Goal: Task Accomplishment & Management: Use online tool/utility

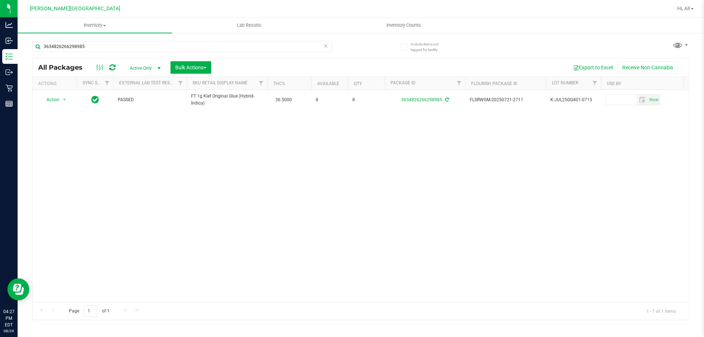
click at [325, 48] on icon at bounding box center [325, 45] width 5 height 9
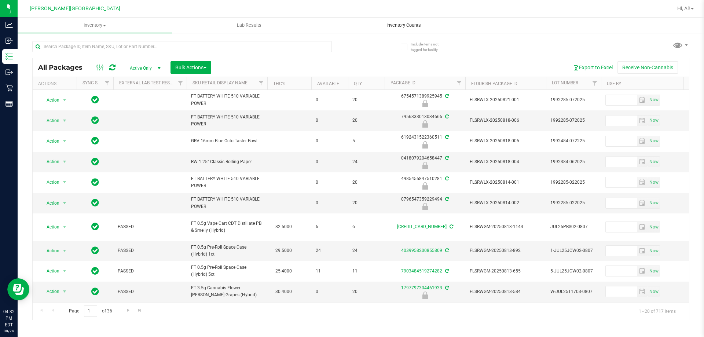
click at [398, 25] on span "Inventory Counts" at bounding box center [404, 25] width 54 height 7
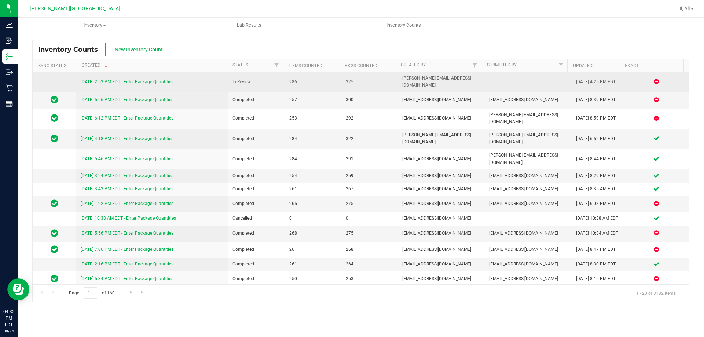
click at [174, 79] on link "[DATE] 2:53 PM EDT - Enter Package Quantities" at bounding box center [127, 81] width 93 height 5
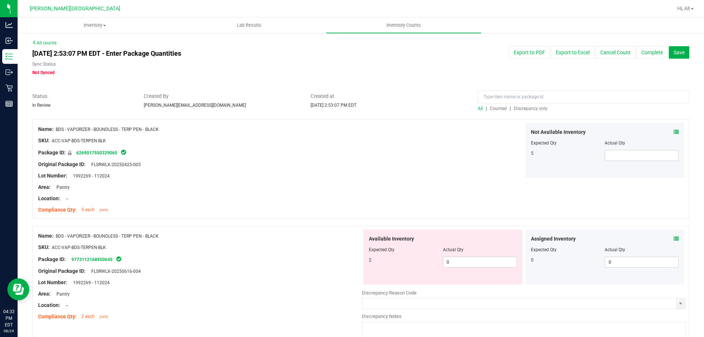
click at [527, 107] on span "Discrepancy only" at bounding box center [531, 108] width 34 height 5
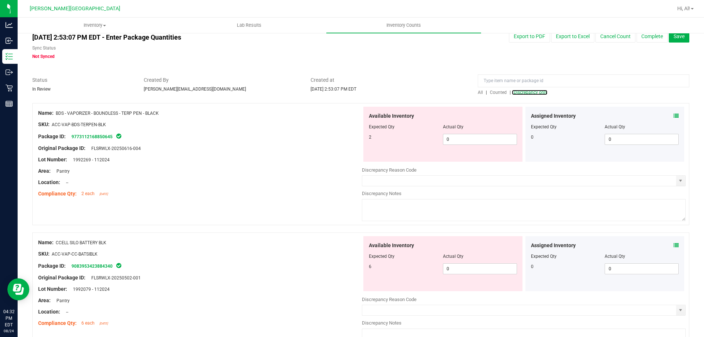
scroll to position [33, 0]
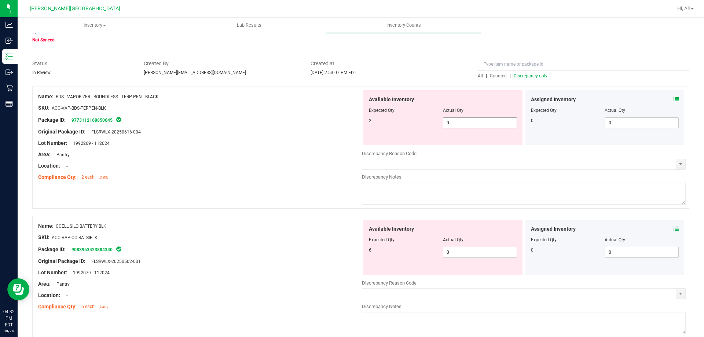
click at [501, 125] on span "0 0" at bounding box center [480, 122] width 74 height 11
click at [501, 125] on input "0" at bounding box center [480, 123] width 73 height 10
type input "2"
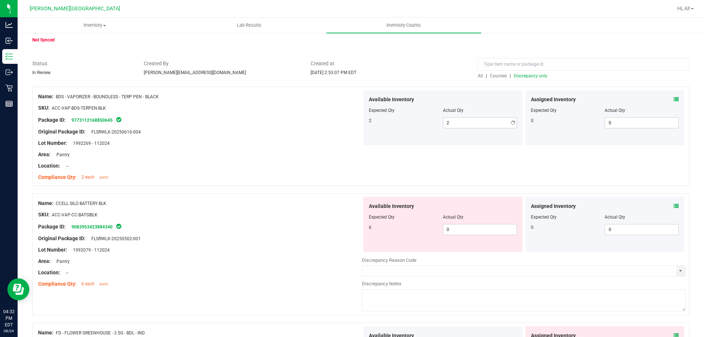
drag, startPoint x: 403, startPoint y: 141, endPoint x: 410, endPoint y: 150, distance: 11.5
click at [404, 143] on div "Available Inventory Expected Qty Actual Qty 2 2 2" at bounding box center [443, 117] width 159 height 55
click at [466, 227] on span "0 0" at bounding box center [480, 229] width 74 height 11
click at [466, 227] on input "0" at bounding box center [480, 230] width 73 height 10
type input "6"
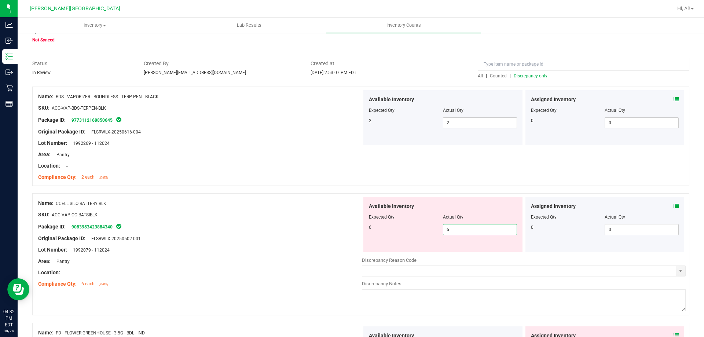
type input "6"
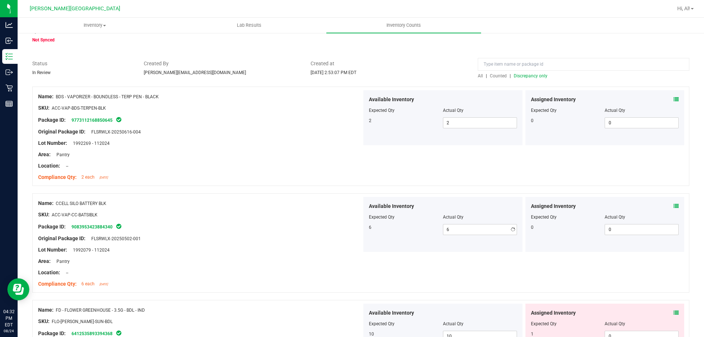
click at [418, 204] on div "Available Inventory" at bounding box center [443, 207] width 148 height 8
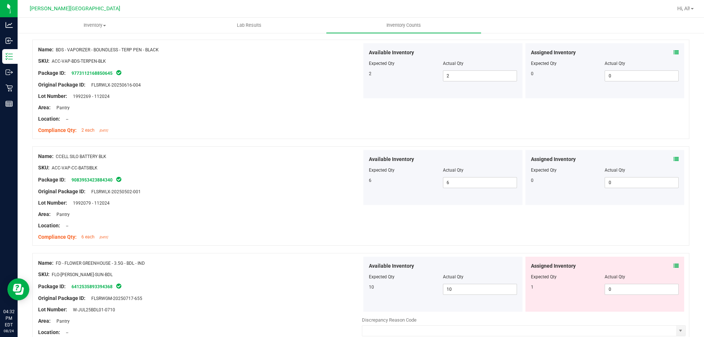
scroll to position [143, 0]
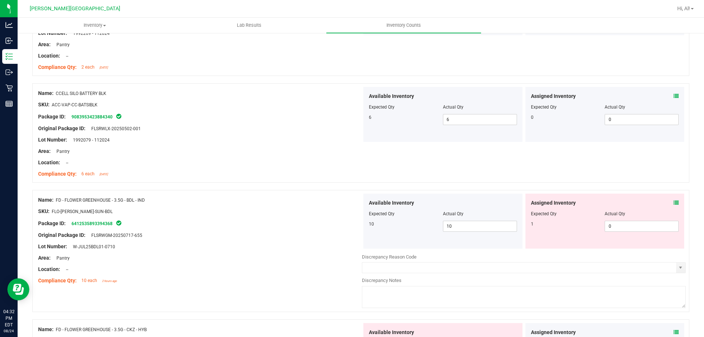
click at [617, 232] on div "Assigned Inventory Expected Qty Actual Qty 1 0 0" at bounding box center [605, 221] width 159 height 55
click at [666, 204] on div "Assigned Inventory" at bounding box center [605, 203] width 148 height 8
click at [667, 202] on div "Assigned Inventory" at bounding box center [605, 203] width 148 height 8
click at [674, 201] on icon at bounding box center [676, 202] width 5 height 5
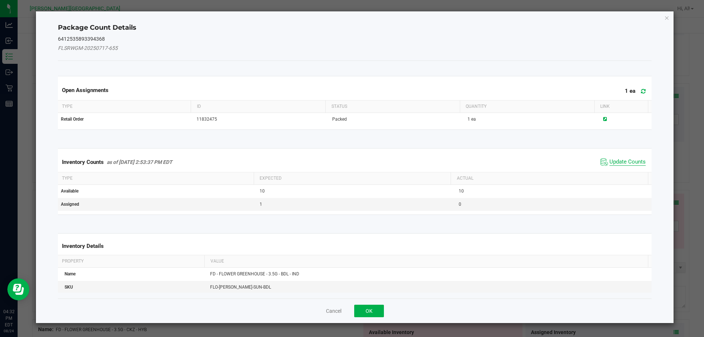
click at [619, 164] on span "Update Counts" at bounding box center [628, 161] width 36 height 7
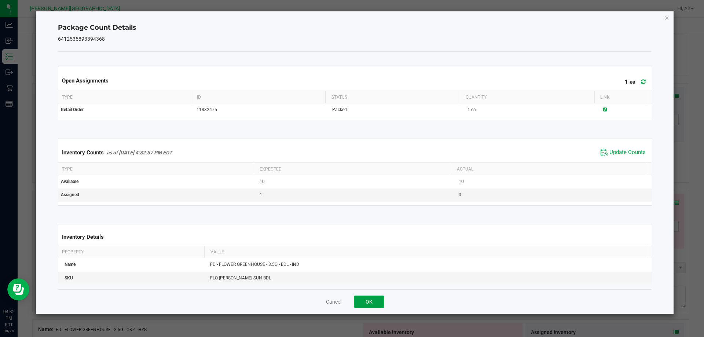
click at [380, 298] on button "OK" at bounding box center [369, 302] width 30 height 12
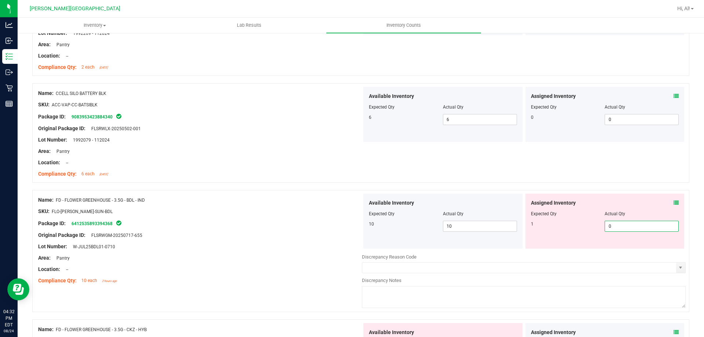
click at [611, 223] on span "0 0" at bounding box center [642, 226] width 74 height 11
click at [611, 223] on input "0" at bounding box center [641, 226] width 73 height 10
type input "1"
click at [563, 193] on div "Name: FD - FLOWER GREENHOUSE - 3.5G - BDL - IND SKU: FLO-[PERSON_NAME]-SUN-BDL …" at bounding box center [360, 251] width 657 height 122
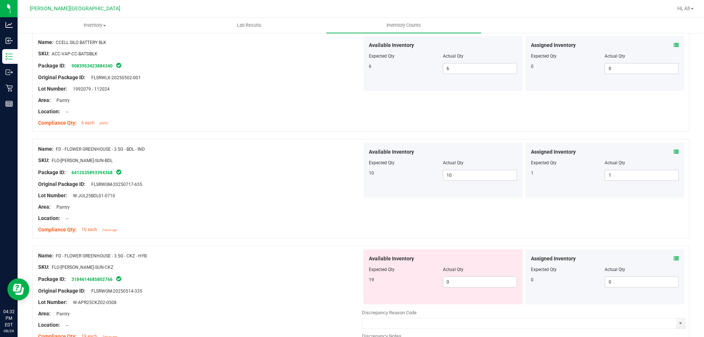
scroll to position [253, 0]
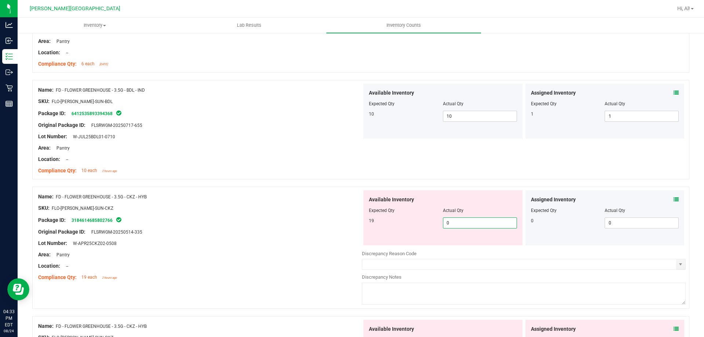
click at [509, 221] on span "0 0" at bounding box center [480, 223] width 74 height 11
click at [509, 221] on input "0" at bounding box center [480, 223] width 73 height 10
type input "19"
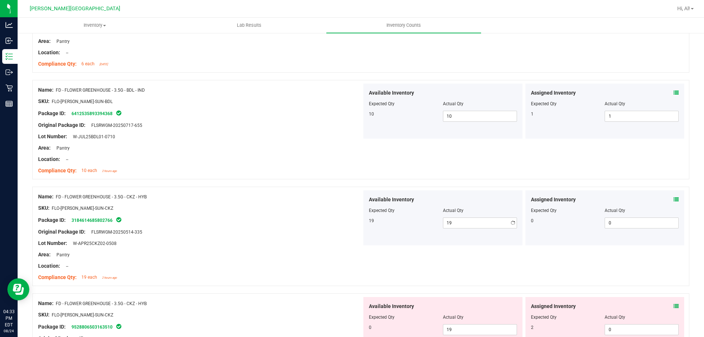
click at [493, 209] on div "Actual Qty" at bounding box center [480, 210] width 74 height 7
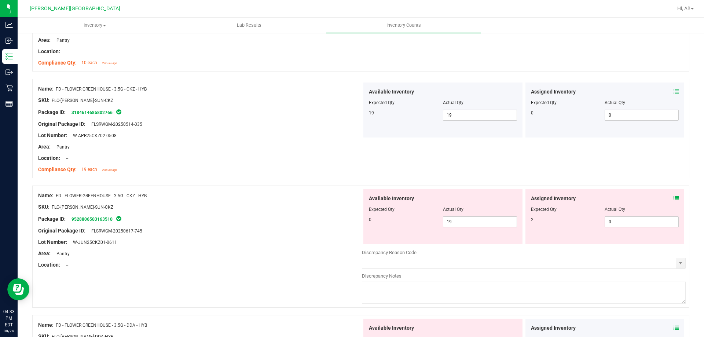
scroll to position [363, 0]
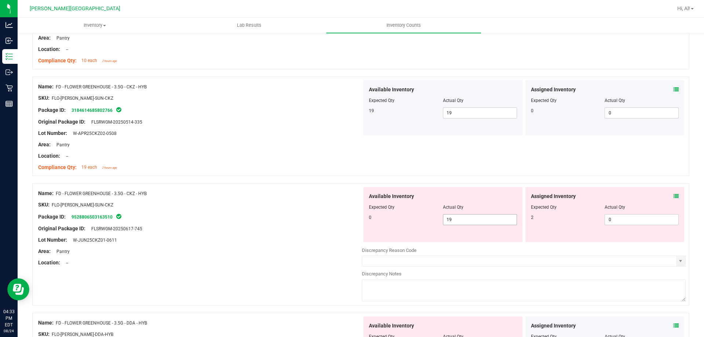
click at [489, 218] on span "19 19" at bounding box center [480, 219] width 74 height 11
click at [0, 0] on input "19" at bounding box center [0, 0] width 0 height 0
type input "0"
click at [488, 207] on div "Actual Qty" at bounding box center [480, 207] width 74 height 7
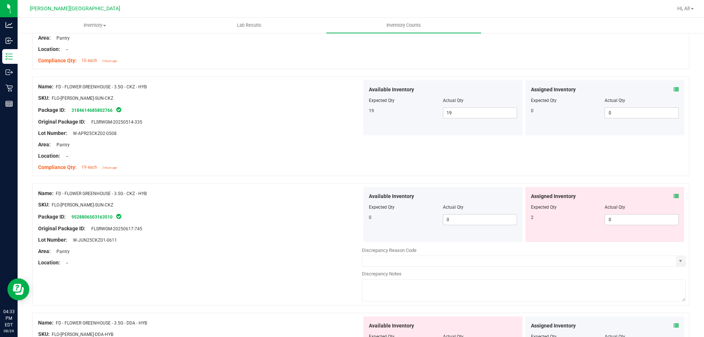
click at [674, 195] on icon at bounding box center [676, 196] width 5 height 5
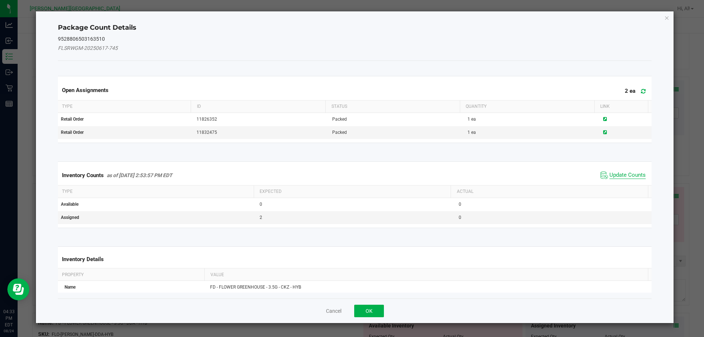
click at [621, 175] on span "Update Counts" at bounding box center [628, 175] width 36 height 7
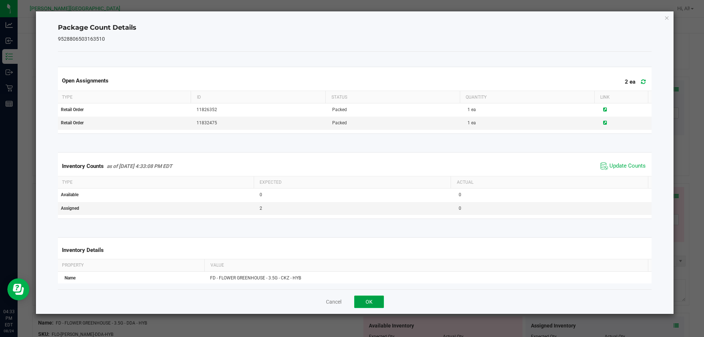
click at [357, 307] on button "OK" at bounding box center [369, 302] width 30 height 12
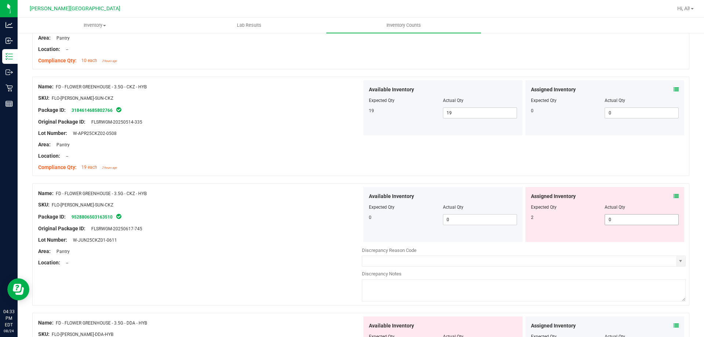
click at [612, 219] on span "0 0" at bounding box center [642, 219] width 74 height 11
type input "0"
type input "2"
click at [586, 196] on div "Assigned Inventory" at bounding box center [605, 197] width 148 height 8
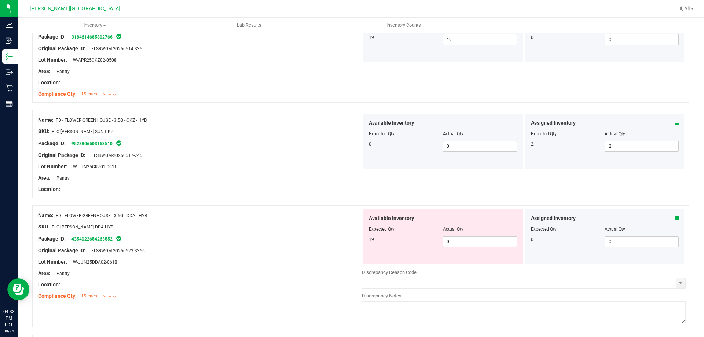
scroll to position [546, 0]
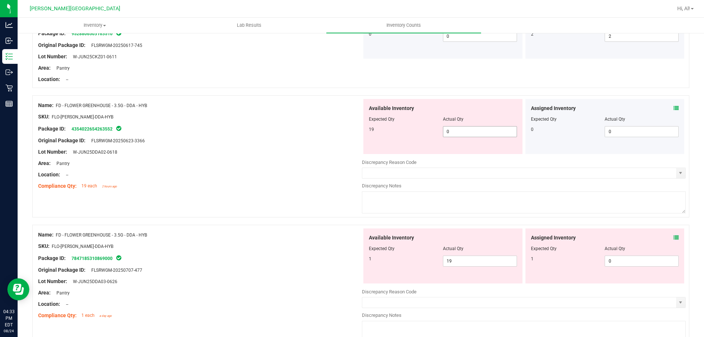
click at [462, 131] on span "0 0" at bounding box center [480, 131] width 74 height 11
click at [462, 131] on input "0" at bounding box center [480, 132] width 73 height 10
type input "19"
click at [462, 149] on div "Available Inventory Expected Qty Actual Qty 19 19 19" at bounding box center [443, 126] width 159 height 55
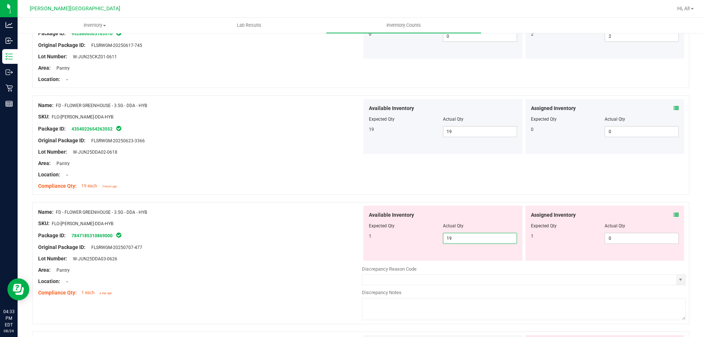
click at [477, 239] on span "19 19" at bounding box center [480, 238] width 74 height 11
click at [477, 239] on input "19" at bounding box center [480, 238] width 73 height 10
type input "0"
click at [480, 219] on div at bounding box center [443, 221] width 148 height 4
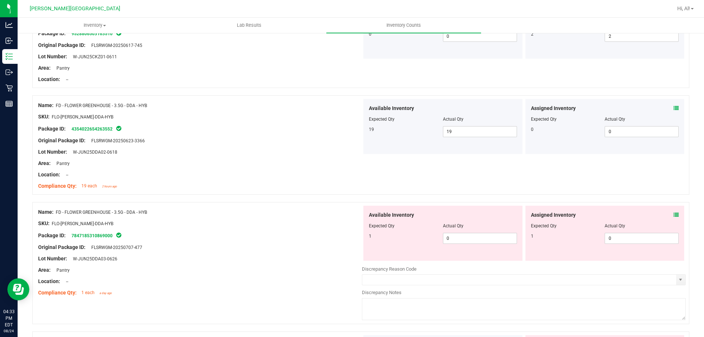
click at [674, 216] on icon at bounding box center [676, 214] width 5 height 5
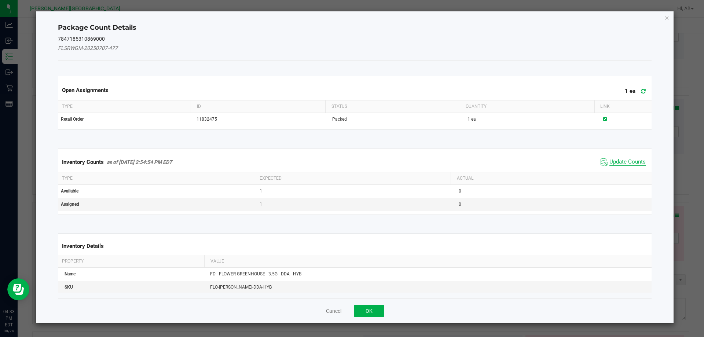
click at [628, 164] on span "Update Counts" at bounding box center [628, 161] width 36 height 7
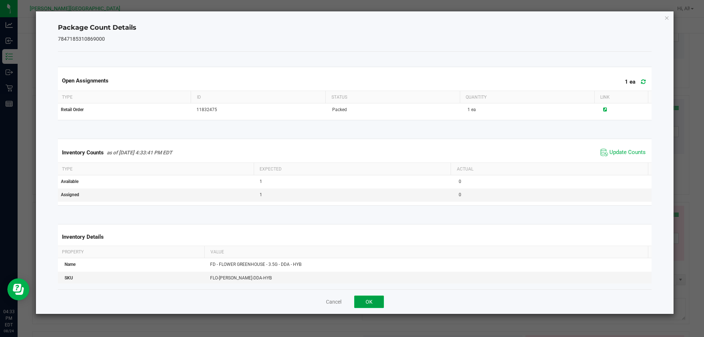
click at [364, 307] on button "OK" at bounding box center [369, 302] width 30 height 12
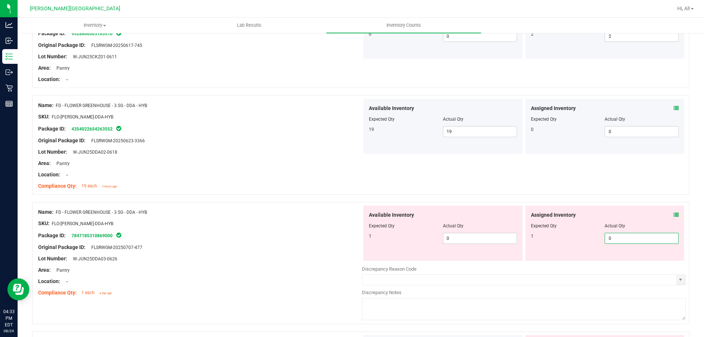
click at [609, 237] on span "0 0" at bounding box center [642, 238] width 74 height 11
click at [609, 237] on input "0" at bounding box center [641, 238] width 73 height 10
type input "1"
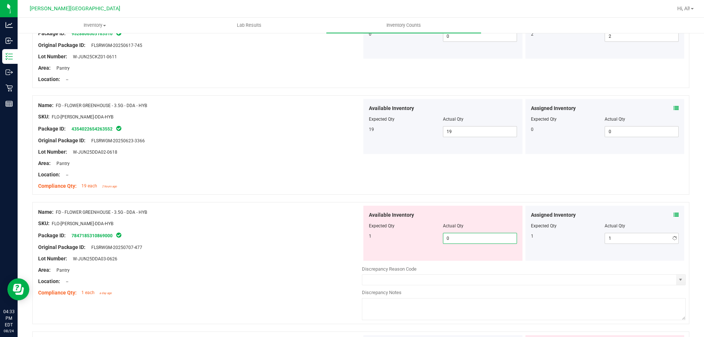
click at [475, 239] on span "0 0" at bounding box center [480, 238] width 74 height 11
click at [475, 239] on input "0" at bounding box center [480, 238] width 73 height 10
type input "1"
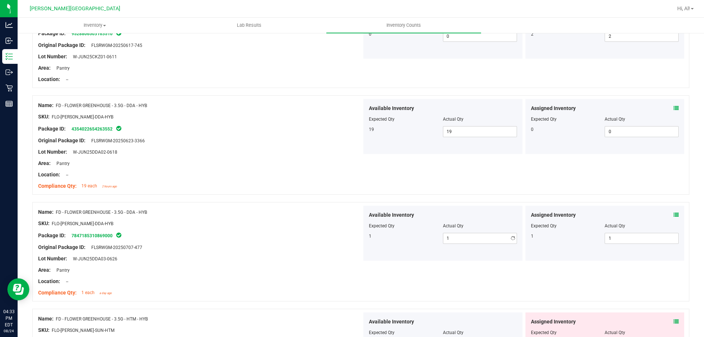
click at [471, 219] on div at bounding box center [443, 221] width 148 height 4
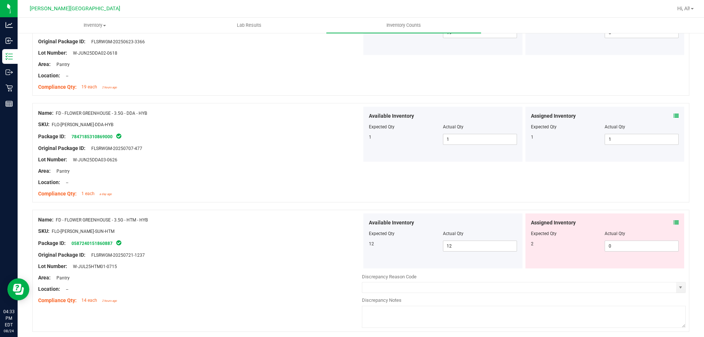
scroll to position [693, 0]
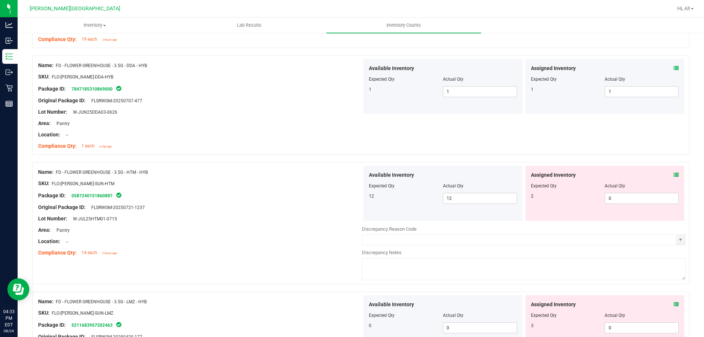
click at [674, 174] on icon at bounding box center [676, 174] width 5 height 5
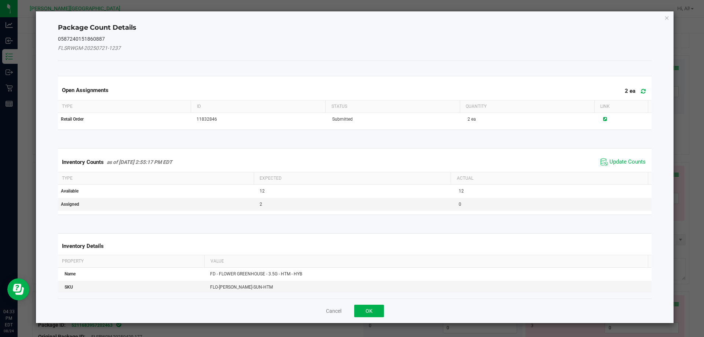
click at [605, 168] on div "Inventory Counts as of [DATE] 2:55:17 PM EDT Update Counts" at bounding box center [355, 162] width 597 height 20
click at [610, 161] on span "Update Counts" at bounding box center [628, 161] width 36 height 7
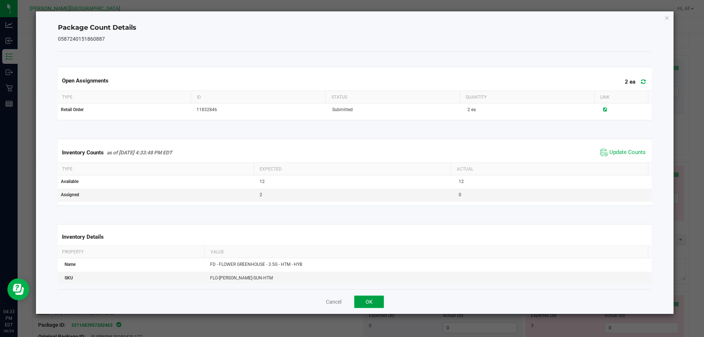
click at [370, 302] on button "OK" at bounding box center [369, 302] width 30 height 12
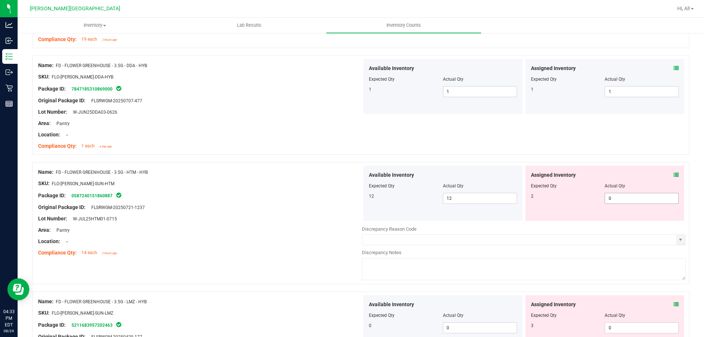
click at [624, 196] on span "0 0" at bounding box center [642, 198] width 74 height 11
click at [624, 196] on input "0" at bounding box center [641, 198] width 73 height 10
type input "2"
click at [608, 176] on div "Assigned Inventory" at bounding box center [605, 175] width 148 height 8
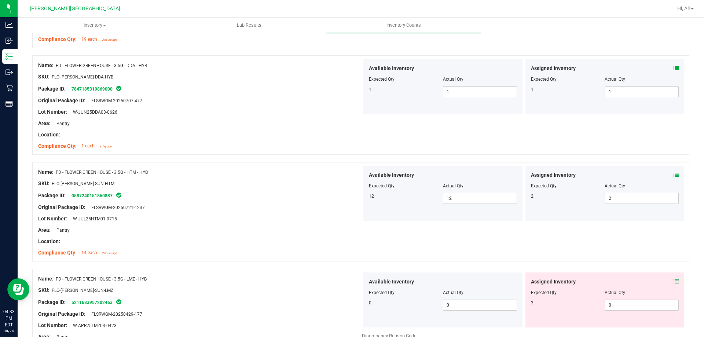
scroll to position [803, 0]
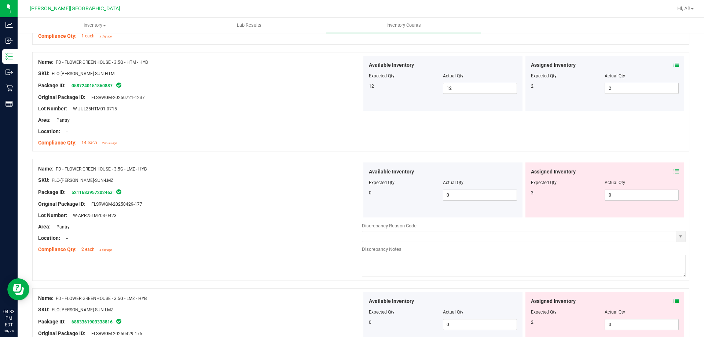
click at [674, 172] on icon at bounding box center [676, 171] width 5 height 5
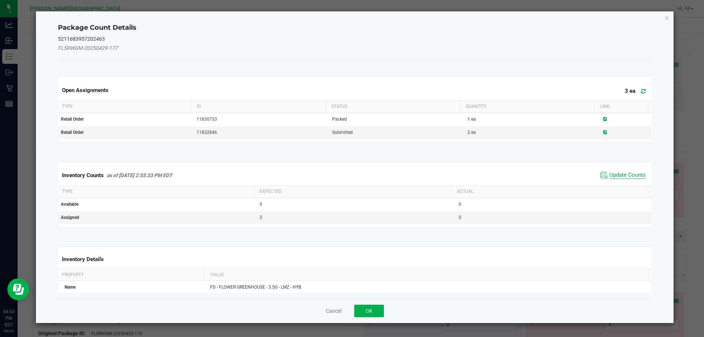
click at [625, 175] on span "Update Counts" at bounding box center [628, 175] width 36 height 7
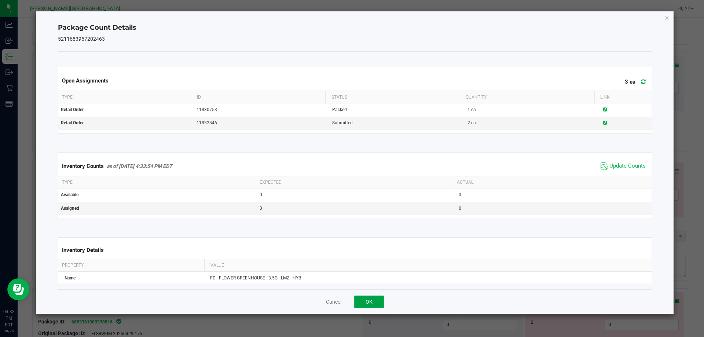
click at [381, 302] on button "OK" at bounding box center [369, 302] width 30 height 12
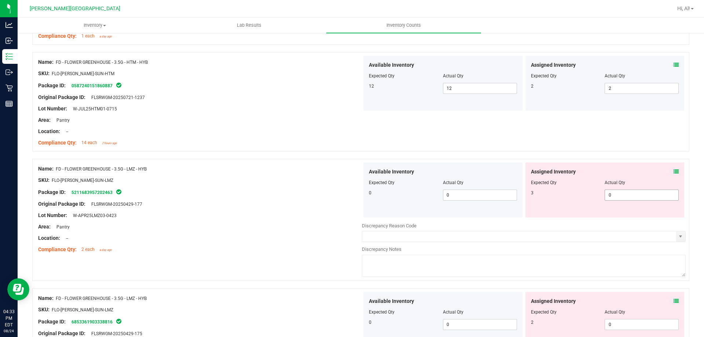
click at [605, 198] on span "0 0" at bounding box center [642, 195] width 74 height 11
click at [605, 198] on input "0" at bounding box center [641, 195] width 73 height 10
type input "3"
click at [580, 202] on div "Assigned Inventory Expected Qty Actual Qty 3 3 3" at bounding box center [605, 190] width 159 height 55
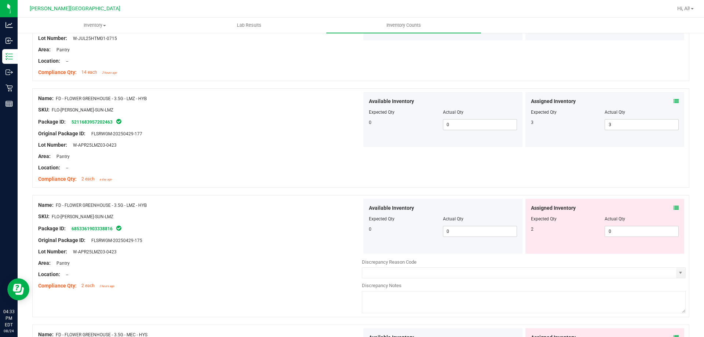
scroll to position [877, 0]
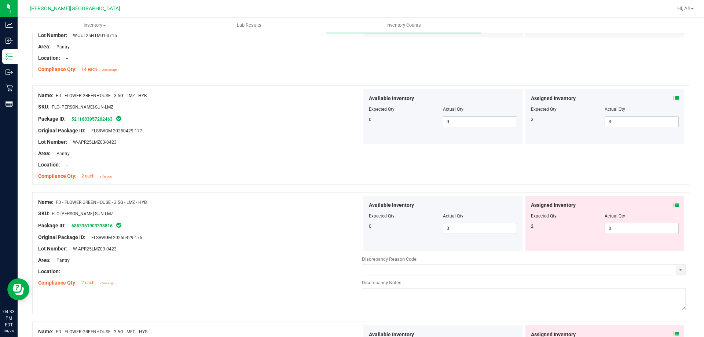
click at [674, 204] on icon at bounding box center [676, 205] width 5 height 5
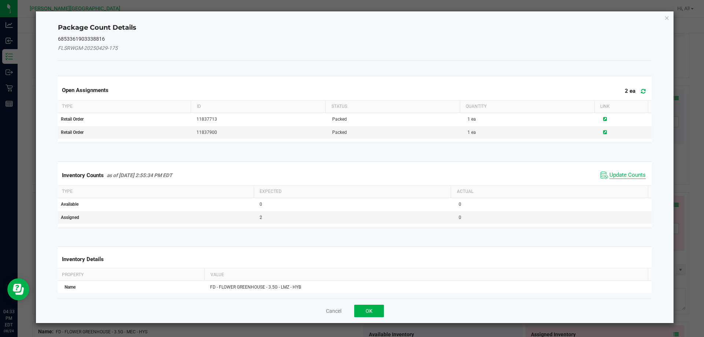
click at [621, 174] on span "Update Counts" at bounding box center [628, 175] width 36 height 7
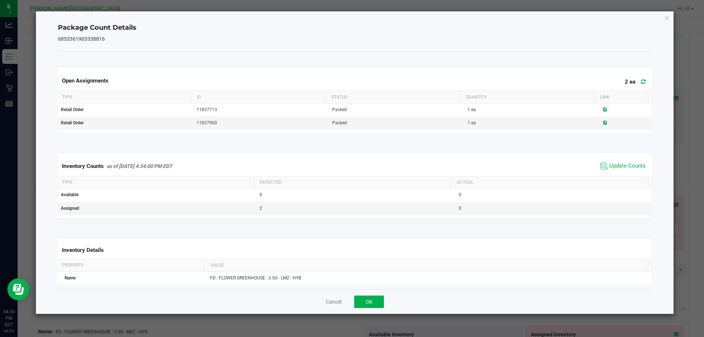
click at [385, 301] on div "Cancel OK" at bounding box center [355, 301] width 594 height 25
click at [615, 171] on span "Update Counts" at bounding box center [623, 166] width 49 height 11
click at [375, 298] on button "OK" at bounding box center [369, 302] width 30 height 12
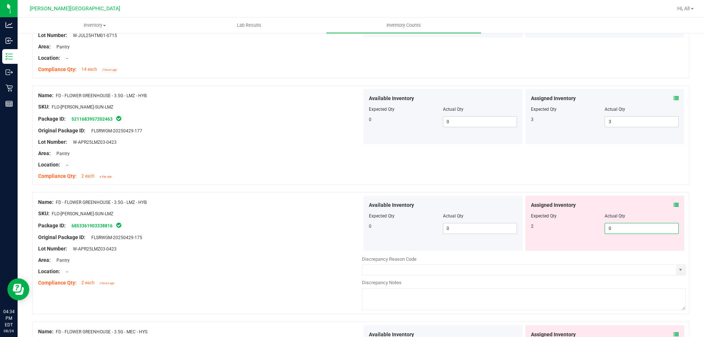
click at [628, 223] on span "0 0" at bounding box center [642, 228] width 74 height 11
click at [628, 223] on input "0" at bounding box center [641, 228] width 73 height 10
type input "0"
type input "2"
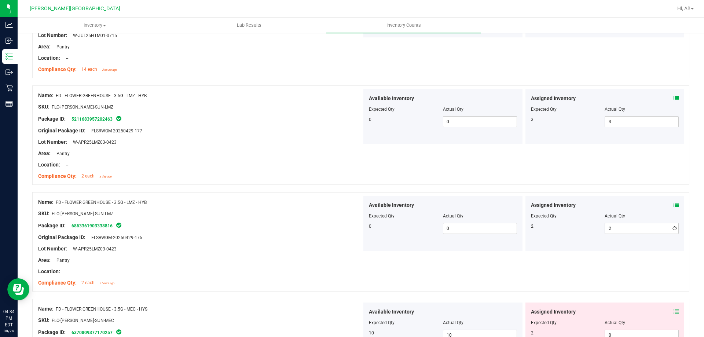
click at [593, 187] on div at bounding box center [360, 188] width 657 height 7
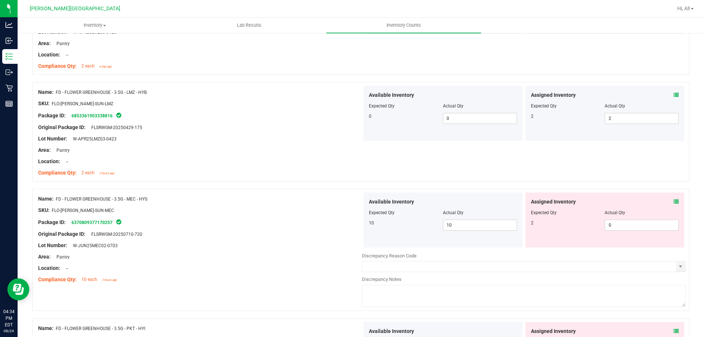
click at [674, 203] on icon at bounding box center [676, 201] width 5 height 5
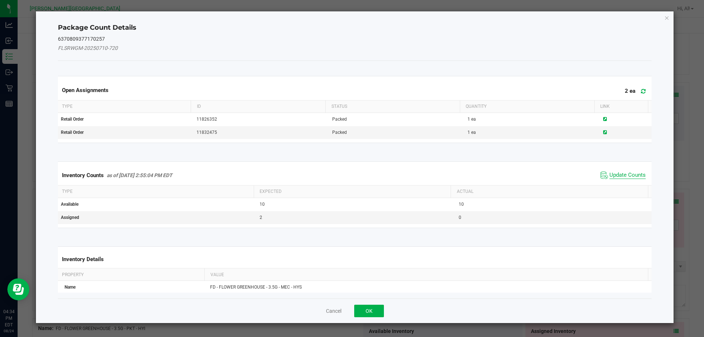
click at [620, 174] on span "Update Counts" at bounding box center [628, 175] width 36 height 7
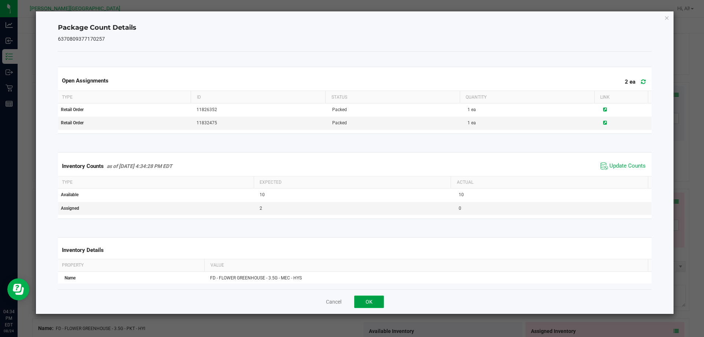
click at [372, 305] on button "OK" at bounding box center [369, 302] width 30 height 12
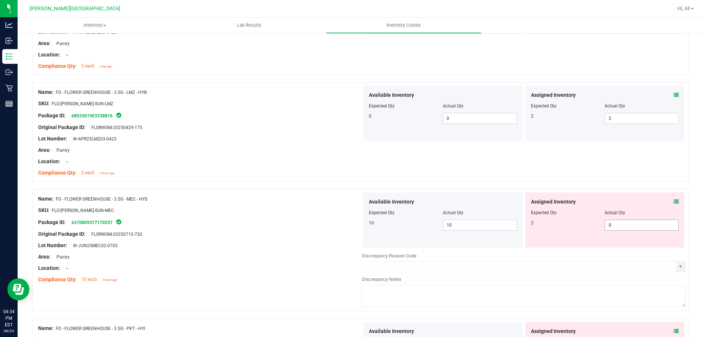
click at [605, 224] on span "0 0" at bounding box center [642, 225] width 74 height 11
click at [605, 224] on input "0" at bounding box center [641, 225] width 73 height 10
type input "2"
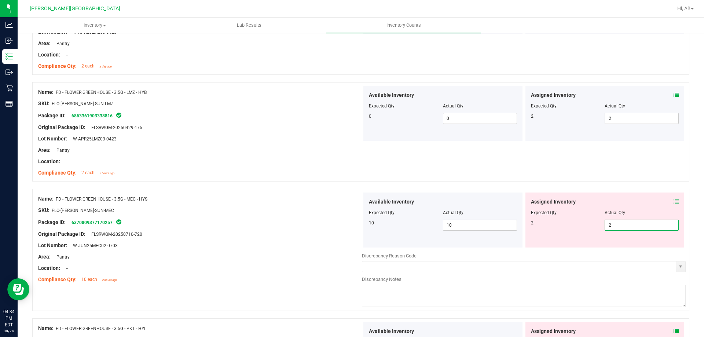
click at [579, 193] on div "Assigned Inventory Expected Qty Actual Qty 2 2 2" at bounding box center [605, 220] width 159 height 55
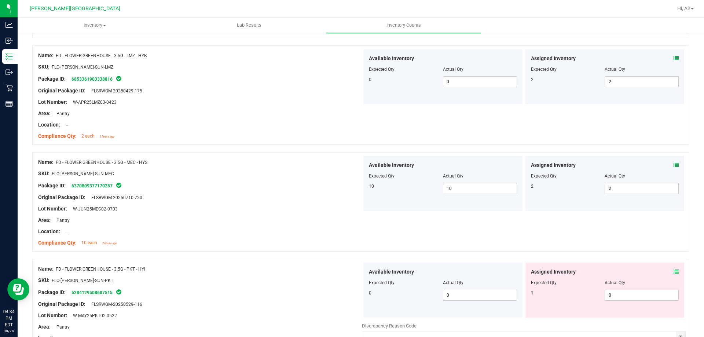
scroll to position [1097, 0]
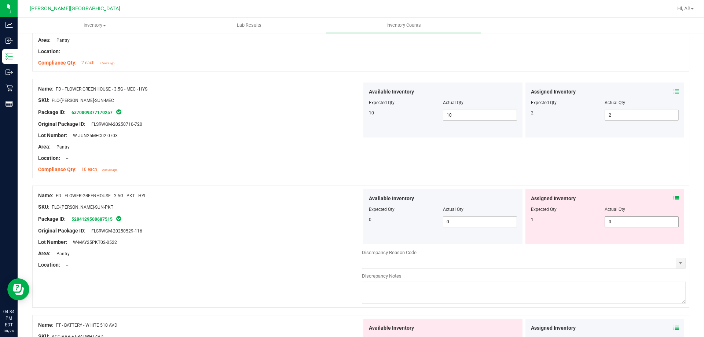
click at [616, 219] on span "0 0" at bounding box center [642, 221] width 74 height 11
click at [616, 219] on input "0" at bounding box center [641, 222] width 73 height 10
type input "1"
click at [593, 196] on div "Assigned Inventory" at bounding box center [605, 199] width 148 height 8
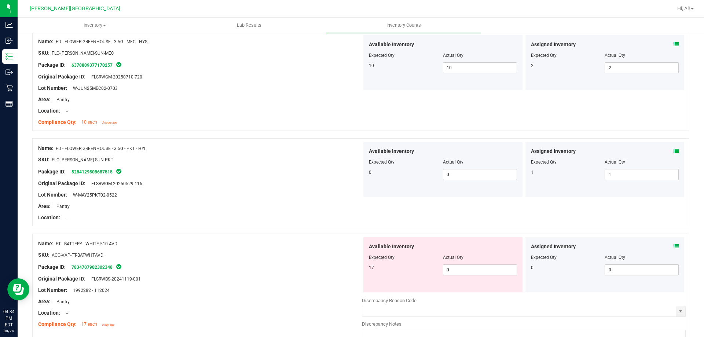
scroll to position [1207, 0]
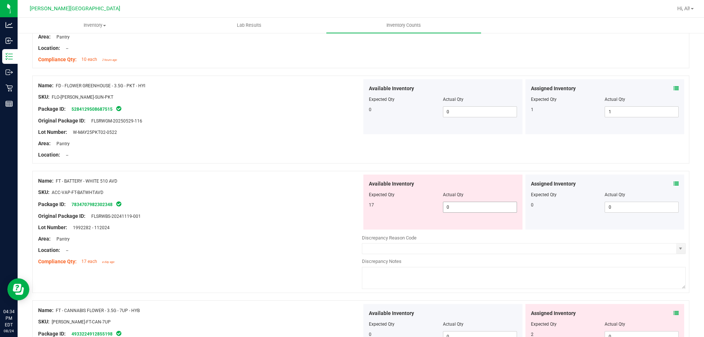
click at [491, 211] on span "0 0" at bounding box center [480, 207] width 74 height 11
click at [491, 211] on input "0" at bounding box center [480, 207] width 73 height 10
type input "17"
click at [488, 181] on div "Available Inventory" at bounding box center [443, 184] width 148 height 8
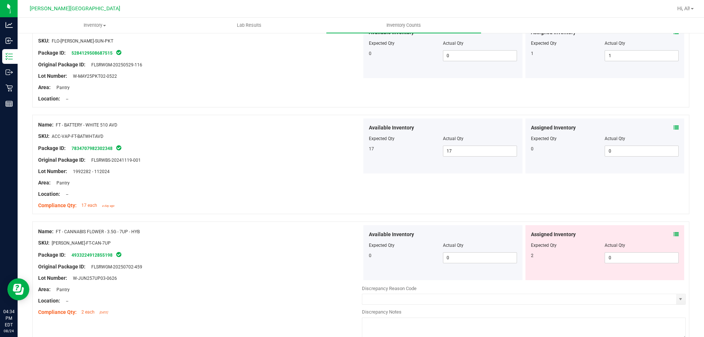
scroll to position [1317, 0]
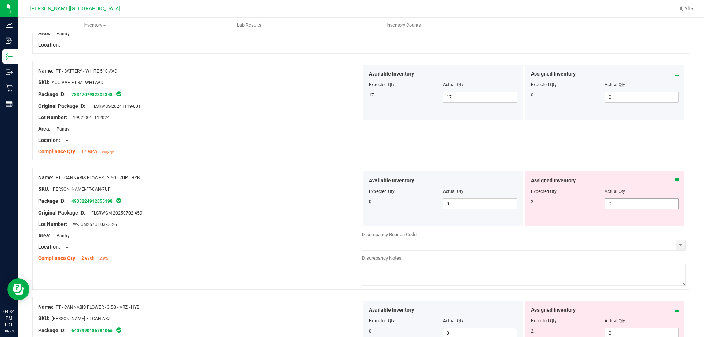
click at [626, 202] on span "0 0" at bounding box center [642, 203] width 74 height 11
click at [626, 202] on input "0" at bounding box center [641, 204] width 73 height 10
click at [667, 180] on div "Assigned Inventory" at bounding box center [605, 181] width 148 height 8
click at [674, 180] on icon at bounding box center [676, 180] width 5 height 5
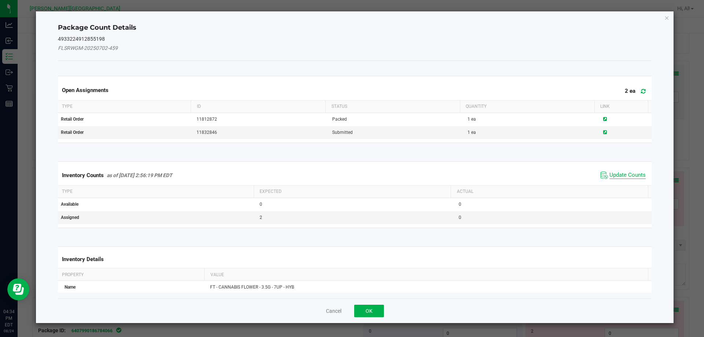
click at [624, 177] on span "Update Counts" at bounding box center [628, 175] width 36 height 7
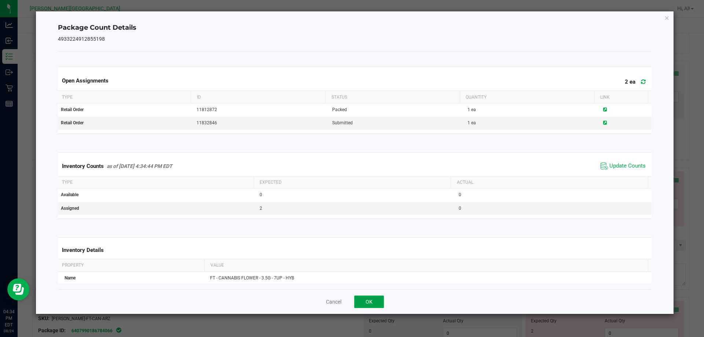
click at [369, 306] on button "OK" at bounding box center [369, 302] width 30 height 12
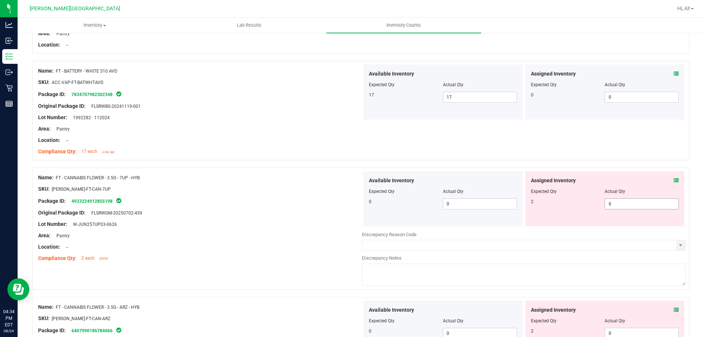
click at [611, 206] on span "0 0" at bounding box center [642, 203] width 74 height 11
click at [611, 206] on input "0" at bounding box center [641, 204] width 73 height 10
type input "2"
click at [565, 220] on div "Assigned Inventory Expected Qty Actual Qty 2 2 2" at bounding box center [605, 198] width 159 height 55
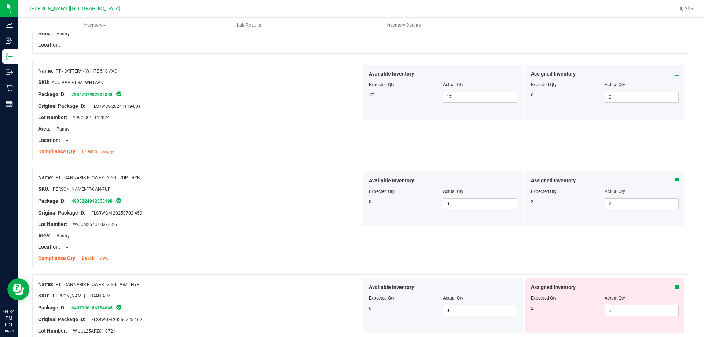
scroll to position [1353, 0]
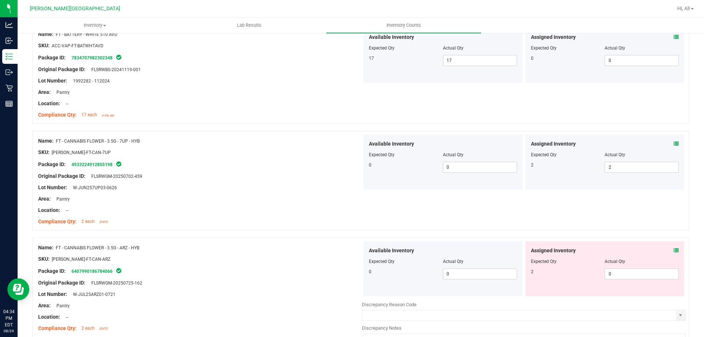
click at [672, 246] on div "Assigned Inventory Expected Qty Actual Qty 2 0 0" at bounding box center [605, 268] width 159 height 55
click at [674, 247] on span at bounding box center [676, 251] width 5 height 8
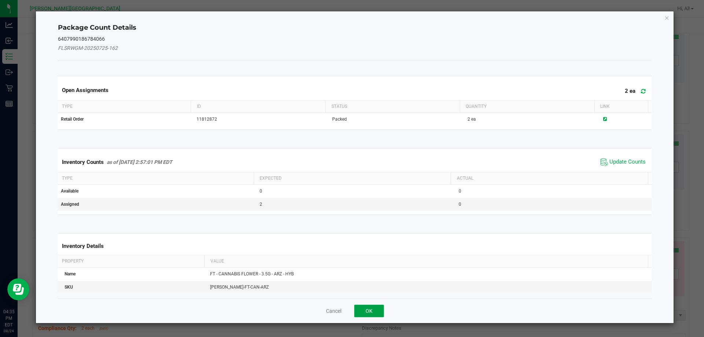
click at [378, 316] on button "OK" at bounding box center [369, 311] width 30 height 12
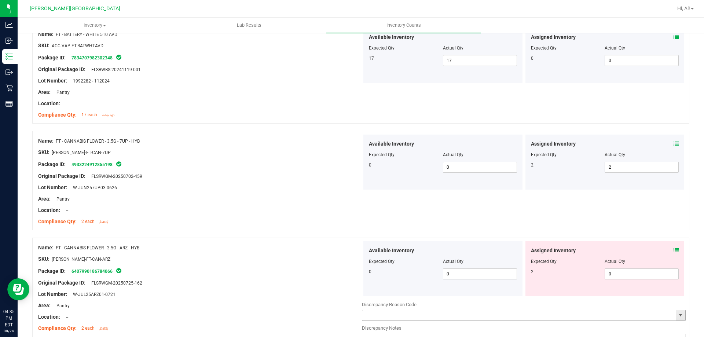
click at [376, 313] on input "text" at bounding box center [519, 315] width 314 height 10
click at [284, 249] on div "Name: FT - CANNABIS FLOWER - 3.5G - ARZ - HYB" at bounding box center [200, 248] width 324 height 8
click at [668, 252] on div "Assigned Inventory" at bounding box center [605, 251] width 148 height 8
drag, startPoint x: 677, startPoint y: 250, endPoint x: 670, endPoint y: 250, distance: 6.6
click at [671, 250] on div "Assigned Inventory Expected Qty Actual Qty 2 0 0" at bounding box center [605, 268] width 159 height 55
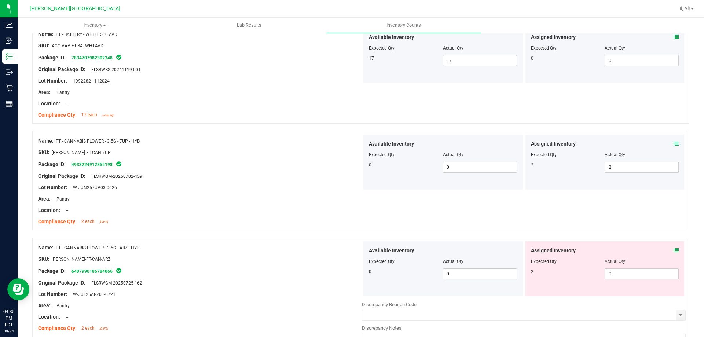
click at [674, 250] on icon at bounding box center [676, 250] width 5 height 5
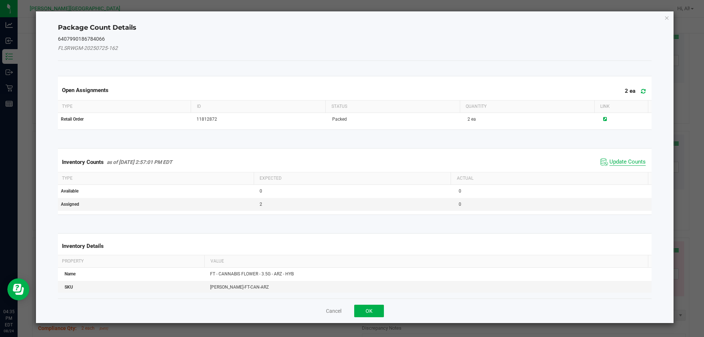
click at [621, 164] on span "Update Counts" at bounding box center [628, 161] width 36 height 7
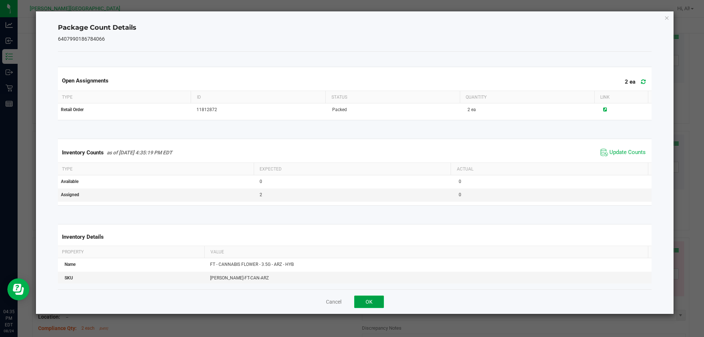
click at [369, 308] on button "OK" at bounding box center [369, 302] width 30 height 12
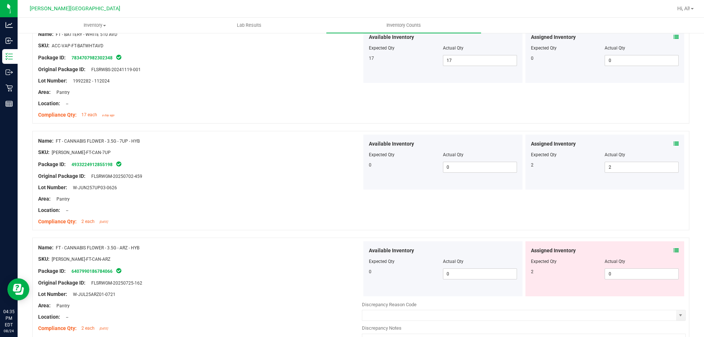
click at [301, 220] on div "Compliance Qty: 2 each [DATE]" at bounding box center [200, 222] width 324 height 8
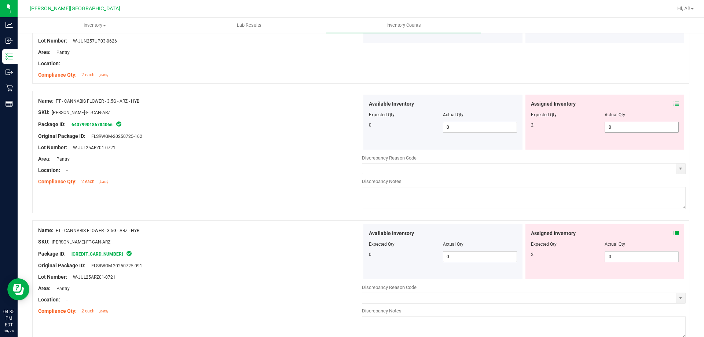
click at [605, 127] on span "0 0" at bounding box center [642, 127] width 74 height 11
click at [605, 127] on input "0" at bounding box center [641, 127] width 73 height 10
type input "2"
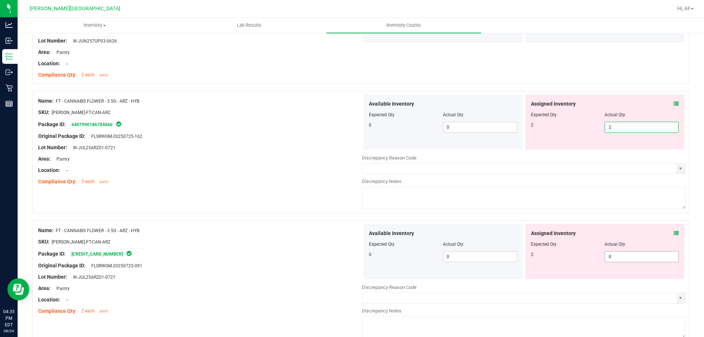
type input "2"
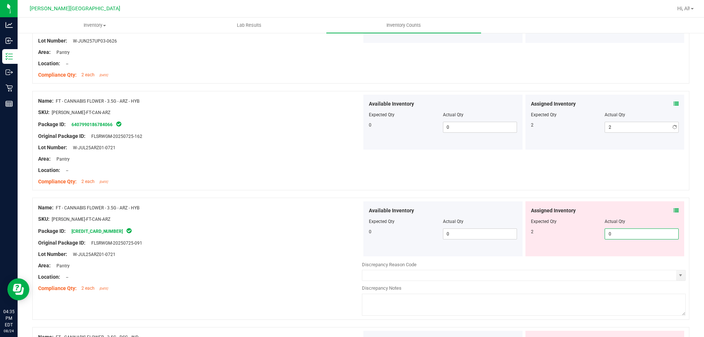
click at [620, 257] on div "Available Inventory Expected Qty Actual Qty 0 0 0" at bounding box center [524, 259] width 324 height 116
click at [620, 258] on div at bounding box center [524, 260] width 324 height 4
click at [607, 234] on span "0 0" at bounding box center [642, 234] width 74 height 11
click at [607, 234] on input "0" at bounding box center [641, 234] width 73 height 10
type input "2"
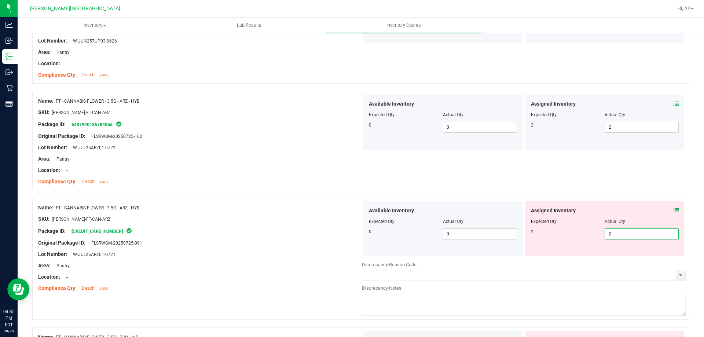
type input "2"
click at [587, 203] on div "Assigned Inventory Expected Qty Actual Qty 2 2 2" at bounding box center [605, 228] width 159 height 55
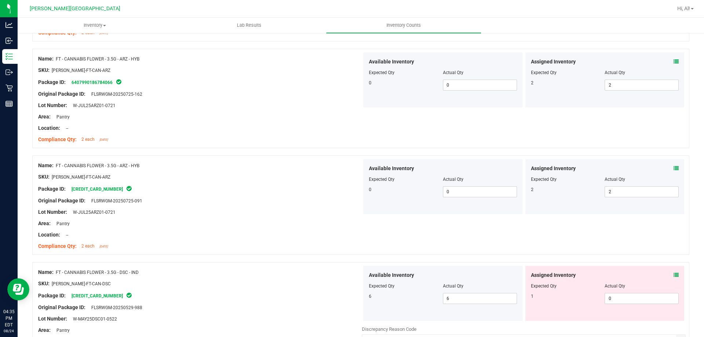
scroll to position [1647, 0]
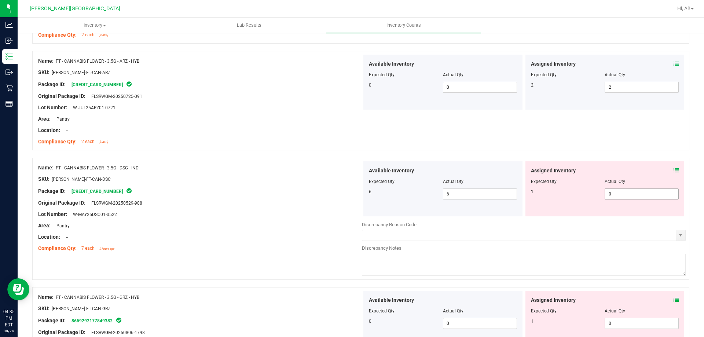
click at [612, 190] on span "0 0" at bounding box center [642, 194] width 74 height 11
click at [612, 190] on input "0" at bounding box center [641, 194] width 73 height 10
type input "1"
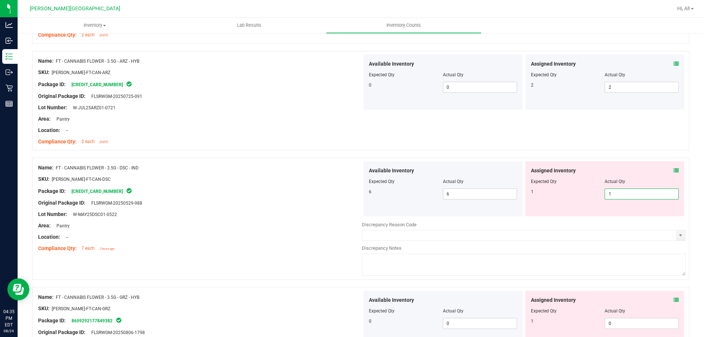
click at [595, 168] on div "Assigned Inventory" at bounding box center [605, 171] width 148 height 8
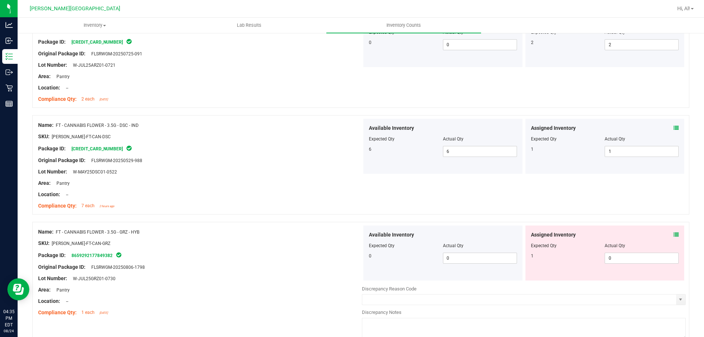
scroll to position [1757, 0]
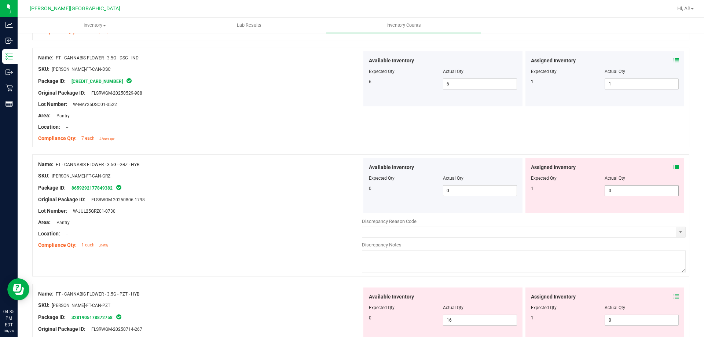
click at [610, 193] on span "0 0" at bounding box center [642, 190] width 74 height 11
click at [610, 193] on input "0" at bounding box center [641, 191] width 73 height 10
type input "1"
click at [551, 186] on div "1" at bounding box center [568, 188] width 74 height 7
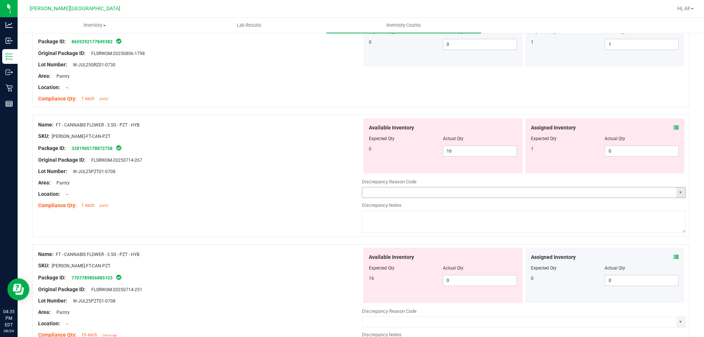
scroll to position [1904, 0]
click at [608, 160] on div "Assigned Inventory Expected Qty Actual Qty 1 0 0" at bounding box center [605, 145] width 159 height 55
click at [478, 156] on span "16 16" at bounding box center [480, 150] width 74 height 11
click at [478, 156] on input "16" at bounding box center [480, 151] width 73 height 10
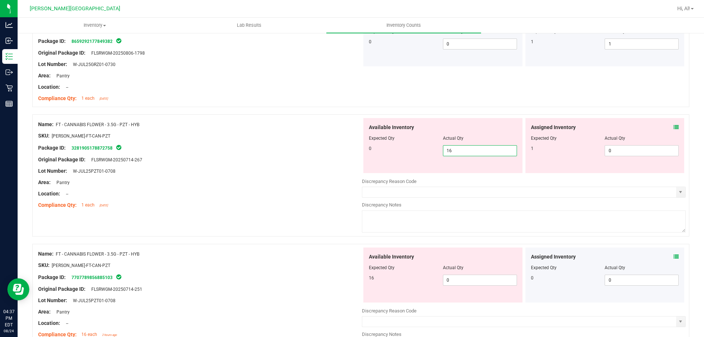
type input "0"
click at [616, 151] on span "0 0" at bounding box center [642, 150] width 74 height 11
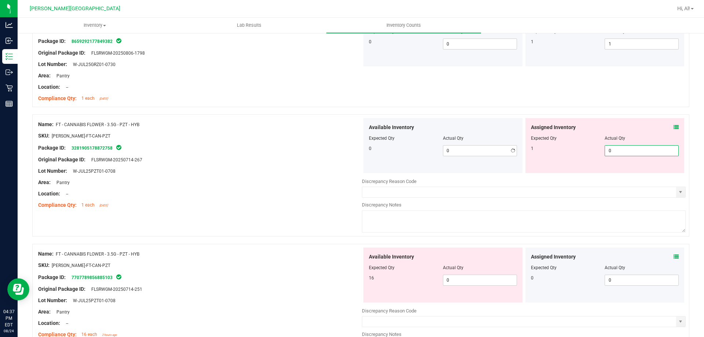
click at [616, 151] on input "0" at bounding box center [641, 151] width 73 height 10
type input "1"
click at [580, 119] on div "Assigned Inventory Expected Qty Actual Qty 1 1 1" at bounding box center [605, 145] width 159 height 55
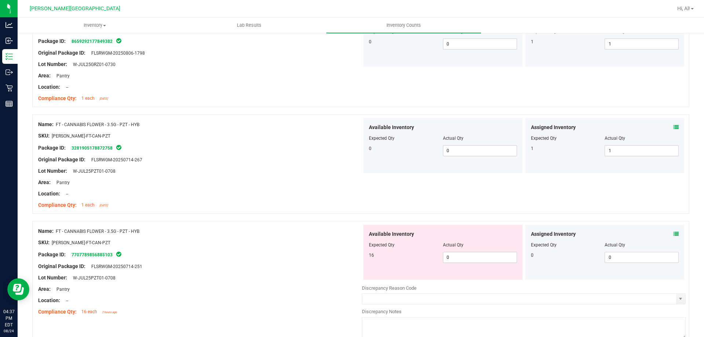
click at [674, 125] on icon at bounding box center [676, 127] width 5 height 5
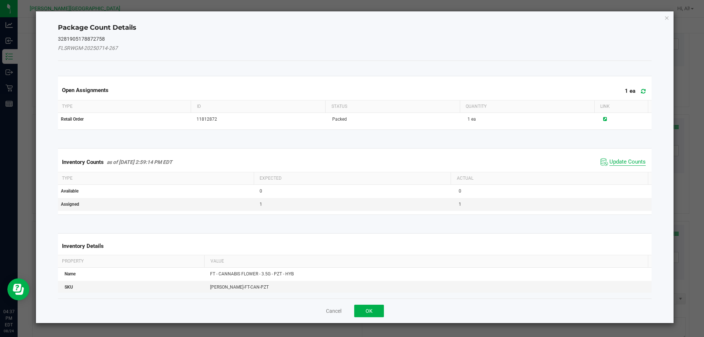
click at [619, 159] on span "Update Counts" at bounding box center [628, 161] width 36 height 7
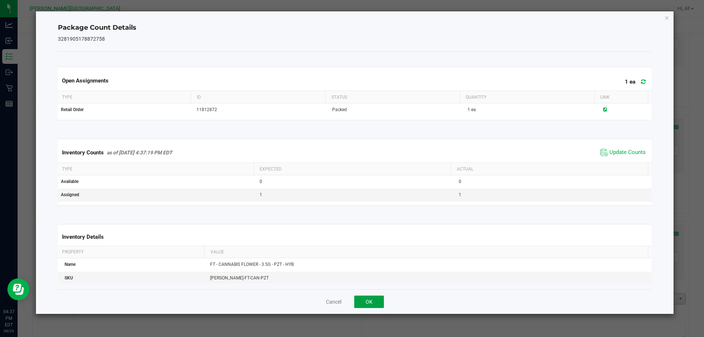
click at [374, 298] on button "OK" at bounding box center [369, 302] width 30 height 12
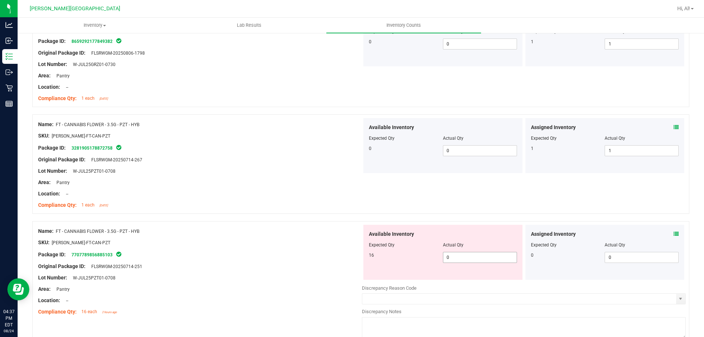
click at [466, 254] on span "0 0" at bounding box center [480, 257] width 74 height 11
click at [466, 254] on input "0" at bounding box center [480, 257] width 73 height 10
type input "16"
click at [466, 243] on div "Actual Qty" at bounding box center [480, 245] width 74 height 7
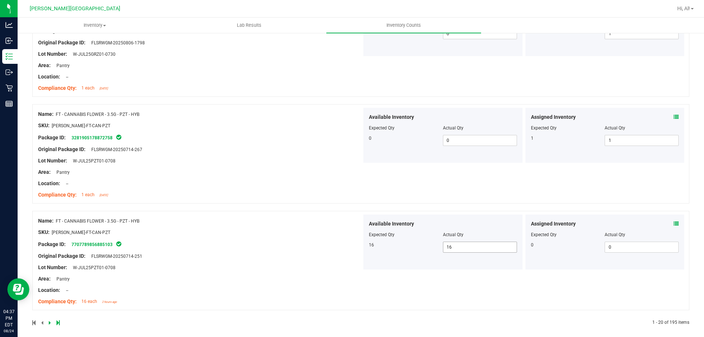
scroll to position [1920, 0]
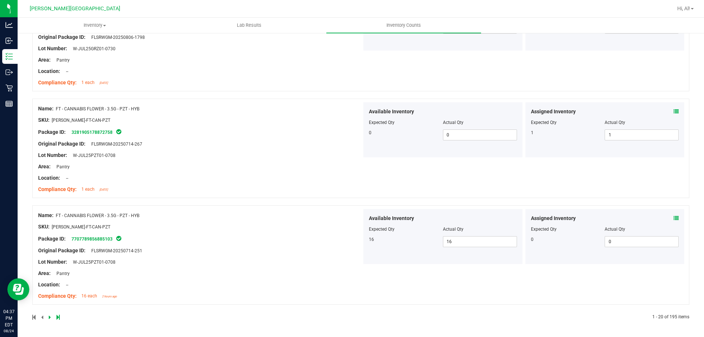
click at [51, 316] on link at bounding box center [50, 317] width 3 height 5
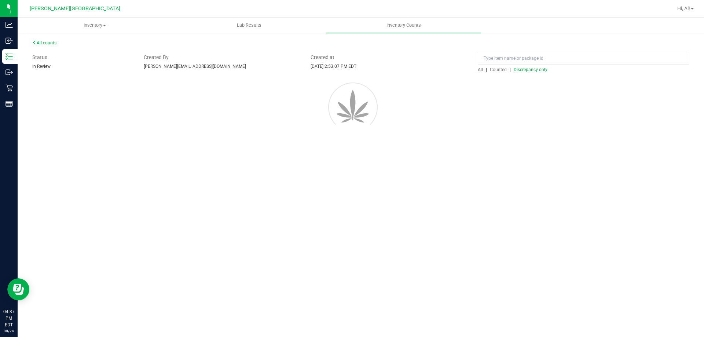
scroll to position [0, 0]
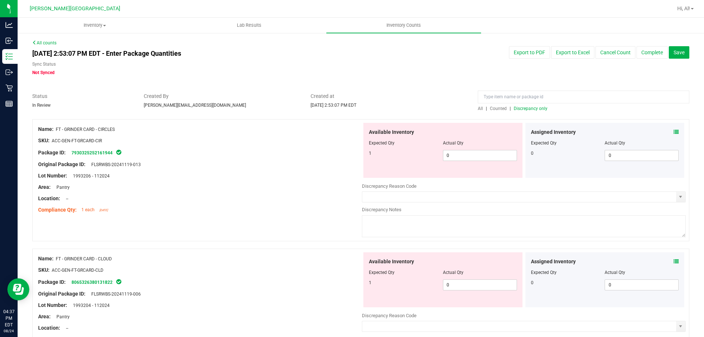
click at [532, 105] on div "All | Counted | Discrepancy only" at bounding box center [584, 108] width 212 height 7
click at [530, 108] on span "Discrepancy only" at bounding box center [531, 108] width 34 height 5
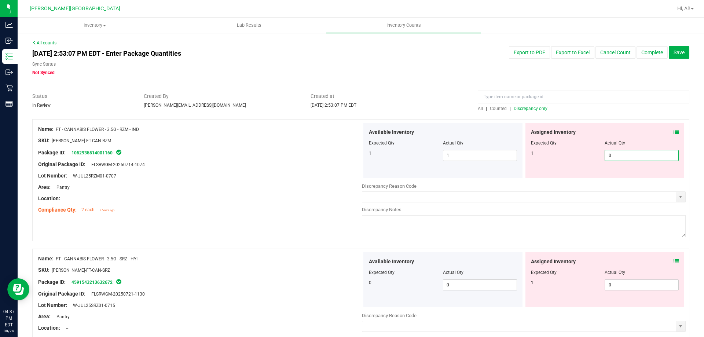
click at [648, 153] on span "0 0" at bounding box center [642, 155] width 74 height 11
click at [648, 153] on input "0" at bounding box center [641, 155] width 73 height 10
type input "1"
click at [647, 123] on div "Assigned Inventory Expected Qty Actual Qty 1 1 1" at bounding box center [605, 150] width 159 height 55
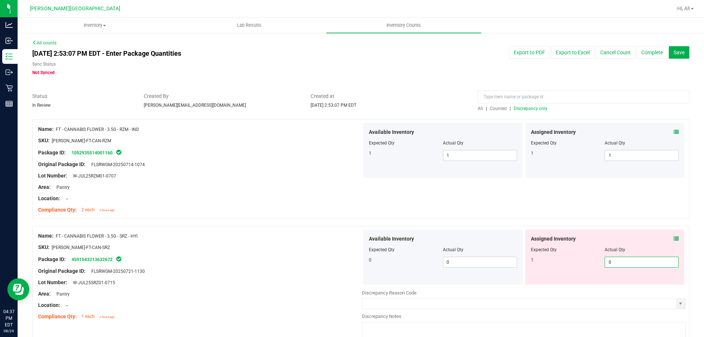
click at [627, 260] on span "0 0" at bounding box center [642, 262] width 74 height 11
click at [627, 260] on input "0" at bounding box center [641, 262] width 73 height 10
type input "1"
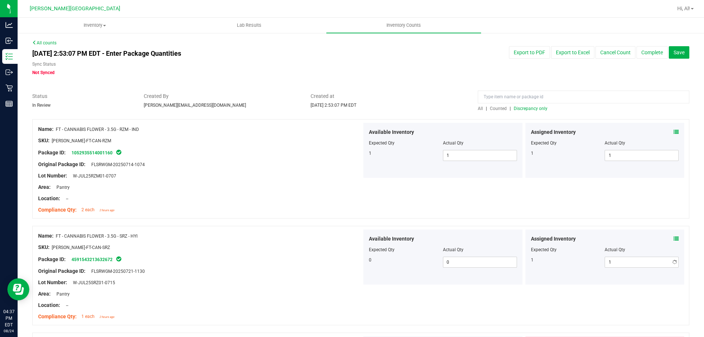
click at [623, 237] on div "Assigned Inventory" at bounding box center [605, 239] width 148 height 8
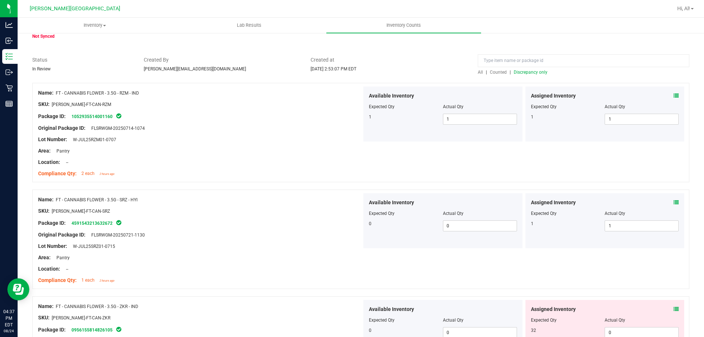
scroll to position [110, 0]
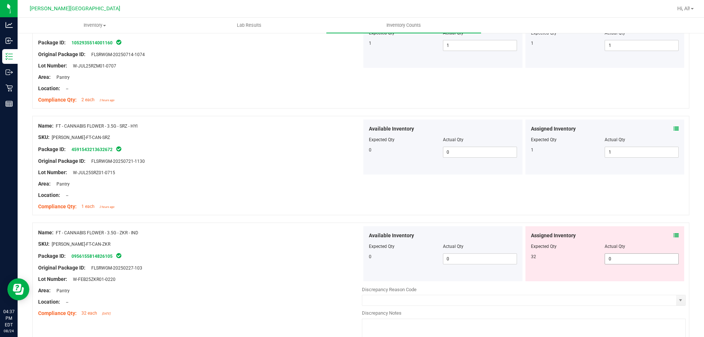
click at [627, 258] on span "0 0" at bounding box center [642, 259] width 74 height 11
click at [627, 258] on input "0" at bounding box center [641, 259] width 73 height 10
type input "32"
click at [625, 238] on div "Assigned Inventory" at bounding box center [605, 236] width 148 height 8
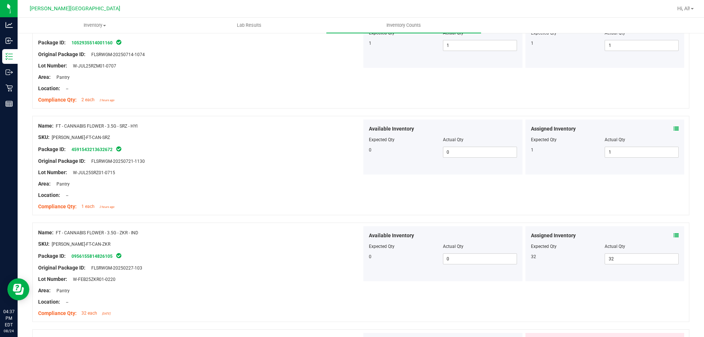
scroll to position [257, 0]
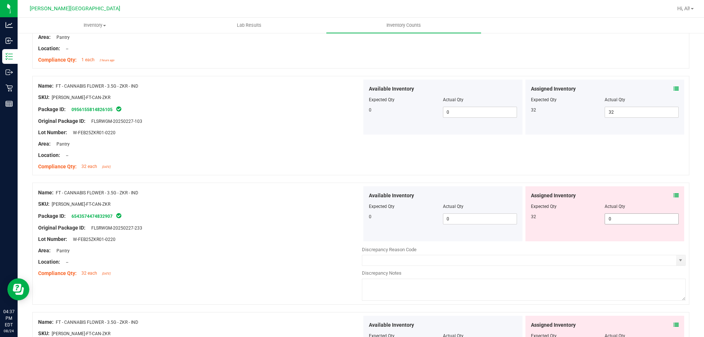
click at [623, 223] on span "0 0" at bounding box center [642, 219] width 74 height 11
click at [623, 223] on input "0" at bounding box center [641, 219] width 73 height 10
type input "32"
click at [630, 197] on div "Assigned Inventory" at bounding box center [605, 196] width 148 height 8
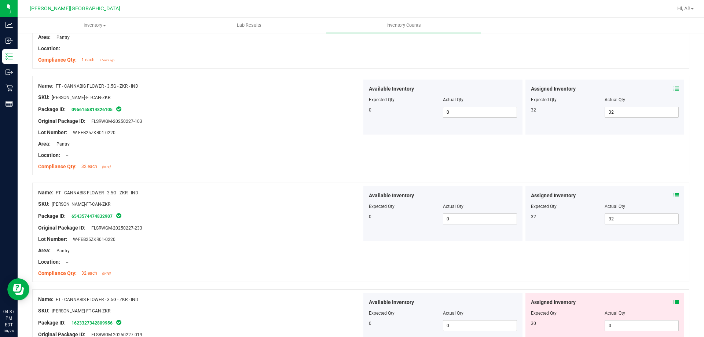
scroll to position [404, 0]
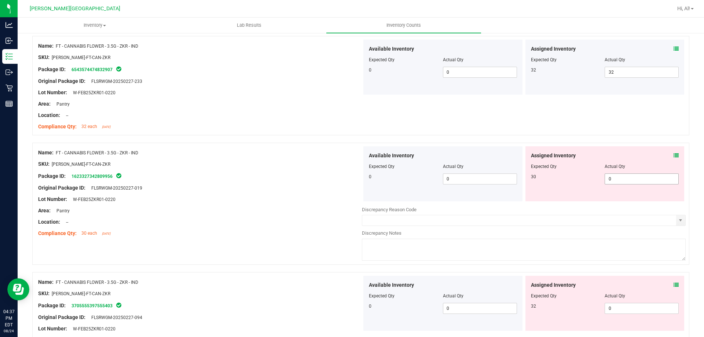
click at [627, 179] on span "0 0" at bounding box center [642, 179] width 74 height 11
click at [627, 179] on input "0" at bounding box center [641, 179] width 73 height 10
type input "30"
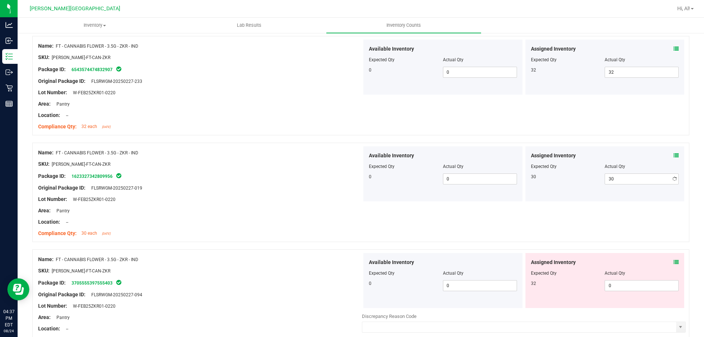
click at [626, 157] on div "Assigned Inventory" at bounding box center [605, 156] width 148 height 8
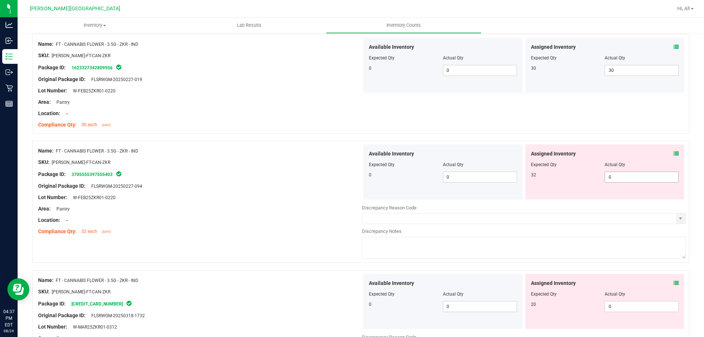
scroll to position [514, 0]
click at [627, 176] on span "0 0" at bounding box center [642, 175] width 74 height 11
click at [627, 176] on input "0" at bounding box center [641, 176] width 73 height 10
type input "32"
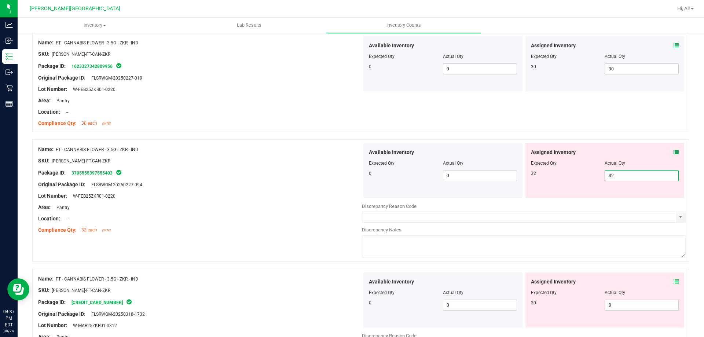
click at [623, 164] on div "Actual Qty" at bounding box center [642, 163] width 74 height 7
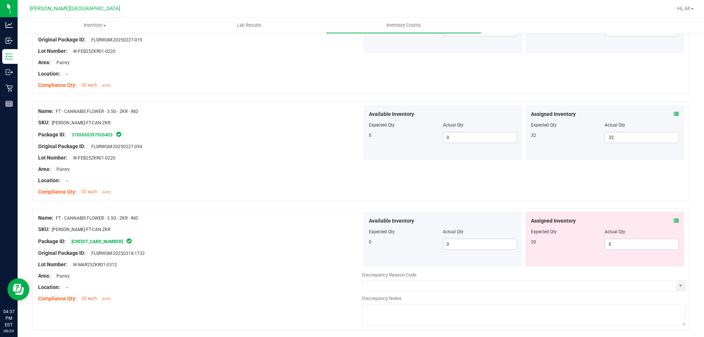
scroll to position [587, 0]
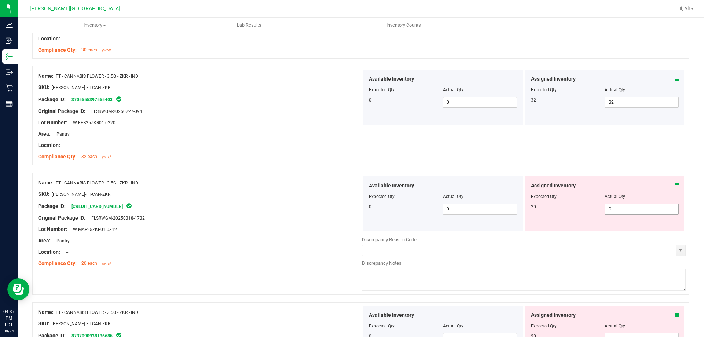
click at [633, 208] on span "0 0" at bounding box center [642, 209] width 74 height 11
click at [633, 208] on input "0" at bounding box center [641, 209] width 73 height 10
type input "20"
click at [623, 185] on div "Assigned Inventory" at bounding box center [605, 186] width 148 height 8
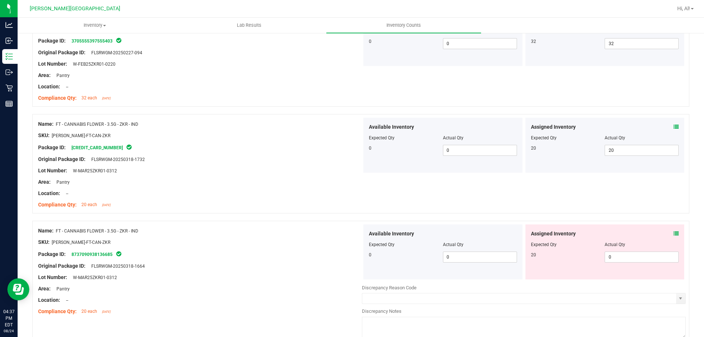
scroll to position [697, 0]
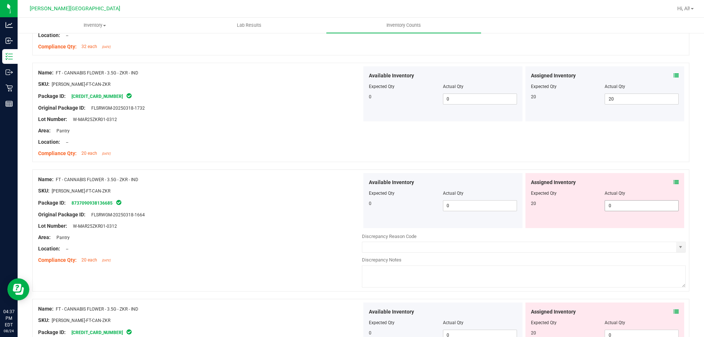
click at [629, 202] on span "0 0" at bounding box center [642, 205] width 74 height 11
click at [629, 202] on input "2" at bounding box center [641, 206] width 73 height 10
type input "20"
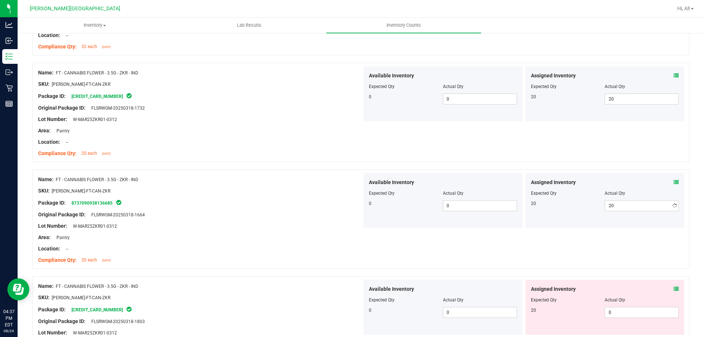
click at [615, 176] on div "Assigned Inventory Expected Qty Actual Qty 20 20 20" at bounding box center [605, 200] width 159 height 55
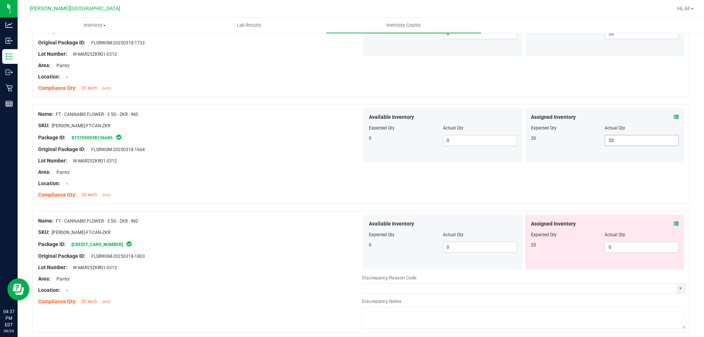
scroll to position [844, 0]
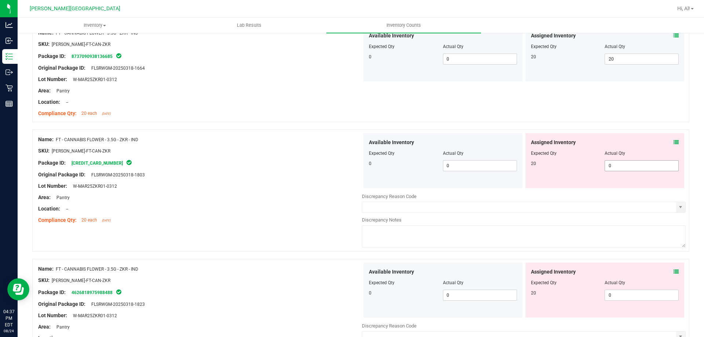
click at [620, 169] on span "0 0" at bounding box center [642, 165] width 74 height 11
click at [620, 169] on input "0" at bounding box center [641, 166] width 73 height 10
type input "20"
click at [634, 144] on div "Assigned Inventory" at bounding box center [605, 143] width 148 height 8
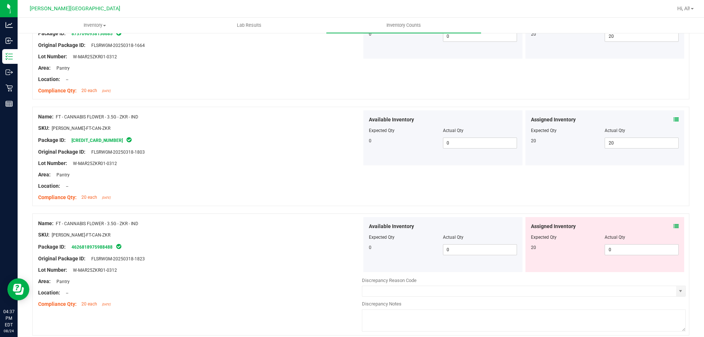
scroll to position [917, 0]
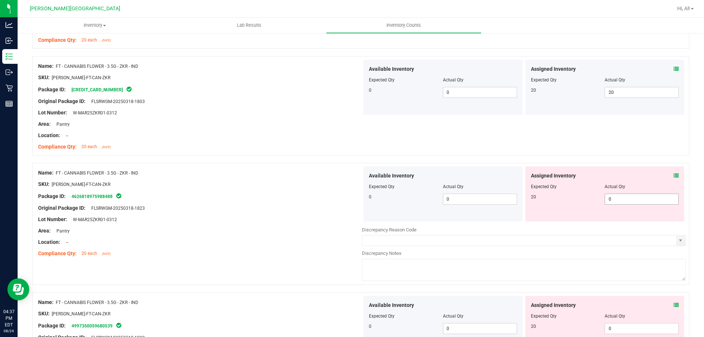
click at [627, 195] on span "0 0" at bounding box center [642, 199] width 74 height 11
click at [627, 195] on input "0" at bounding box center [641, 199] width 73 height 10
type input "20"
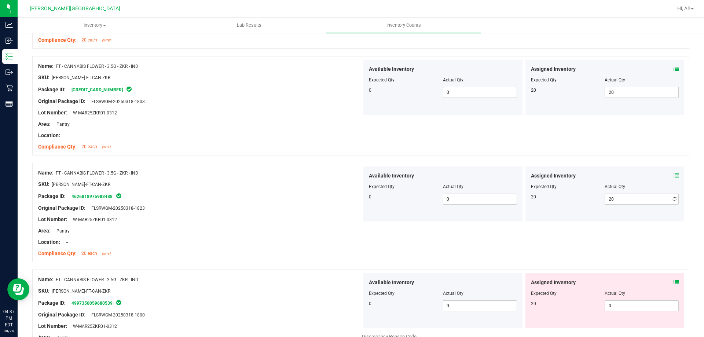
click at [623, 174] on div "Assigned Inventory" at bounding box center [605, 176] width 148 height 8
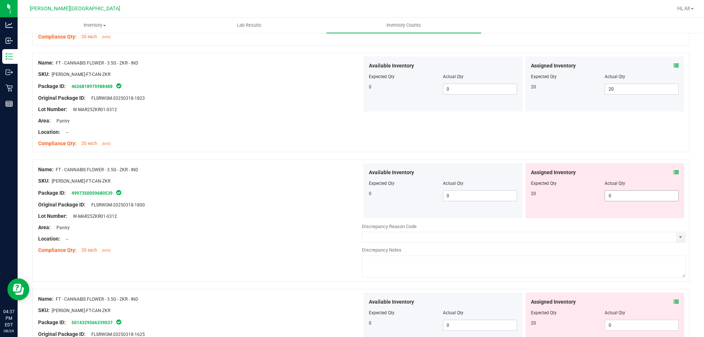
click at [620, 192] on span "0 0" at bounding box center [642, 195] width 74 height 11
type input "020"
type input "20"
click at [615, 182] on div "Actual Qty" at bounding box center [642, 183] width 74 height 7
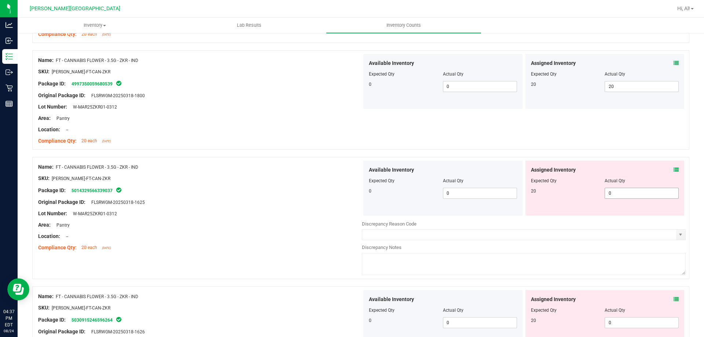
scroll to position [1137, 0]
click at [623, 192] on span "0 0" at bounding box center [642, 192] width 74 height 11
click at [623, 192] on input "0" at bounding box center [641, 192] width 73 height 10
type input "20"
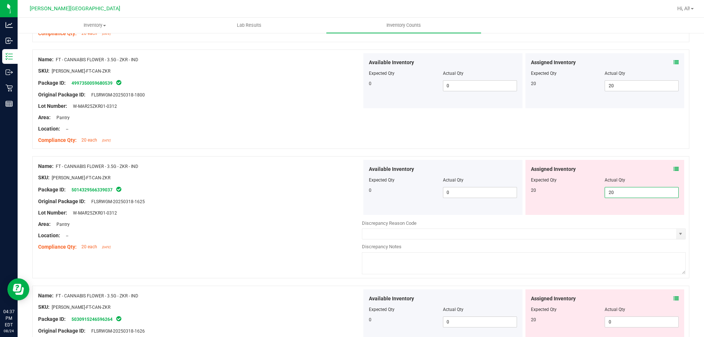
click at [619, 181] on div "Actual Qty" at bounding box center [642, 180] width 74 height 7
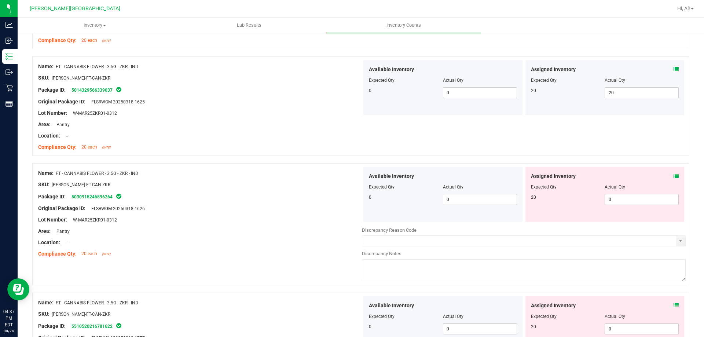
scroll to position [1247, 0]
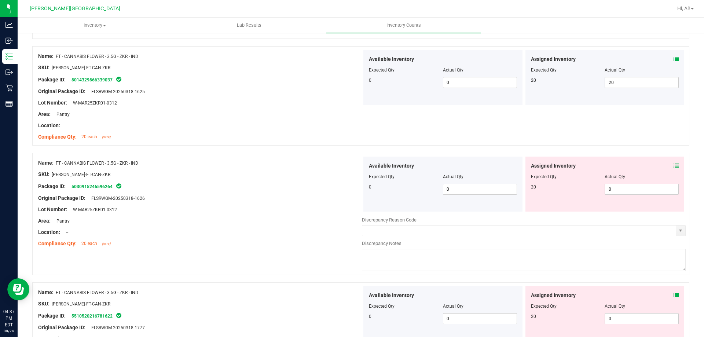
click at [620, 183] on div at bounding box center [605, 182] width 148 height 4
click at [619, 185] on span "0 0" at bounding box center [642, 189] width 74 height 11
click at [619, 185] on input "0" at bounding box center [641, 189] width 73 height 10
type input "3"
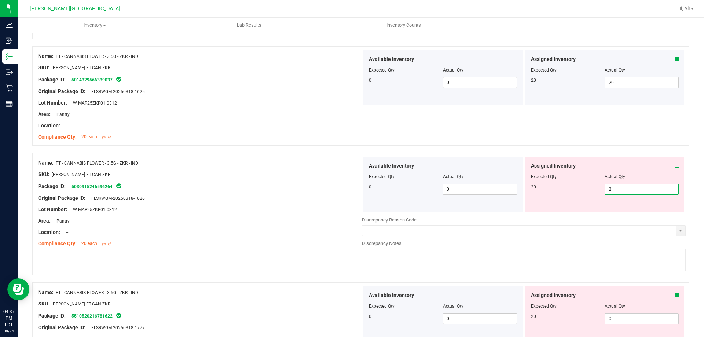
type input "20"
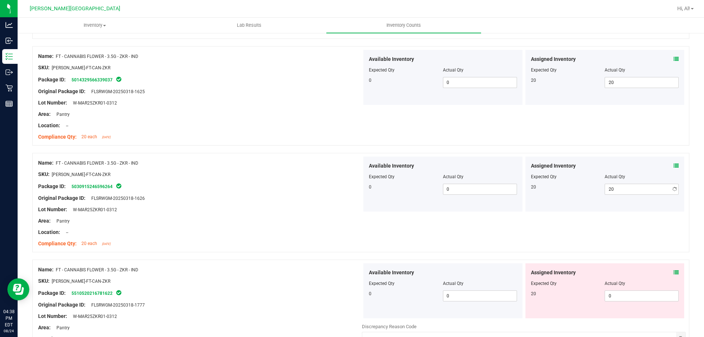
click at [608, 152] on div at bounding box center [360, 149] width 657 height 7
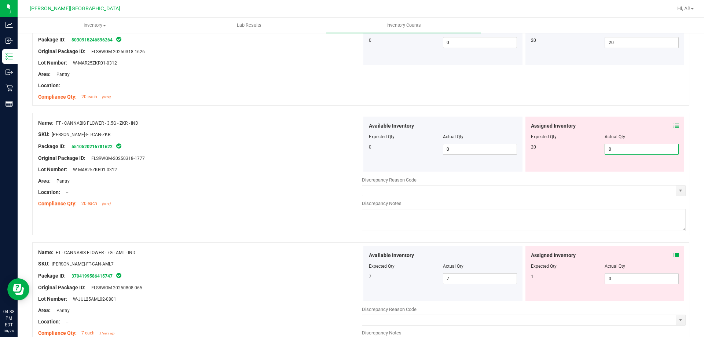
click at [612, 147] on span "0 0" at bounding box center [642, 149] width 74 height 11
click at [612, 147] on input "2" at bounding box center [641, 149] width 73 height 10
type input "20"
click at [608, 136] on div "Actual Qty" at bounding box center [642, 137] width 74 height 7
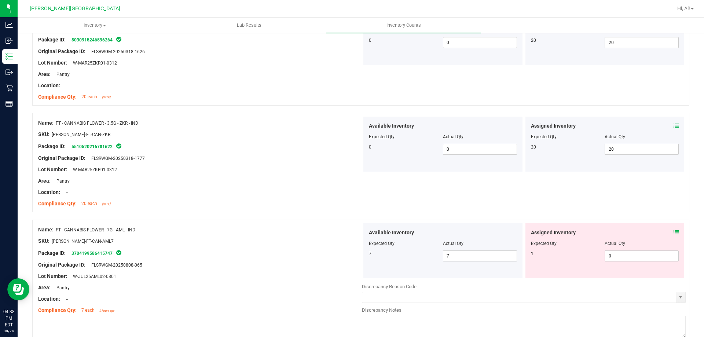
scroll to position [1468, 0]
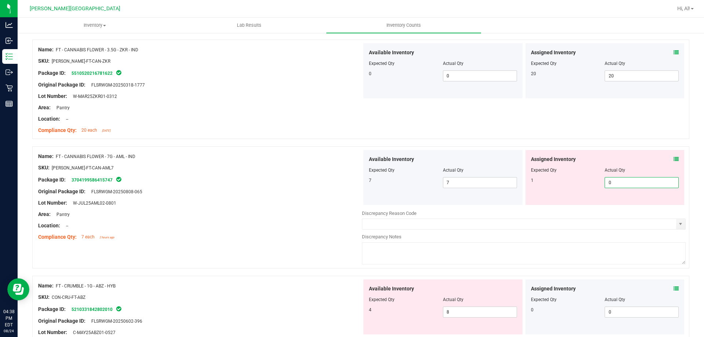
click at [620, 185] on span "0 0" at bounding box center [642, 182] width 74 height 11
click at [615, 181] on input "01" at bounding box center [641, 183] width 73 height 10
type input "1"
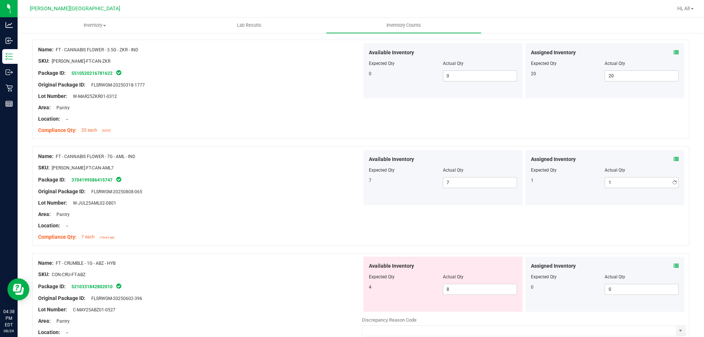
click at [613, 168] on div "Actual Qty" at bounding box center [642, 170] width 74 height 7
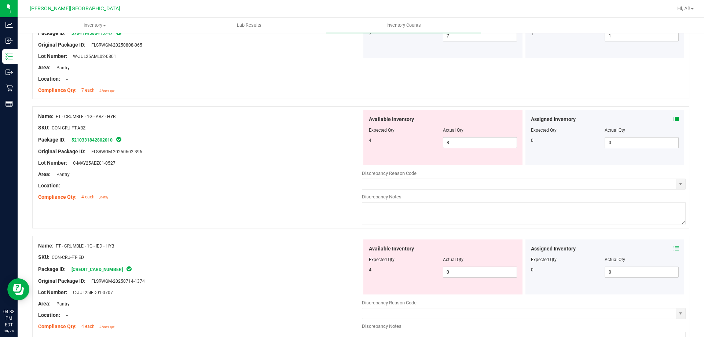
click at [677, 116] on div "Assigned Inventory Expected Qty Actual Qty 0 0 0" at bounding box center [605, 137] width 159 height 55
click at [674, 117] on icon at bounding box center [676, 119] width 5 height 5
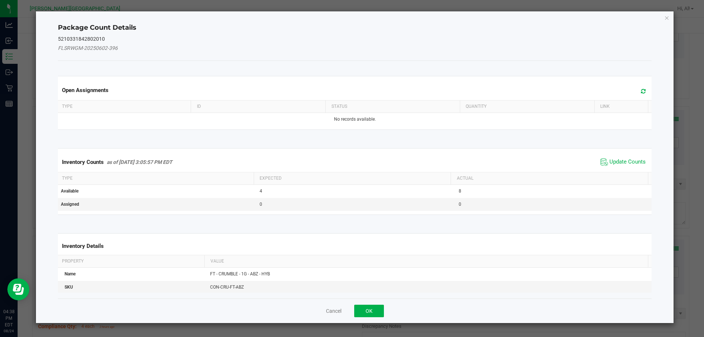
click at [630, 158] on span "Update Counts" at bounding box center [623, 162] width 49 height 11
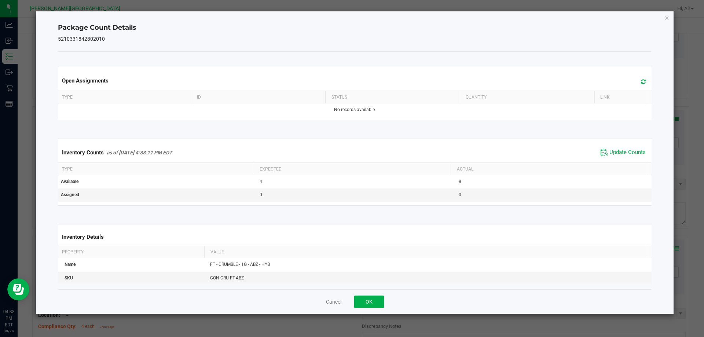
click at [362, 309] on div "Cancel OK" at bounding box center [355, 301] width 594 height 25
click at [365, 303] on button "OK" at bounding box center [369, 302] width 30 height 12
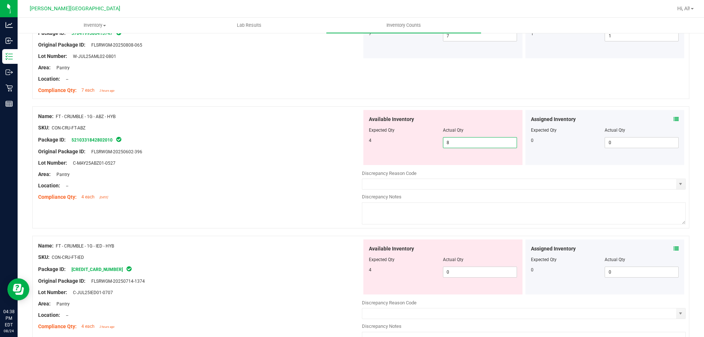
click at [502, 143] on span "8 8" at bounding box center [480, 142] width 74 height 11
click at [502, 143] on input "8" at bounding box center [480, 143] width 73 height 10
type input "4"
click at [492, 163] on div "Available Inventory Expected Qty Actual Qty 4 4 4" at bounding box center [443, 137] width 159 height 55
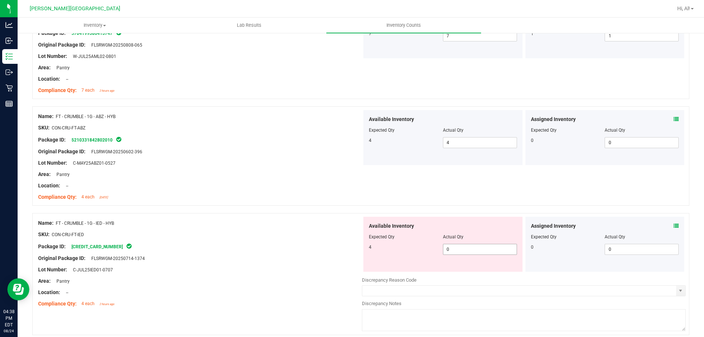
click at [480, 247] on span "0 0" at bounding box center [480, 249] width 74 height 11
click at [480, 247] on input "0" at bounding box center [480, 249] width 73 height 10
type input "4"
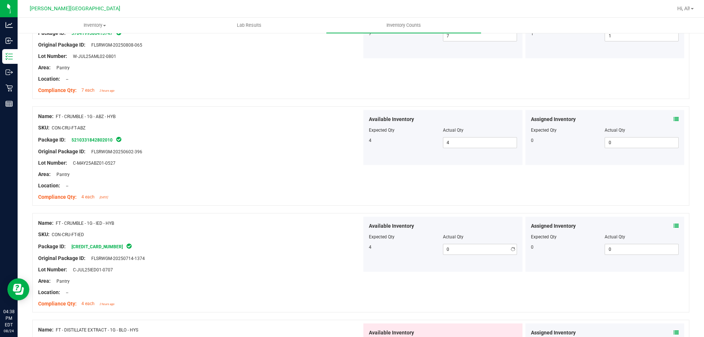
type input "4"
click at [469, 212] on div at bounding box center [360, 209] width 657 height 7
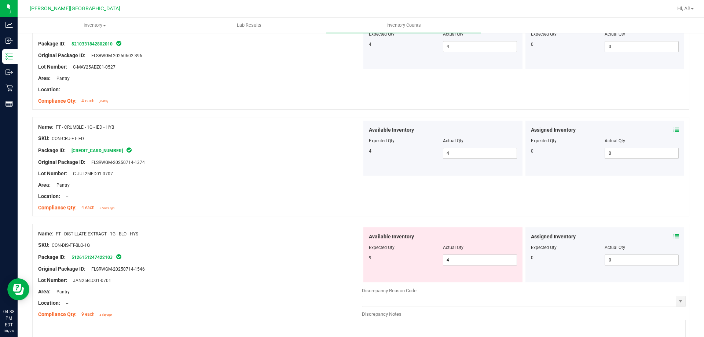
scroll to position [1761, 0]
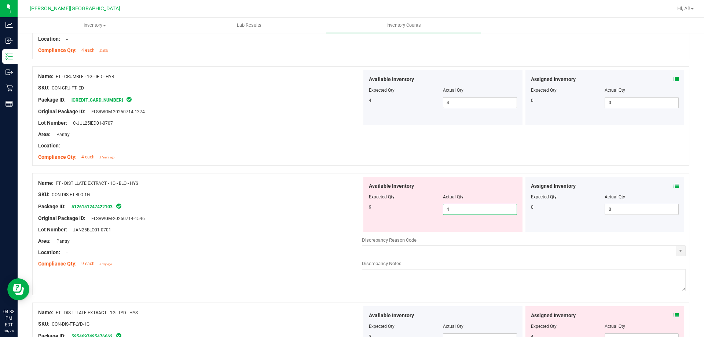
click at [473, 209] on span "4 4" at bounding box center [480, 209] width 74 height 11
click at [473, 209] on input "4" at bounding box center [480, 209] width 73 height 10
drag, startPoint x: 473, startPoint y: 209, endPoint x: 470, endPoint y: 203, distance: 7.1
drag, startPoint x: 470, startPoint y: 203, endPoint x: 452, endPoint y: 176, distance: 32.3
click at [452, 176] on div "Name: FT - DISTILLATE EXTRACT - 1G - BLO - HYS SKU: CON-DIS-FT-BLO-1G Package I…" at bounding box center [360, 234] width 657 height 122
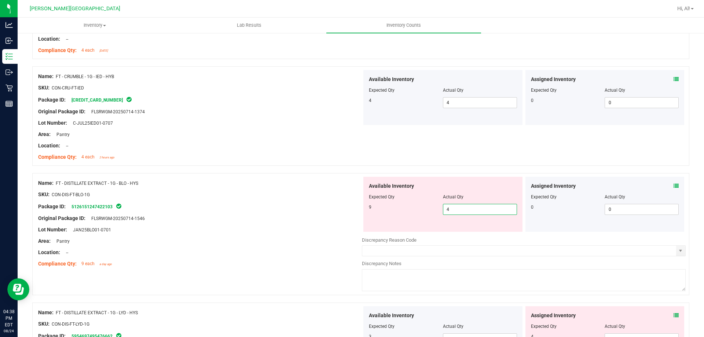
click at [469, 212] on span "4 4" at bounding box center [480, 209] width 74 height 11
click at [469, 213] on input "4" at bounding box center [480, 209] width 73 height 10
type input "9"
click at [464, 200] on div at bounding box center [443, 202] width 148 height 4
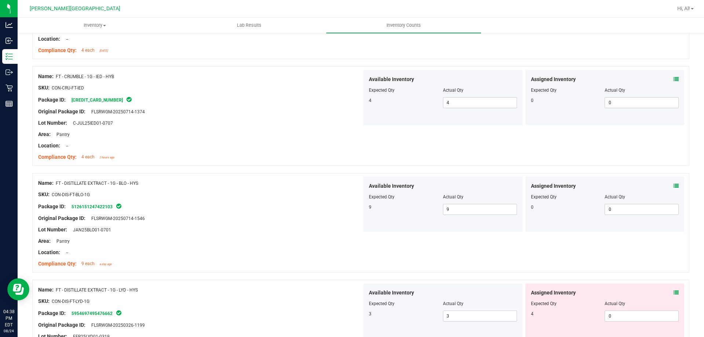
scroll to position [1834, 0]
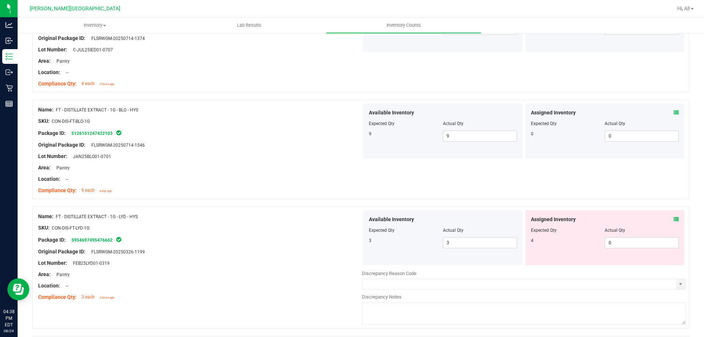
click at [598, 239] on div "4" at bounding box center [568, 240] width 74 height 7
click at [605, 241] on span "0 0" at bounding box center [642, 242] width 74 height 11
click at [605, 241] on input "0" at bounding box center [641, 243] width 73 height 10
type input "4"
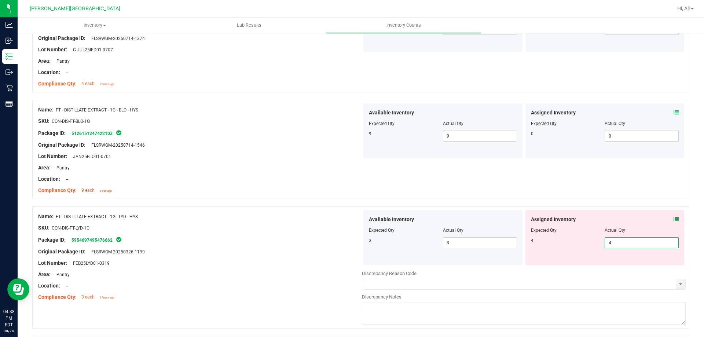
type input "4"
click at [598, 223] on div "Assigned Inventory" at bounding box center [605, 220] width 148 height 8
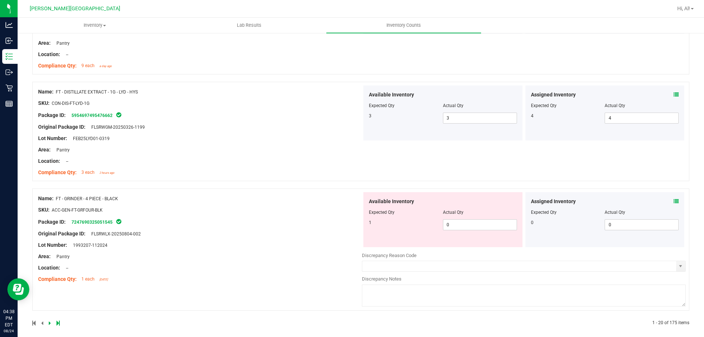
scroll to position [1965, 0]
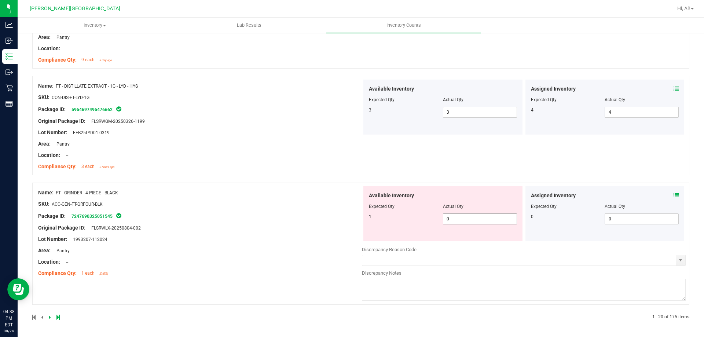
click at [481, 219] on span "0 0" at bounding box center [480, 219] width 74 height 11
click at [481, 219] on input "0" at bounding box center [480, 219] width 73 height 10
type input "1"
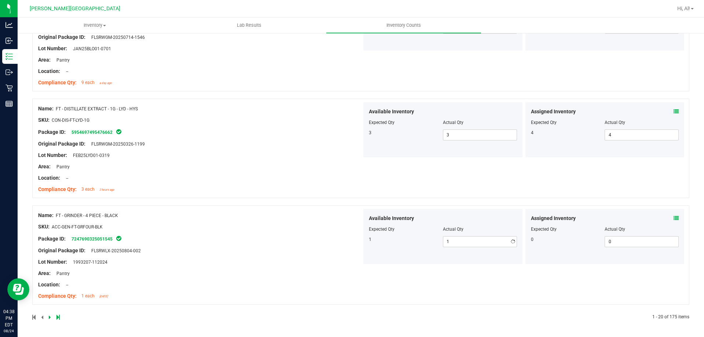
scroll to position [1942, 0]
click at [476, 205] on div "Name: FT - GRINDER - 4 PIECE - BLACK SKU: ACC-GEN-FT-GRFOUR-BLK Package ID: 724…" at bounding box center [360, 254] width 657 height 99
click at [50, 315] on icon at bounding box center [50, 317] width 2 height 4
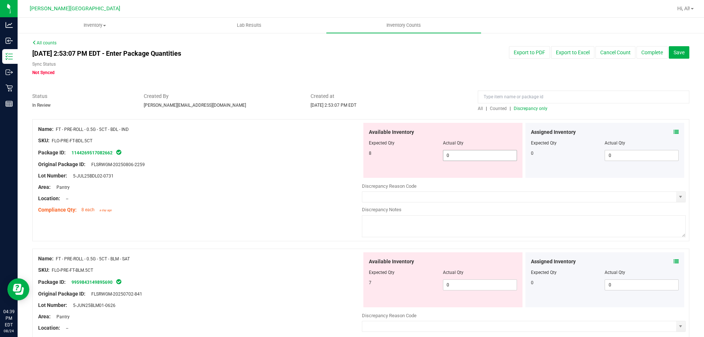
click at [465, 156] on span "0 0" at bounding box center [480, 155] width 74 height 11
click at [465, 156] on input "0" at bounding box center [480, 155] width 73 height 10
type input "8"
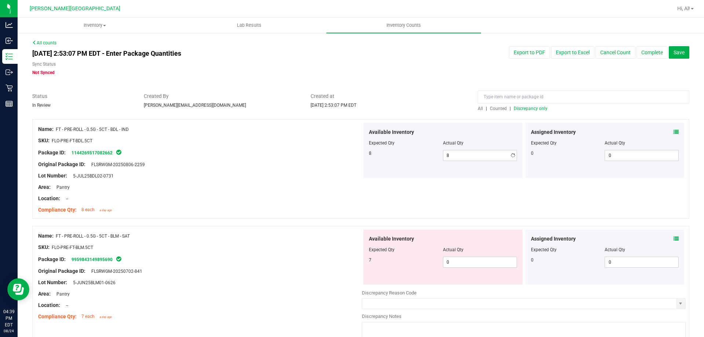
click at [453, 174] on div "Available Inventory Expected Qty Actual Qty 8 8 8" at bounding box center [443, 150] width 159 height 55
click at [459, 256] on div at bounding box center [443, 255] width 148 height 4
click at [459, 256] on div "Available Inventory Expected Qty Actual Qty 7 0 0" at bounding box center [443, 257] width 159 height 55
click at [459, 259] on span "0 0" at bounding box center [480, 262] width 74 height 11
click at [459, 259] on input "0" at bounding box center [480, 262] width 73 height 10
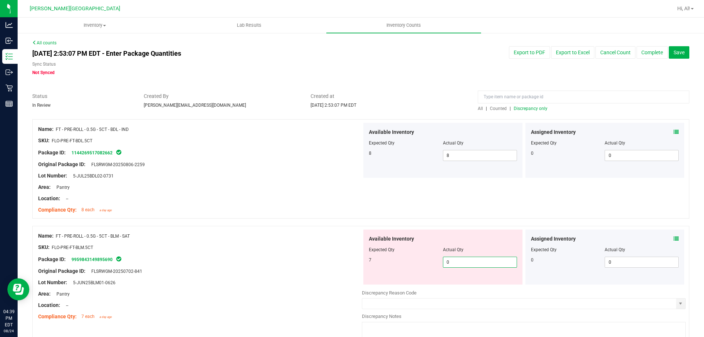
type input "7"
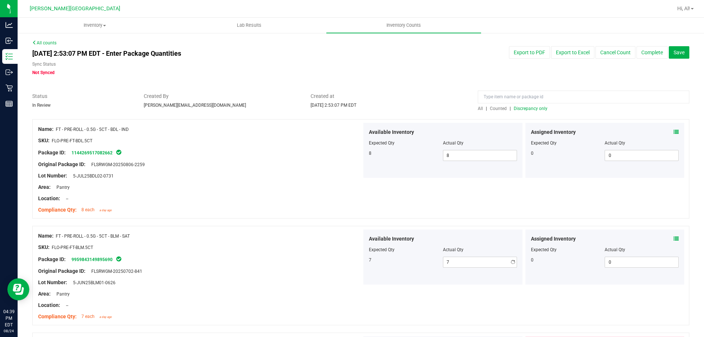
click at [453, 237] on div "Available Inventory" at bounding box center [443, 239] width 148 height 8
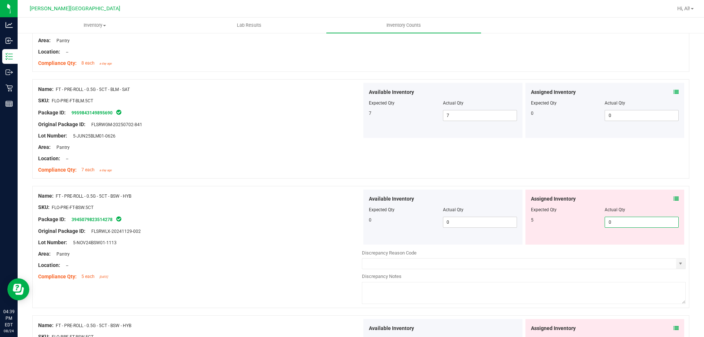
click at [605, 225] on span "0 0" at bounding box center [642, 222] width 74 height 11
click at [605, 224] on input "0" at bounding box center [641, 222] width 73 height 10
type input "5"
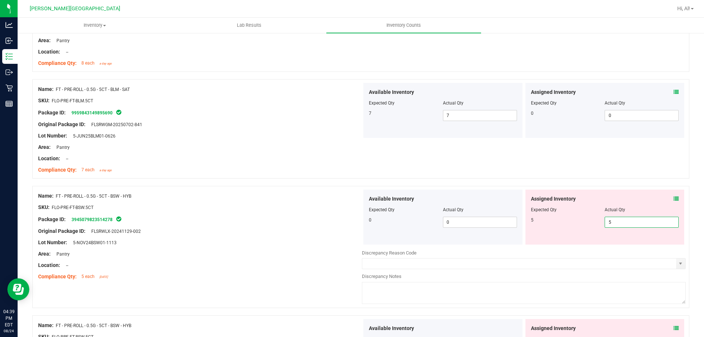
click at [582, 211] on div "Expected Qty" at bounding box center [568, 210] width 74 height 7
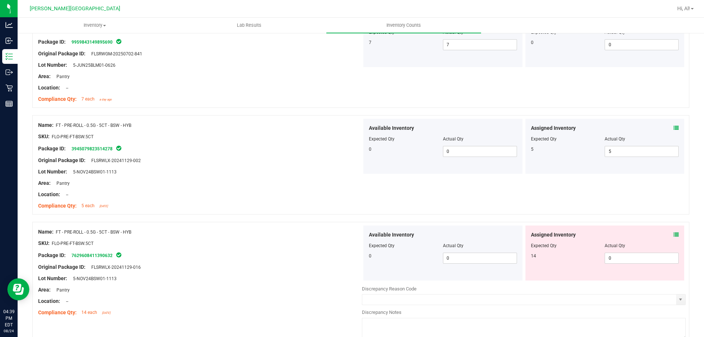
scroll to position [294, 0]
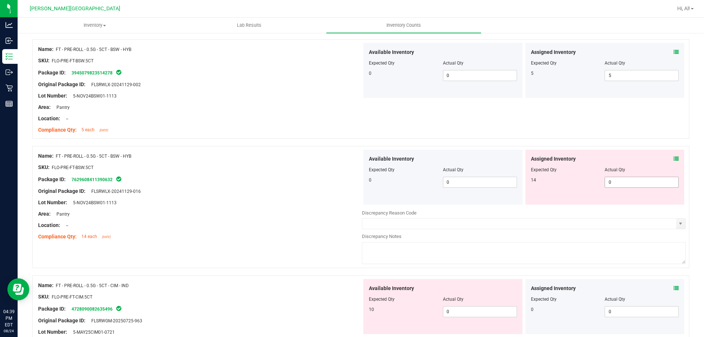
click at [611, 185] on span "0 0" at bounding box center [642, 182] width 74 height 11
click at [611, 185] on input "0" at bounding box center [641, 182] width 73 height 10
type input "14"
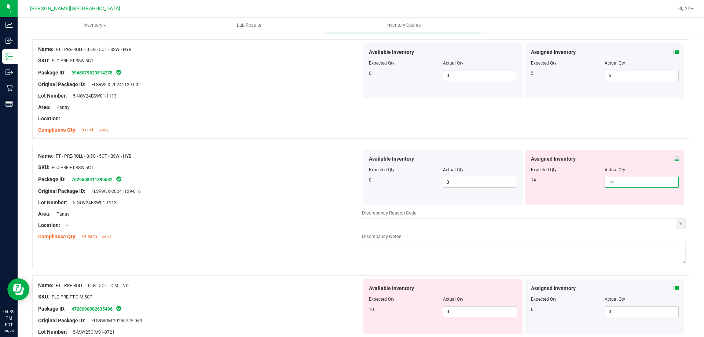
click at [616, 171] on div "Actual Qty" at bounding box center [642, 170] width 74 height 7
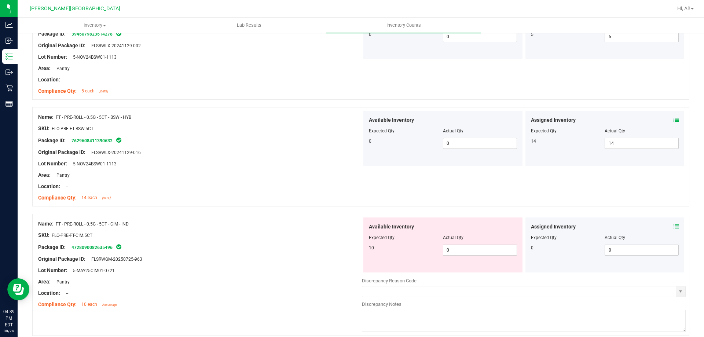
scroll to position [367, 0]
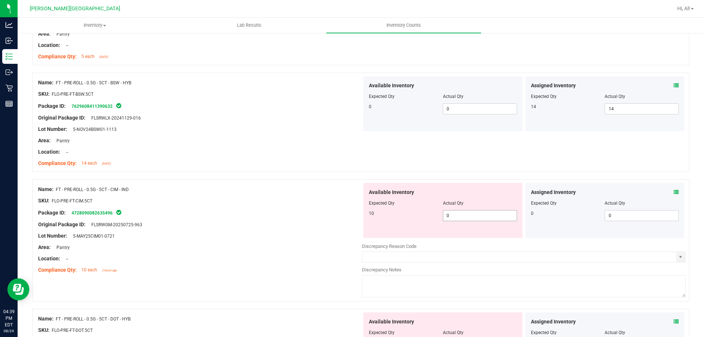
click at [489, 214] on span "0 0" at bounding box center [480, 215] width 74 height 11
click at [489, 214] on input "0" at bounding box center [480, 216] width 73 height 10
type input "10"
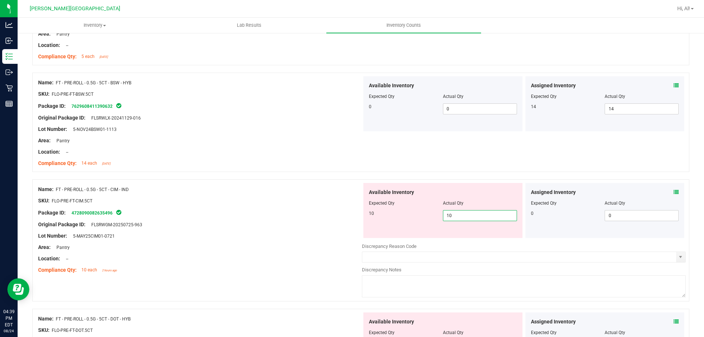
click at [484, 197] on div at bounding box center [443, 198] width 148 height 4
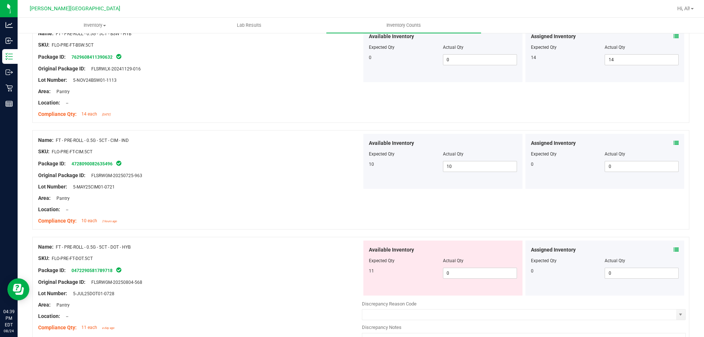
scroll to position [477, 0]
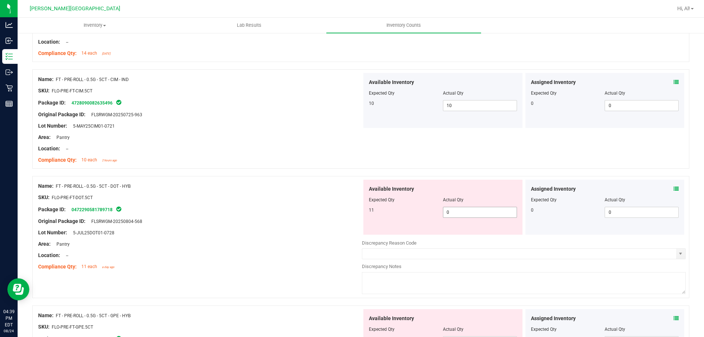
click at [487, 210] on span "0 0" at bounding box center [480, 212] width 74 height 11
click at [486, 211] on input "0" at bounding box center [480, 212] width 73 height 10
type input "011"
type input "11"
click at [484, 200] on div "Actual Qty" at bounding box center [480, 200] width 74 height 7
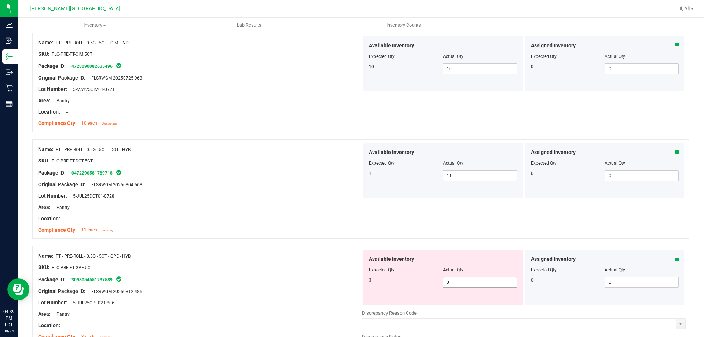
scroll to position [587, 0]
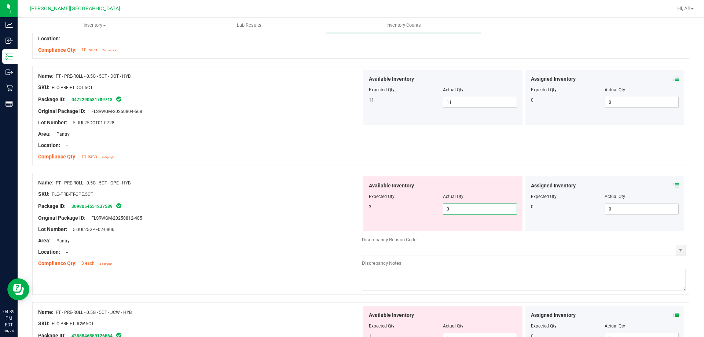
click at [482, 208] on span "0 0" at bounding box center [480, 209] width 74 height 11
click at [482, 208] on input "0" at bounding box center [480, 209] width 73 height 10
type input "3"
click at [475, 186] on div "Available Inventory" at bounding box center [443, 186] width 148 height 8
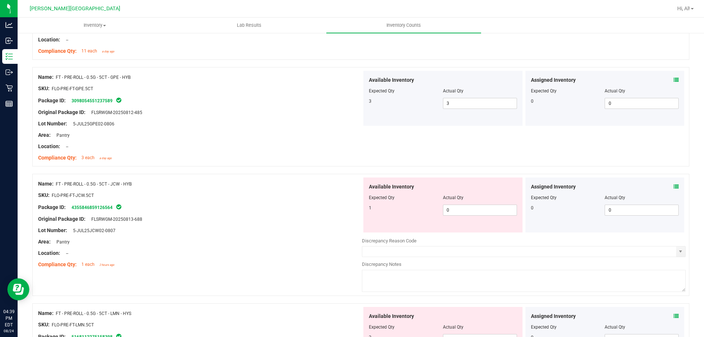
scroll to position [697, 0]
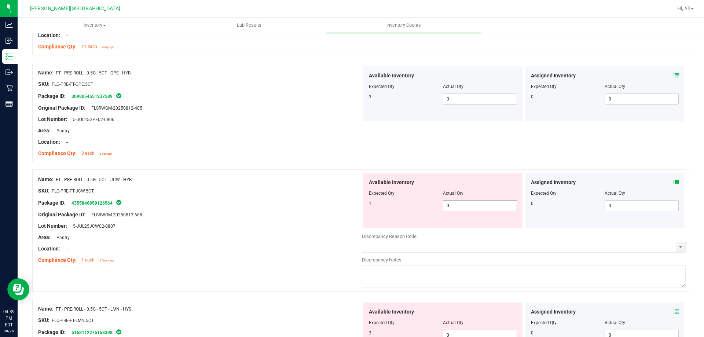
click at [457, 211] on span "0 0" at bounding box center [480, 205] width 74 height 11
click at [454, 208] on span "0 0" at bounding box center [480, 205] width 74 height 11
click at [454, 208] on input "0" at bounding box center [480, 206] width 73 height 10
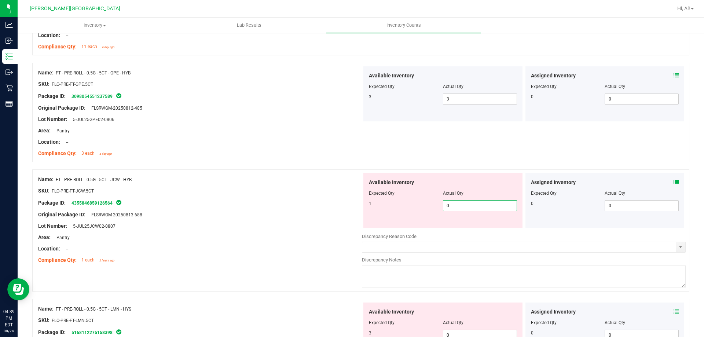
type input "1"
click at [455, 194] on span "Actual Qty" at bounding box center [453, 193] width 21 height 5
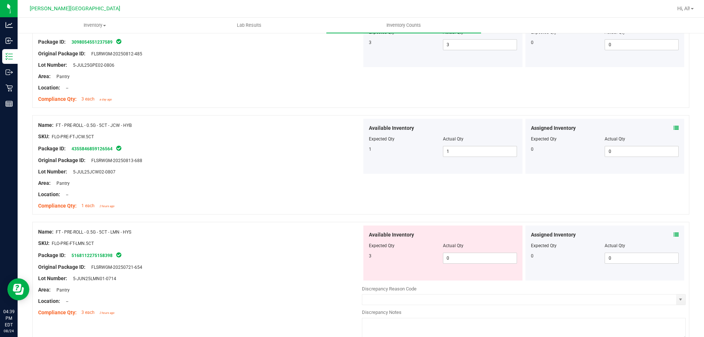
scroll to position [807, 0]
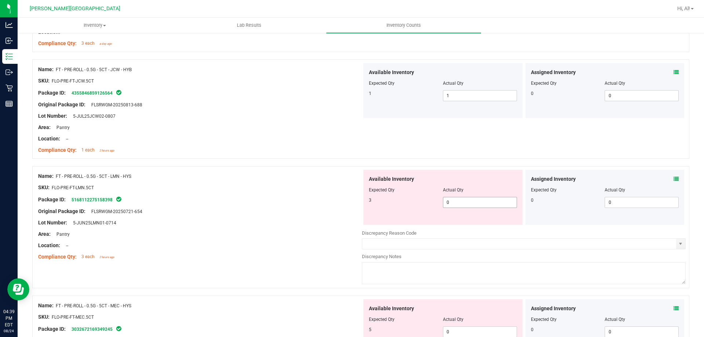
click at [460, 197] on span "0 0" at bounding box center [480, 202] width 74 height 11
click at [460, 197] on input "0" at bounding box center [480, 202] width 73 height 10
type input "3"
click at [462, 189] on div "Actual Qty" at bounding box center [480, 190] width 74 height 7
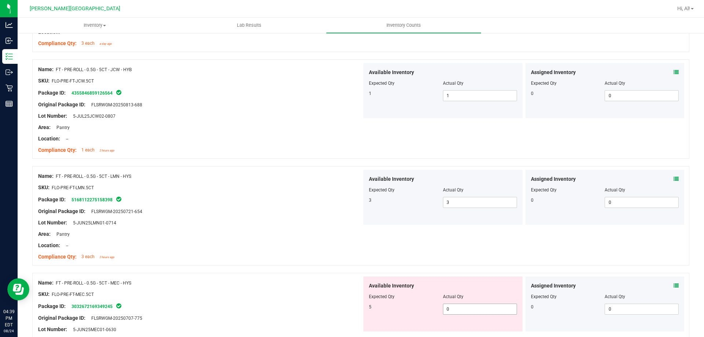
click at [473, 305] on span "0 0" at bounding box center [480, 309] width 74 height 11
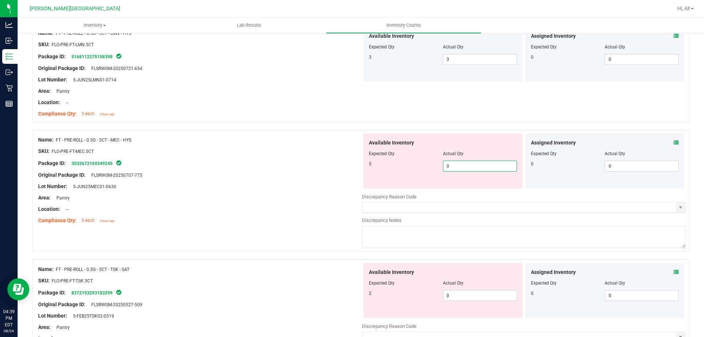
scroll to position [954, 0]
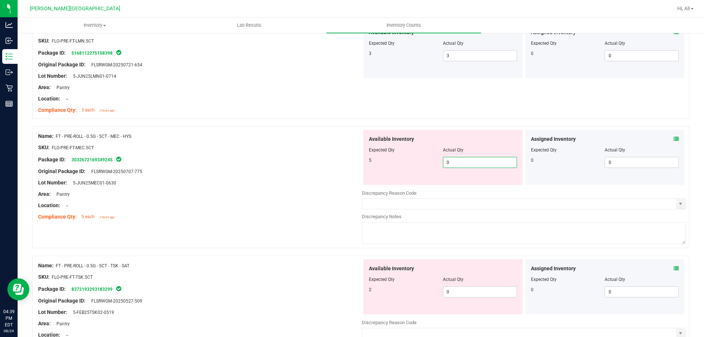
click at [448, 159] on input "0" at bounding box center [480, 162] width 73 height 10
type input "5"
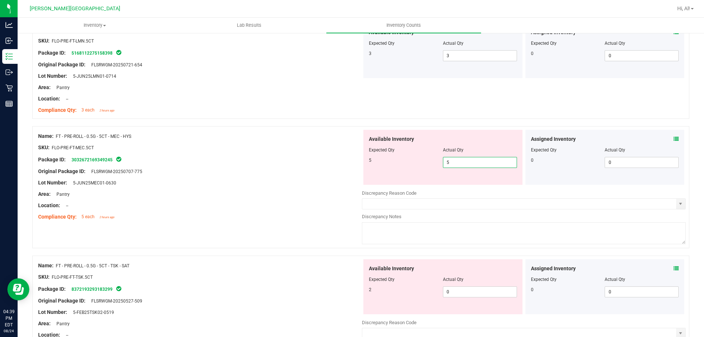
click at [454, 147] on div "Actual Qty" at bounding box center [480, 150] width 74 height 7
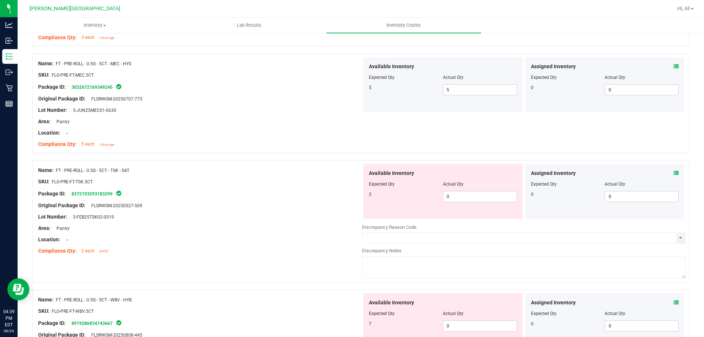
scroll to position [1027, 0]
click at [466, 195] on span "0 0" at bounding box center [480, 195] width 74 height 11
click at [466, 195] on input "0" at bounding box center [480, 196] width 73 height 10
type input "5"
type input "2"
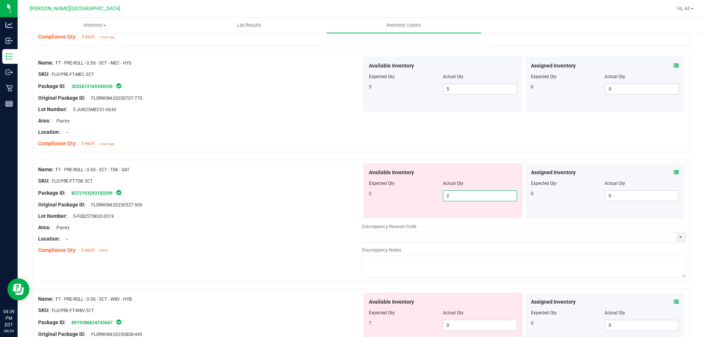
type input "2"
click at [451, 147] on div "Name: FT - PRE-ROLL - 0.5G - 5CT - MEC - HYS SKU: FLO-PRE-FT-MEC.5CT Package ID…" at bounding box center [360, 102] width 657 height 99
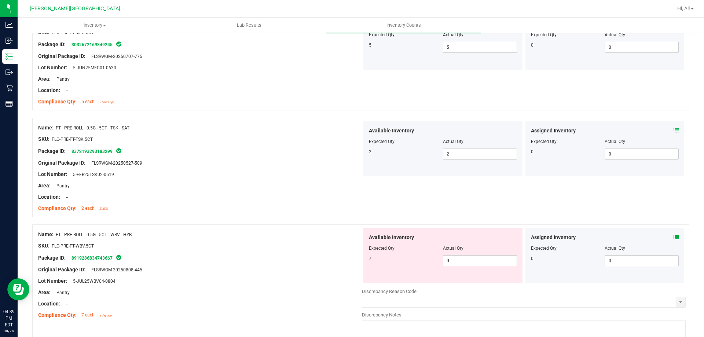
scroll to position [1137, 0]
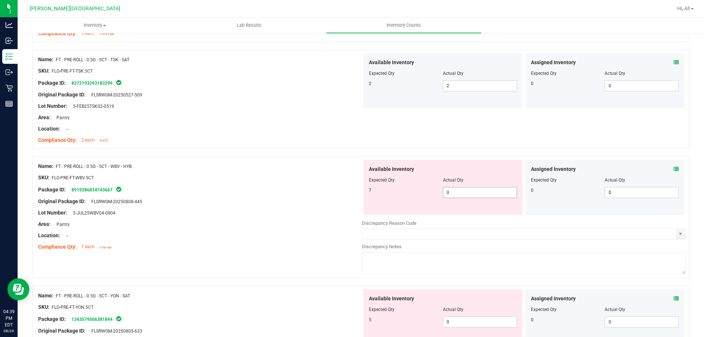
click at [468, 188] on span "0 0" at bounding box center [480, 192] width 74 height 11
click at [468, 188] on input "0" at bounding box center [480, 192] width 73 height 10
type input "7"
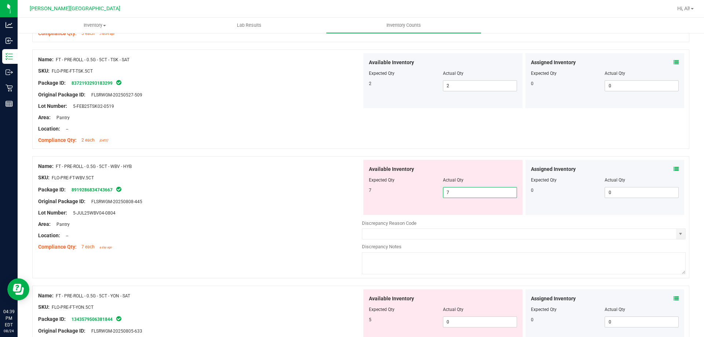
click at [463, 170] on div "Available Inventory" at bounding box center [443, 169] width 148 height 8
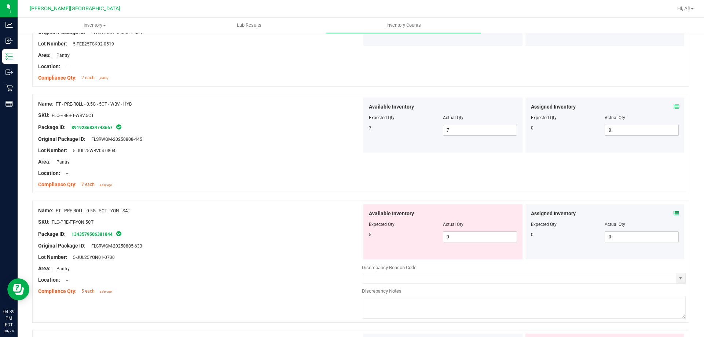
scroll to position [1211, 0]
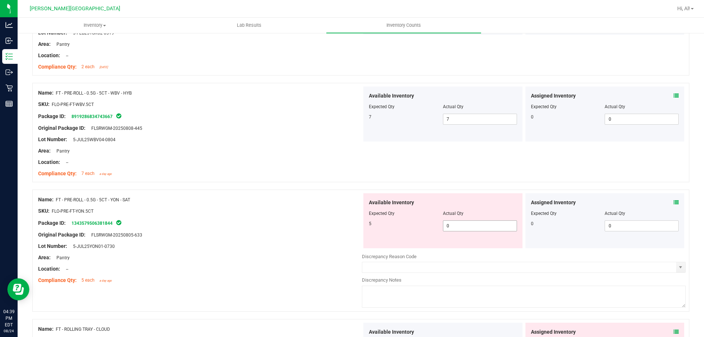
click at [462, 230] on span "0 0" at bounding box center [480, 226] width 74 height 11
click at [461, 230] on input "0" at bounding box center [480, 226] width 73 height 10
type input "5"
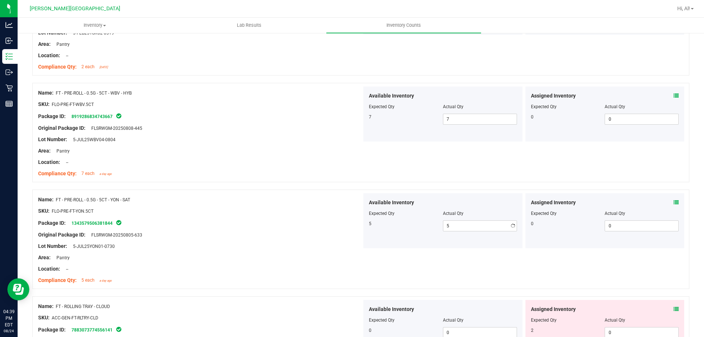
click at [498, 156] on div "Name: FT - PRE-ROLL - 0.5G - 5CT - WBV - HYB SKU: FLO-PRE-FT-WBV.5CT Package ID…" at bounding box center [360, 132] width 657 height 99
drag, startPoint x: 486, startPoint y: 149, endPoint x: 426, endPoint y: 152, distance: 60.2
click at [426, 152] on div "Name: FT - PRE-ROLL - 0.5G - 5CT - WBV - HYB SKU: FLO-PRE-FT-WBV.5CT Package ID…" at bounding box center [360, 132] width 657 height 99
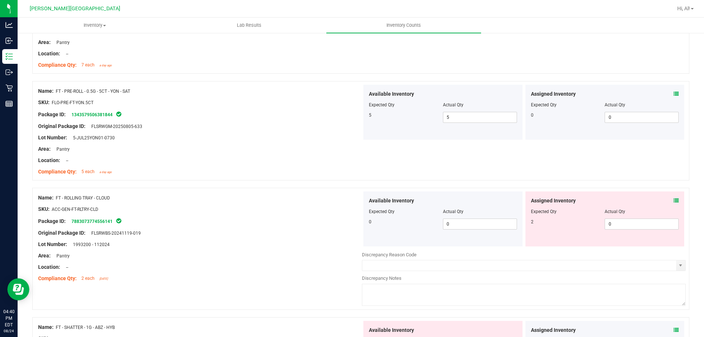
scroll to position [1321, 0]
click at [628, 223] on span "0 0" at bounding box center [642, 222] width 74 height 11
click at [628, 223] on input "0" at bounding box center [641, 223] width 73 height 10
type input "2"
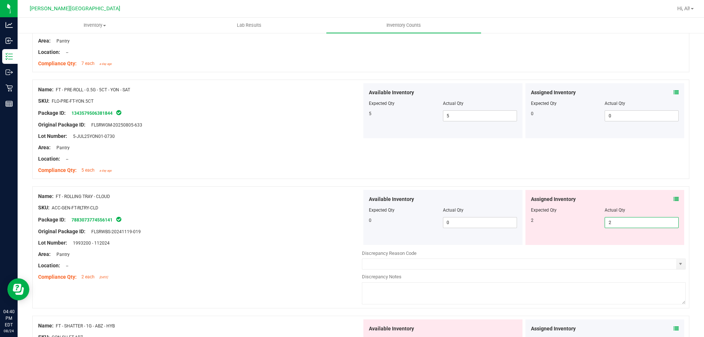
type input "2"
click at [674, 201] on div "Assigned Inventory Expected Qty Actual Qty 2 2 2" at bounding box center [605, 217] width 159 height 55
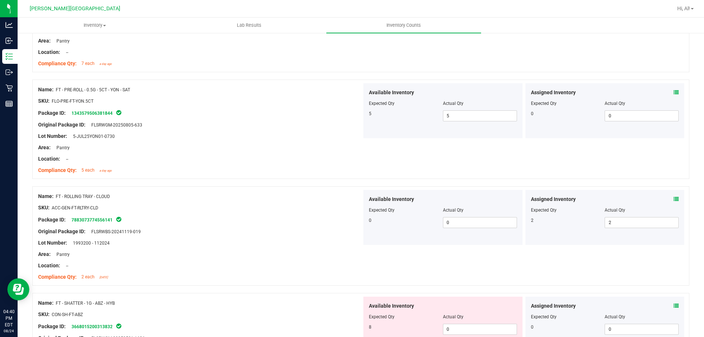
click at [674, 200] on icon at bounding box center [676, 199] width 5 height 5
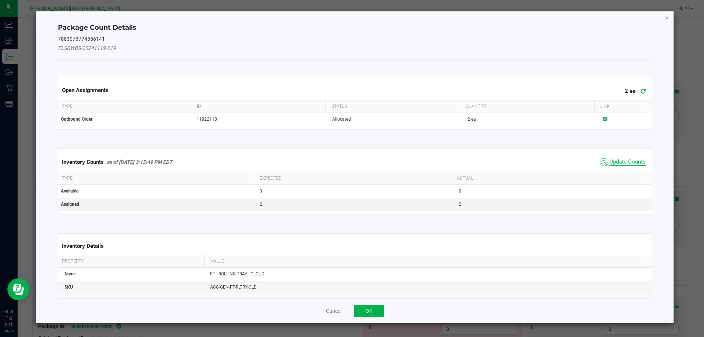
click at [631, 164] on span "Update Counts" at bounding box center [628, 161] width 36 height 7
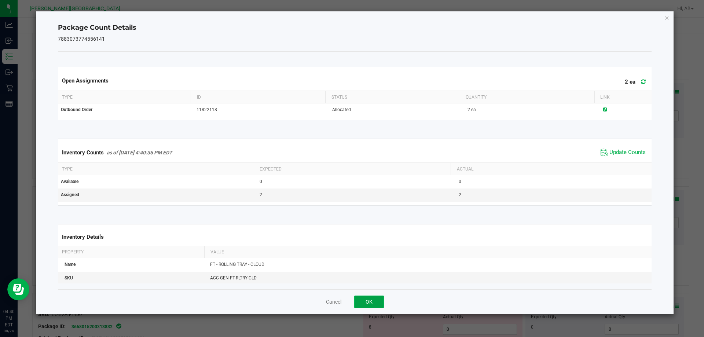
click at [376, 301] on button "OK" at bounding box center [369, 302] width 30 height 12
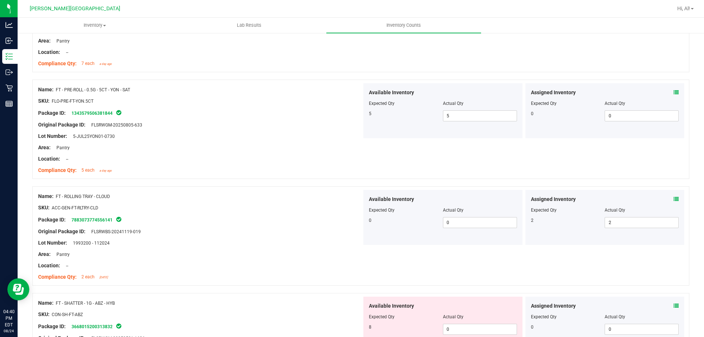
click at [360, 280] on div "Name: FT - ROLLING TRAY - CLOUD SKU: ACC-GEN-FT-RLTRY-CLD Package ID: 788307377…" at bounding box center [360, 235] width 657 height 99
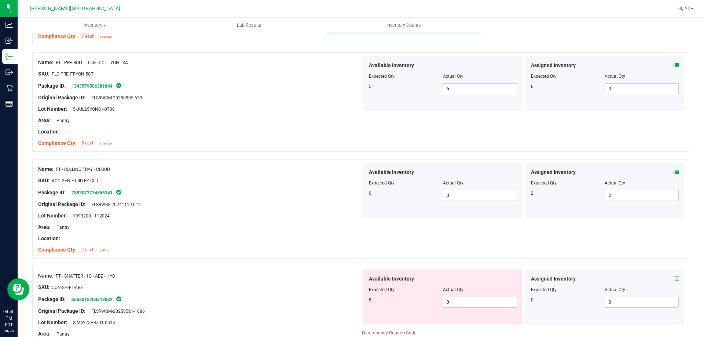
scroll to position [1394, 0]
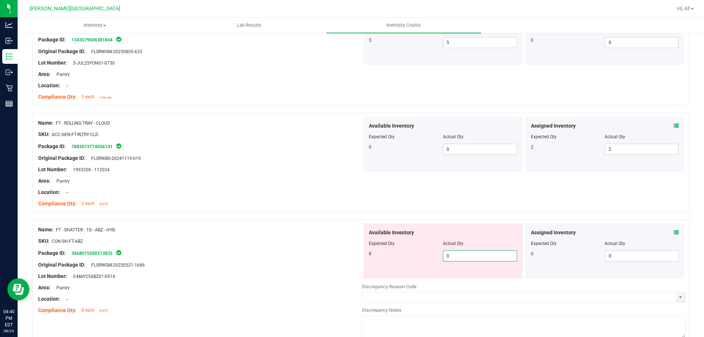
click at [449, 254] on span "0 0" at bounding box center [480, 256] width 74 height 11
click at [449, 254] on input "0" at bounding box center [480, 256] width 73 height 10
type input "8"
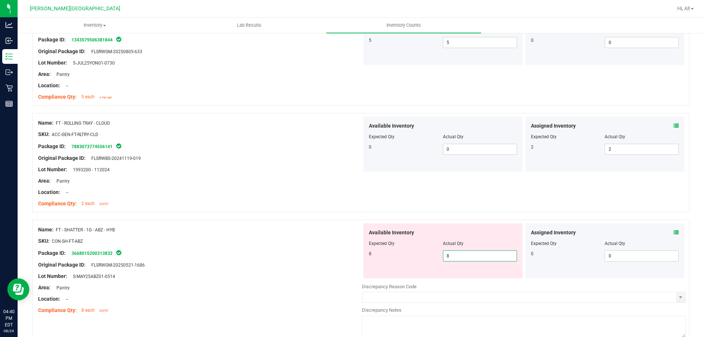
click at [447, 242] on span "Actual Qty" at bounding box center [453, 243] width 21 height 5
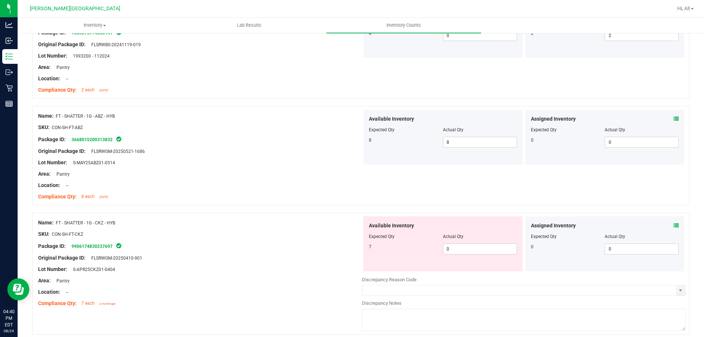
scroll to position [1541, 0]
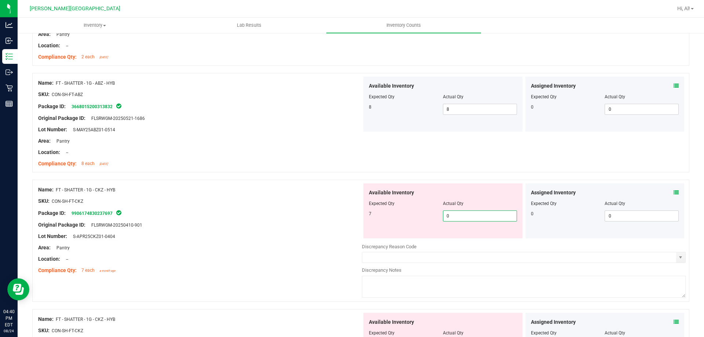
click at [453, 217] on span "0 0" at bounding box center [480, 216] width 74 height 11
click at [453, 217] on input "0" at bounding box center [480, 216] width 73 height 10
drag, startPoint x: 450, startPoint y: 221, endPoint x: 440, endPoint y: 232, distance: 14.8
click at [439, 233] on div "Available Inventory Expected Qty Actual Qty 7 0 0" at bounding box center [443, 210] width 159 height 55
click at [452, 221] on span "0 0" at bounding box center [480, 216] width 74 height 11
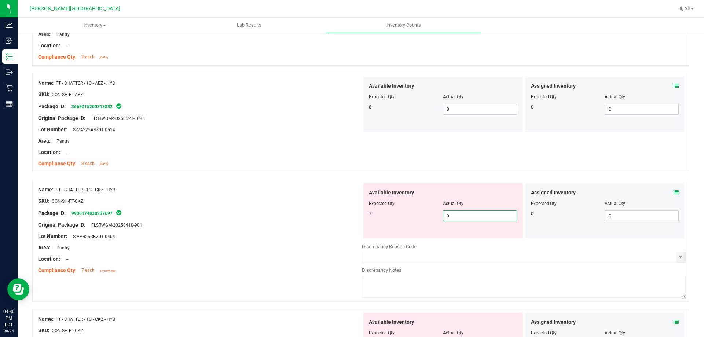
click at [453, 221] on input "0" at bounding box center [480, 216] width 73 height 10
type input "7"
click at [407, 227] on div "Available Inventory Expected Qty Actual Qty 7 7 7" at bounding box center [443, 210] width 159 height 55
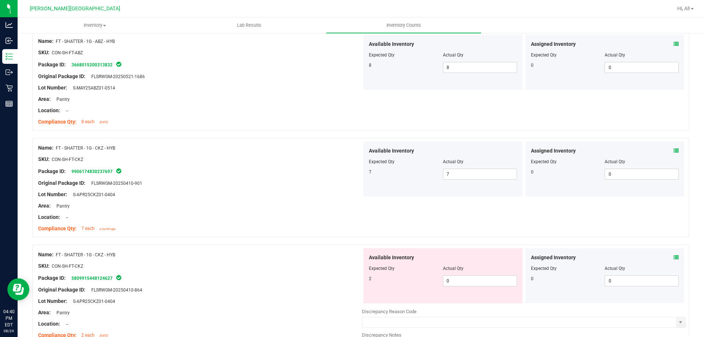
scroll to position [1651, 0]
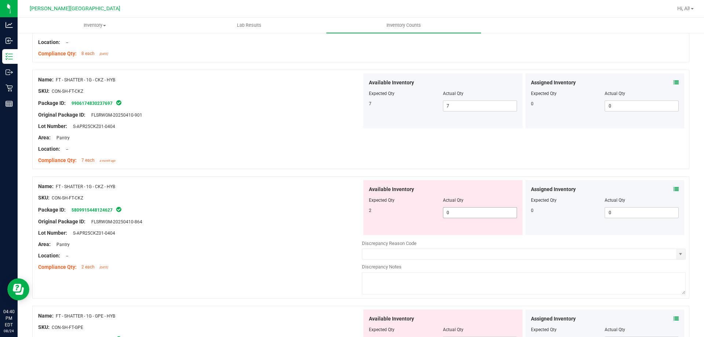
click at [451, 213] on span "0 0" at bounding box center [480, 212] width 74 height 11
click at [451, 213] on input "0" at bounding box center [480, 213] width 73 height 10
type input "2"
click at [419, 206] on div at bounding box center [443, 206] width 148 height 4
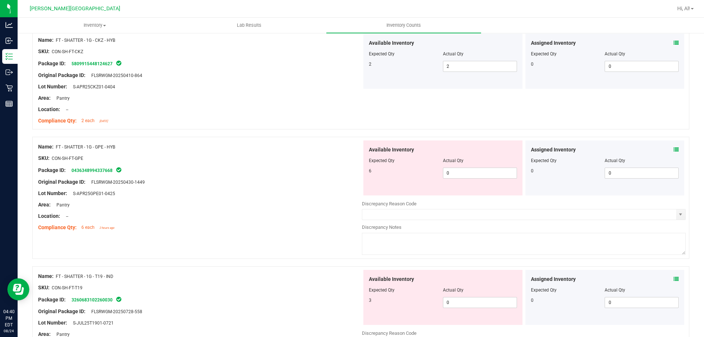
scroll to position [1798, 0]
click at [451, 174] on span "0 0" at bounding box center [480, 172] width 74 height 11
click at [451, 174] on input "0" at bounding box center [480, 173] width 73 height 10
type input "6"
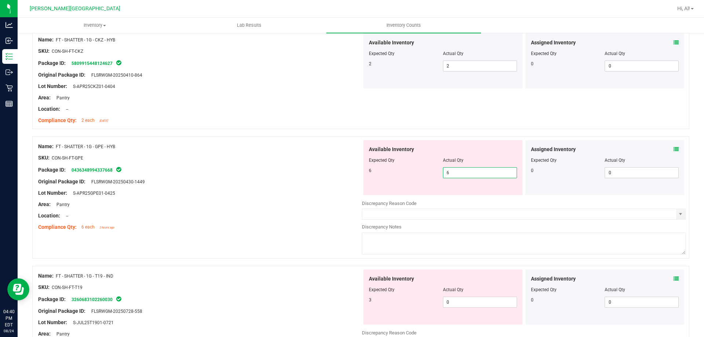
click at [433, 174] on div "6 6 6" at bounding box center [443, 172] width 148 height 11
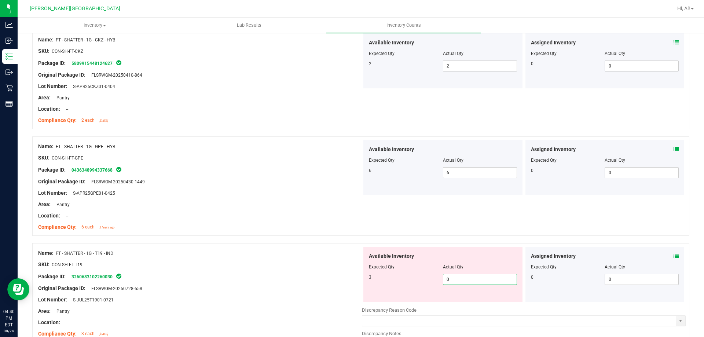
click at [471, 283] on span "0 0" at bounding box center [480, 279] width 74 height 11
click at [472, 283] on input "0" at bounding box center [480, 279] width 73 height 10
type input "3"
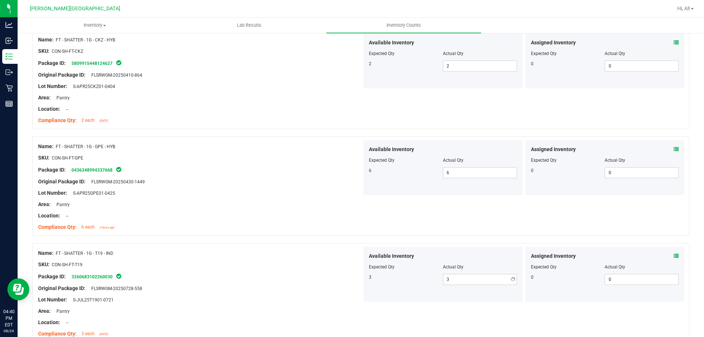
click at [462, 264] on div "Actual Qty" at bounding box center [480, 267] width 74 height 7
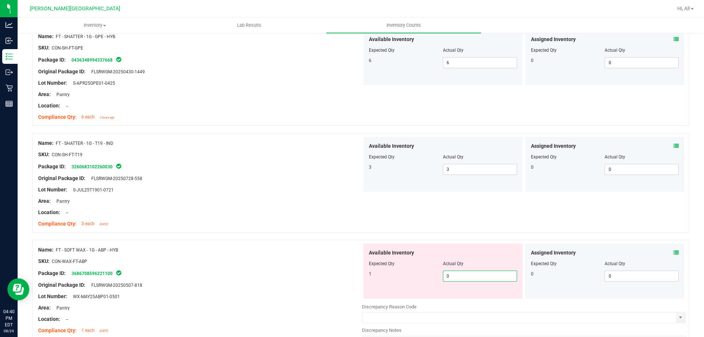
click at [463, 274] on span "0 0" at bounding box center [480, 276] width 74 height 11
click at [464, 275] on input "0" at bounding box center [480, 276] width 73 height 10
type input "1"
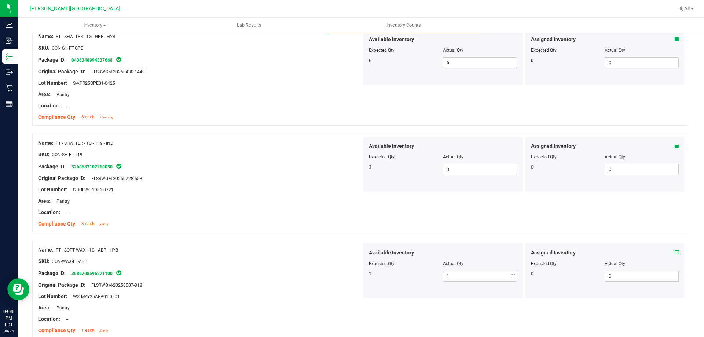
click at [467, 266] on div "Actual Qty" at bounding box center [480, 263] width 74 height 7
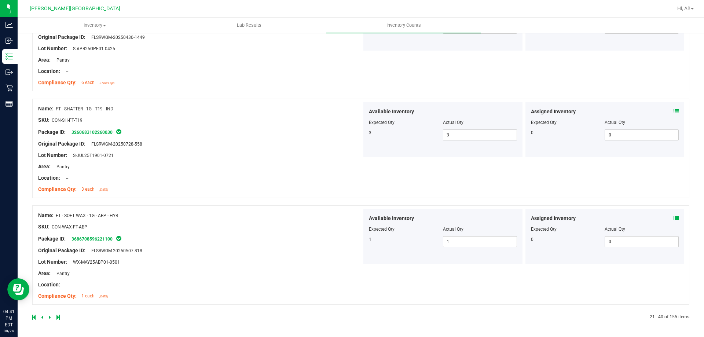
click at [48, 316] on div at bounding box center [196, 317] width 329 height 7
click at [49, 316] on icon at bounding box center [50, 317] width 2 height 4
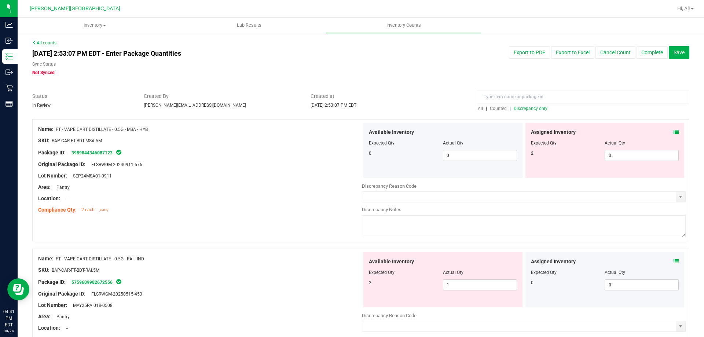
click at [674, 131] on icon at bounding box center [676, 132] width 5 height 5
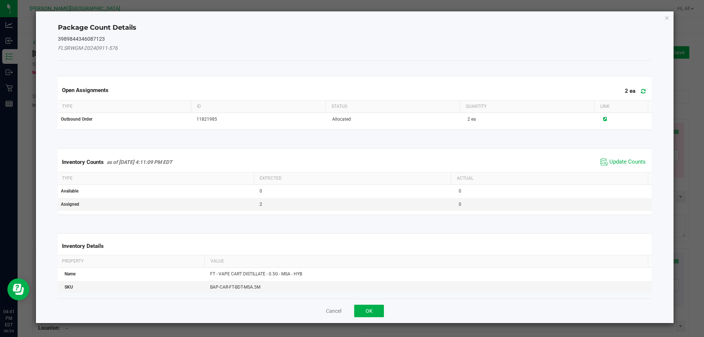
click at [630, 167] on span "Update Counts" at bounding box center [623, 162] width 49 height 11
click at [630, 172] on th "Actual" at bounding box center [549, 178] width 197 height 12
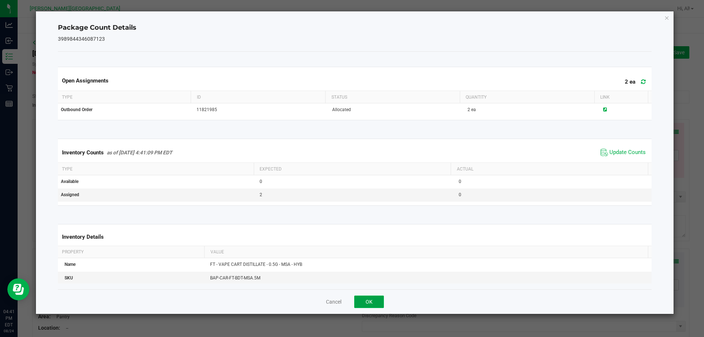
click at [376, 302] on button "OK" at bounding box center [369, 302] width 30 height 12
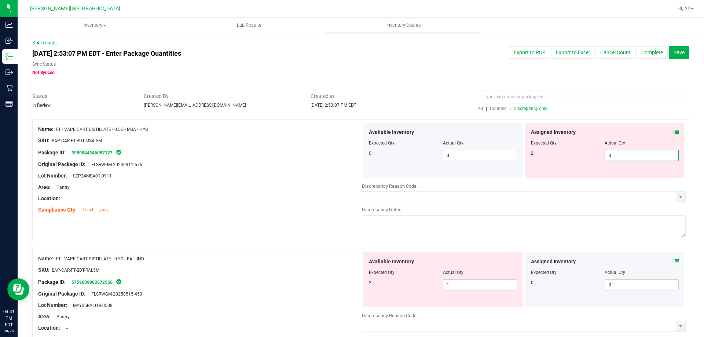
click at [626, 156] on span "0 0" at bounding box center [642, 155] width 74 height 11
click at [626, 155] on input "0" at bounding box center [641, 155] width 73 height 10
type input "2"
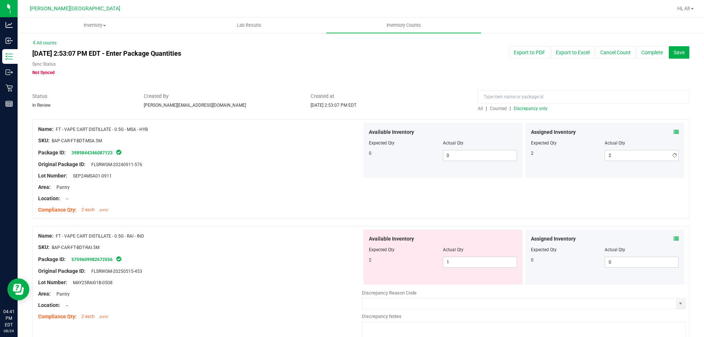
drag, startPoint x: 559, startPoint y: 164, endPoint x: 553, endPoint y: 177, distance: 14.3
click at [559, 164] on div "Assigned Inventory Expected Qty Actual Qty 2 2 2" at bounding box center [605, 150] width 159 height 55
click at [676, 241] on div "Assigned Inventory Expected Qty Actual Qty 0 0 0" at bounding box center [605, 257] width 159 height 55
click at [675, 239] on div "Assigned Inventory Expected Qty Actual Qty 0 0 0" at bounding box center [605, 257] width 159 height 55
click at [674, 237] on icon at bounding box center [676, 238] width 5 height 5
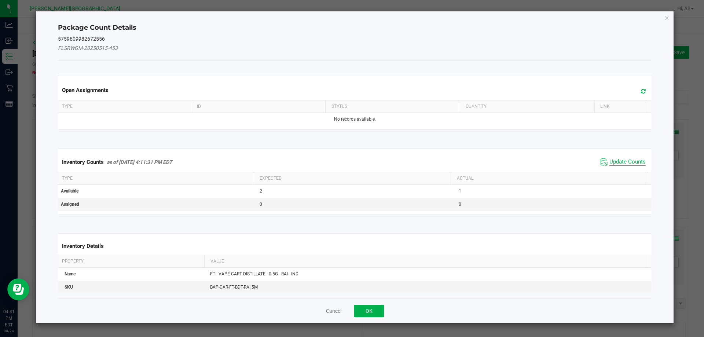
click at [612, 163] on span "Update Counts" at bounding box center [628, 161] width 36 height 7
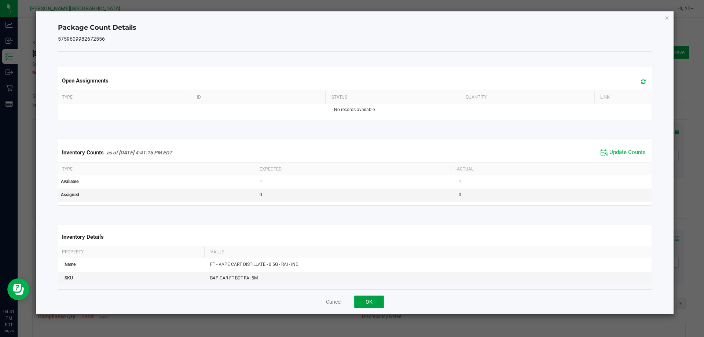
click at [380, 303] on button "OK" at bounding box center [369, 302] width 30 height 12
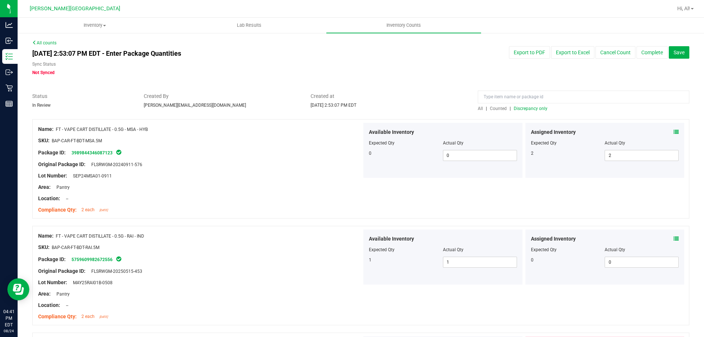
click at [336, 249] on div "SKU: BAP-CAR-FT-BDT-RAI.5M" at bounding box center [200, 248] width 324 height 8
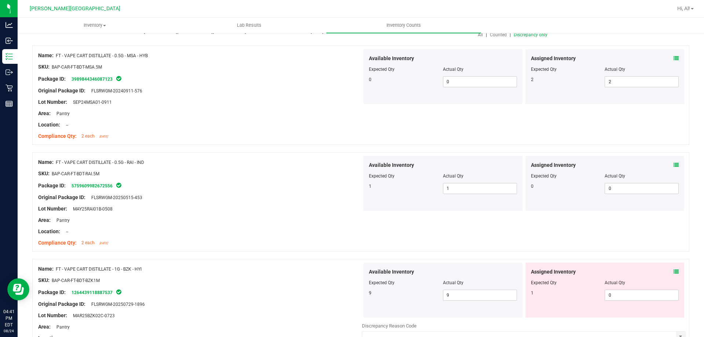
scroll to position [183, 0]
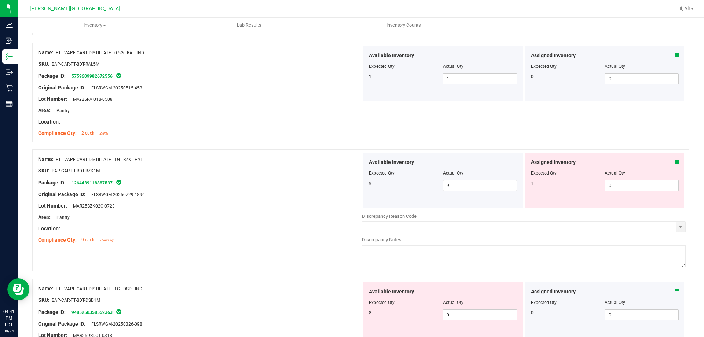
click at [674, 162] on icon at bounding box center [676, 162] width 5 height 5
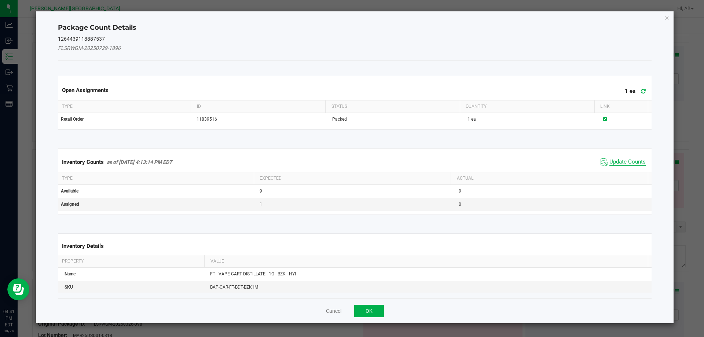
click at [634, 158] on span "Update Counts" at bounding box center [628, 161] width 36 height 7
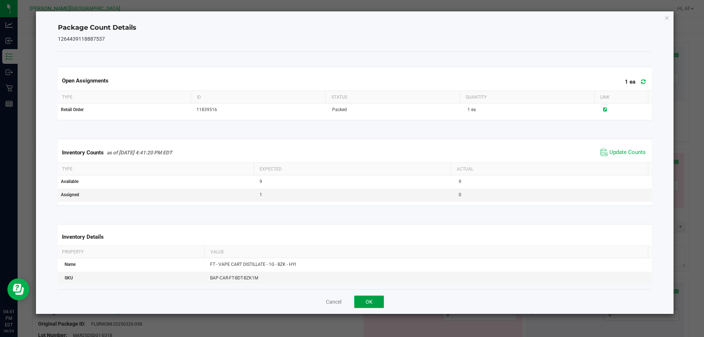
click at [379, 298] on button "OK" at bounding box center [369, 302] width 30 height 12
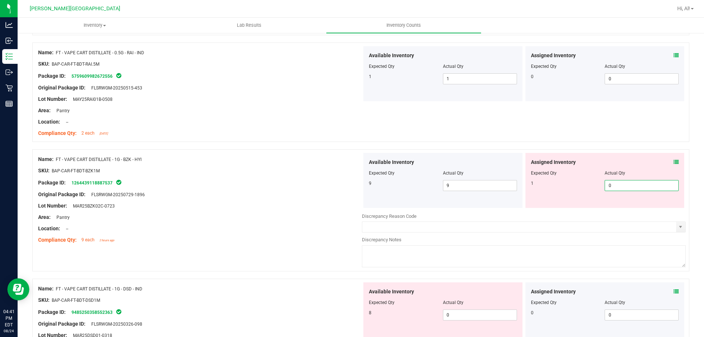
click at [628, 183] on span "0 0" at bounding box center [642, 185] width 74 height 11
click at [628, 183] on input "0" at bounding box center [641, 186] width 73 height 10
type input "1"
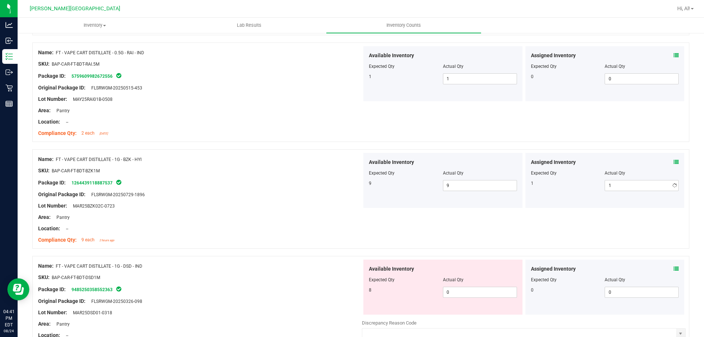
click at [600, 140] on div "Name: FT - VAPE CART DISTILLATE - 0.5G - RAI - IND SKU: BAP-CAR-FT-BDT-RAI.5M P…" at bounding box center [360, 92] width 657 height 99
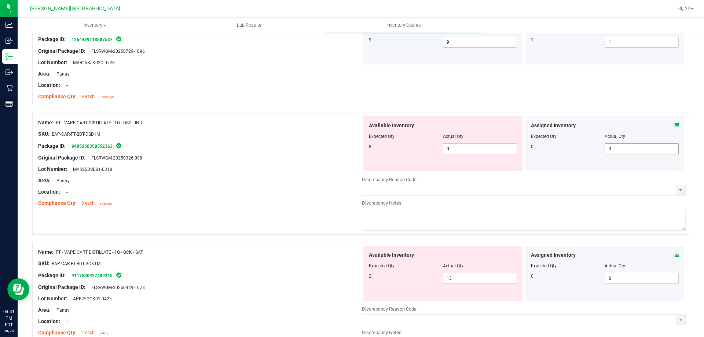
scroll to position [330, 0]
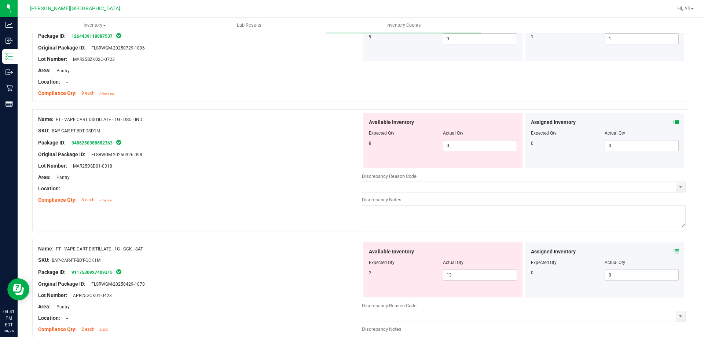
click at [672, 128] on div at bounding box center [605, 128] width 148 height 4
click at [671, 127] on div at bounding box center [605, 128] width 148 height 4
click at [674, 124] on icon at bounding box center [676, 122] width 5 height 5
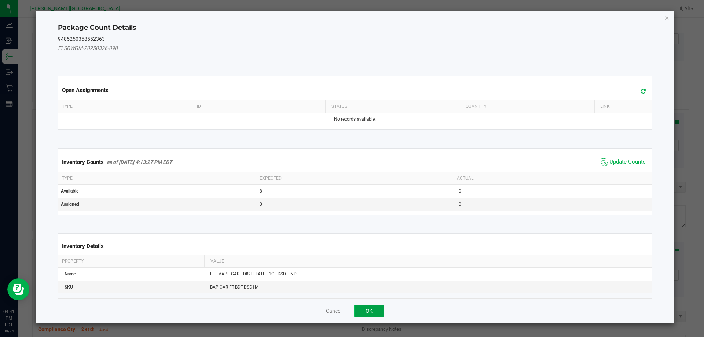
click at [375, 316] on button "OK" at bounding box center [369, 311] width 30 height 12
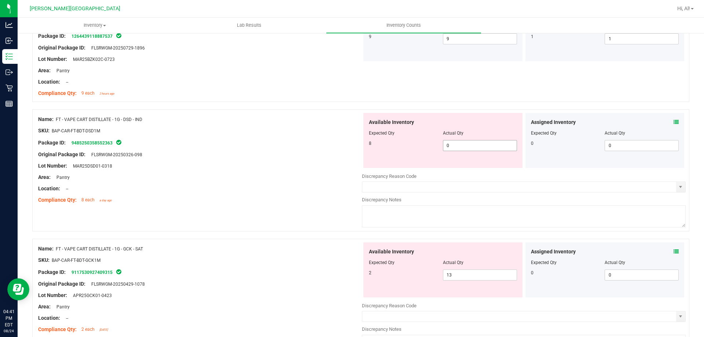
click at [462, 148] on span "0 0" at bounding box center [480, 145] width 74 height 11
click at [462, 148] on input "0" at bounding box center [480, 146] width 73 height 10
click at [460, 148] on input "0" at bounding box center [480, 146] width 73 height 10
type input "08"
type input "8"
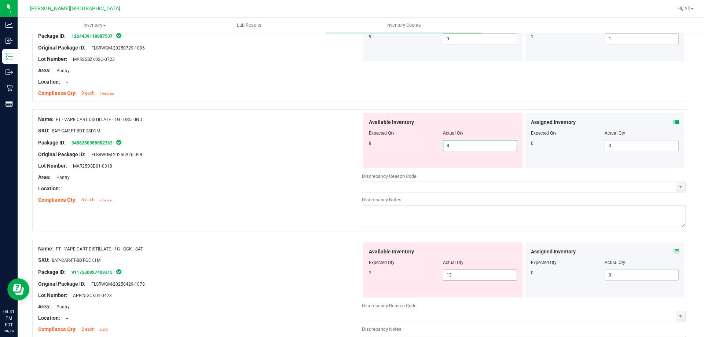
click at [462, 273] on div "Available Inventory Expected Qty Actual Qty 2 13 13" at bounding box center [443, 270] width 159 height 55
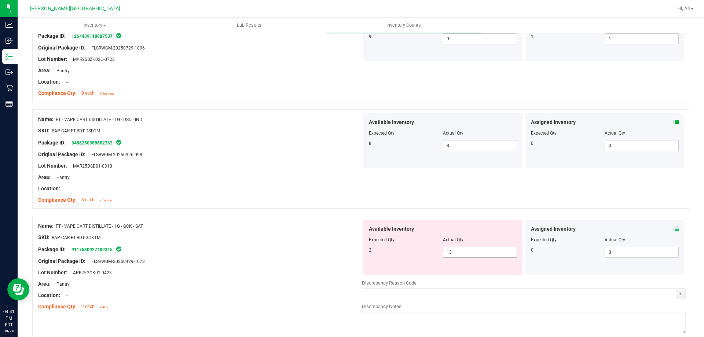
click at [462, 273] on div "Available Inventory Expected Qty Actual Qty 2 13 13" at bounding box center [443, 247] width 159 height 55
click at [456, 254] on span "13 13" at bounding box center [480, 252] width 74 height 11
click at [456, 254] on input "13" at bounding box center [480, 252] width 73 height 10
type input "2"
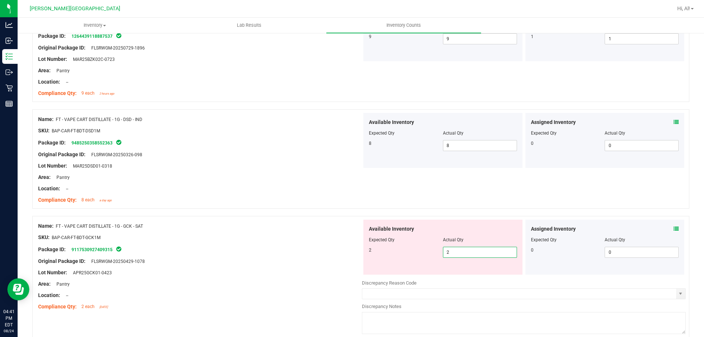
type input "2"
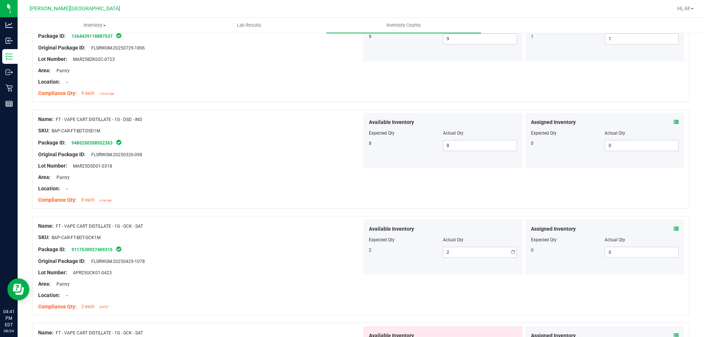
click at [455, 225] on div "Available Inventory Expected Qty Actual Qty 2 2 2" at bounding box center [443, 247] width 159 height 55
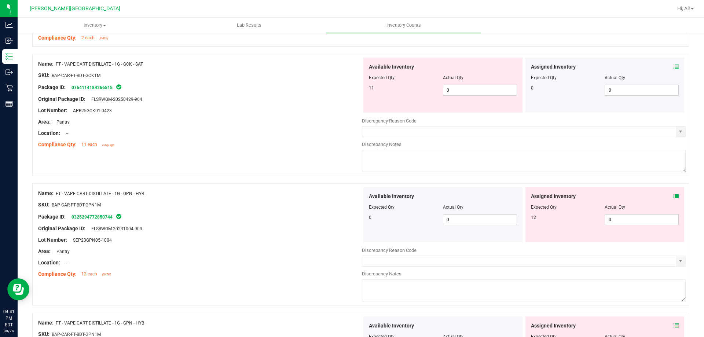
scroll to position [587, 0]
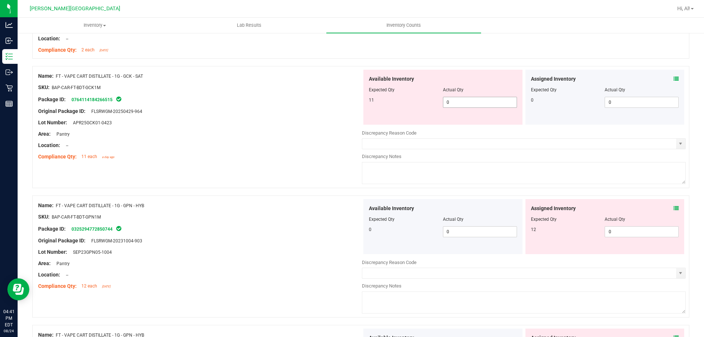
click at [458, 105] on span "0 0" at bounding box center [480, 102] width 74 height 11
click at [458, 105] on input "0" at bounding box center [480, 102] width 73 height 10
type input "11"
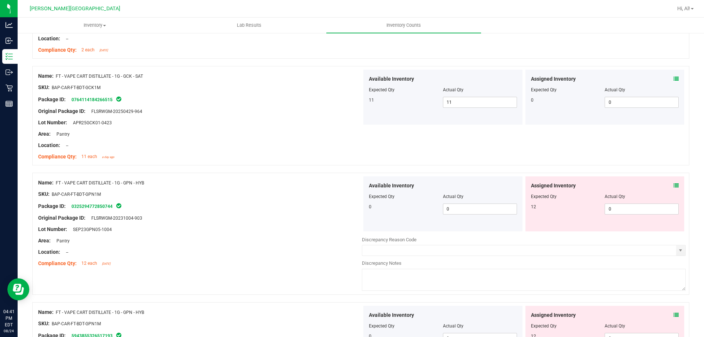
click at [674, 80] on icon at bounding box center [676, 78] width 5 height 5
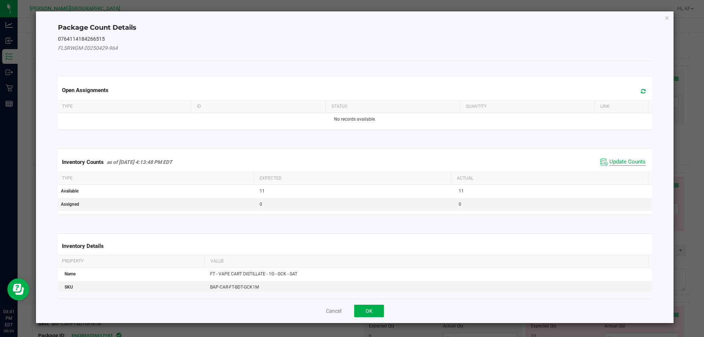
click at [625, 163] on span "Update Counts" at bounding box center [628, 161] width 36 height 7
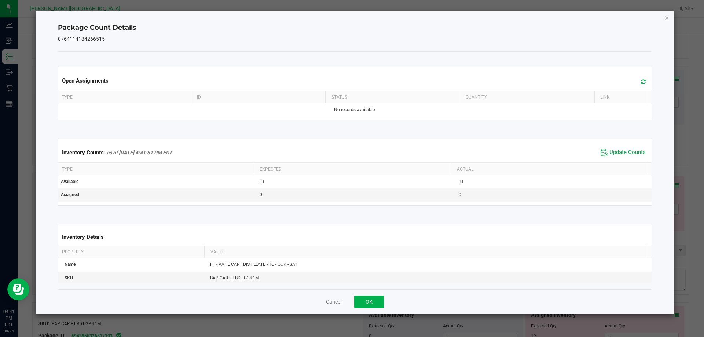
click at [364, 309] on div "Cancel OK" at bounding box center [355, 301] width 594 height 25
click at [367, 302] on button "OK" at bounding box center [369, 302] width 30 height 12
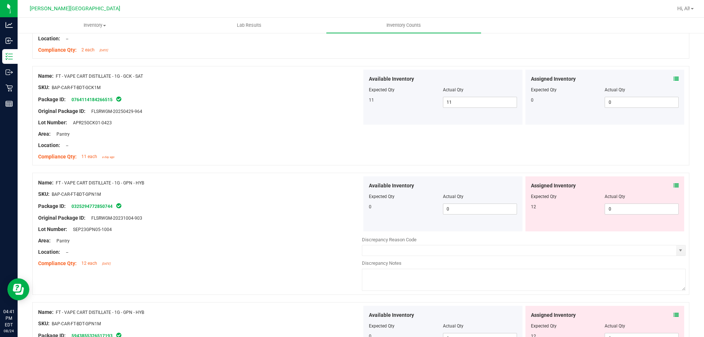
click at [643, 218] on div "Assigned Inventory Expected Qty Actual Qty 12 0 0" at bounding box center [605, 203] width 159 height 55
click at [641, 214] on span "0 0" at bounding box center [642, 209] width 74 height 11
click at [639, 216] on div "Assigned Inventory Expected Qty Actual Qty 12 0 0" at bounding box center [605, 203] width 159 height 55
click at [638, 217] on div "Assigned Inventory Expected Qty Actual Qty 12 0 0" at bounding box center [605, 203] width 159 height 55
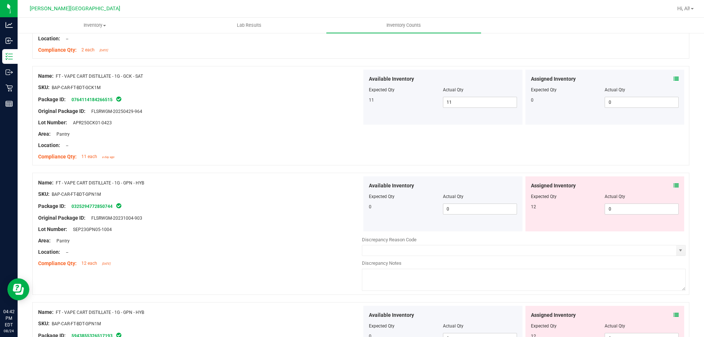
drag, startPoint x: 588, startPoint y: 253, endPoint x: 562, endPoint y: 177, distance: 80.4
click at [562, 177] on div "Assigned Inventory Expected Qty Actual Qty 12 0 0" at bounding box center [605, 203] width 159 height 55
click at [615, 215] on div "Assigned Inventory Expected Qty Actual Qty 12 0 0" at bounding box center [605, 203] width 159 height 55
click at [612, 212] on span "0 0" at bounding box center [642, 209] width 74 height 11
click at [612, 212] on input "0" at bounding box center [641, 209] width 73 height 10
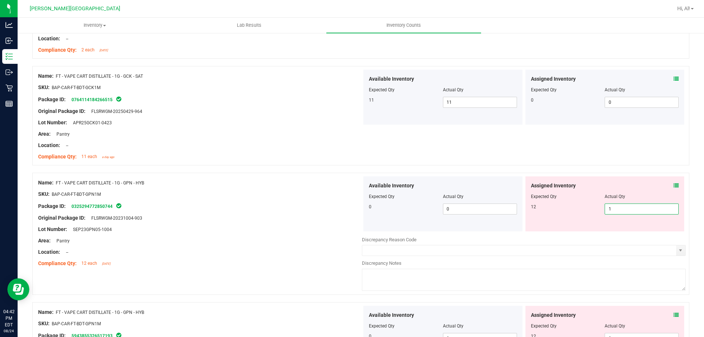
type input "12"
click at [593, 174] on div "Name: FT - VAPE CART DISTILLATE - 1G - GPN - HYB SKU: BAP-CAR-FT-BDT-GPN1M Pack…" at bounding box center [360, 234] width 657 height 122
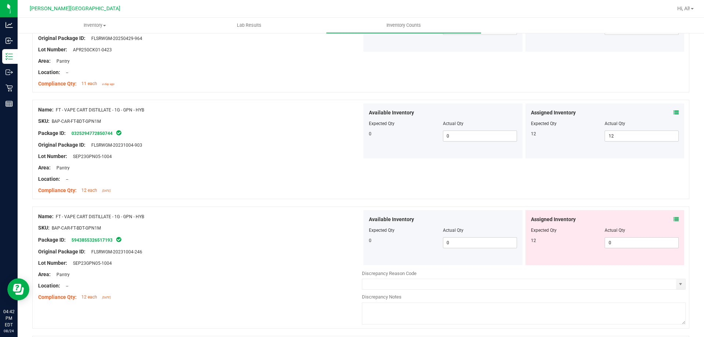
scroll to position [660, 0]
click at [623, 243] on span "0 0" at bounding box center [642, 242] width 74 height 11
click at [623, 243] on input "0" at bounding box center [641, 242] width 73 height 10
type input "12"
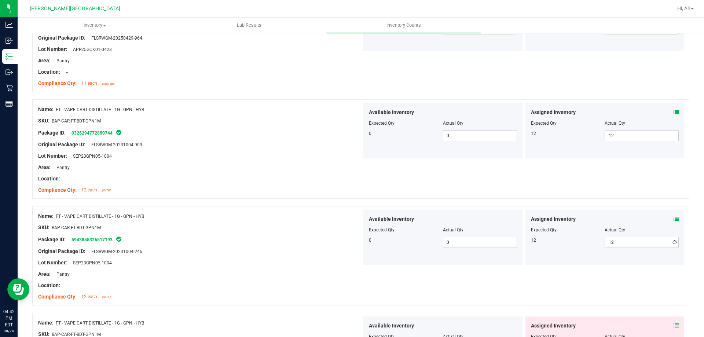
click at [611, 223] on div at bounding box center [605, 225] width 148 height 4
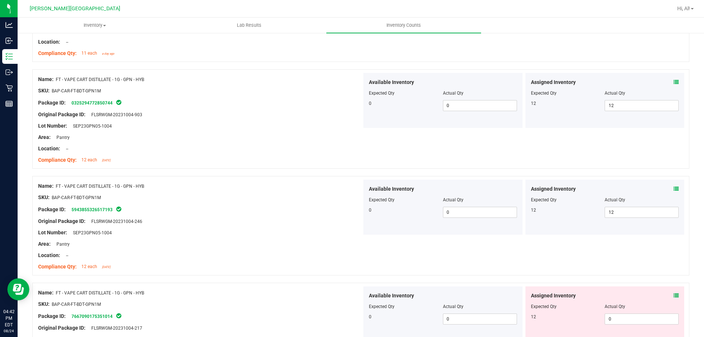
scroll to position [734, 0]
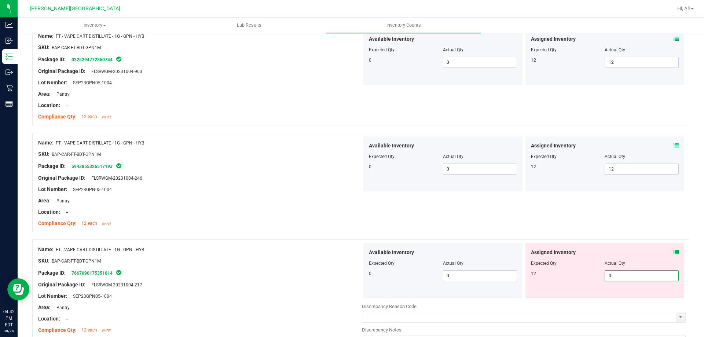
click at [621, 276] on span "0 0" at bounding box center [642, 275] width 74 height 11
click at [621, 276] on input "0" at bounding box center [641, 276] width 73 height 10
type input "12"
click at [609, 249] on div "Assigned Inventory" at bounding box center [605, 253] width 148 height 8
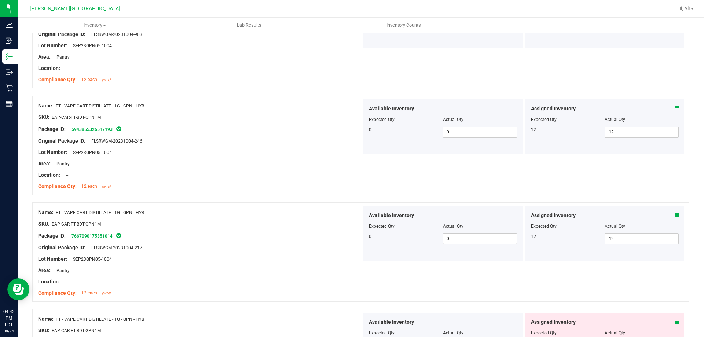
scroll to position [881, 0]
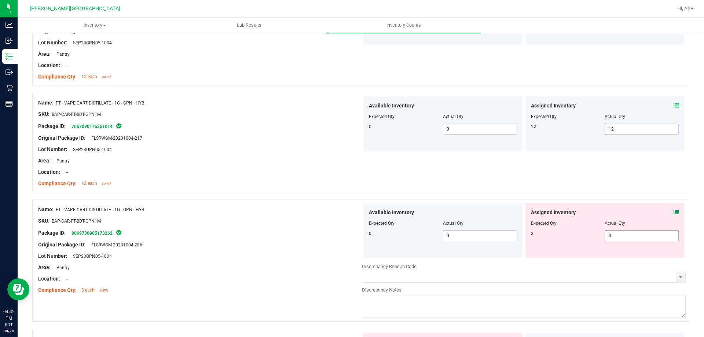
click at [611, 238] on span "0 0" at bounding box center [642, 235] width 74 height 11
click at [611, 238] on input "0" at bounding box center [641, 236] width 73 height 10
type input "3"
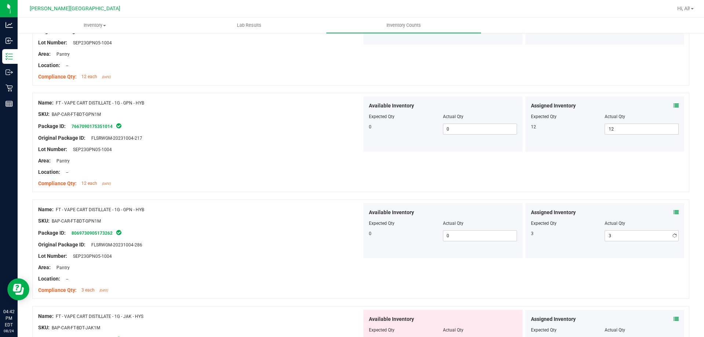
click at [597, 201] on div "Name: FT - VAPE CART DISTILLATE - 1G - GPN - HYB SKU: BAP-CAR-FT-BDT-GPN1M Pack…" at bounding box center [360, 249] width 657 height 99
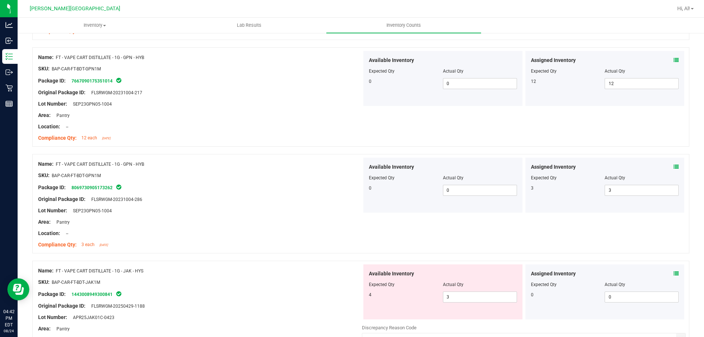
scroll to position [1027, 0]
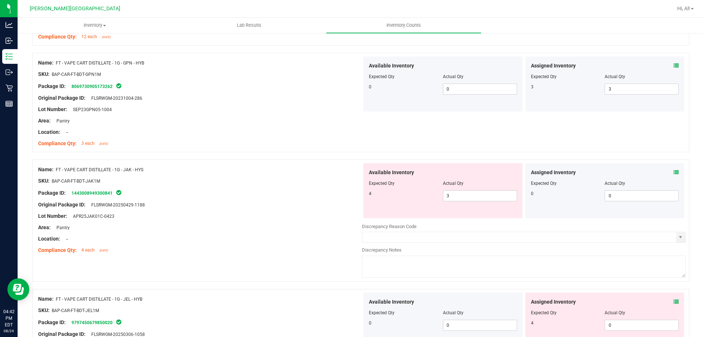
click at [674, 173] on icon at bounding box center [676, 172] width 5 height 5
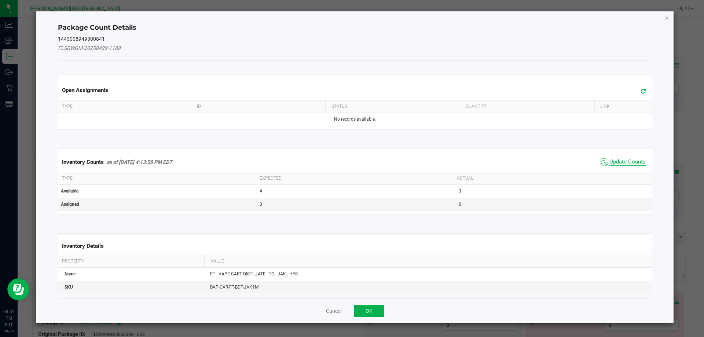
click at [613, 162] on span "Update Counts" at bounding box center [628, 161] width 36 height 7
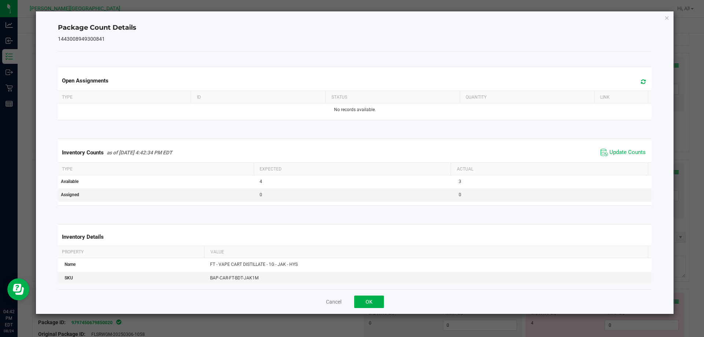
click at [371, 294] on div "Cancel OK" at bounding box center [355, 301] width 594 height 25
click at [367, 296] on button "OK" at bounding box center [369, 302] width 30 height 12
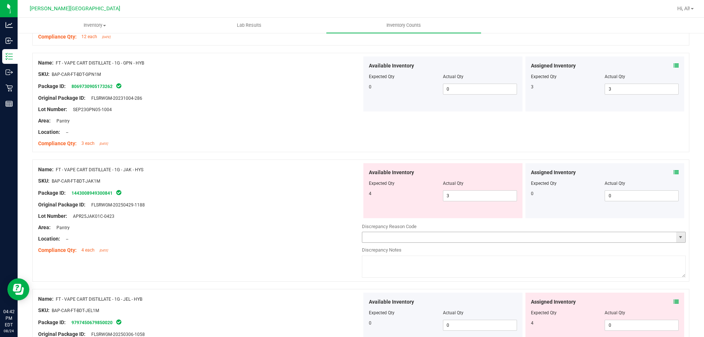
click at [502, 232] on input "text" at bounding box center [519, 237] width 314 height 10
click at [506, 230] on div "Discrepancy Reason Code" at bounding box center [524, 226] width 324 height 7
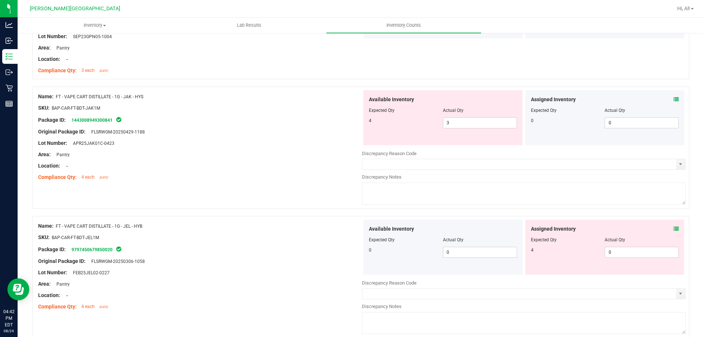
scroll to position [1101, 0]
click at [613, 249] on span "0 0" at bounding box center [642, 252] width 74 height 11
click at [613, 249] on input "0" at bounding box center [641, 252] width 73 height 10
type input "4"
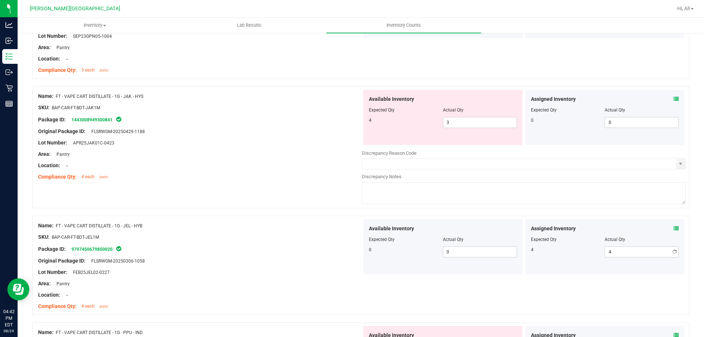
click at [588, 251] on div "4" at bounding box center [568, 250] width 74 height 7
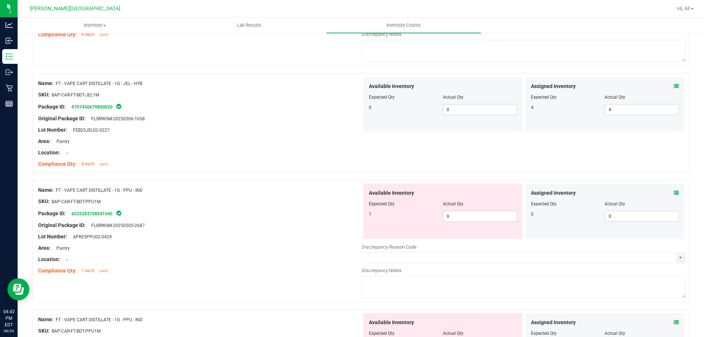
scroll to position [1247, 0]
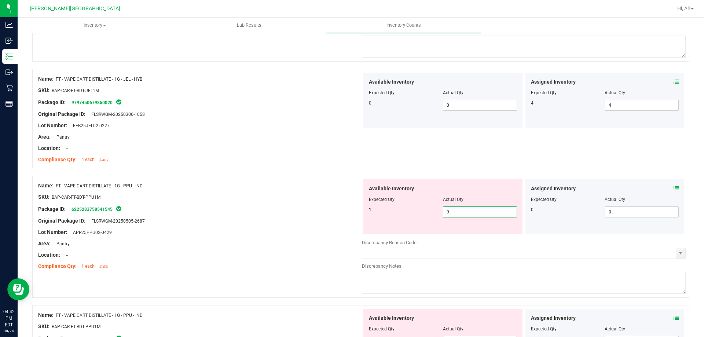
click at [488, 215] on span "9 9" at bounding box center [480, 212] width 74 height 11
click at [488, 215] on input "9" at bounding box center [480, 212] width 73 height 10
type input "1"
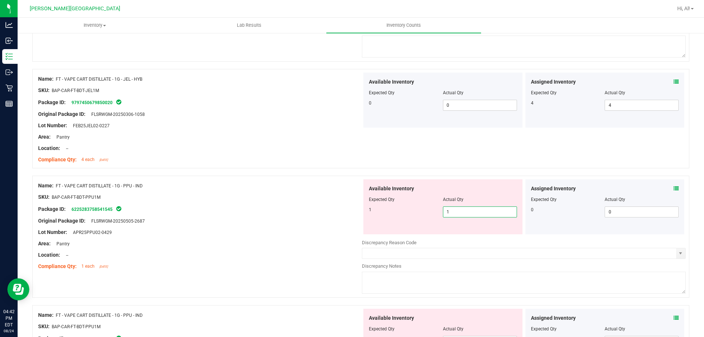
click at [484, 197] on div "Actual Qty" at bounding box center [480, 199] width 74 height 7
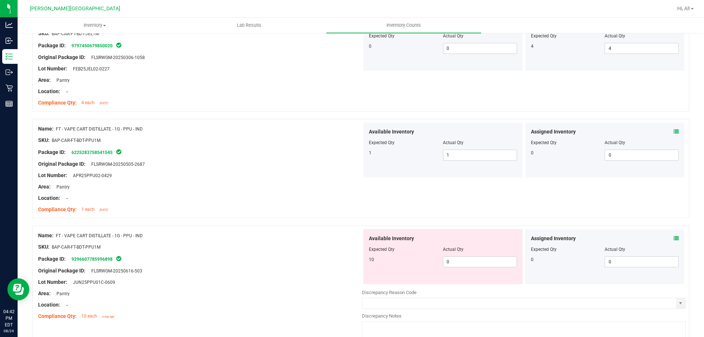
scroll to position [1358, 0]
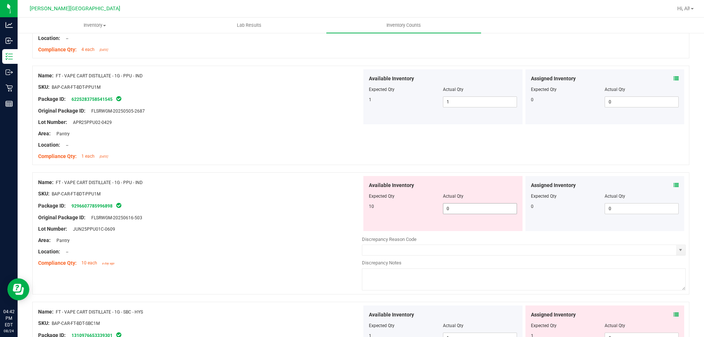
click at [481, 210] on span "0 0" at bounding box center [480, 208] width 74 height 11
click at [481, 210] on input "0" at bounding box center [480, 209] width 73 height 10
type input "9"
click at [477, 215] on div "Available Inventory Expected Qty Actual Qty 10 9 9" at bounding box center [443, 203] width 159 height 55
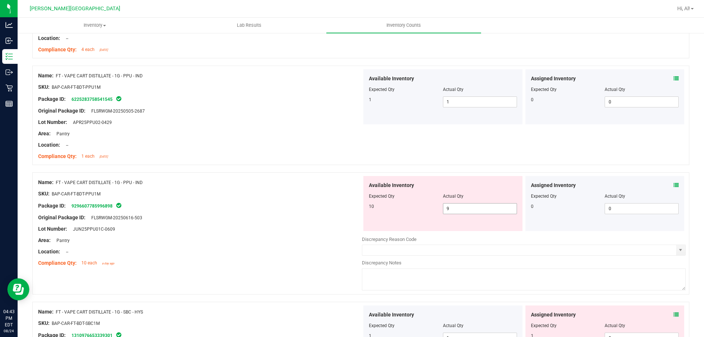
click at [465, 211] on span "9 9" at bounding box center [480, 208] width 74 height 11
click at [465, 211] on input "9" at bounding box center [480, 209] width 73 height 10
type input "10"
click at [472, 198] on div "Actual Qty" at bounding box center [480, 196] width 74 height 7
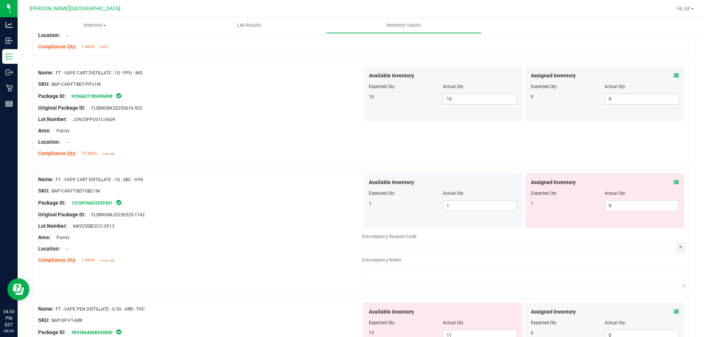
scroll to position [1468, 0]
click at [620, 205] on span "0 0" at bounding box center [642, 205] width 74 height 11
click at [620, 205] on input "0" at bounding box center [641, 205] width 73 height 10
type input "1"
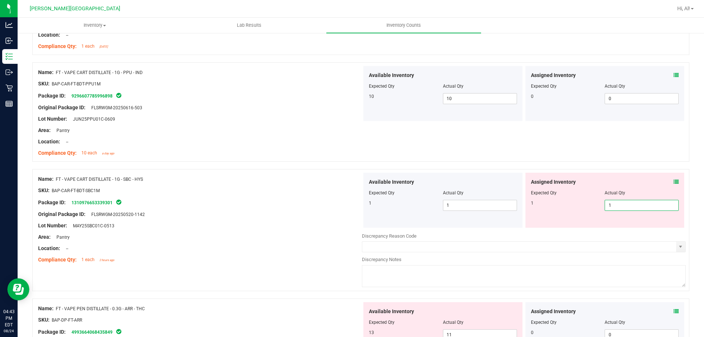
click at [605, 190] on div "Actual Qty" at bounding box center [642, 193] width 74 height 7
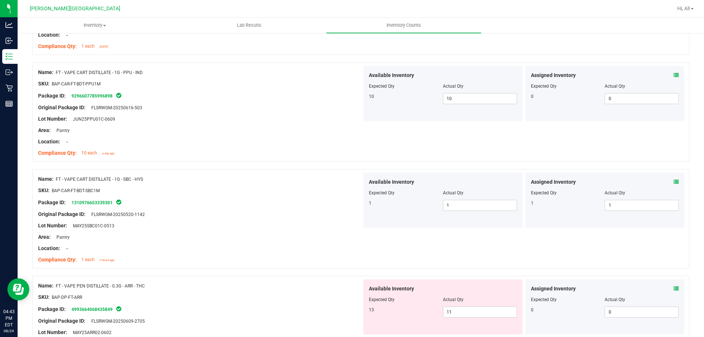
click at [674, 181] on icon at bounding box center [676, 181] width 5 height 5
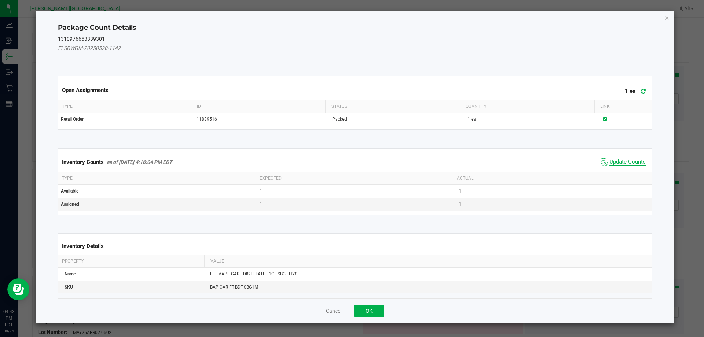
click at [614, 165] on span "Update Counts" at bounding box center [628, 161] width 36 height 7
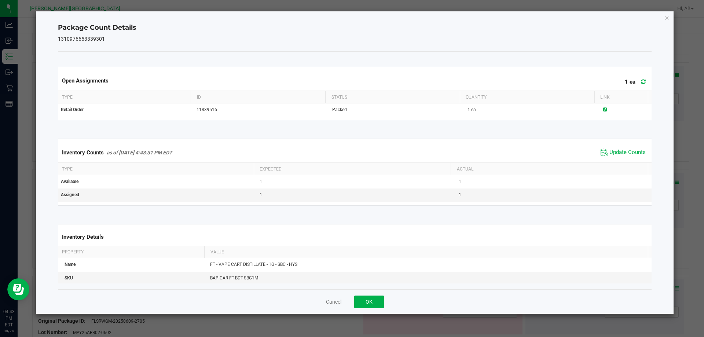
click at [381, 294] on div "Cancel OK" at bounding box center [355, 301] width 594 height 25
click at [380, 299] on button "OK" at bounding box center [369, 302] width 30 height 12
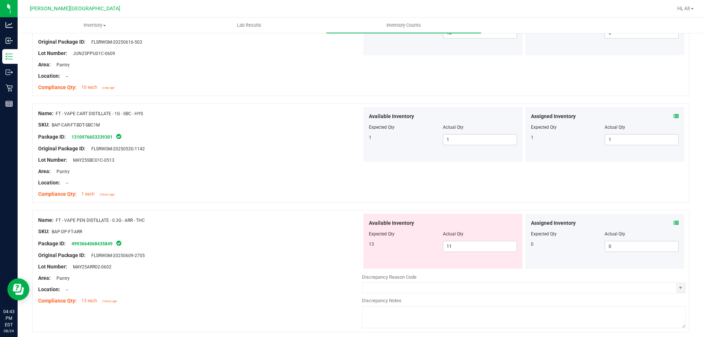
scroll to position [1614, 0]
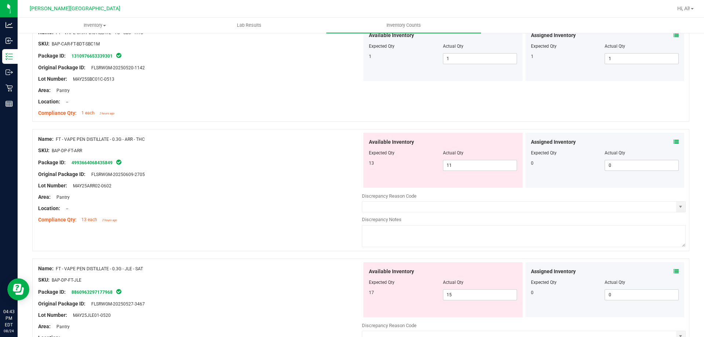
drag, startPoint x: 356, startPoint y: 240, endPoint x: 354, endPoint y: 229, distance: 11.9
click at [335, 242] on div "Name: FT - VAPE PEN DISTILLATE - 0.3G - ARR - THC SKU: BAP-DP-FT-ARR Package ID…" at bounding box center [360, 190] width 657 height 122
click at [457, 167] on span "11 11" at bounding box center [480, 165] width 74 height 11
click at [457, 167] on input "11" at bounding box center [480, 165] width 73 height 10
type input "13"
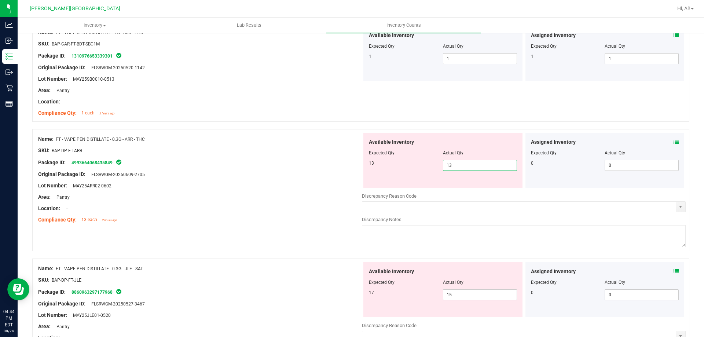
type input "13"
click at [374, 177] on div "Available Inventory Expected Qty Actual Qty 13 13 13" at bounding box center [443, 160] width 159 height 55
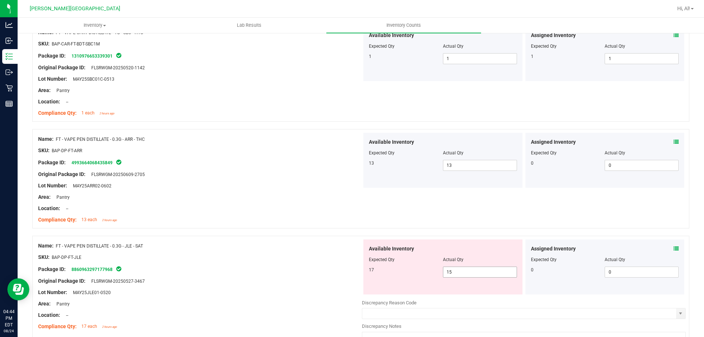
click at [456, 275] on span "15 15" at bounding box center [480, 272] width 74 height 11
click at [456, 275] on input "15" at bounding box center [480, 272] width 73 height 10
type input "17"
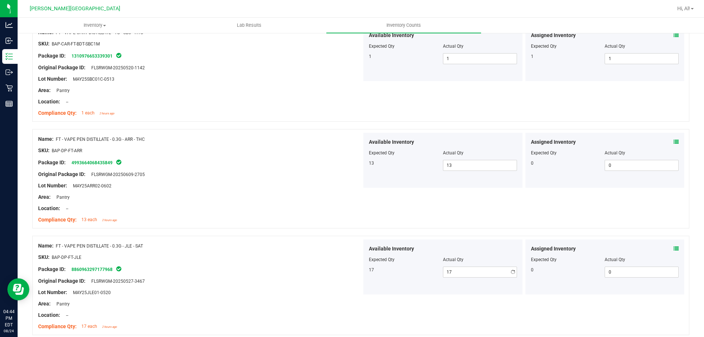
click at [433, 241] on div "Available Inventory Expected Qty Actual Qty 17 17 17" at bounding box center [443, 267] width 159 height 55
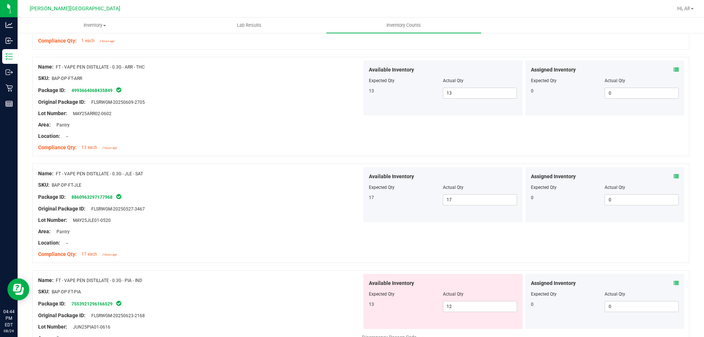
scroll to position [1761, 0]
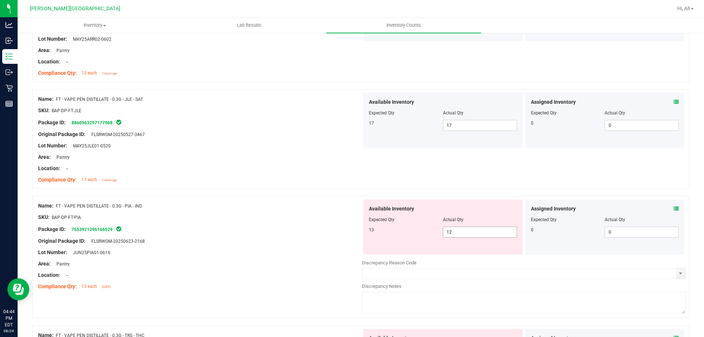
click at [456, 230] on span "12 12" at bounding box center [480, 232] width 74 height 11
click at [456, 230] on input "12" at bounding box center [480, 232] width 73 height 10
type input "13"
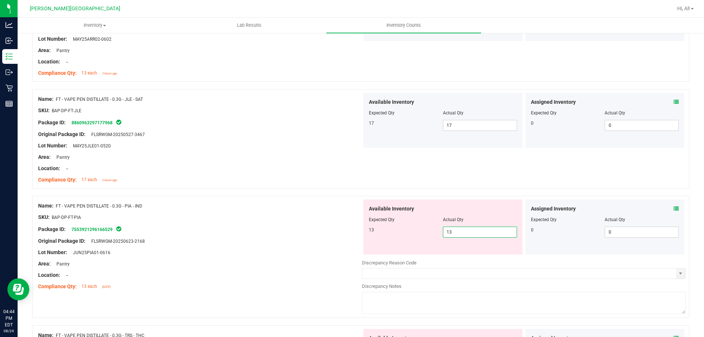
click at [454, 217] on span "Actual Qty" at bounding box center [453, 219] width 21 height 5
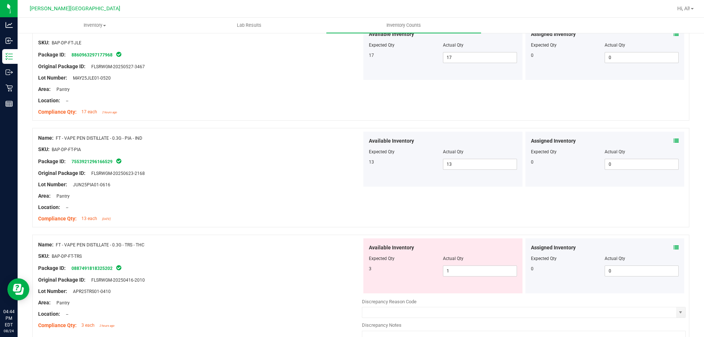
scroll to position [1908, 0]
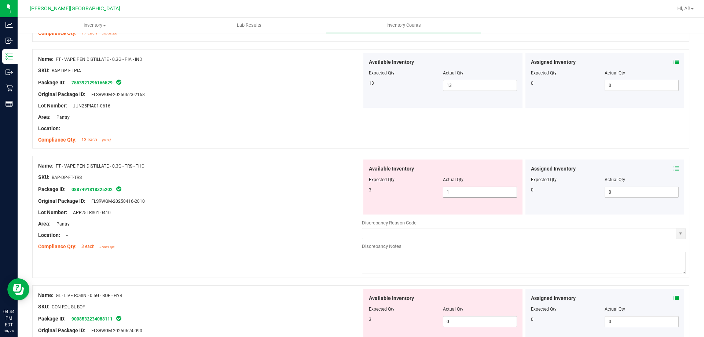
click at [463, 187] on span "1 1" at bounding box center [480, 192] width 74 height 11
click at [463, 187] on input "1" at bounding box center [480, 192] width 73 height 10
type input "3"
click at [455, 205] on div "Available Inventory Expected Qty Actual Qty 3 3 3" at bounding box center [443, 187] width 159 height 55
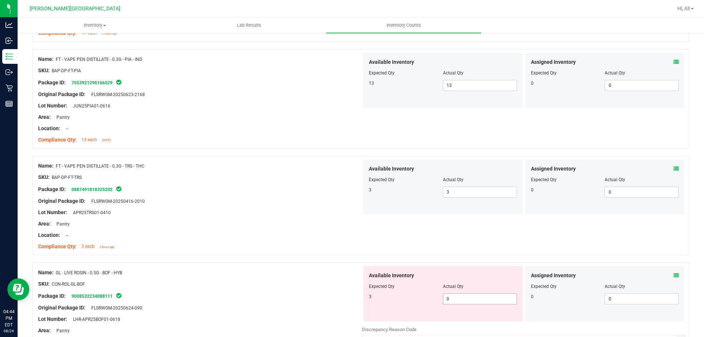
click at [452, 301] on span "0 0" at bounding box center [480, 299] width 74 height 11
click at [452, 300] on input "0" at bounding box center [480, 299] width 73 height 10
type input "3"
click at [393, 248] on div "Name: FT - VAPE PEN DISTILLATE - 0.3G - TRS - THC SKU: BAP-DP-FT-TRS Package ID…" at bounding box center [360, 205] width 657 height 99
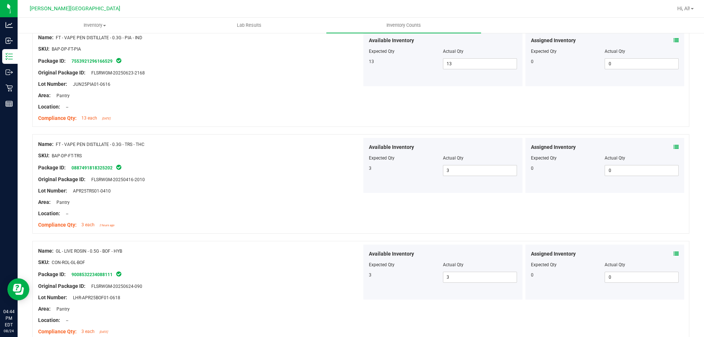
scroll to position [1965, 0]
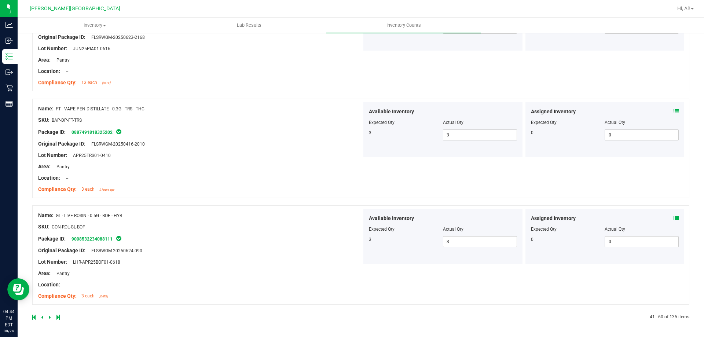
click at [50, 319] on icon at bounding box center [50, 317] width 2 height 4
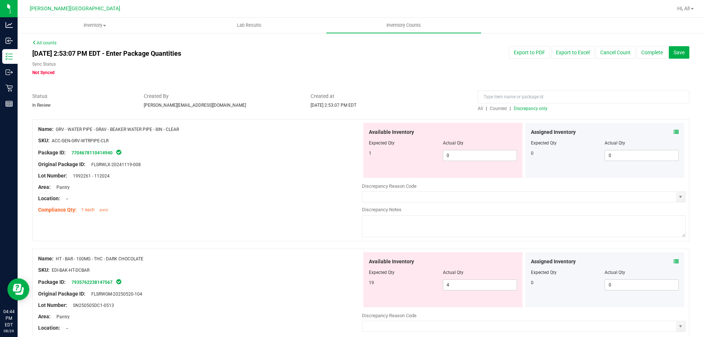
click at [491, 149] on div at bounding box center [443, 148] width 148 height 4
click at [492, 150] on span "0 0" at bounding box center [480, 155] width 74 height 11
click at [492, 150] on input "0" at bounding box center [480, 155] width 73 height 10
type input "1"
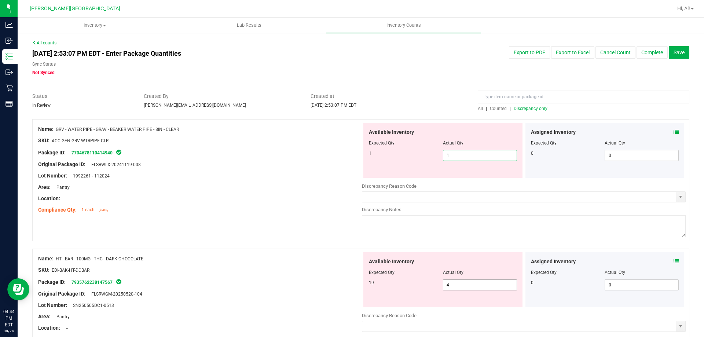
type input "1"
click at [456, 285] on div "Available Inventory Expected Qty Actual Qty 19 4 4" at bounding box center [524, 310] width 324 height 116
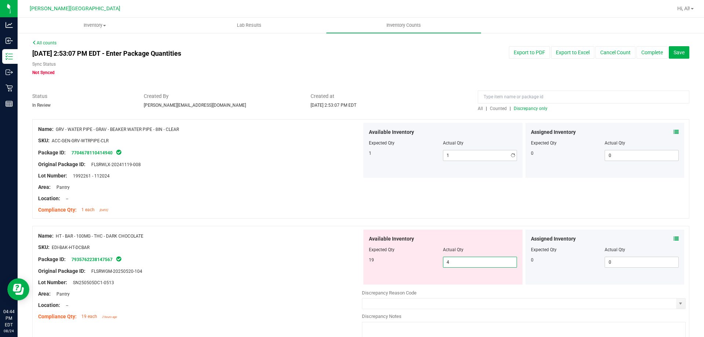
click at [456, 285] on div at bounding box center [524, 285] width 324 height 1
click at [458, 260] on span "4 4" at bounding box center [480, 262] width 74 height 11
click at [458, 260] on input "4" at bounding box center [480, 262] width 73 height 10
type input "19"
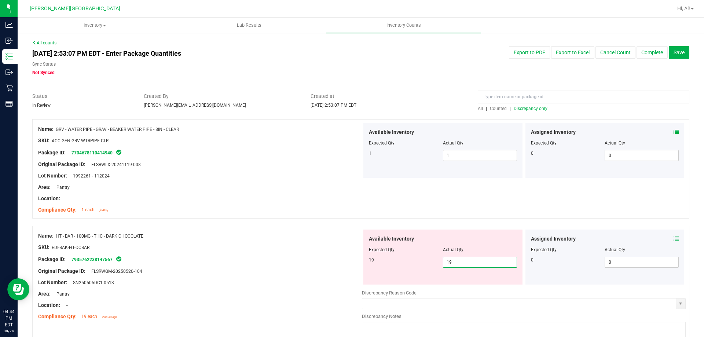
type input "19"
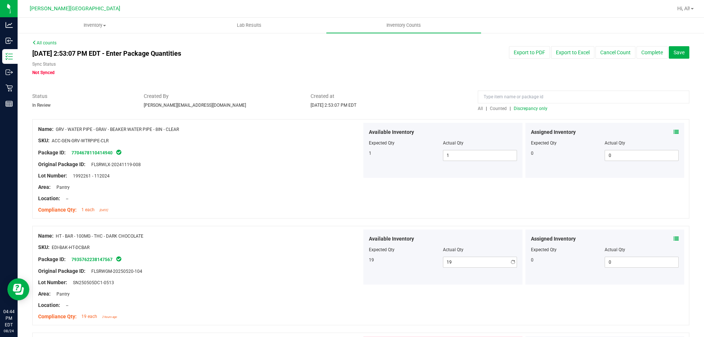
click at [542, 193] on div "Name: GRV - WATER PIPE - GRAV - BEAKER WATER PIPE - 8IN - CLEAR SKU: ACC-GEN-GR…" at bounding box center [360, 168] width 657 height 99
click at [674, 132] on icon at bounding box center [676, 132] width 5 height 5
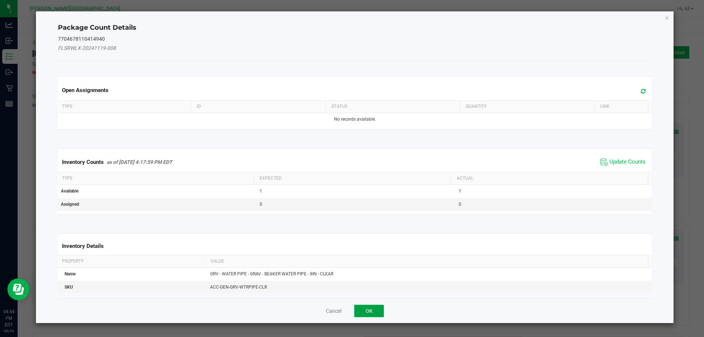
click at [373, 312] on button "OK" at bounding box center [369, 311] width 30 height 12
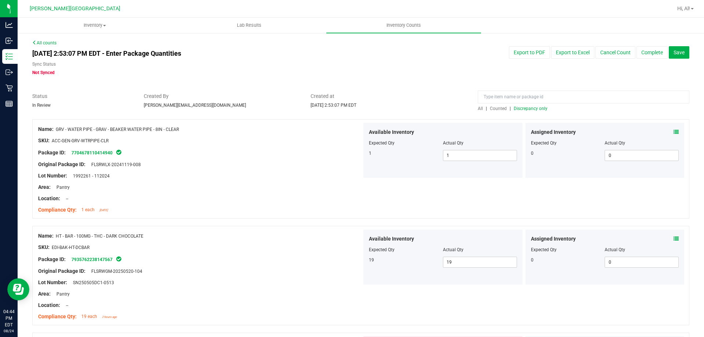
click at [350, 290] on div "Area: Pantry" at bounding box center [200, 294] width 324 height 8
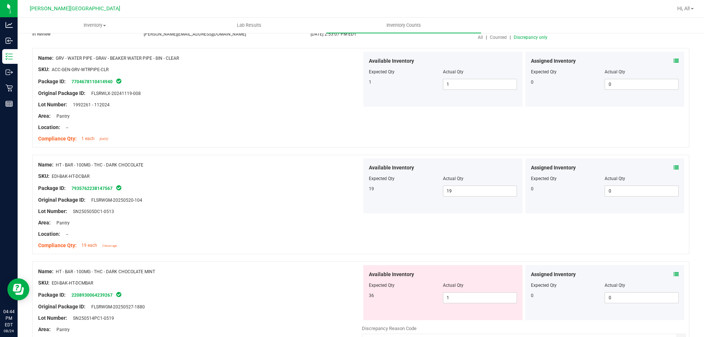
scroll to position [147, 0]
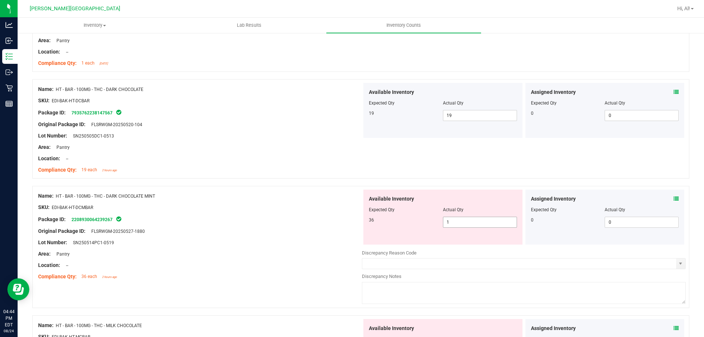
click at [461, 222] on span "1 1" at bounding box center [480, 222] width 74 height 11
click at [461, 222] on input "1" at bounding box center [480, 222] width 73 height 10
type input "36"
click at [276, 216] on div "Package ID: 2208930064239267" at bounding box center [200, 219] width 324 height 9
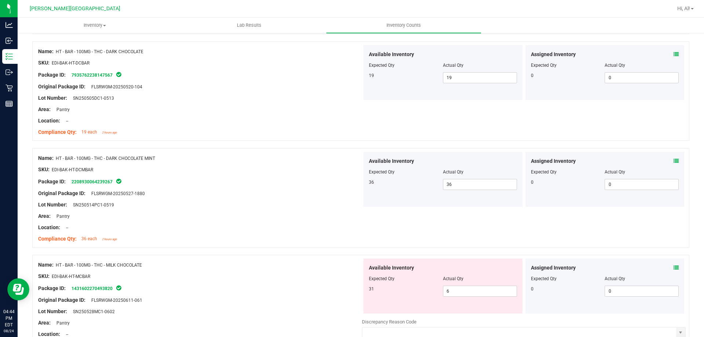
scroll to position [257, 0]
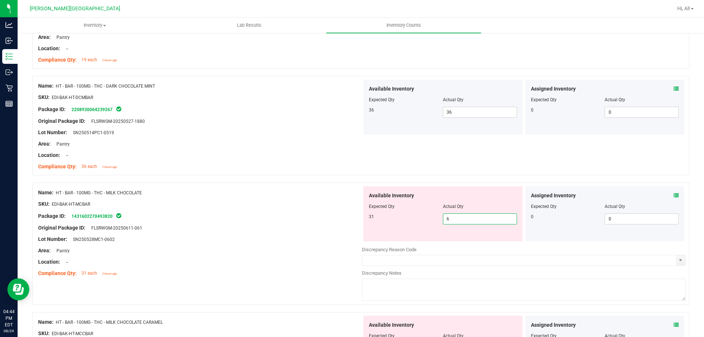
click at [449, 222] on span "6 6" at bounding box center [480, 219] width 74 height 11
click at [449, 222] on input "6" at bounding box center [480, 219] width 73 height 10
type input "11"
click at [521, 173] on div "Name: HT - BAR - 100MG - THC - DARK CHOCOLATE MINT SKU: EDI-BAK-HT-DCMBAR Packa…" at bounding box center [360, 125] width 657 height 99
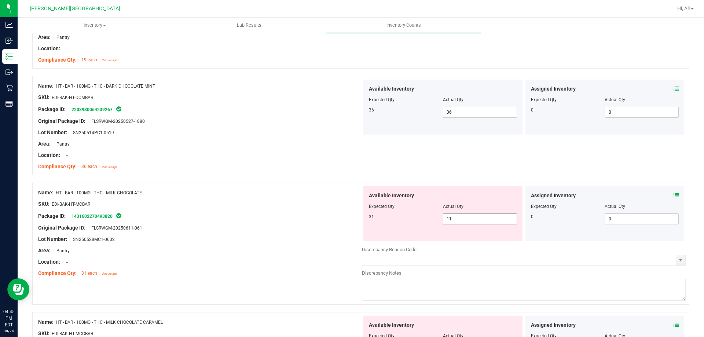
click at [457, 221] on span "11 11" at bounding box center [480, 219] width 74 height 11
click at [457, 221] on input "11" at bounding box center [480, 219] width 73 height 10
type input "31"
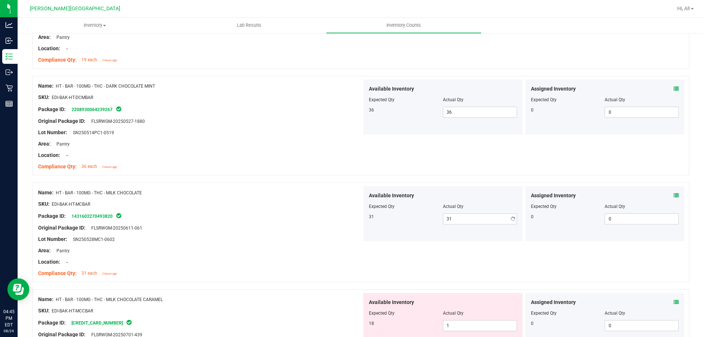
click at [482, 172] on div "Name: HT - BAR - 100MG - THC - DARK CHOCOLATE MINT SKU: EDI-BAK-HT-DCMBAR Packa…" at bounding box center [360, 125] width 657 height 99
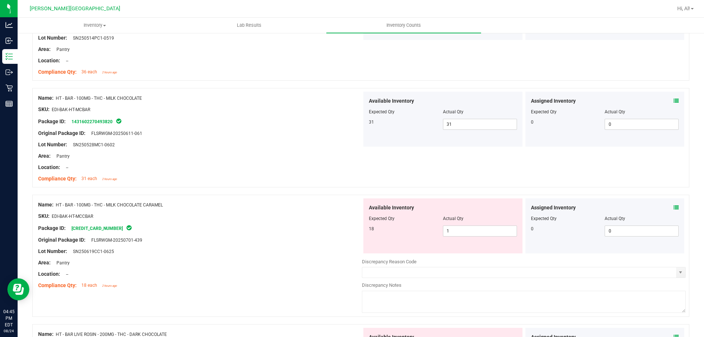
scroll to position [440, 0]
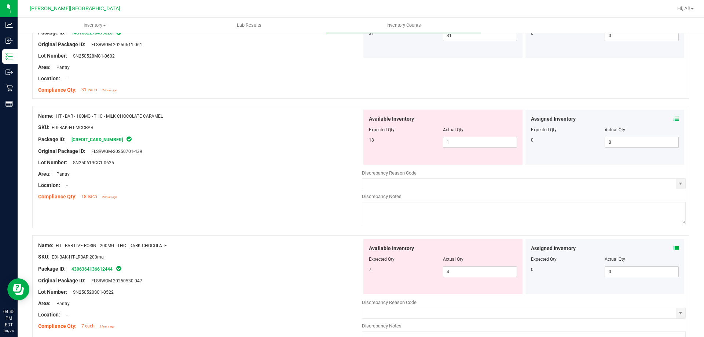
click at [487, 149] on div "Available Inventory Expected Qty Actual Qty 18 1 1" at bounding box center [443, 137] width 159 height 55
click at [480, 144] on span "1 1" at bounding box center [480, 142] width 74 height 11
click at [480, 144] on input "1" at bounding box center [480, 142] width 73 height 10
type input "18"
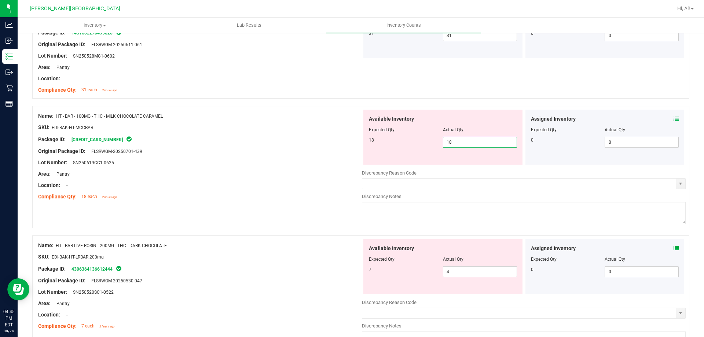
type input "18"
click at [480, 119] on div "Available Inventory" at bounding box center [443, 119] width 148 height 8
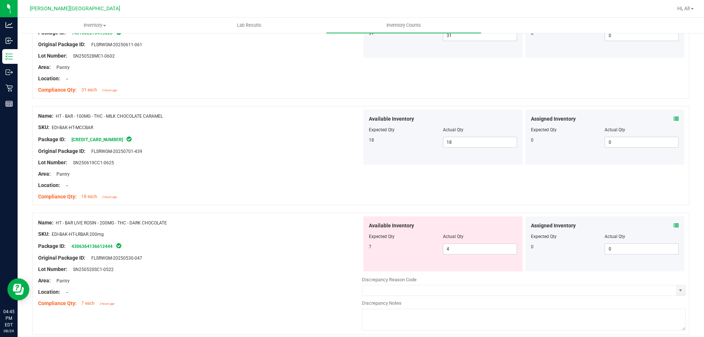
scroll to position [550, 0]
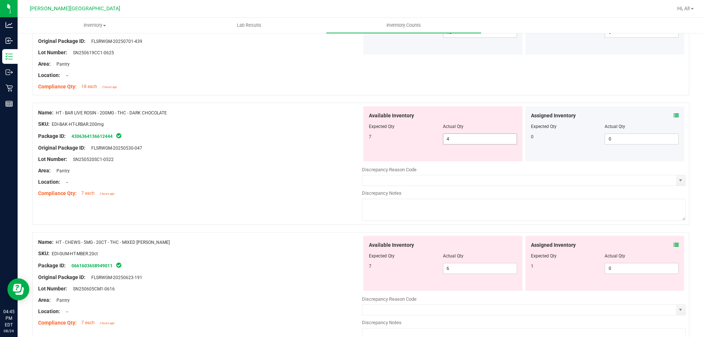
click at [476, 135] on span "4 4" at bounding box center [480, 139] width 74 height 11
click at [476, 135] on input "4" at bounding box center [480, 139] width 73 height 10
type input "7"
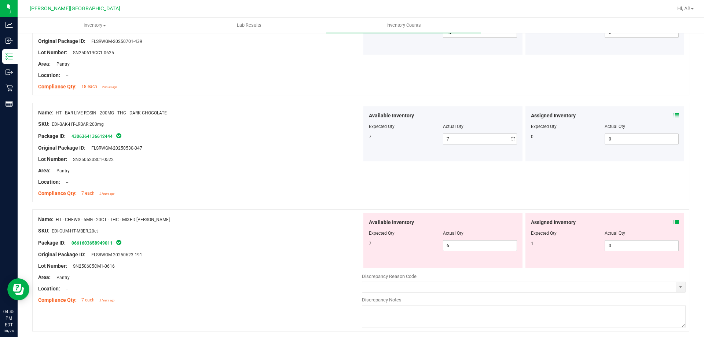
click at [474, 126] on div "Actual Qty" at bounding box center [480, 126] width 74 height 7
click at [466, 246] on span "6 6" at bounding box center [480, 245] width 74 height 11
click at [466, 246] on input "6" at bounding box center [480, 246] width 73 height 10
type input "7"
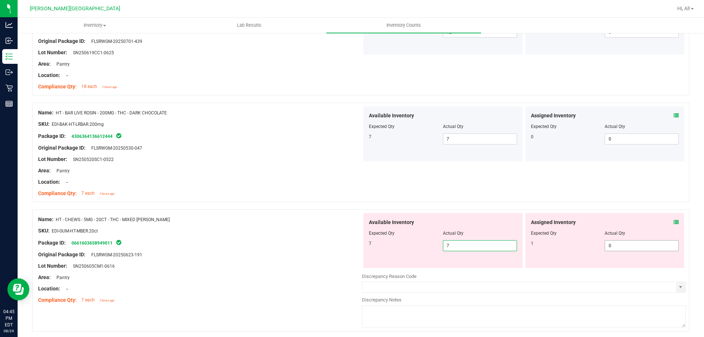
click at [640, 249] on span "0 0" at bounding box center [642, 245] width 74 height 11
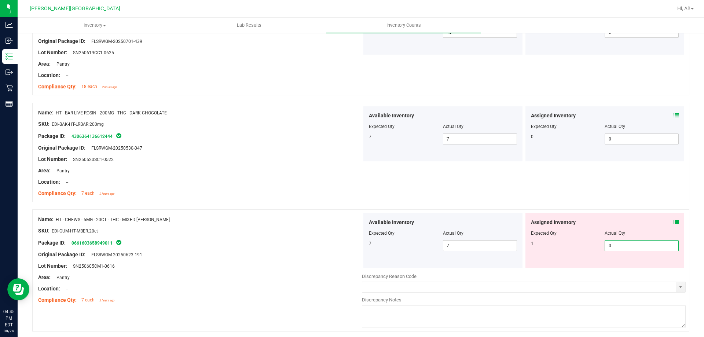
click at [640, 249] on input "0" at bounding box center [641, 246] width 73 height 10
type input "1"
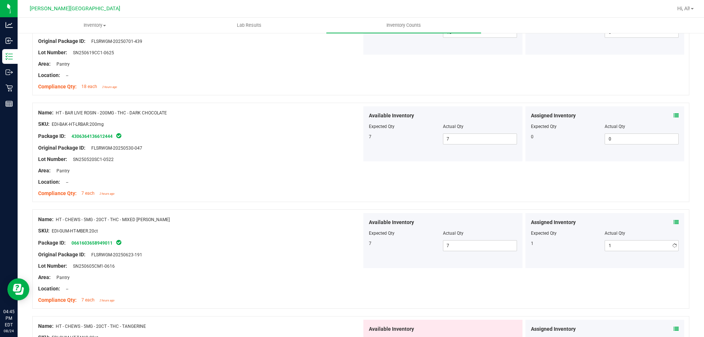
click at [611, 218] on div "Assigned Inventory Expected Qty Actual Qty 1 1 1" at bounding box center [605, 240] width 159 height 55
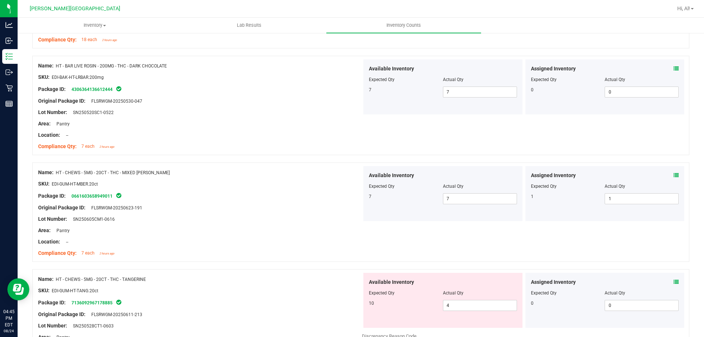
scroll to position [697, 0]
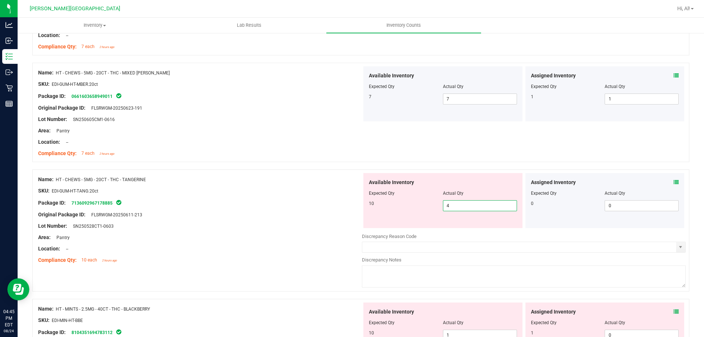
click at [455, 203] on span "4 4" at bounding box center [480, 205] width 74 height 11
click at [455, 203] on input "4" at bounding box center [480, 206] width 73 height 10
type input "10"
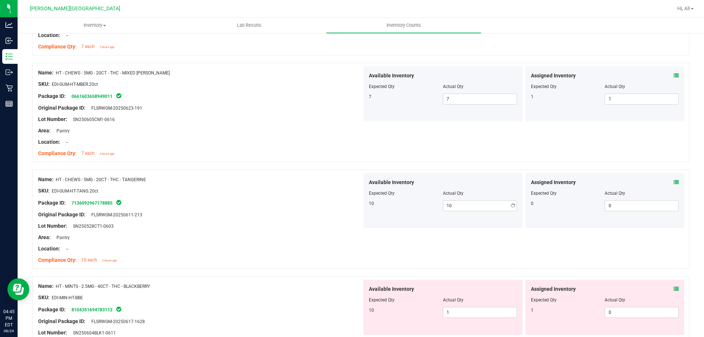
click at [453, 195] on span "Actual Qty" at bounding box center [453, 193] width 21 height 5
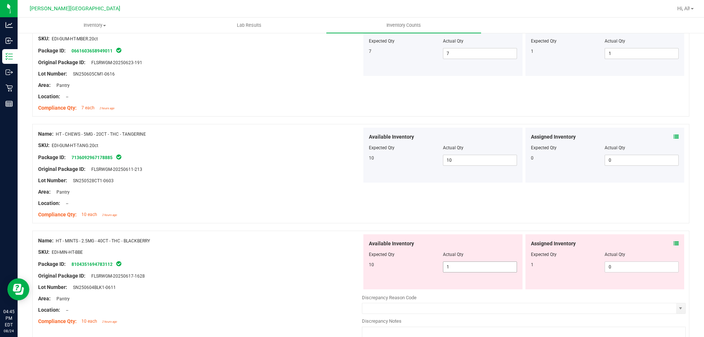
scroll to position [807, 0]
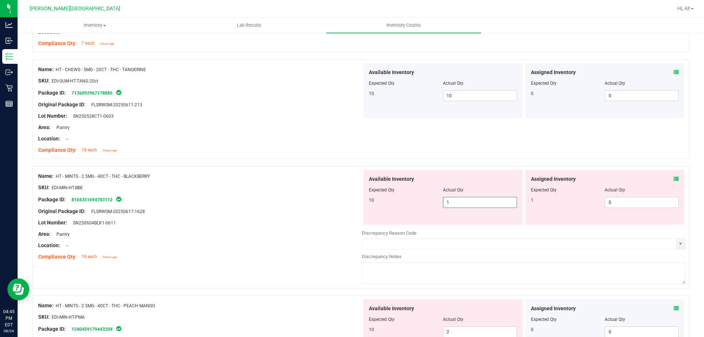
click at [488, 205] on span "1 1" at bounding box center [480, 202] width 74 height 11
click at [488, 205] on input "1" at bounding box center [480, 202] width 73 height 10
type input "10"
click at [641, 207] on span "0 0" at bounding box center [642, 202] width 74 height 11
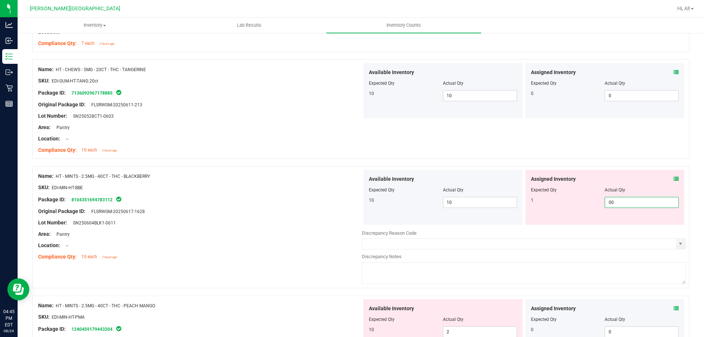
type input "001"
type input "1"
click at [568, 211] on div "Assigned Inventory Expected Qty Actual Qty 1 1 1" at bounding box center [605, 197] width 159 height 55
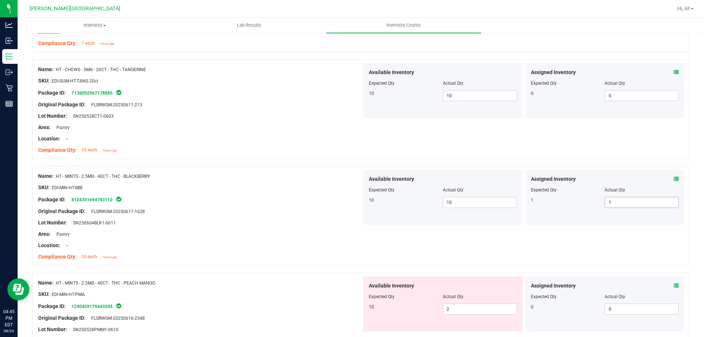
click at [605, 204] on span "1 1" at bounding box center [642, 202] width 74 height 11
click at [605, 204] on input "1" at bounding box center [641, 202] width 73 height 10
type input "11"
click at [568, 199] on div "1" at bounding box center [568, 200] width 74 height 7
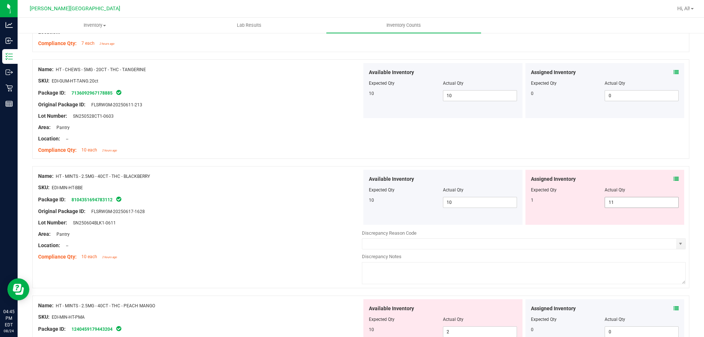
click at [619, 199] on span "11 11" at bounding box center [642, 202] width 74 height 11
click at [619, 199] on input "11" at bounding box center [641, 202] width 73 height 10
type input "1"
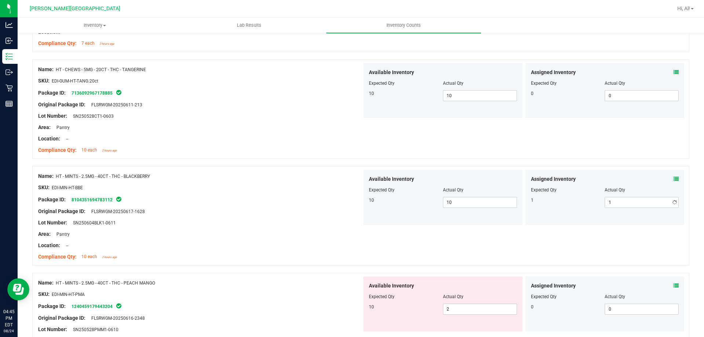
click at [567, 204] on div "1 1 1" at bounding box center [605, 202] width 148 height 11
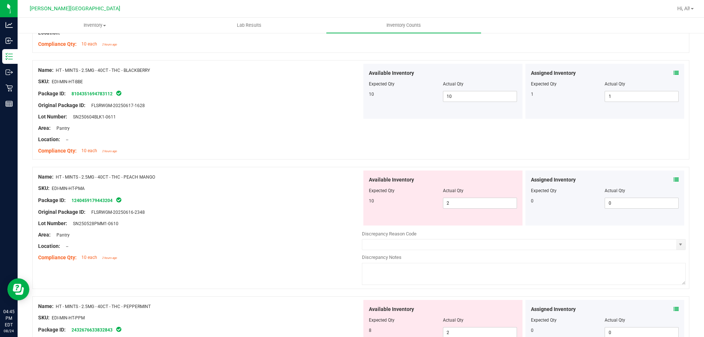
scroll to position [917, 0]
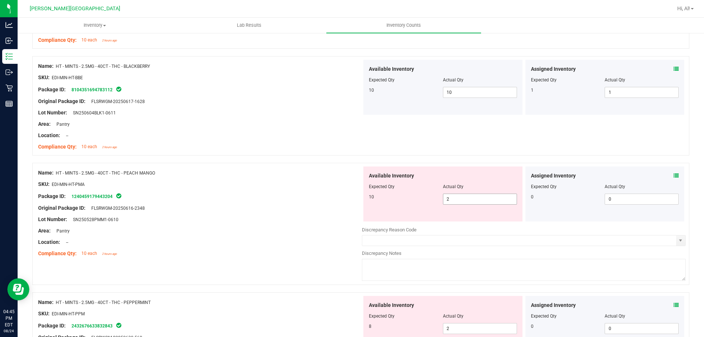
click at [481, 204] on span "2 2" at bounding box center [480, 199] width 74 height 11
click at [481, 204] on input "2" at bounding box center [480, 199] width 73 height 10
click at [481, 204] on input "1" at bounding box center [480, 199] width 73 height 10
type input "10"
click at [510, 220] on div "Available Inventory Expected Qty Actual Qty 10 10 10" at bounding box center [443, 194] width 159 height 55
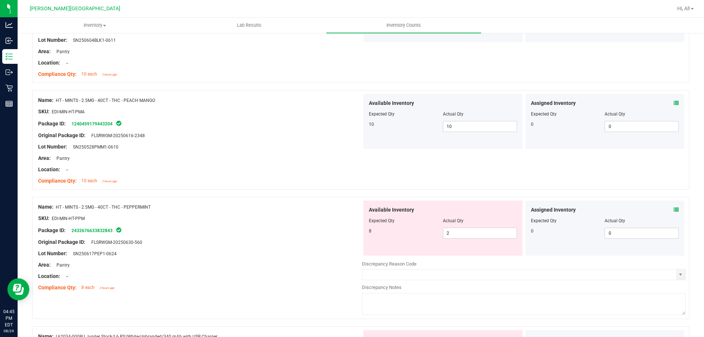
scroll to position [991, 0]
click at [488, 229] on span "2 2" at bounding box center [480, 232] width 74 height 11
click at [488, 229] on input "2" at bounding box center [480, 232] width 73 height 10
click at [492, 222] on div "Actual Qty" at bounding box center [480, 220] width 74 height 7
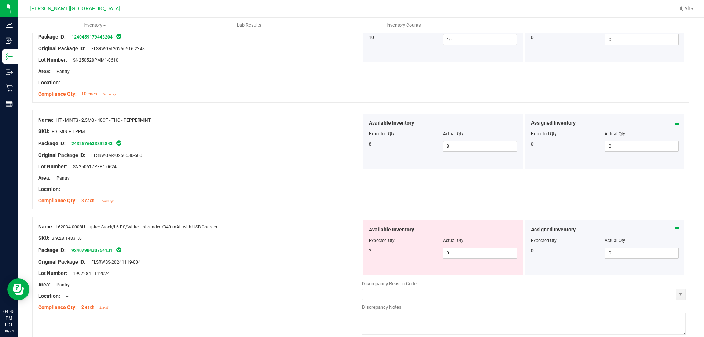
scroll to position [1064, 0]
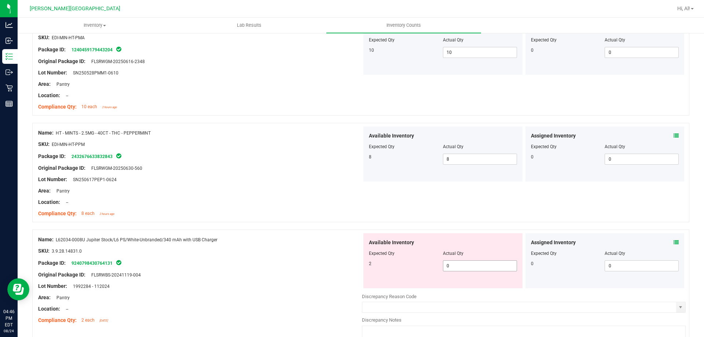
click at [463, 267] on span "0 0" at bounding box center [480, 265] width 74 height 11
click at [463, 267] on input "0" at bounding box center [480, 266] width 73 height 10
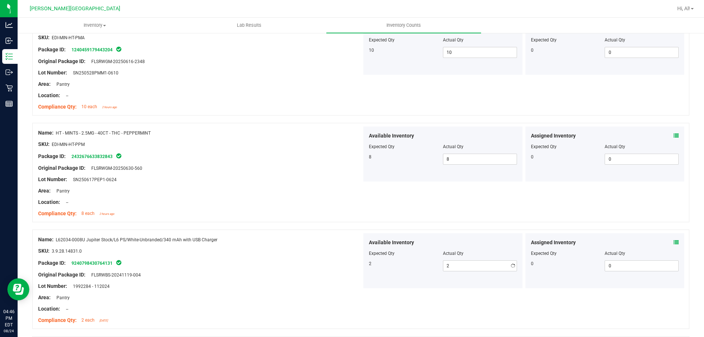
click at [443, 254] on span "Actual Qty" at bounding box center [453, 253] width 21 height 5
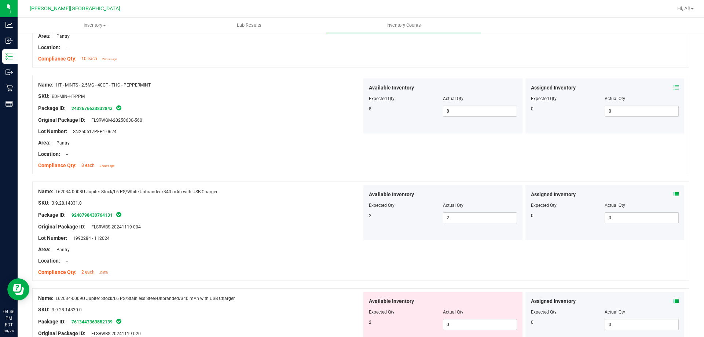
scroll to position [1174, 0]
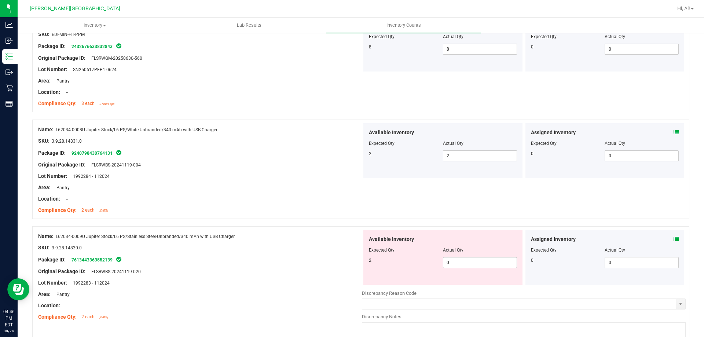
click at [451, 265] on span "0 0" at bounding box center [480, 262] width 74 height 11
click at [451, 265] on input "0" at bounding box center [480, 263] width 73 height 10
click at [455, 252] on span "Actual Qty" at bounding box center [453, 250] width 21 height 5
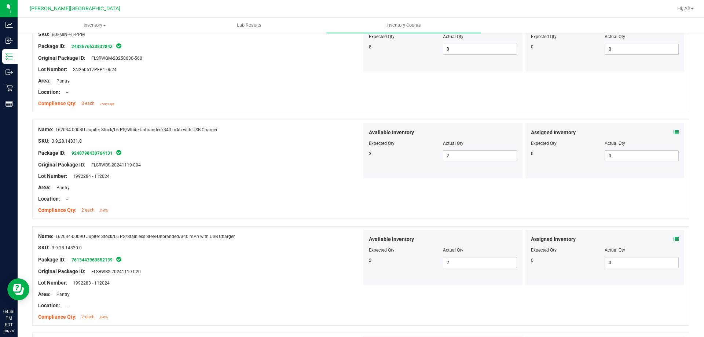
scroll to position [1321, 0]
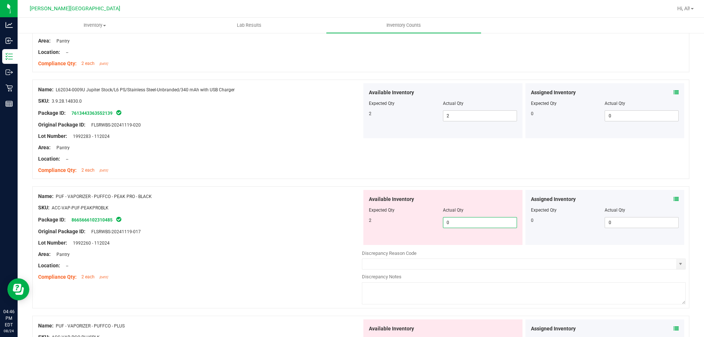
click at [462, 223] on span "0 0" at bounding box center [480, 222] width 74 height 11
click at [462, 223] on input "0" at bounding box center [480, 223] width 73 height 10
click at [462, 223] on input "3" at bounding box center [480, 223] width 73 height 10
click at [465, 232] on div "Available Inventory Expected Qty Actual Qty 2 3 3" at bounding box center [443, 217] width 159 height 55
click at [462, 227] on span "3 3" at bounding box center [480, 222] width 74 height 11
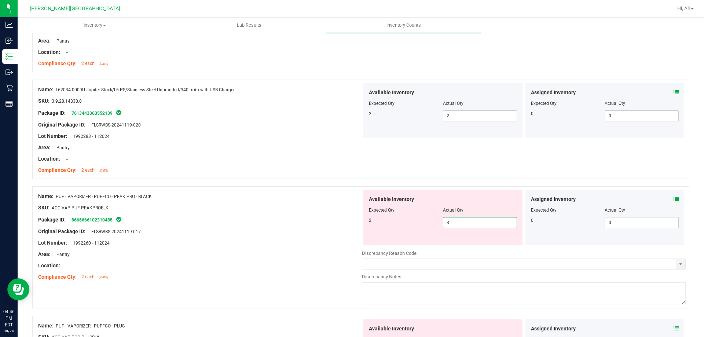
click at [462, 227] on input "3" at bounding box center [480, 223] width 73 height 10
click at [464, 222] on input "1" at bounding box center [480, 223] width 73 height 10
click at [464, 230] on div "Available Inventory Expected Qty Actual Qty 2 1 1" at bounding box center [443, 217] width 159 height 55
click at [464, 226] on span "1 1" at bounding box center [480, 222] width 74 height 11
click at [463, 225] on input "1" at bounding box center [480, 223] width 73 height 10
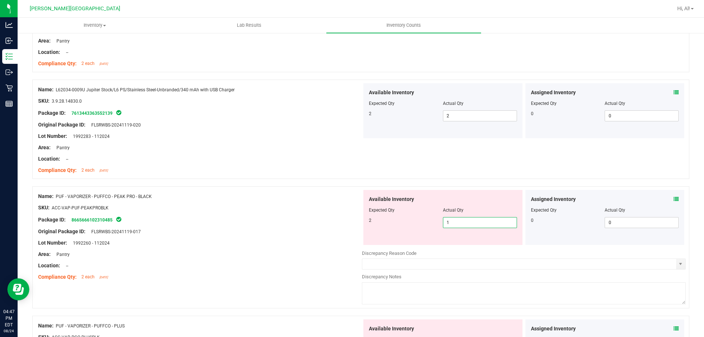
click at [463, 225] on input "1" at bounding box center [480, 223] width 73 height 10
click at [461, 185] on div at bounding box center [360, 182] width 657 height 7
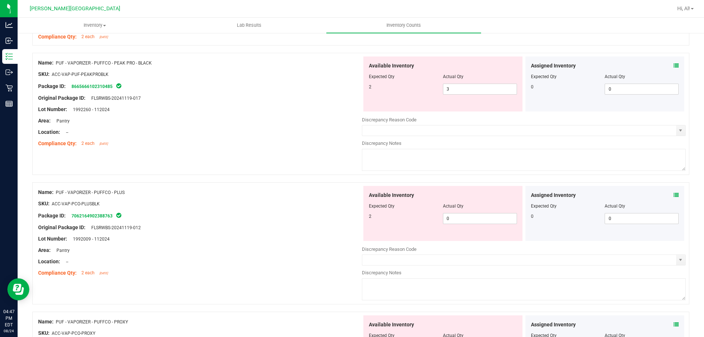
scroll to position [1468, 0]
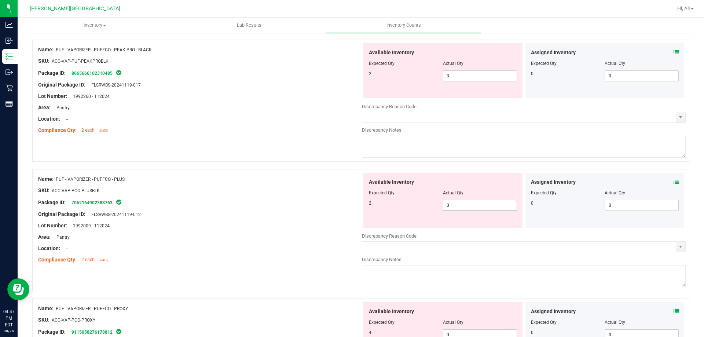
click at [461, 207] on span "0 0" at bounding box center [480, 205] width 74 height 11
click at [0, 0] on input "0" at bounding box center [0, 0] width 0 height 0
click at [461, 207] on input "0" at bounding box center [480, 205] width 73 height 10
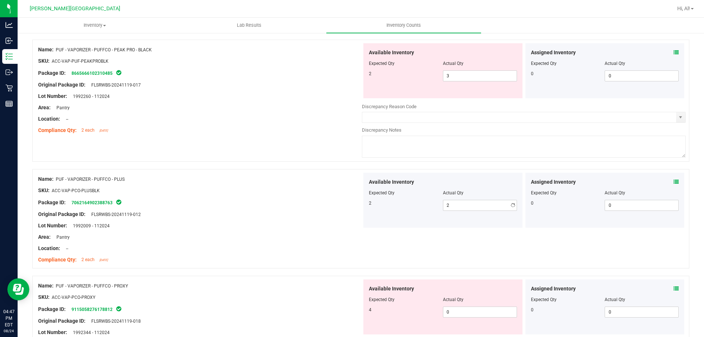
click at [470, 178] on div "Available Inventory Expected Qty Actual Qty 2 2 2" at bounding box center [443, 200] width 159 height 55
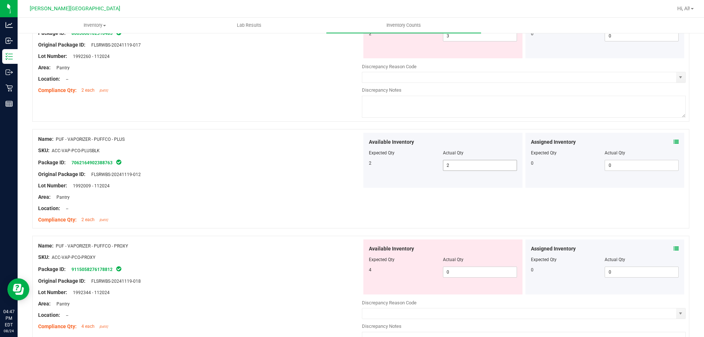
scroll to position [1578, 0]
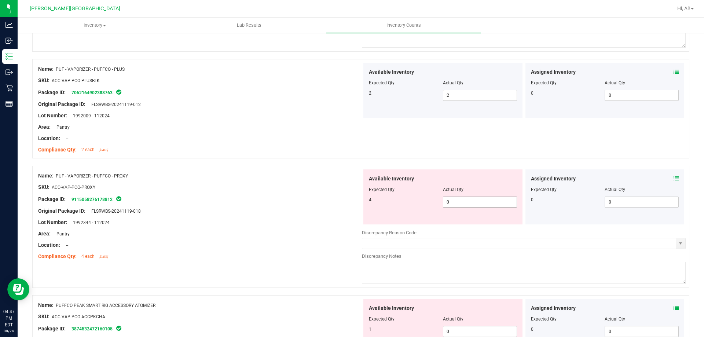
click at [471, 207] on span "0 0" at bounding box center [480, 202] width 74 height 11
click at [471, 207] on input "0" at bounding box center [480, 202] width 73 height 10
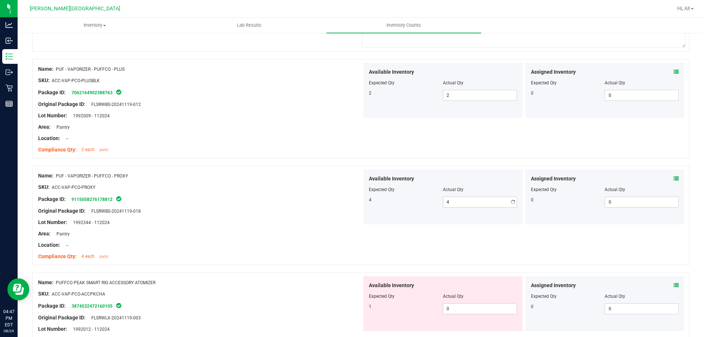
click at [469, 179] on div "Available Inventory" at bounding box center [443, 179] width 148 height 8
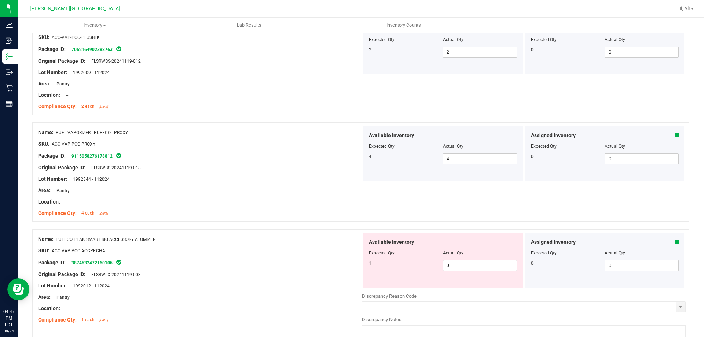
scroll to position [1688, 0]
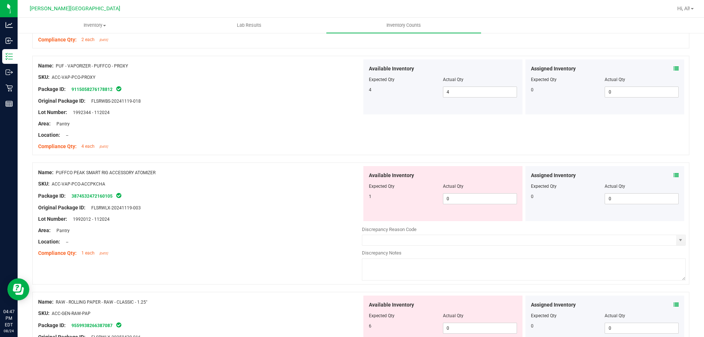
click at [468, 192] on div at bounding box center [443, 192] width 148 height 4
click at [469, 180] on div at bounding box center [443, 181] width 148 height 4
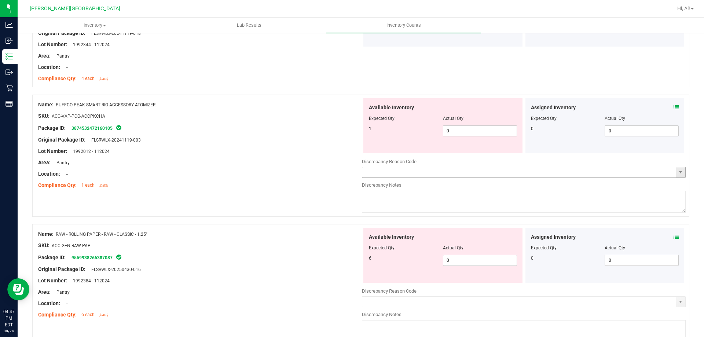
scroll to position [1761, 0]
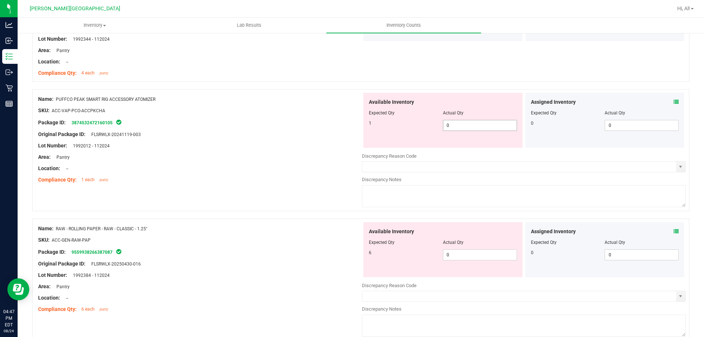
click at [487, 123] on span "0 0" at bounding box center [480, 125] width 74 height 11
click at [487, 123] on input "0" at bounding box center [480, 125] width 73 height 10
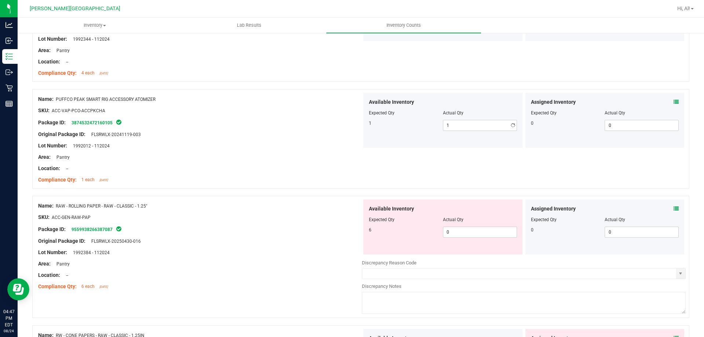
click at [487, 118] on div at bounding box center [443, 118] width 148 height 4
click at [475, 237] on span "0 0" at bounding box center [480, 232] width 74 height 11
click at [475, 236] on span "0 0" at bounding box center [480, 232] width 74 height 11
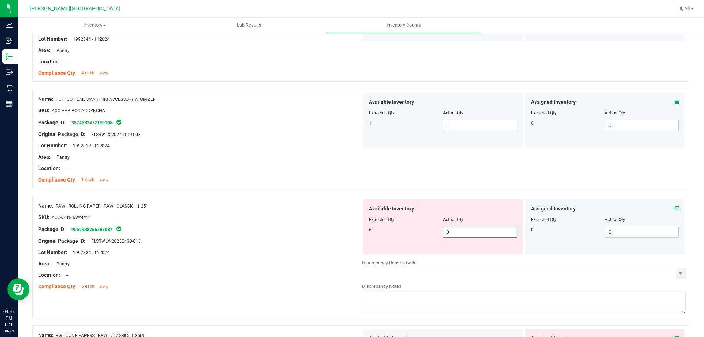
click at [475, 236] on input "0" at bounding box center [480, 232] width 73 height 10
click at [470, 197] on div "Name: RAW - ROLLING PAPER - RAW - CLASSIC - 1.25" SKU: ACC-GEN-RAW-PAP Package …" at bounding box center [360, 257] width 657 height 122
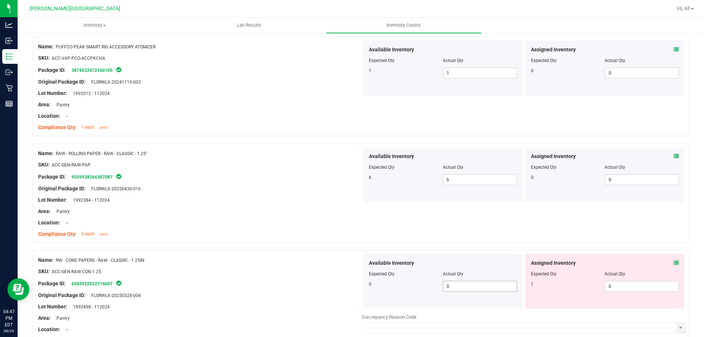
scroll to position [1908, 0]
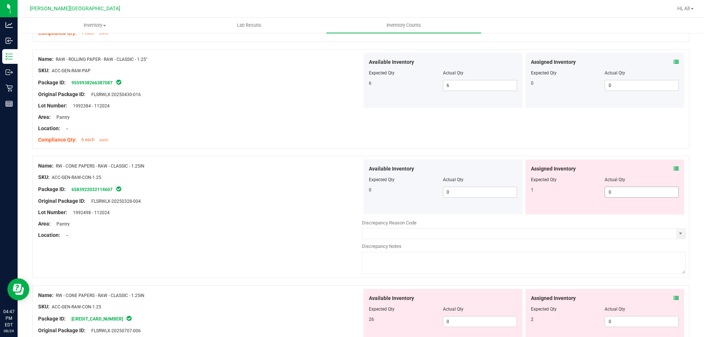
click at [610, 197] on span "0 0" at bounding box center [642, 192] width 74 height 11
click at [610, 197] on input "0" at bounding box center [641, 192] width 73 height 10
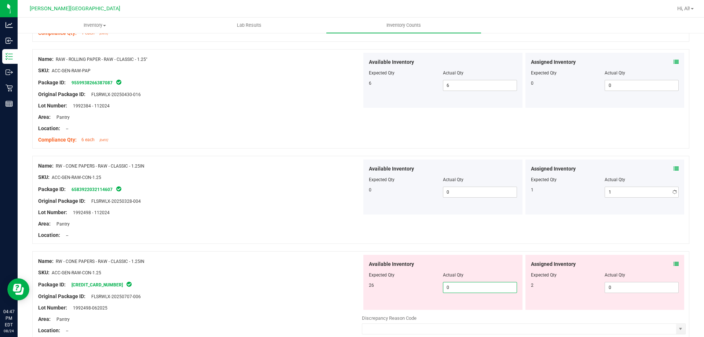
click at [463, 322] on div "Available Inventory Expected Qty Actual Qty 26 0 0" at bounding box center [524, 313] width 324 height 116
click at [623, 287] on span "0 0" at bounding box center [642, 287] width 74 height 11
click at [623, 287] on input "0" at bounding box center [641, 288] width 73 height 10
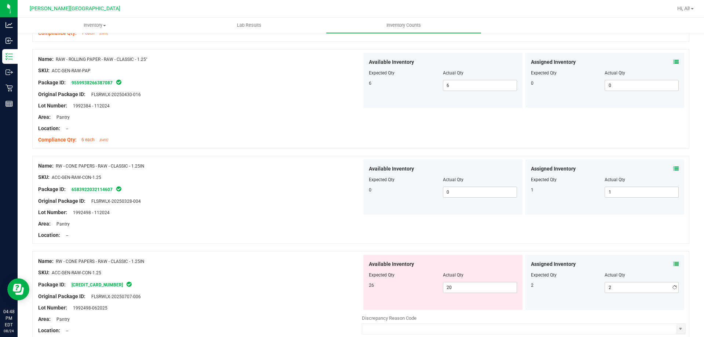
click at [590, 266] on div "Assigned Inventory" at bounding box center [605, 264] width 148 height 8
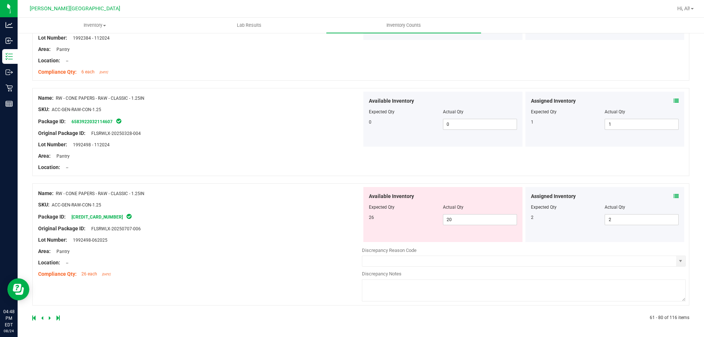
scroll to position [1976, 0]
click at [668, 98] on div "Assigned Inventory" at bounding box center [605, 100] width 148 height 8
click at [672, 96] on div "Assigned Inventory Expected Qty Actual Qty 1 1 1" at bounding box center [605, 118] width 159 height 55
click at [668, 98] on div "Assigned Inventory" at bounding box center [605, 100] width 148 height 8
click at [674, 98] on icon at bounding box center [676, 100] width 5 height 5
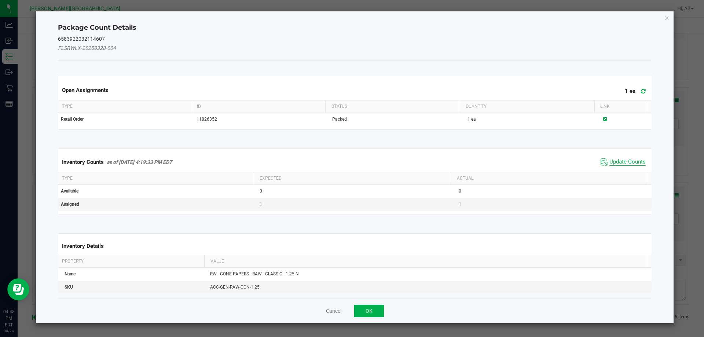
click at [610, 162] on span "Update Counts" at bounding box center [628, 161] width 36 height 7
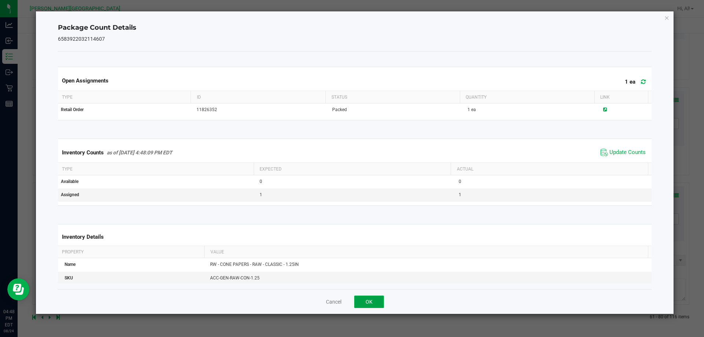
click at [368, 307] on button "OK" at bounding box center [369, 302] width 30 height 12
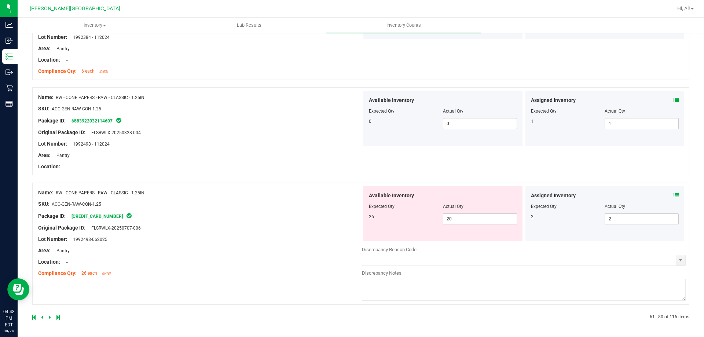
click at [674, 195] on icon at bounding box center [676, 195] width 5 height 5
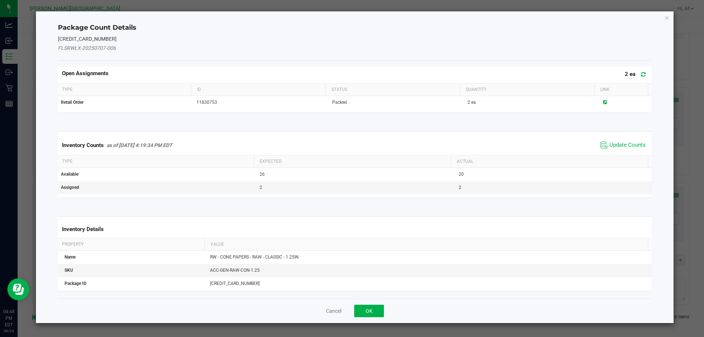
scroll to position [0, 0]
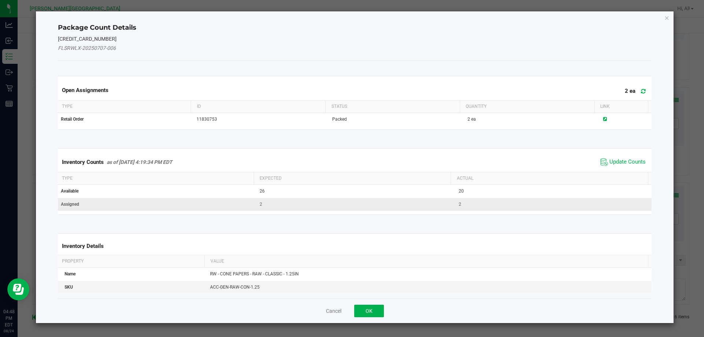
click at [79, 208] on td "Assigned" at bounding box center [156, 204] width 199 height 13
click at [79, 212] on kendo-grid "Inventory Counts as of [DATE] 4:19:34 PM EDT Update Counts Type Expected Actual…" at bounding box center [354, 181] width 605 height 67
click at [328, 313] on button "Cancel" at bounding box center [333, 310] width 15 height 7
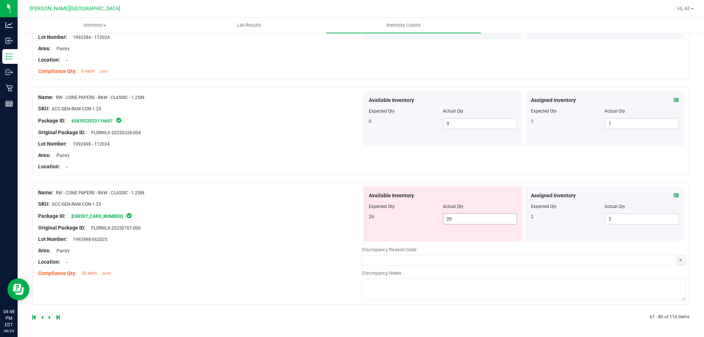
click at [477, 219] on span "20 20" at bounding box center [480, 219] width 74 height 11
click at [477, 219] on input "20" at bounding box center [480, 219] width 73 height 10
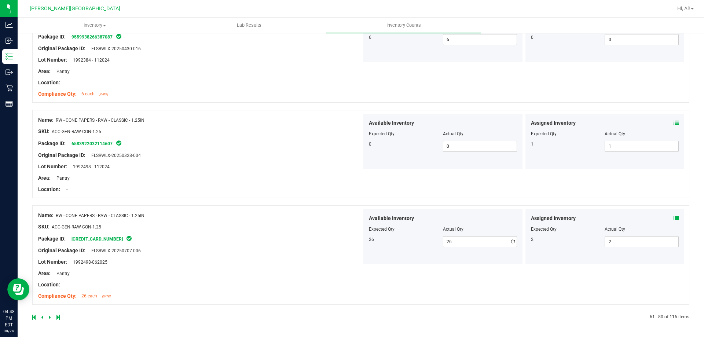
click at [50, 317] on icon at bounding box center [50, 317] width 2 height 4
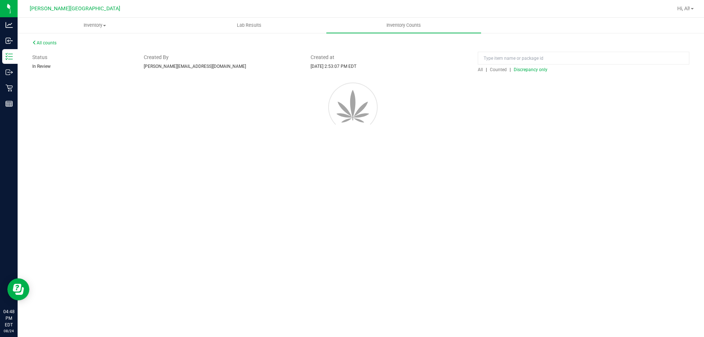
scroll to position [0, 0]
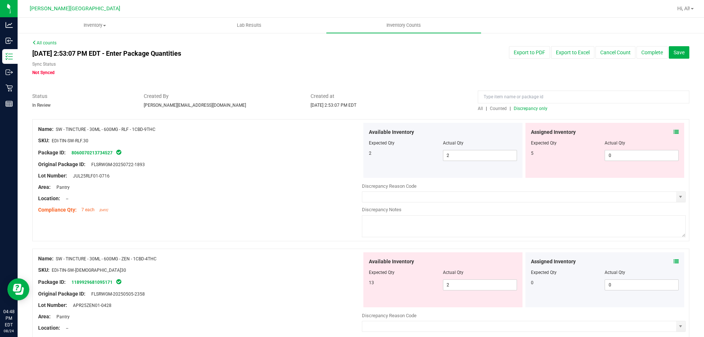
click at [523, 109] on span "Discrepancy only" at bounding box center [531, 108] width 34 height 5
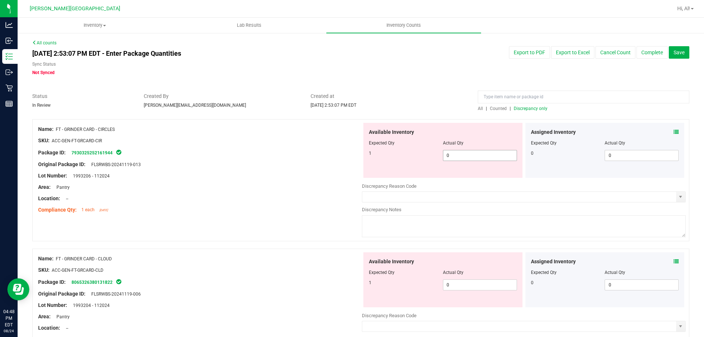
click at [469, 152] on span "0 0" at bounding box center [480, 155] width 74 height 11
click at [469, 152] on input "0" at bounding box center [480, 155] width 73 height 10
click at [474, 285] on div "Available Inventory Expected Qty Actual Qty 1 0 0" at bounding box center [524, 310] width 324 height 116
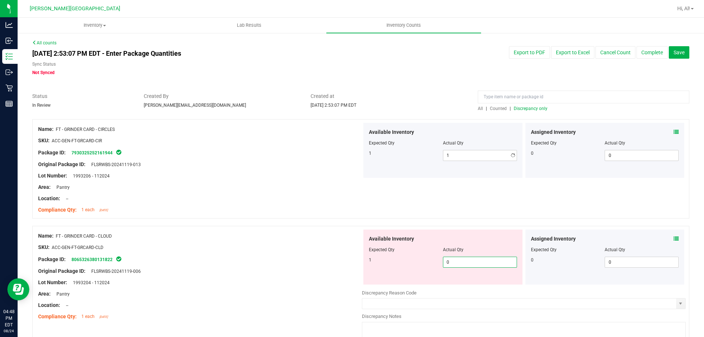
click at [474, 285] on div at bounding box center [524, 285] width 324 height 1
click at [474, 260] on span "0 0" at bounding box center [480, 262] width 74 height 11
click at [474, 260] on input "0" at bounding box center [480, 262] width 73 height 10
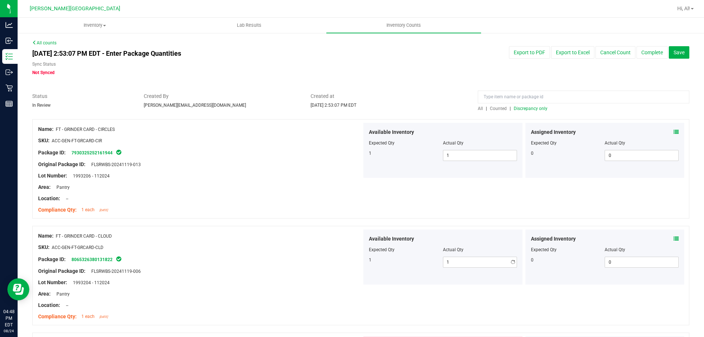
click at [458, 211] on div "Name: FT - GRINDER CARD - CIRCLES SKU: ACC-GEN-FT-GRCARD-CIR Package ID: 793032…" at bounding box center [360, 168] width 657 height 99
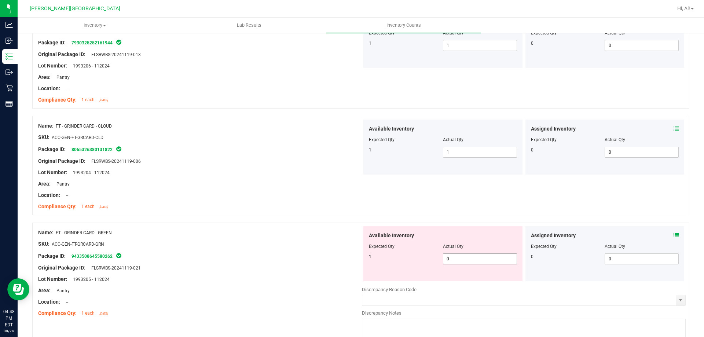
click at [467, 260] on span "0 0" at bounding box center [480, 259] width 74 height 11
click at [467, 260] on input "0" at bounding box center [480, 259] width 73 height 10
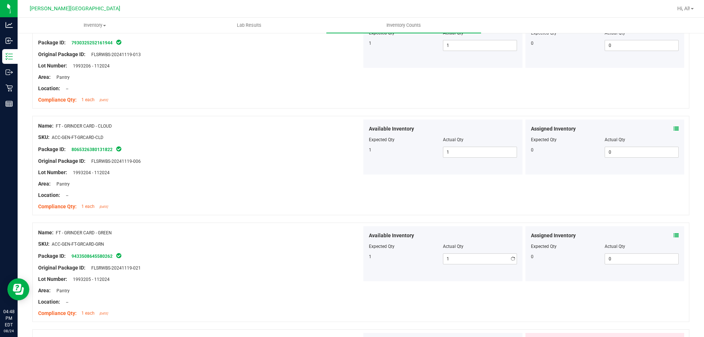
click at [460, 221] on div at bounding box center [360, 218] width 657 height 7
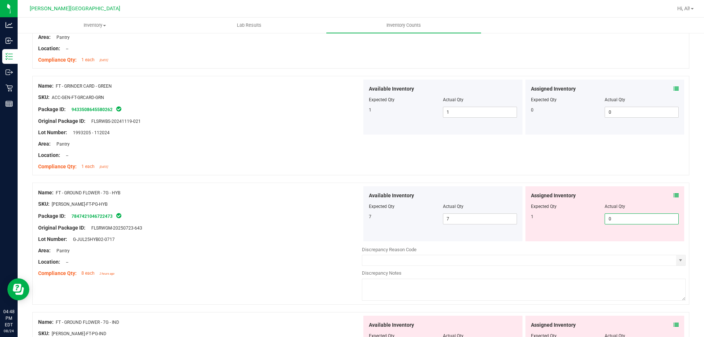
click at [631, 219] on span "0 0" at bounding box center [642, 219] width 74 height 11
click at [625, 207] on div "Actual Qty" at bounding box center [642, 206] width 74 height 7
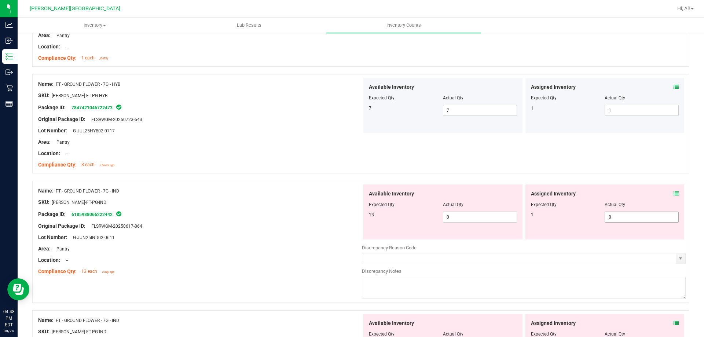
scroll to position [367, 0]
click at [623, 211] on span "0 0" at bounding box center [642, 215] width 74 height 11
click at [623, 211] on input "0" at bounding box center [641, 216] width 73 height 10
click at [487, 208] on div at bounding box center [443, 209] width 148 height 4
click at [486, 211] on span "0 0" at bounding box center [480, 215] width 74 height 11
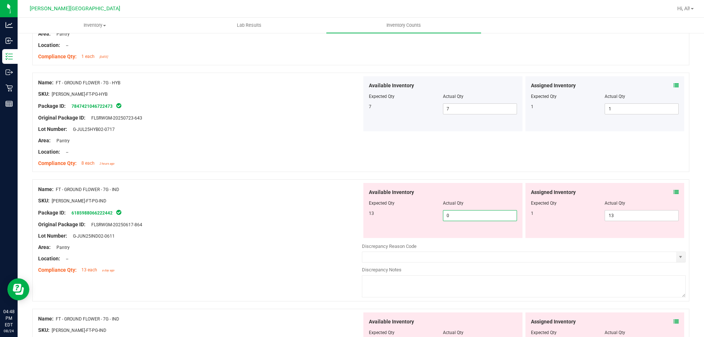
click at [486, 211] on input "0" at bounding box center [480, 216] width 73 height 10
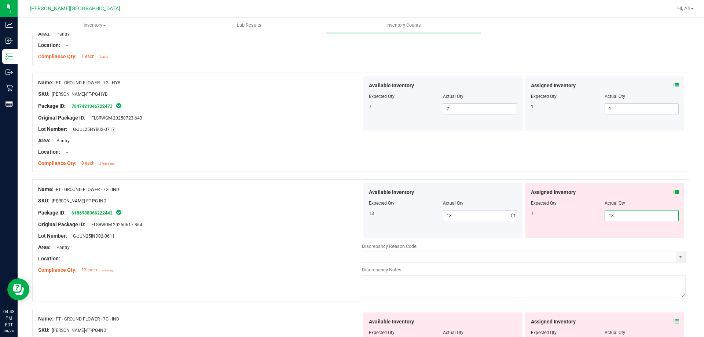
click at [634, 215] on span "13 13" at bounding box center [642, 215] width 74 height 11
click at [634, 215] on input "13" at bounding box center [641, 216] width 73 height 10
click at [590, 185] on div "Assigned Inventory Expected Qty Actual Qty 1 1 1" at bounding box center [605, 210] width 159 height 55
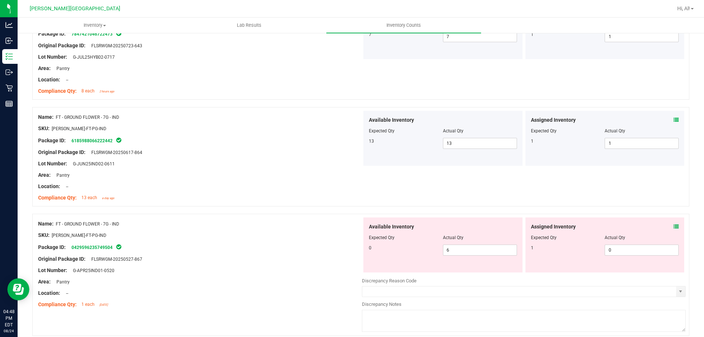
scroll to position [514, 0]
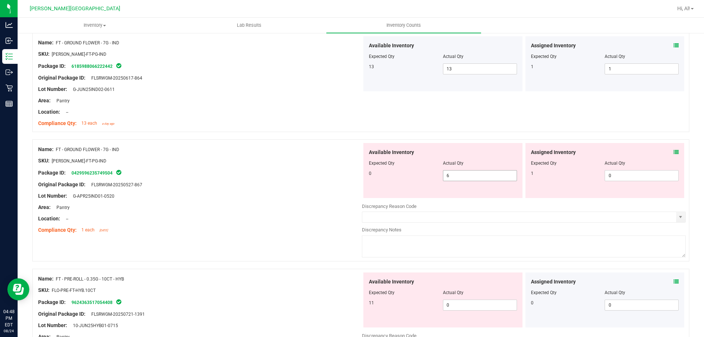
click at [494, 176] on span "6 6" at bounding box center [480, 175] width 74 height 11
click at [494, 176] on input "6" at bounding box center [480, 176] width 73 height 10
click at [634, 180] on span "0 0" at bounding box center [642, 175] width 74 height 11
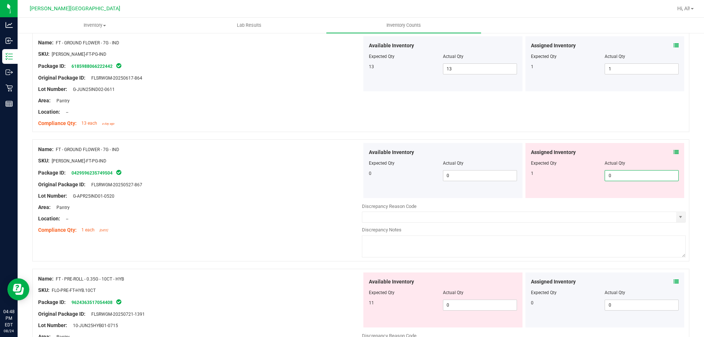
click at [634, 180] on input "0" at bounding box center [641, 176] width 73 height 10
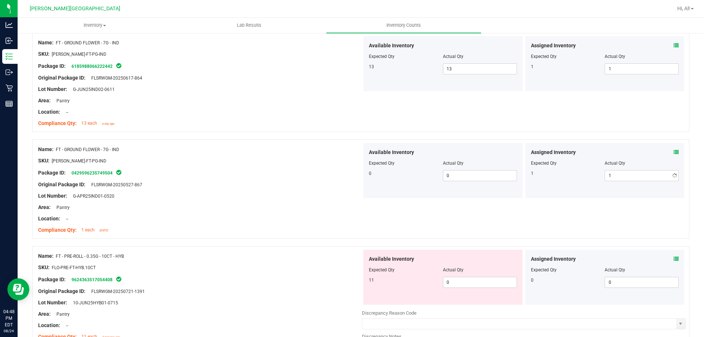
click at [577, 181] on div "1 1 1" at bounding box center [605, 175] width 148 height 11
click at [463, 281] on span "0 0" at bounding box center [480, 282] width 74 height 11
click at [463, 281] on input "0" at bounding box center [480, 282] width 73 height 10
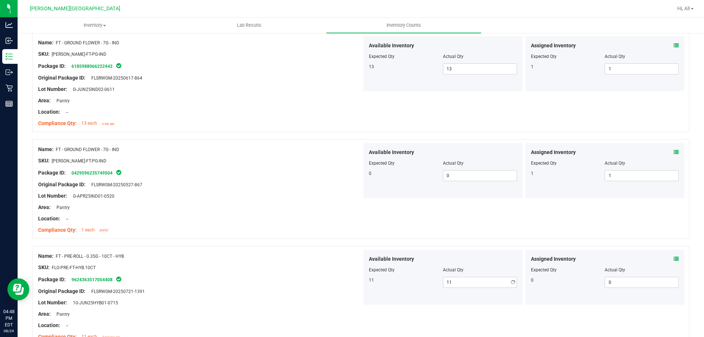
click at [474, 268] on div "Actual Qty" at bounding box center [480, 270] width 74 height 7
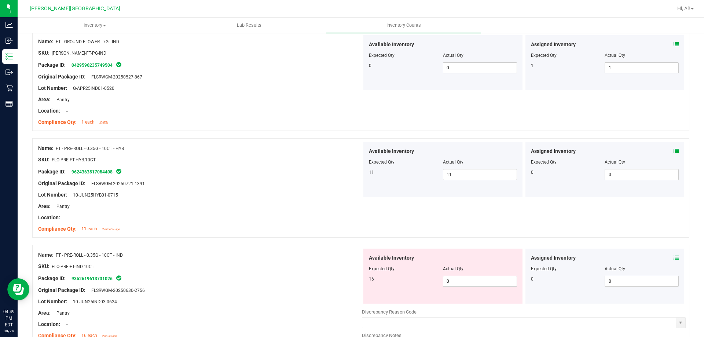
scroll to position [624, 0]
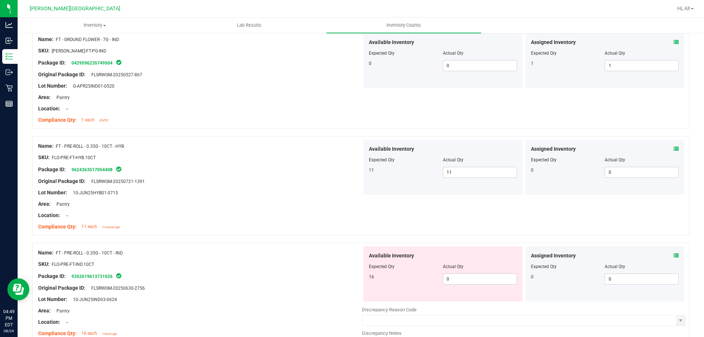
click at [668, 148] on div "Assigned Inventory" at bounding box center [605, 149] width 148 height 8
click at [676, 144] on div "Assigned Inventory Expected Qty Actual Qty 0 0 0" at bounding box center [605, 167] width 159 height 55
click at [674, 144] on div "Assigned Inventory Expected Qty Actual Qty 0 0 0" at bounding box center [605, 167] width 159 height 55
click at [673, 145] on div "Assigned Inventory Expected Qty Actual Qty 0 0 0" at bounding box center [605, 167] width 159 height 55
click at [674, 147] on icon at bounding box center [676, 148] width 5 height 5
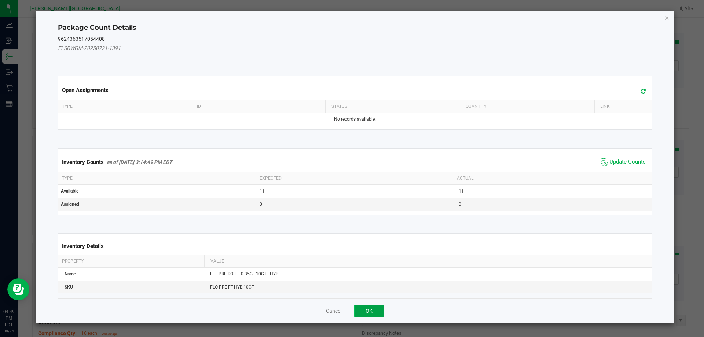
click at [375, 312] on button "OK" at bounding box center [369, 311] width 30 height 12
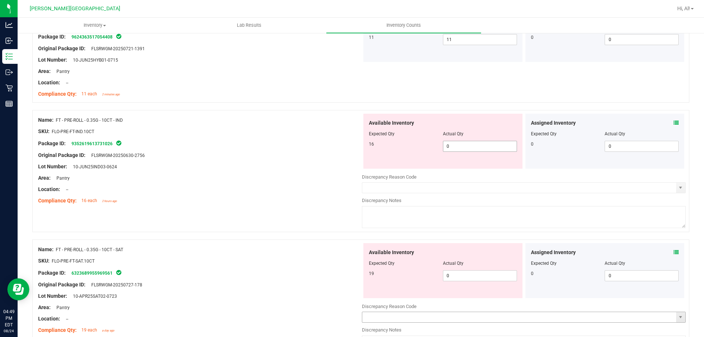
scroll to position [807, 0]
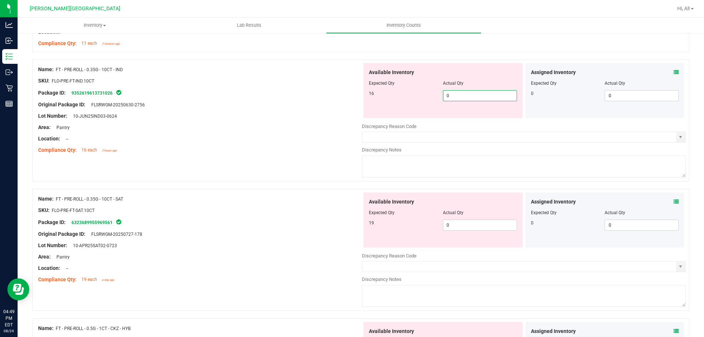
click at [478, 91] on span "0 0" at bounding box center [480, 95] width 74 height 11
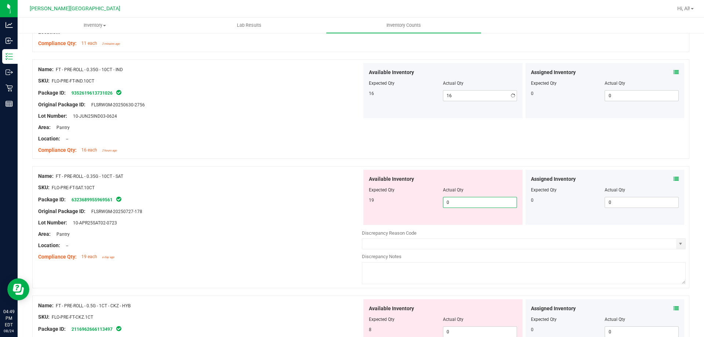
click at [463, 223] on div "Available Inventory Expected Qty Actual Qty 19 0 0" at bounding box center [443, 197] width 159 height 55
click at [460, 174] on div "Available Inventory Expected Qty Actual Qty 19 17 17" at bounding box center [443, 197] width 159 height 55
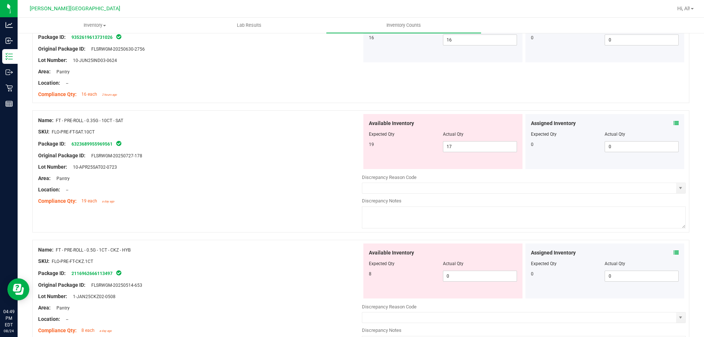
scroll to position [954, 0]
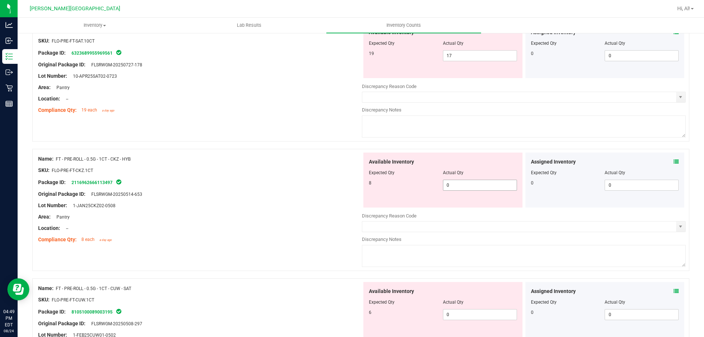
click at [460, 188] on span "0 0" at bounding box center [480, 185] width 74 height 11
click at [445, 190] on input "0" at bounding box center [480, 185] width 73 height 10
click at [433, 192] on div "Available Inventory Expected Qty Actual Qty 8 8 8" at bounding box center [443, 180] width 159 height 55
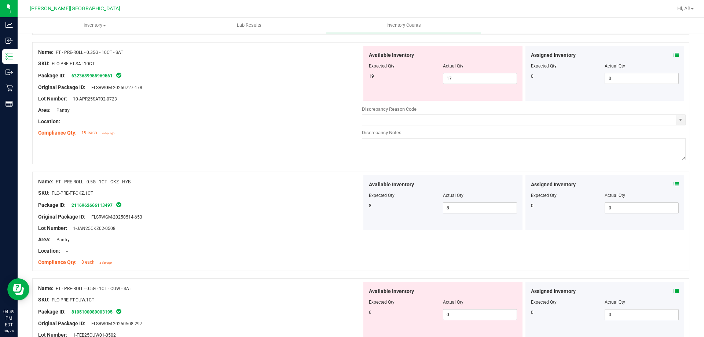
scroll to position [881, 0]
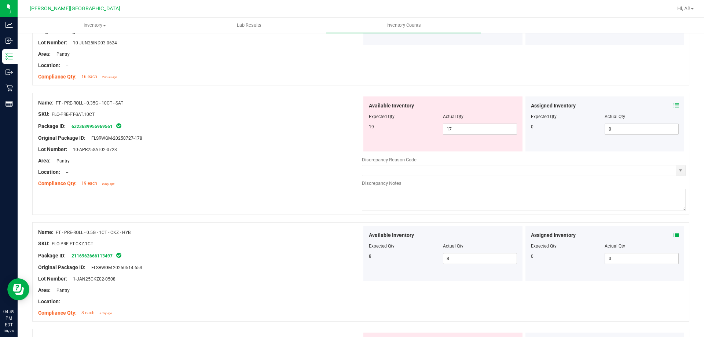
click at [459, 135] on div "Available Inventory Expected Qty Actual Qty 19 17 17" at bounding box center [443, 123] width 159 height 55
click at [459, 134] on span "17 17" at bounding box center [480, 129] width 74 height 11
click at [461, 130] on span "17 17" at bounding box center [480, 129] width 74 height 11
click at [461, 130] on input "17" at bounding box center [480, 129] width 73 height 10
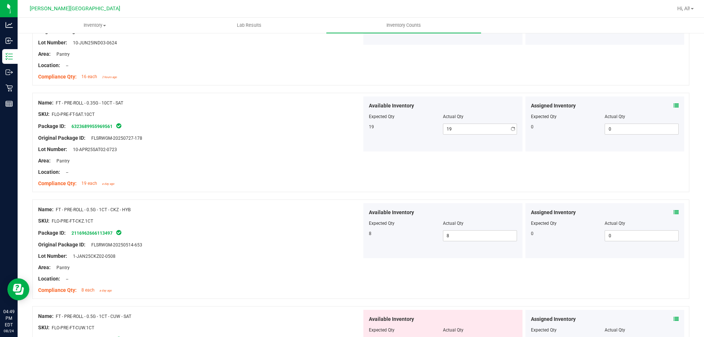
click at [443, 103] on div "Available Inventory" at bounding box center [443, 106] width 148 height 8
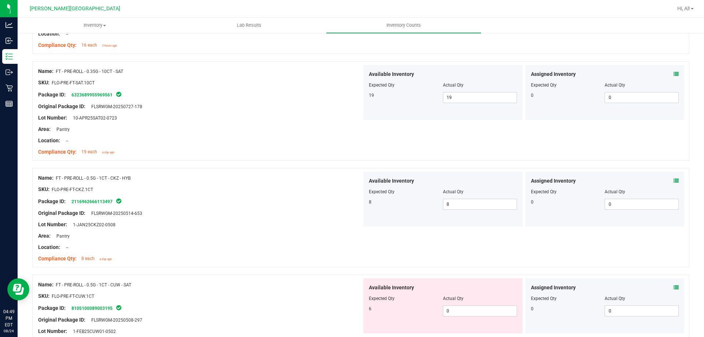
scroll to position [1137, 0]
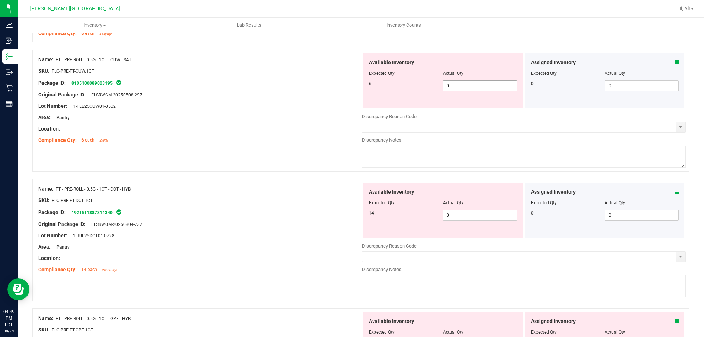
click at [475, 84] on span "0 0" at bounding box center [480, 85] width 74 height 11
click at [475, 84] on input "0" at bounding box center [480, 86] width 73 height 10
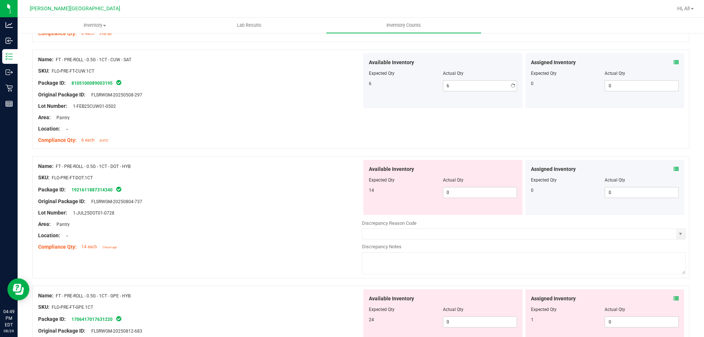
click at [479, 63] on div "Available Inventory" at bounding box center [443, 63] width 148 height 8
click at [454, 193] on span "0 0" at bounding box center [480, 192] width 74 height 11
click at [454, 193] on input "0" at bounding box center [480, 192] width 73 height 10
click at [460, 146] on div "Name: FT - PRE-ROLL - 0.5G - 1CT - CUW - SAT SKU: FLO-PRE-FT-CUW.1CT Package ID…" at bounding box center [360, 99] width 657 height 99
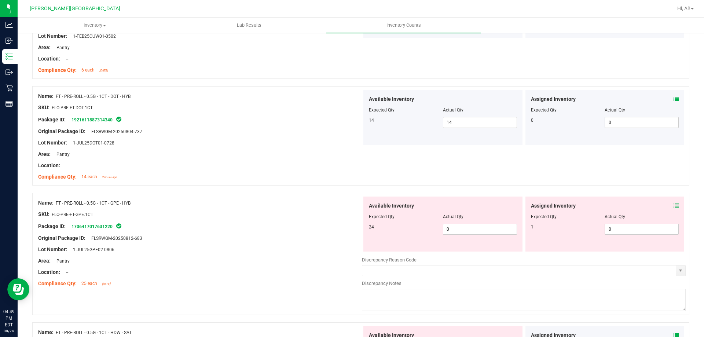
scroll to position [1284, 0]
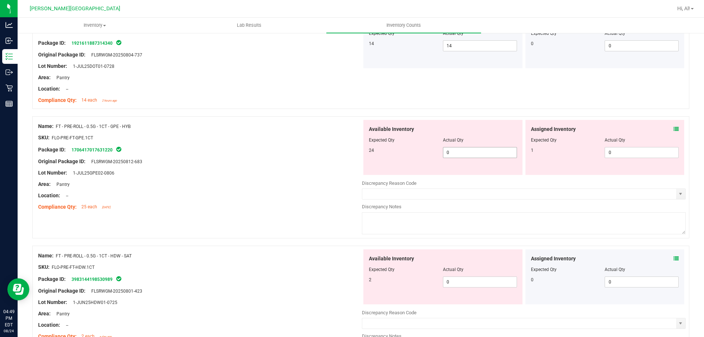
click at [464, 156] on span "0 0" at bounding box center [480, 152] width 74 height 11
click at [464, 156] on input "0" at bounding box center [480, 152] width 73 height 10
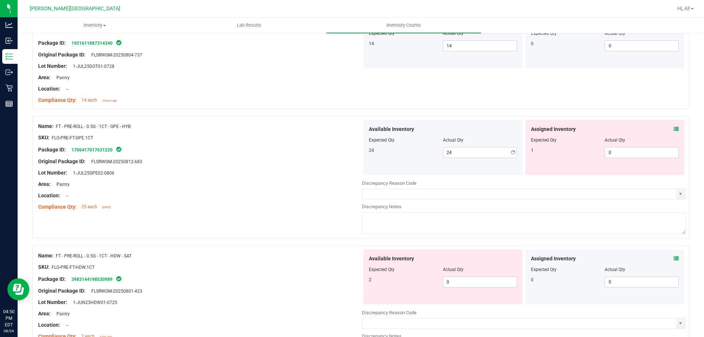
click at [469, 146] on div at bounding box center [443, 145] width 148 height 4
click at [624, 151] on span "0 0" at bounding box center [642, 152] width 74 height 11
click at [624, 151] on input "0" at bounding box center [641, 152] width 73 height 10
click at [620, 158] on div "Assigned Inventory Expected Qty Actual Qty 1 44 44" at bounding box center [605, 147] width 159 height 55
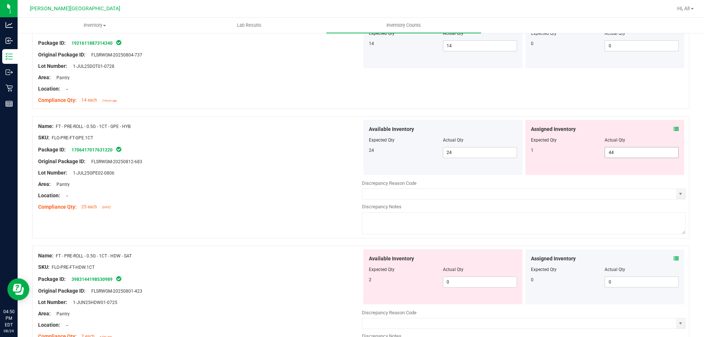
click at [620, 155] on span "44 44" at bounding box center [642, 152] width 74 height 11
click at [620, 155] on input "44" at bounding box center [641, 152] width 73 height 10
click at [588, 133] on div at bounding box center [605, 135] width 148 height 4
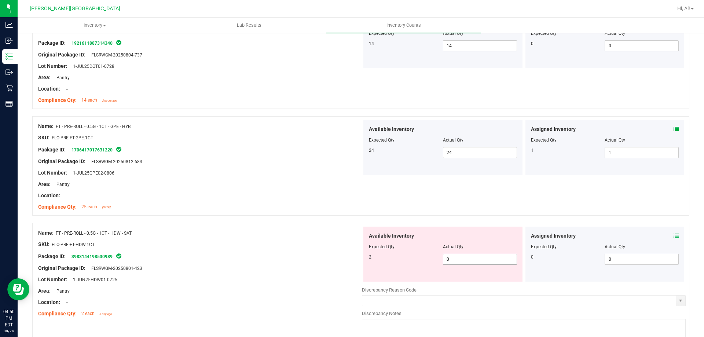
click at [479, 258] on span "0 0" at bounding box center [480, 259] width 74 height 11
click at [479, 258] on input "0" at bounding box center [480, 259] width 73 height 10
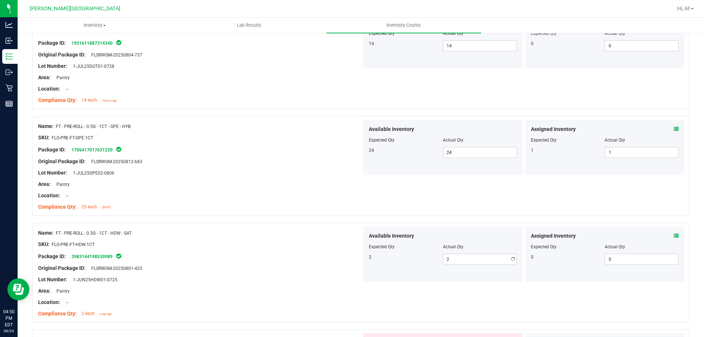
click at [475, 230] on div "Available Inventory Expected Qty Actual Qty 2 2 2" at bounding box center [443, 254] width 159 height 55
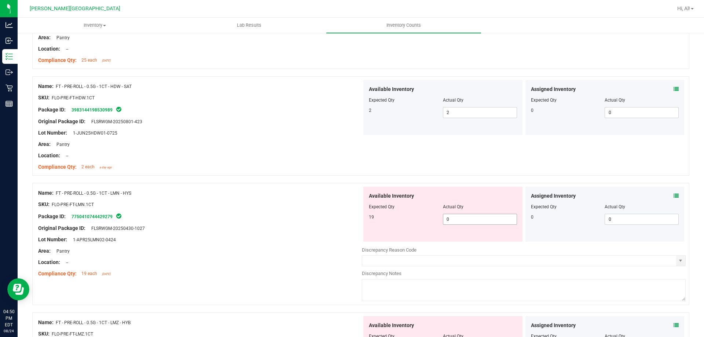
click at [475, 219] on span "0 0" at bounding box center [480, 219] width 74 height 11
click at [467, 208] on div "Actual Qty" at bounding box center [480, 207] width 74 height 7
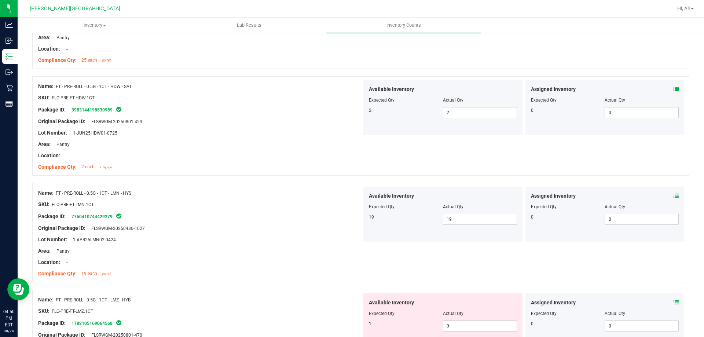
scroll to position [1541, 0]
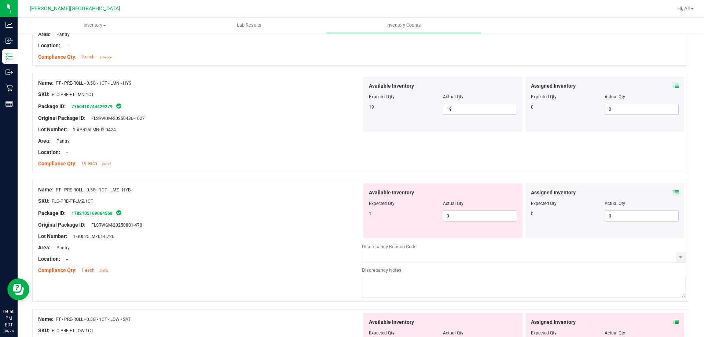
click at [467, 209] on div at bounding box center [443, 209] width 148 height 4
click at [465, 213] on span "0 0" at bounding box center [480, 216] width 74 height 11
click at [465, 213] on input "0" at bounding box center [480, 216] width 73 height 10
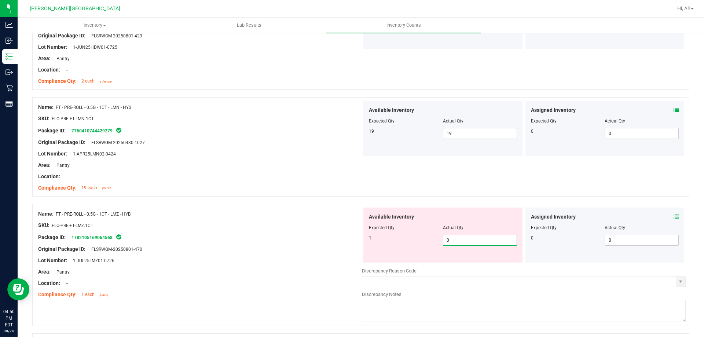
scroll to position [1504, 0]
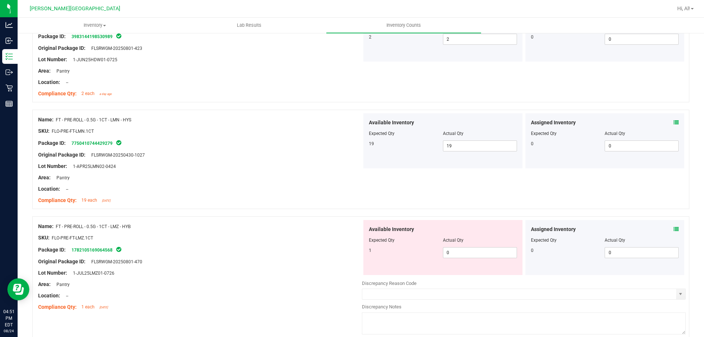
drag, startPoint x: 487, startPoint y: 226, endPoint x: 476, endPoint y: 223, distance: 11.4
drag, startPoint x: 476, startPoint y: 223, endPoint x: 464, endPoint y: 251, distance: 30.7
click at [464, 251] on span "0 0" at bounding box center [480, 252] width 74 height 11
click at [464, 251] on input "0" at bounding box center [480, 253] width 73 height 10
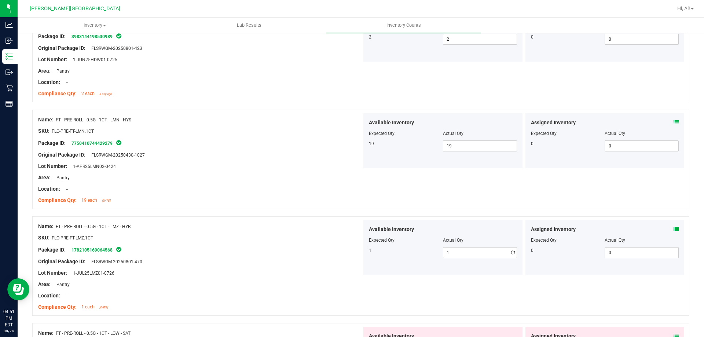
click at [464, 226] on div "Available Inventory" at bounding box center [443, 230] width 148 height 8
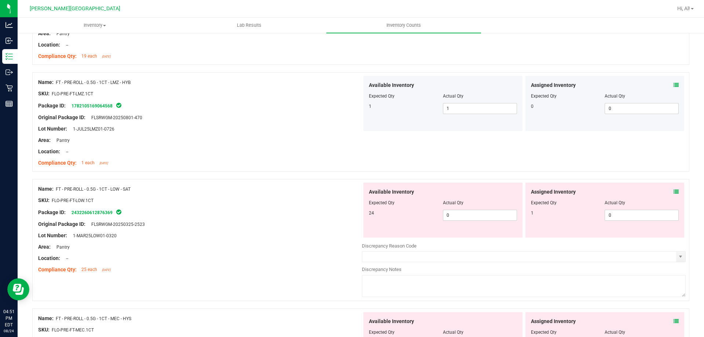
scroll to position [1651, 0]
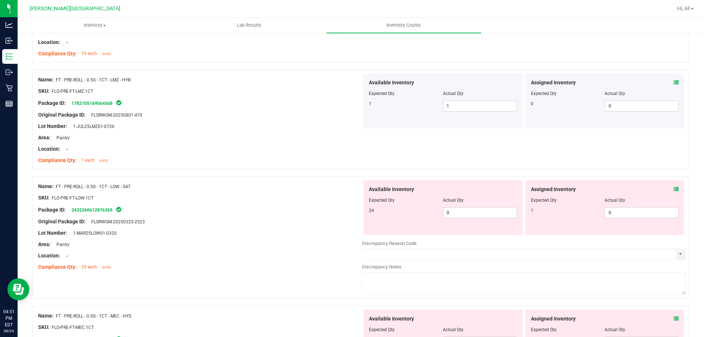
click at [468, 221] on div "Available Inventory Expected Qty Actual Qty 24 0 0" at bounding box center [443, 207] width 159 height 55
click at [468, 219] on div "Available Inventory Expected Qty Actual Qty 24 0 0" at bounding box center [443, 207] width 159 height 55
click at [495, 215] on span "0 0" at bounding box center [480, 212] width 74 height 11
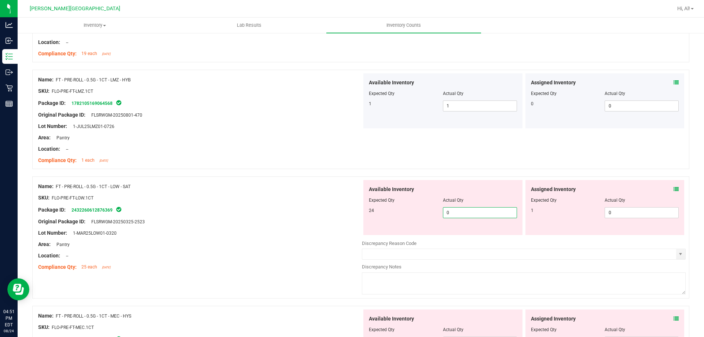
click at [495, 215] on input "0" at bounding box center [480, 213] width 73 height 10
click at [607, 219] on div "Assigned Inventory Expected Qty Actual Qty 1 0 0" at bounding box center [605, 207] width 159 height 55
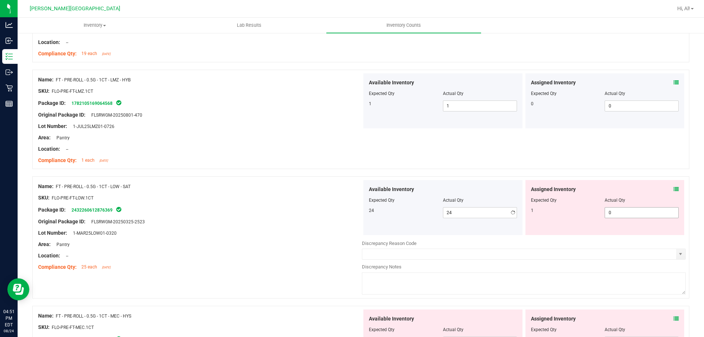
click at [614, 214] on span "0 0" at bounding box center [642, 212] width 74 height 11
click at [614, 214] on input "0" at bounding box center [641, 213] width 73 height 10
click at [609, 192] on div "Assigned Inventory" at bounding box center [605, 190] width 148 height 8
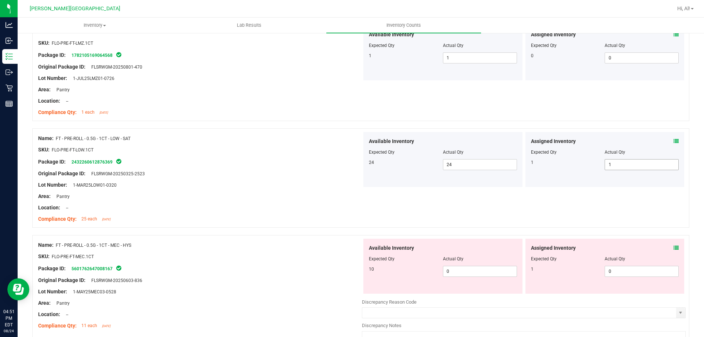
scroll to position [1798, 0]
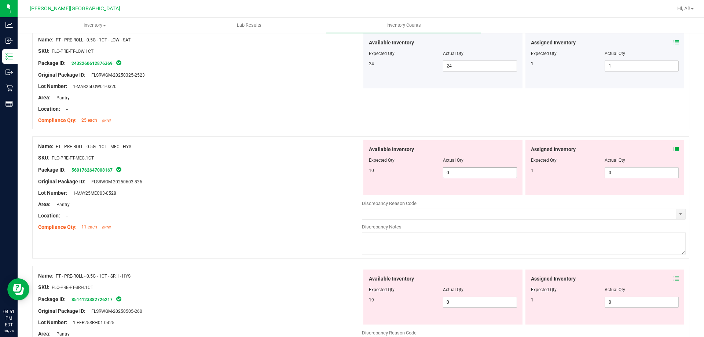
click at [485, 175] on span "0 0" at bounding box center [480, 172] width 74 height 11
click at [485, 175] on input "0" at bounding box center [480, 173] width 73 height 10
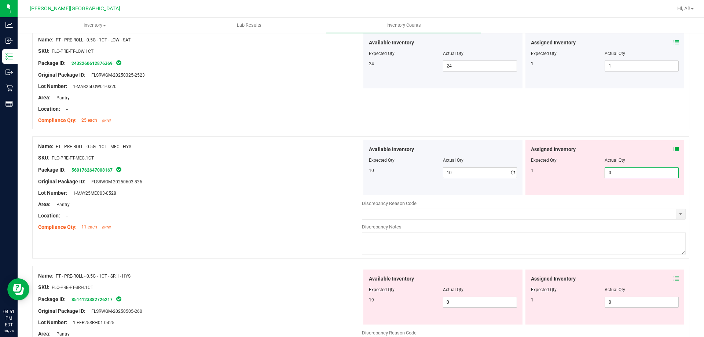
click at [617, 176] on span "0 0" at bounding box center [642, 172] width 74 height 11
click at [617, 176] on input "0" at bounding box center [641, 173] width 73 height 10
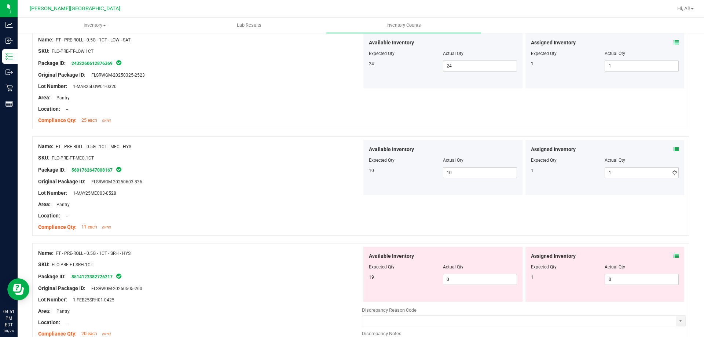
click at [564, 175] on div "1 1 1" at bounding box center [605, 172] width 148 height 11
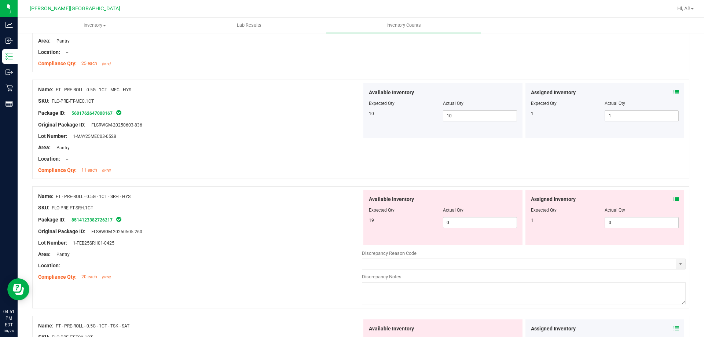
scroll to position [1908, 0]
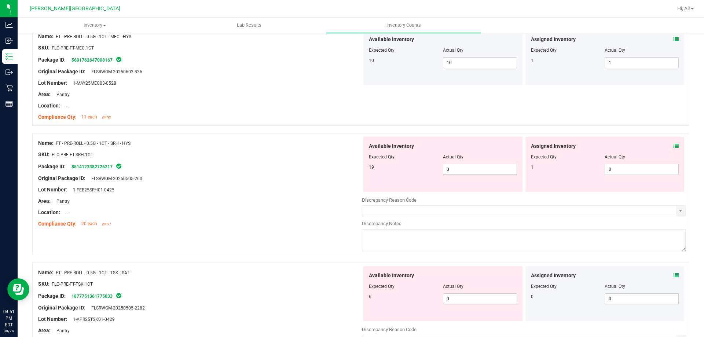
click at [481, 171] on span "0 0" at bounding box center [480, 169] width 74 height 11
click at [481, 171] on input "0" at bounding box center [480, 169] width 73 height 10
click at [612, 173] on span "0 0" at bounding box center [642, 169] width 74 height 11
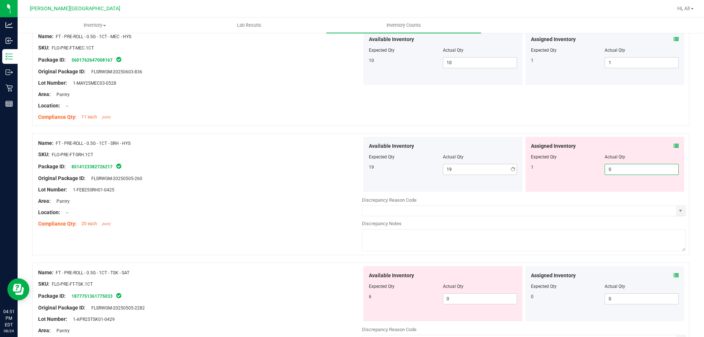
click at [612, 173] on input "0" at bounding box center [641, 169] width 73 height 10
click at [553, 169] on div "1" at bounding box center [568, 167] width 74 height 7
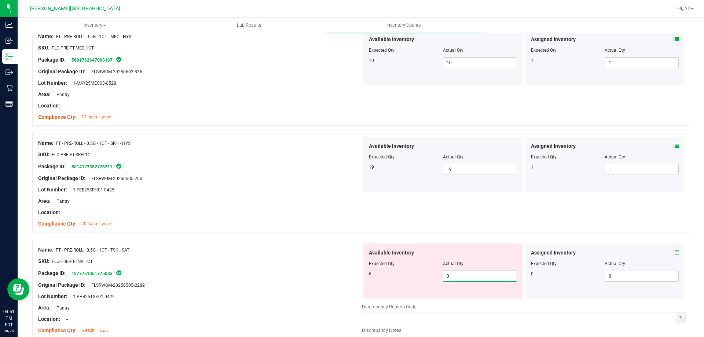
click at [468, 278] on span "0 0" at bounding box center [480, 276] width 74 height 11
click at [468, 278] on input "0" at bounding box center [480, 276] width 73 height 10
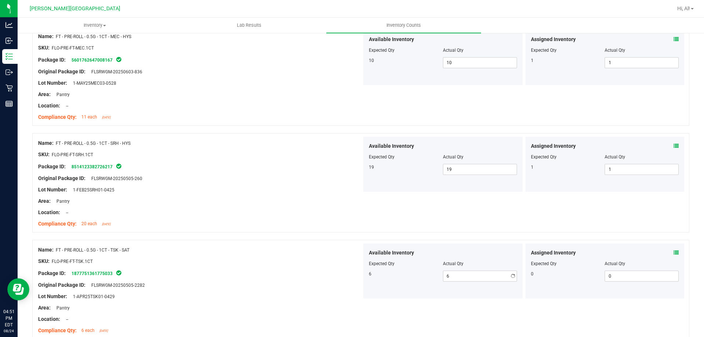
click at [471, 249] on div "Available Inventory" at bounding box center [443, 253] width 148 height 8
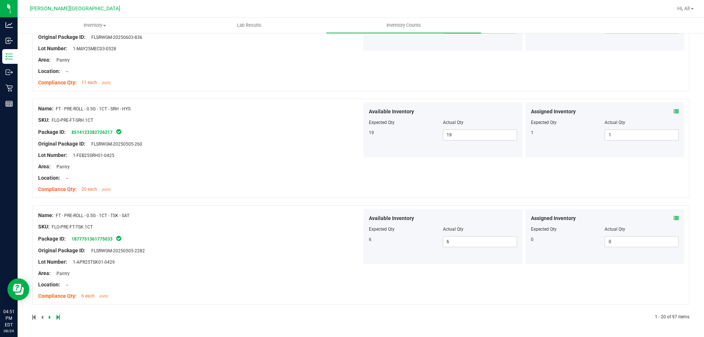
click at [51, 315] on link at bounding box center [50, 317] width 3 height 5
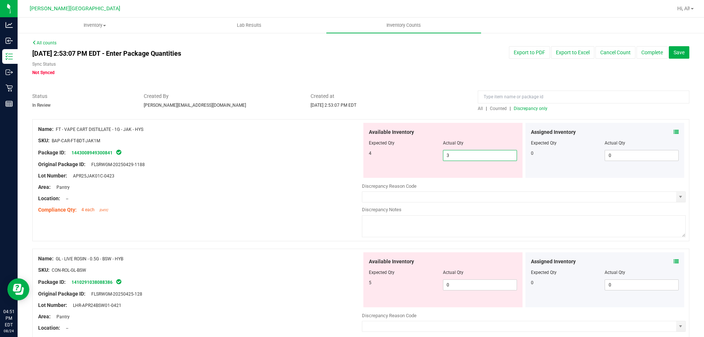
click at [482, 156] on span "3 3" at bounding box center [480, 155] width 74 height 11
click at [482, 156] on input "3" at bounding box center [480, 155] width 73 height 10
click at [259, 182] on div at bounding box center [200, 182] width 324 height 4
click at [296, 245] on div at bounding box center [360, 244] width 657 height 7
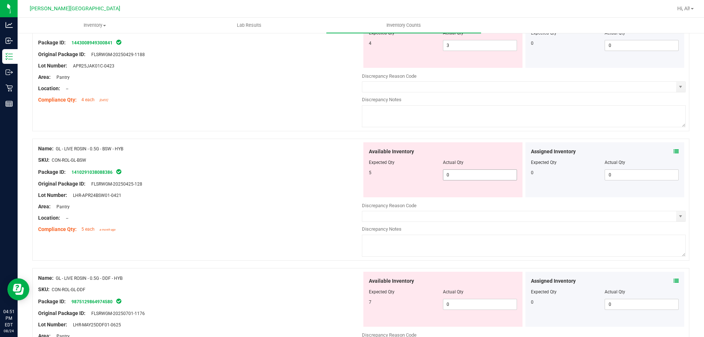
click at [456, 174] on span "0 0" at bounding box center [480, 175] width 74 height 11
click at [456, 174] on input "0" at bounding box center [480, 175] width 73 height 10
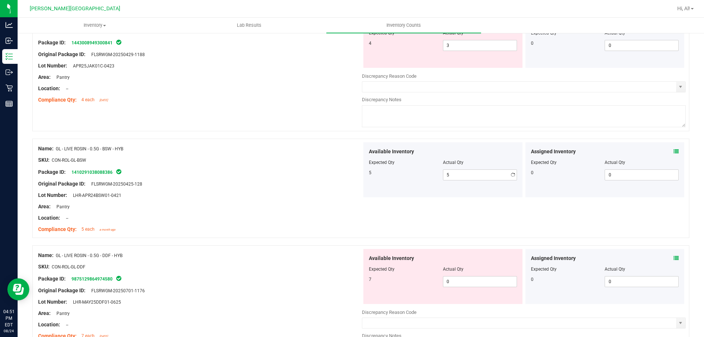
click at [310, 174] on div "Package ID: 1410291038088386" at bounding box center [200, 172] width 324 height 9
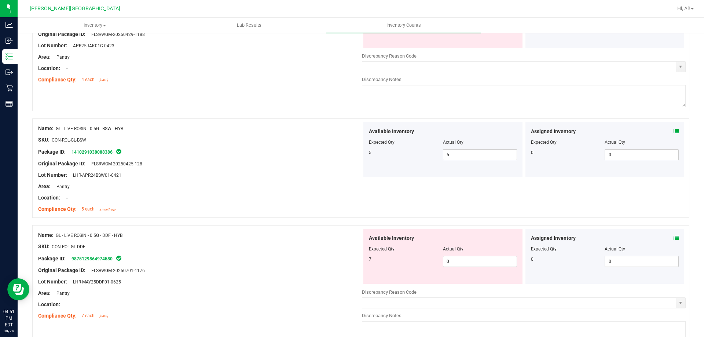
scroll to position [147, 0]
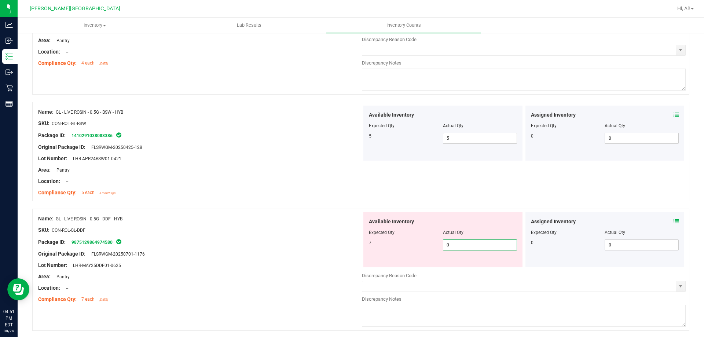
click at [466, 248] on span "0 0" at bounding box center [480, 245] width 74 height 11
click at [466, 248] on input "0" at bounding box center [480, 245] width 73 height 10
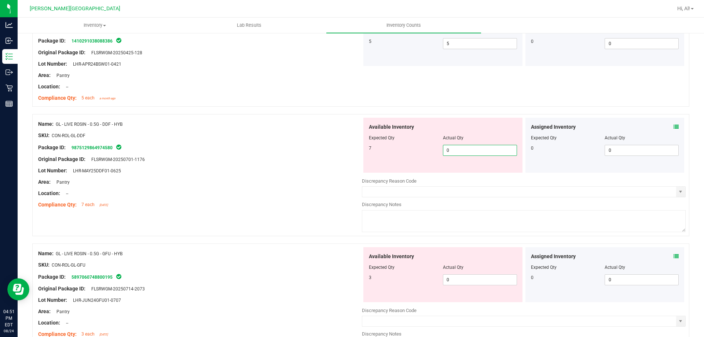
scroll to position [206, 0]
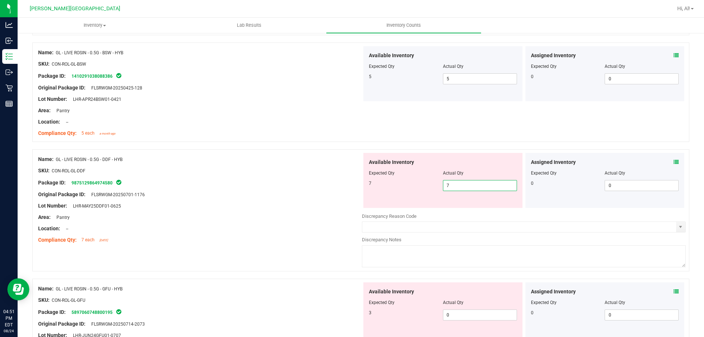
click at [352, 208] on div "Lot Number: LHR-MAY25DDF01-0625" at bounding box center [200, 206] width 324 height 8
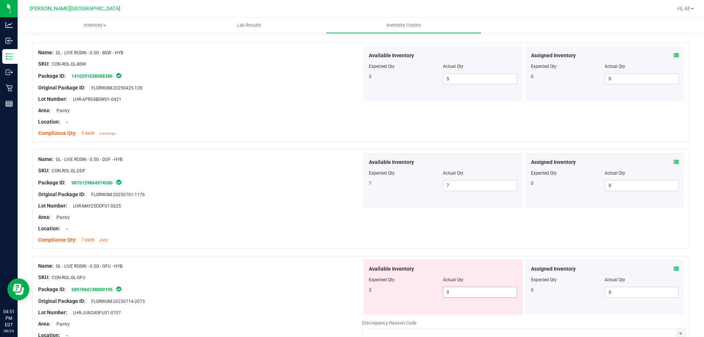
click at [462, 292] on span "0 0" at bounding box center [480, 292] width 74 height 11
click at [462, 292] on input "0" at bounding box center [480, 292] width 73 height 10
click at [440, 251] on div at bounding box center [360, 252] width 657 height 7
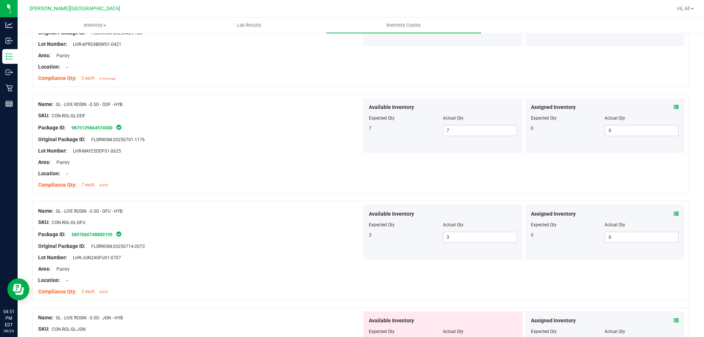
scroll to position [353, 0]
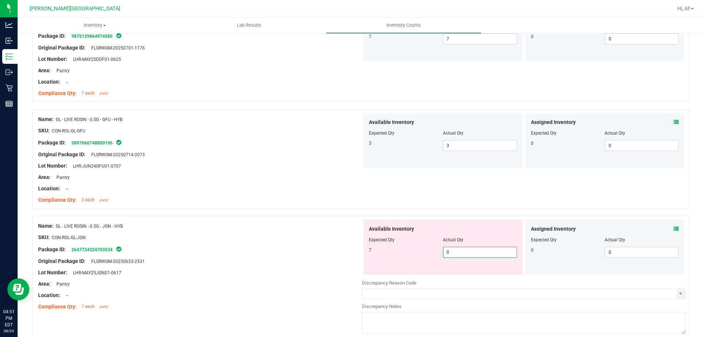
click at [450, 256] on span "0 0" at bounding box center [480, 252] width 74 height 11
click at [450, 256] on input "0" at bounding box center [480, 252] width 73 height 10
click at [449, 215] on div at bounding box center [360, 212] width 657 height 7
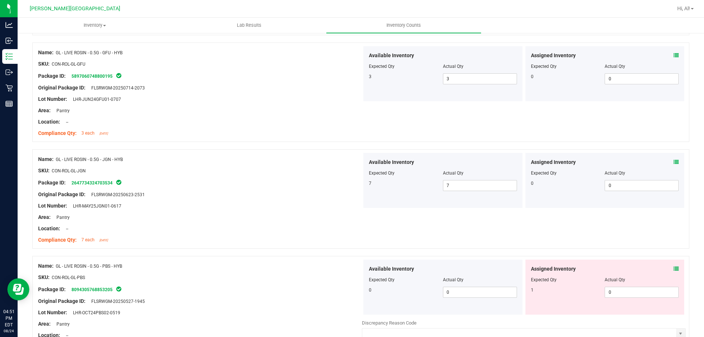
scroll to position [500, 0]
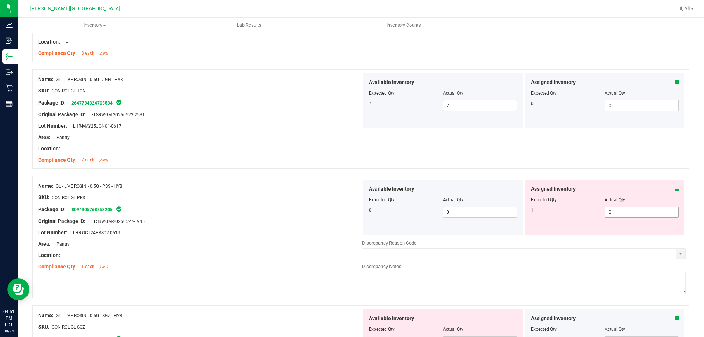
click at [624, 211] on span "0 0" at bounding box center [642, 212] width 74 height 11
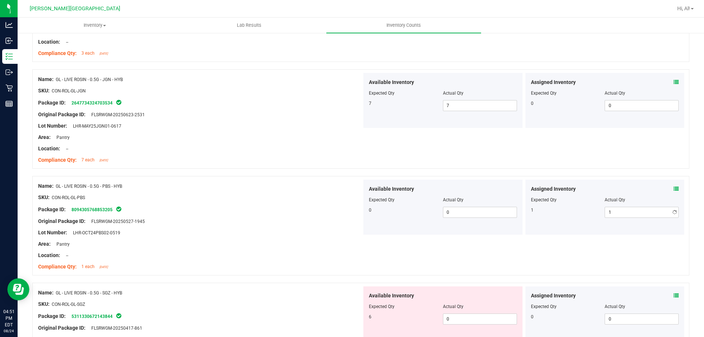
click at [617, 198] on div "Actual Qty" at bounding box center [642, 200] width 74 height 7
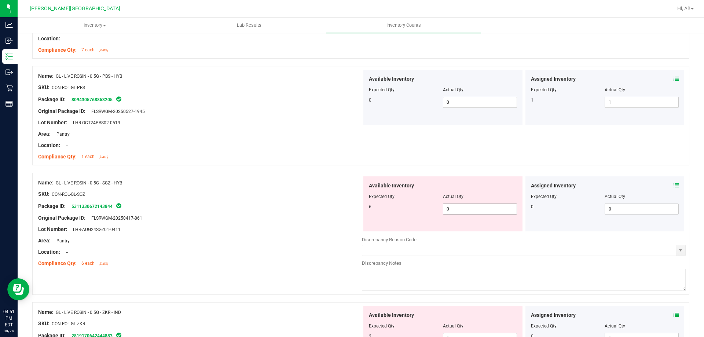
click at [457, 212] on span "0 0" at bounding box center [480, 209] width 74 height 11
click at [457, 212] on input "0" at bounding box center [480, 209] width 73 height 10
click at [464, 231] on div "Available Inventory Expected Qty Actual Qty 6 6 6" at bounding box center [443, 203] width 159 height 55
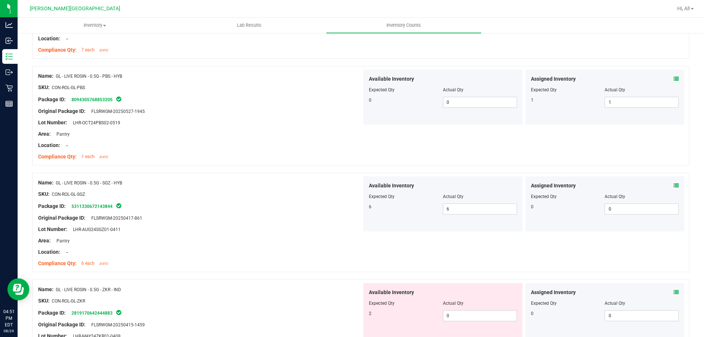
scroll to position [720, 0]
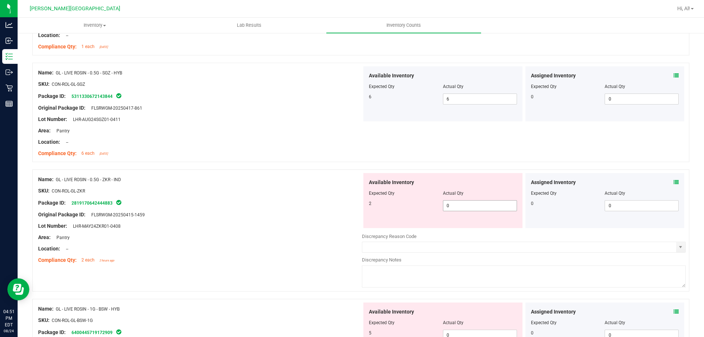
click at [465, 209] on span "0 0" at bounding box center [480, 205] width 74 height 11
click at [465, 209] on input "0" at bounding box center [480, 206] width 73 height 10
click at [464, 196] on div "Actual Qty" at bounding box center [480, 193] width 74 height 7
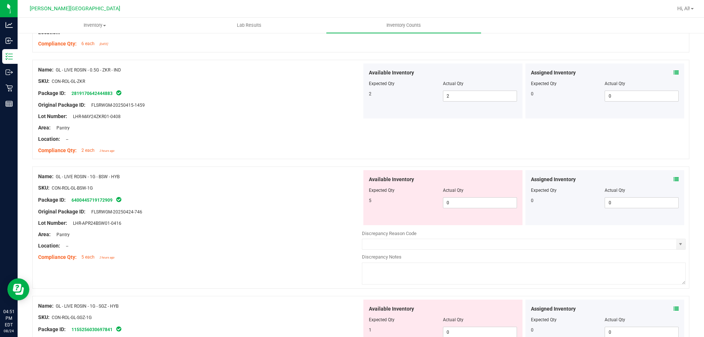
scroll to position [830, 0]
click at [468, 205] on span "0 0" at bounding box center [480, 202] width 74 height 11
click at [468, 205] on input "0" at bounding box center [480, 202] width 73 height 10
click at [412, 207] on div "5 5 5" at bounding box center [443, 202] width 148 height 11
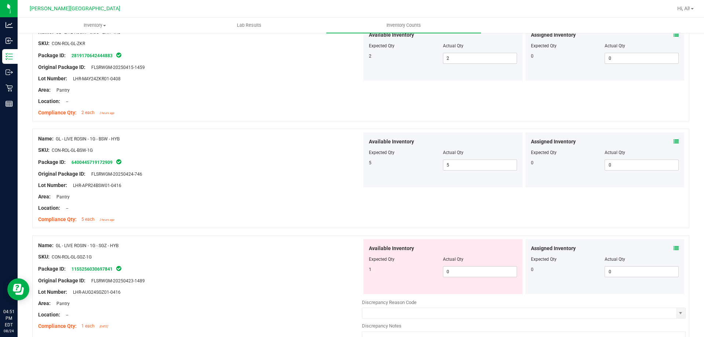
scroll to position [940, 0]
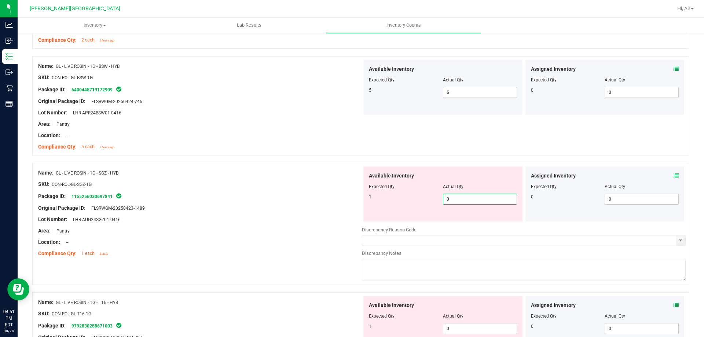
click at [449, 203] on span "0 0" at bounding box center [480, 199] width 74 height 11
click at [449, 203] on input "0" at bounding box center [480, 199] width 73 height 10
click at [423, 185] on div "Expected Qty" at bounding box center [406, 186] width 74 height 7
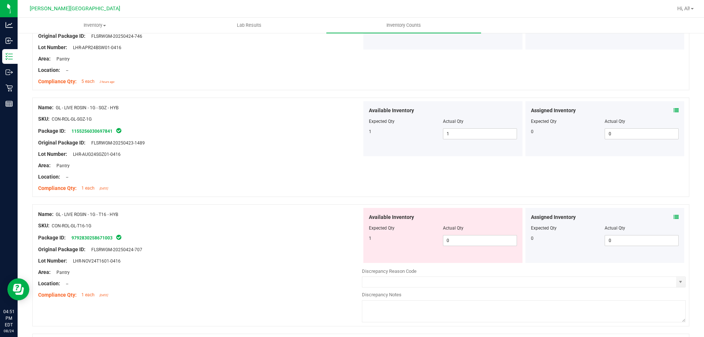
scroll to position [1087, 0]
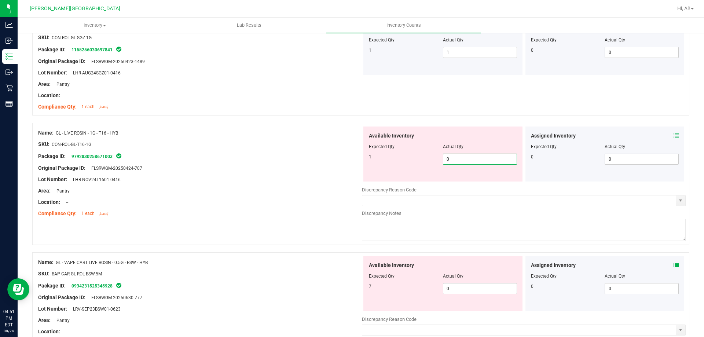
click at [456, 163] on span "0 0" at bounding box center [480, 159] width 74 height 11
click at [456, 163] on input "0" at bounding box center [480, 159] width 73 height 10
click at [456, 163] on input "1" at bounding box center [480, 159] width 73 height 10
click at [412, 154] on div "1" at bounding box center [406, 157] width 74 height 7
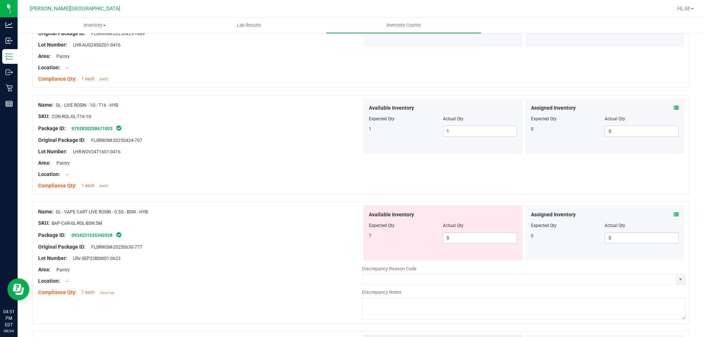
scroll to position [1160, 0]
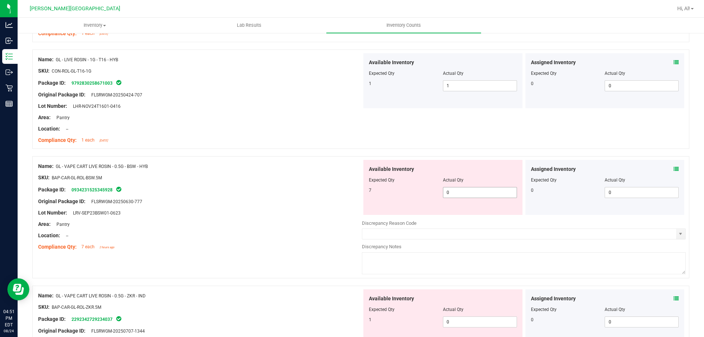
click at [451, 192] on span "0 0" at bounding box center [480, 192] width 74 height 11
click at [451, 192] on input "0" at bounding box center [480, 192] width 73 height 10
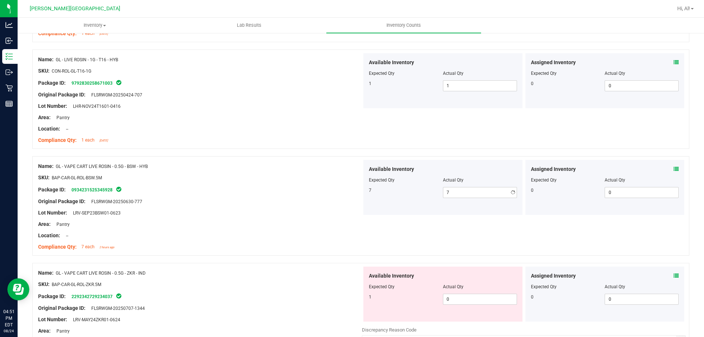
click at [432, 175] on div at bounding box center [443, 175] width 148 height 4
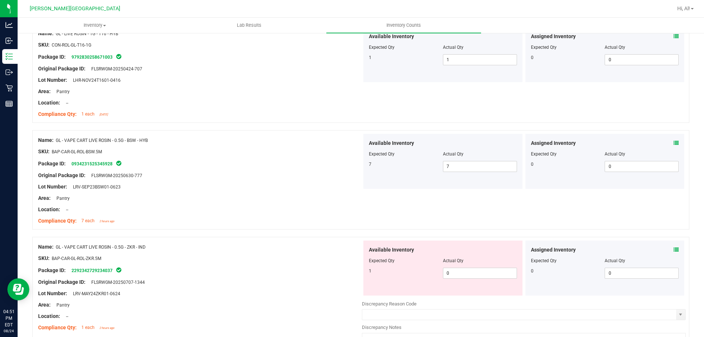
scroll to position [1270, 0]
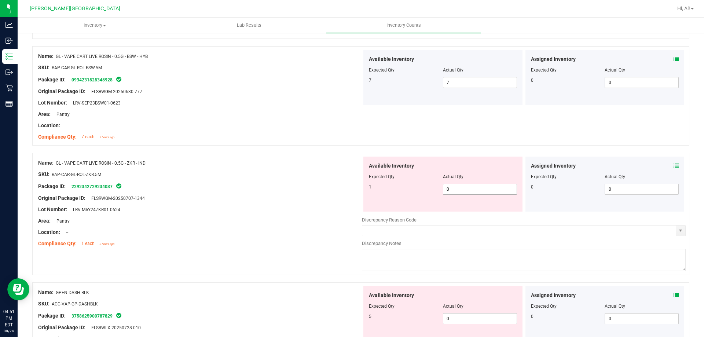
click at [443, 192] on span "0 0" at bounding box center [480, 189] width 74 height 11
click at [444, 192] on input "0" at bounding box center [480, 189] width 73 height 10
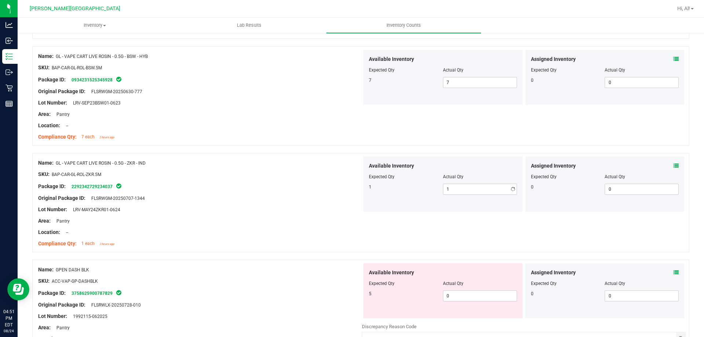
click at [429, 172] on div at bounding box center [443, 172] width 148 height 4
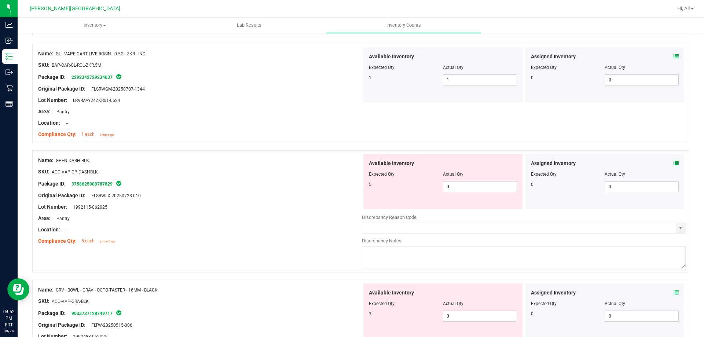
scroll to position [1380, 0]
click at [451, 181] on span "0 0" at bounding box center [480, 186] width 74 height 11
click at [444, 203] on div "Available Inventory Expected Qty Actual Qty 5 0 0" at bounding box center [443, 180] width 159 height 55
click at [463, 187] on span "0 0" at bounding box center [480, 186] width 74 height 11
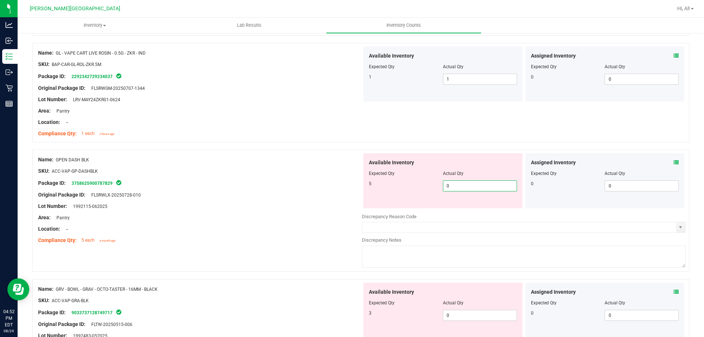
click at [463, 187] on input "0" at bounding box center [480, 186] width 73 height 10
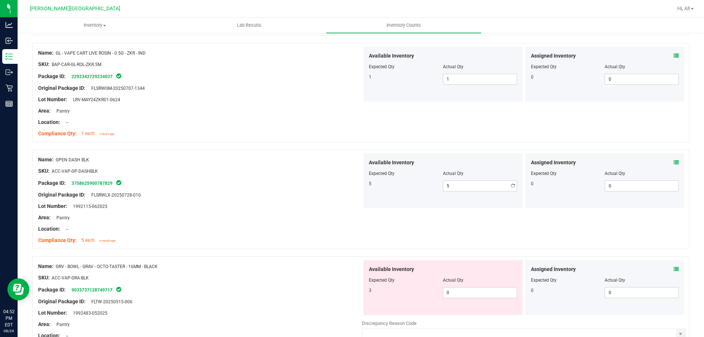
click at [424, 192] on div "Available Inventory Expected Qty Actual Qty 5 5 5" at bounding box center [443, 180] width 159 height 55
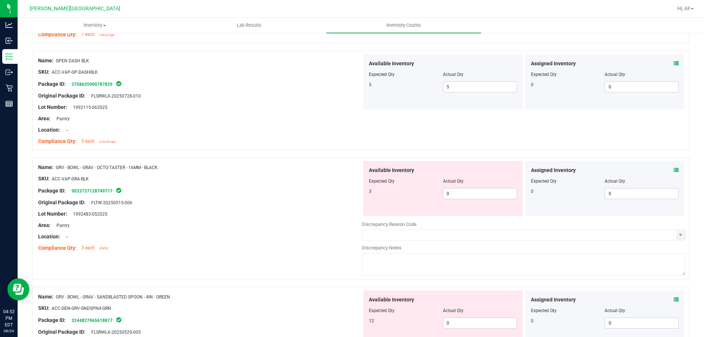
scroll to position [1490, 0]
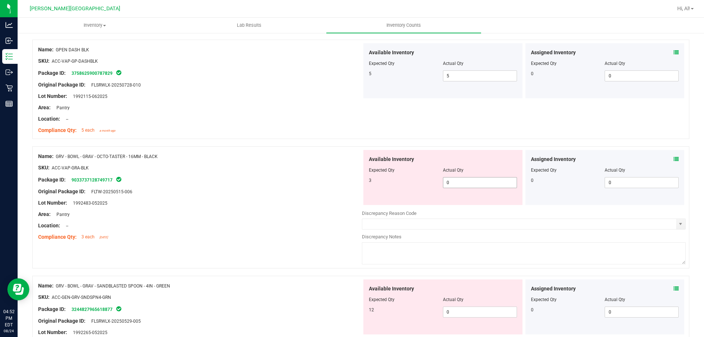
click at [450, 187] on span "0 0" at bounding box center [480, 182] width 74 height 11
click at [450, 187] on input "0" at bounding box center [480, 183] width 73 height 10
click at [436, 188] on div "Available Inventory Expected Qty Actual Qty 3 3 3" at bounding box center [443, 177] width 159 height 55
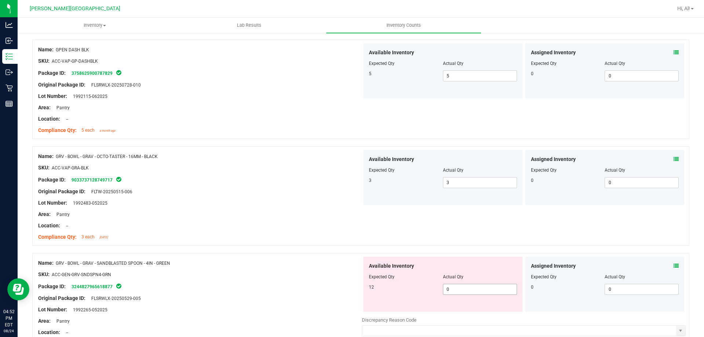
click at [460, 288] on span "0 0" at bounding box center [480, 289] width 74 height 11
click at [459, 288] on input "0" at bounding box center [480, 289] width 73 height 10
click at [437, 265] on div "Available Inventory" at bounding box center [443, 266] width 148 height 8
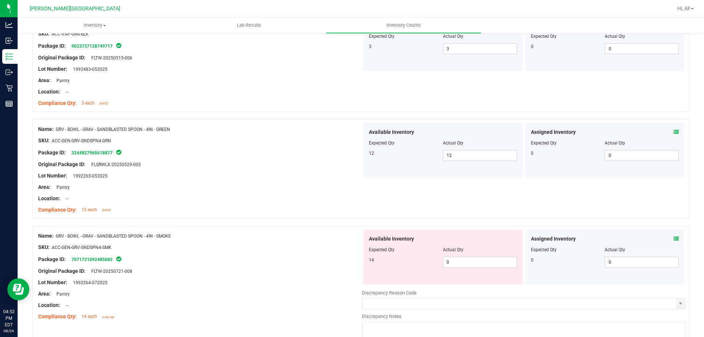
scroll to position [1637, 0]
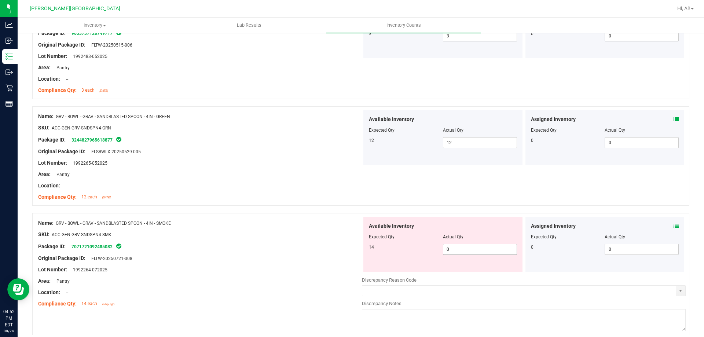
click at [447, 248] on span "0 0" at bounding box center [480, 249] width 74 height 11
click at [447, 248] on input "0" at bounding box center [480, 249] width 73 height 10
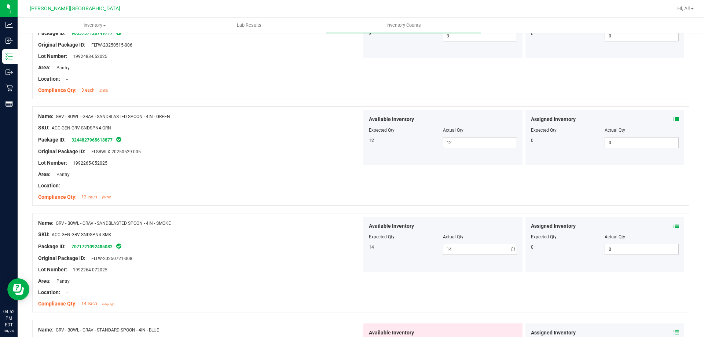
click at [452, 232] on div at bounding box center [443, 232] width 148 height 4
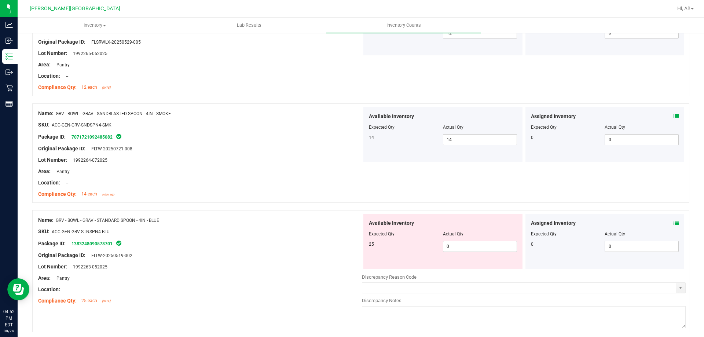
scroll to position [1747, 0]
click at [454, 251] on span "0 0" at bounding box center [480, 246] width 74 height 11
click at [454, 246] on span "0 0" at bounding box center [480, 246] width 74 height 11
click at [454, 246] on input "0" at bounding box center [480, 246] width 73 height 10
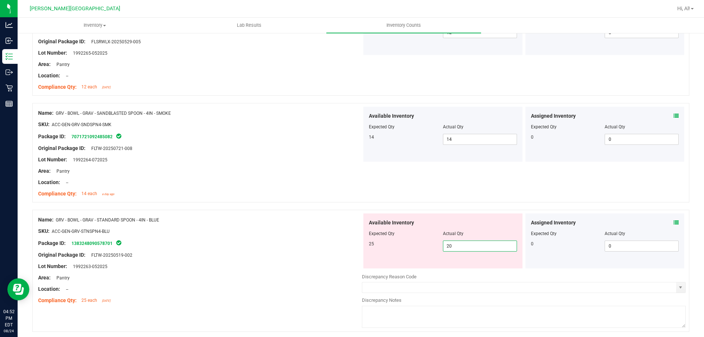
click at [454, 243] on input "20" at bounding box center [480, 246] width 73 height 10
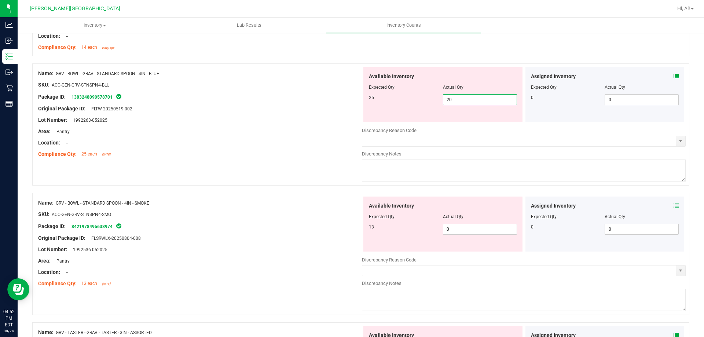
scroll to position [1894, 0]
click at [452, 225] on span "0 0" at bounding box center [480, 228] width 74 height 11
click at [452, 225] on input "0" at bounding box center [480, 229] width 73 height 10
click at [479, 217] on div "Actual Qty" at bounding box center [480, 216] width 74 height 7
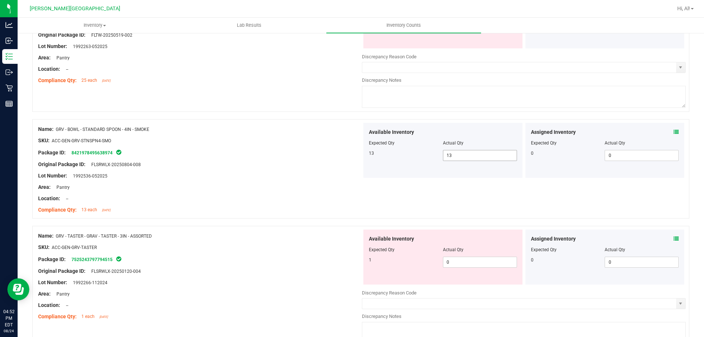
scroll to position [1821, 0]
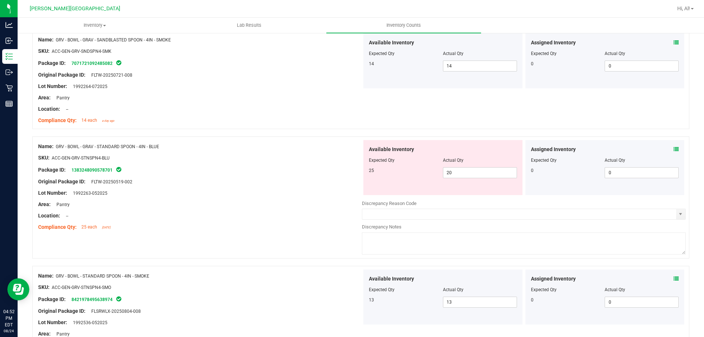
click at [460, 221] on div at bounding box center [524, 222] width 324 height 4
click at [462, 176] on span "20 20" at bounding box center [480, 172] width 74 height 11
click at [462, 176] on input "20" at bounding box center [480, 173] width 73 height 10
click at [337, 179] on div "Original Package ID: FLTW-20250519-002" at bounding box center [200, 182] width 324 height 8
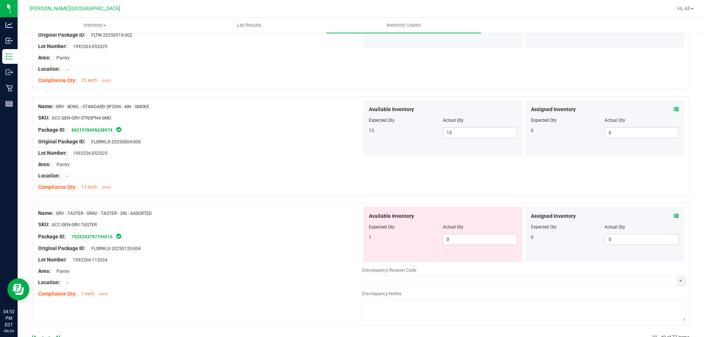
scroll to position [1988, 0]
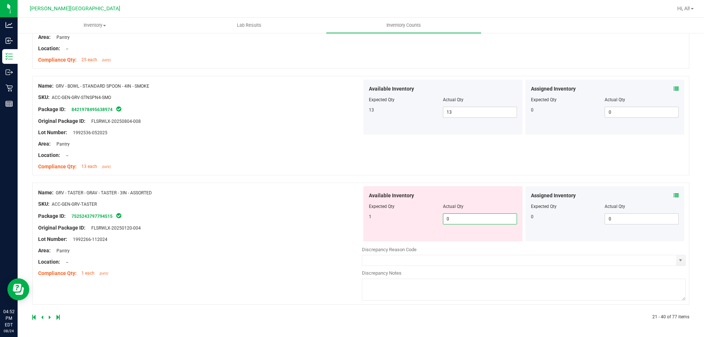
click at [455, 220] on span "0 0" at bounding box center [480, 219] width 74 height 11
click at [455, 220] on input "0" at bounding box center [480, 219] width 73 height 10
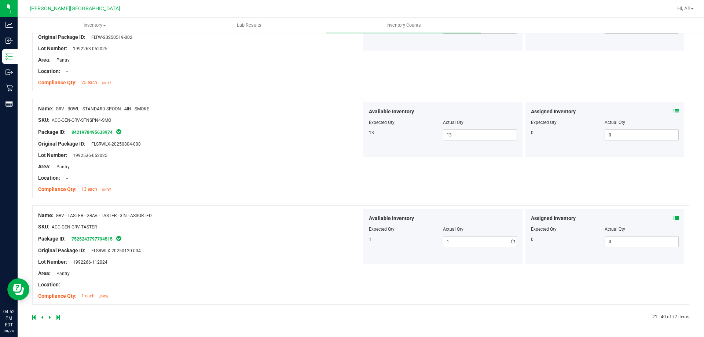
click at [370, 165] on div "Name: GRV - BOWL - STANDARD SPOON - 4IN - SMOKE SKU: ACC-GEN-GRV-STNSPN4-SMO Pa…" at bounding box center [360, 148] width 657 height 99
click at [51, 319] on link at bounding box center [50, 317] width 3 height 5
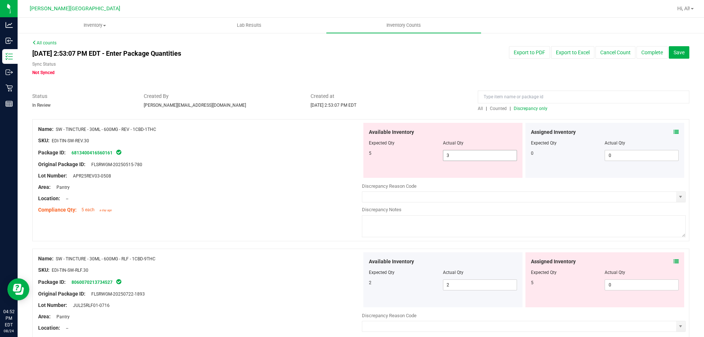
click at [458, 153] on span "3 3" at bounding box center [480, 155] width 74 height 11
click at [458, 153] on input "3" at bounding box center [480, 155] width 73 height 10
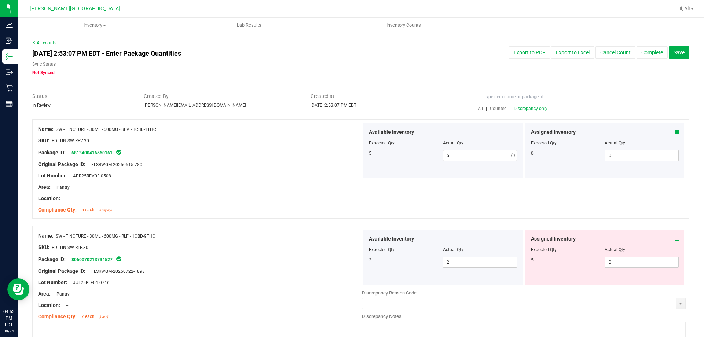
click at [386, 158] on div "5 5 5" at bounding box center [443, 155] width 148 height 11
click at [619, 263] on span "0 0" at bounding box center [642, 262] width 74 height 11
click at [619, 263] on input "0" at bounding box center [641, 262] width 73 height 10
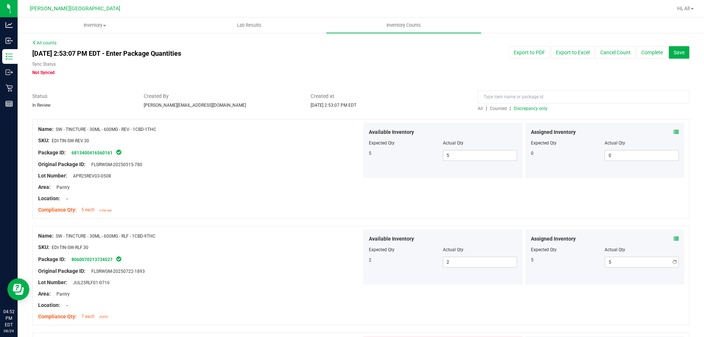
click at [674, 238] on icon at bounding box center [676, 238] width 5 height 5
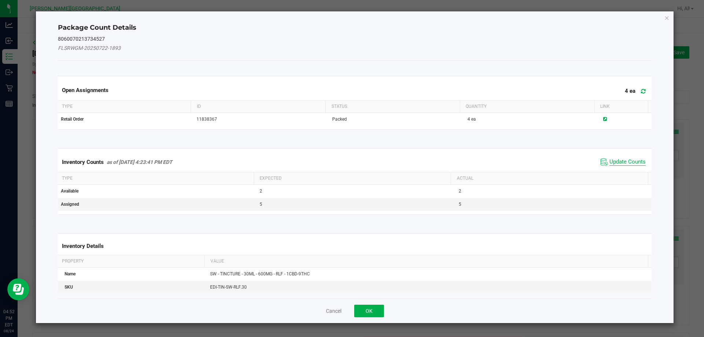
click at [613, 161] on span "Update Counts" at bounding box center [628, 161] width 36 height 7
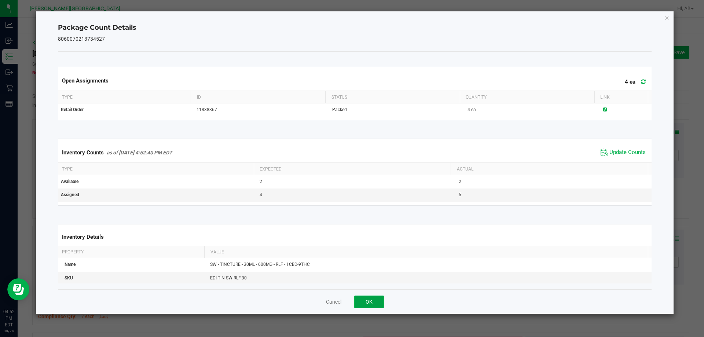
click at [376, 299] on button "OK" at bounding box center [369, 302] width 30 height 12
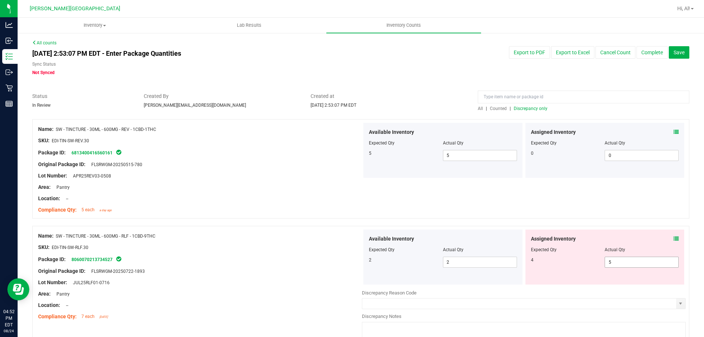
click at [607, 266] on span "5 5" at bounding box center [642, 262] width 74 height 11
click at [607, 266] on input "5" at bounding box center [641, 262] width 73 height 10
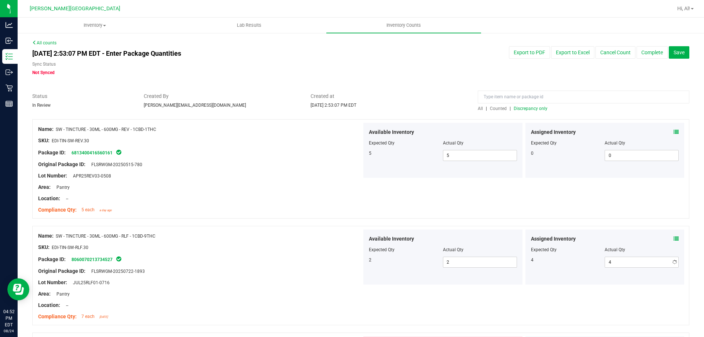
click at [578, 251] on div "Expected Qty" at bounding box center [568, 250] width 74 height 7
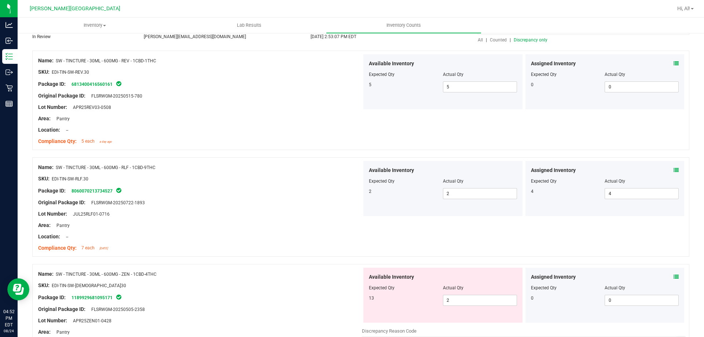
scroll to position [147, 0]
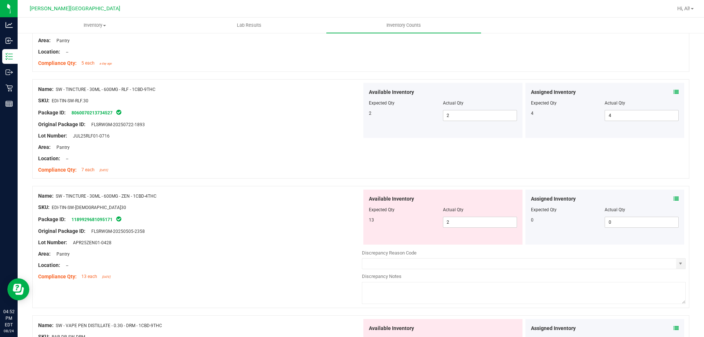
click at [674, 200] on icon at bounding box center [676, 198] width 5 height 5
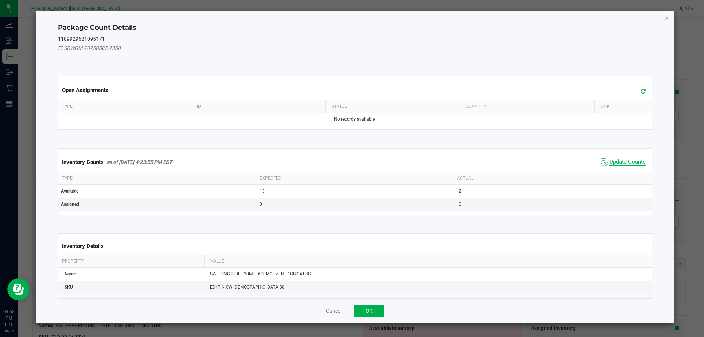
click at [610, 163] on span "Update Counts" at bounding box center [628, 161] width 36 height 7
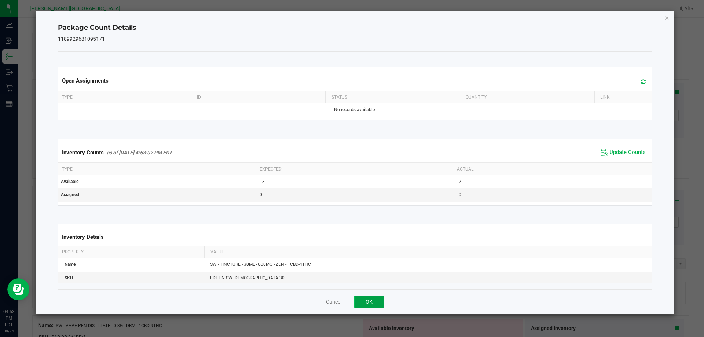
click at [377, 296] on button "OK" at bounding box center [369, 302] width 30 height 12
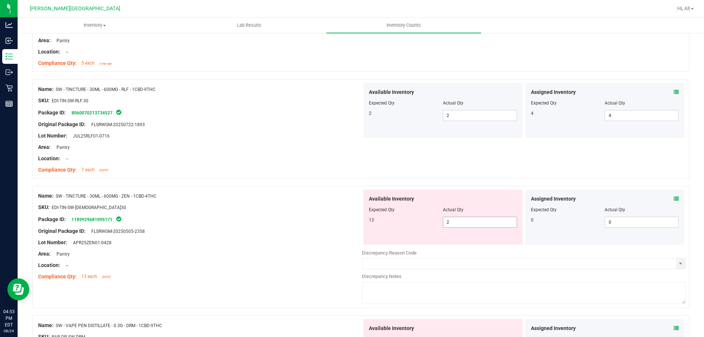
click at [472, 223] on span "2 2" at bounding box center [480, 222] width 74 height 11
click at [472, 223] on input "2" at bounding box center [480, 222] width 73 height 10
click at [481, 186] on div "Name: SW - TINCTURE - 30ML - 600MG - ZEN - 1CBD-4THC SKU: EDI-TIN-SW-[DEMOGRAPH…" at bounding box center [360, 247] width 657 height 122
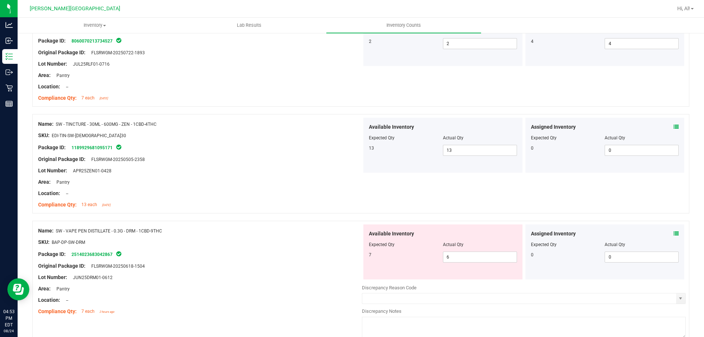
scroll to position [294, 0]
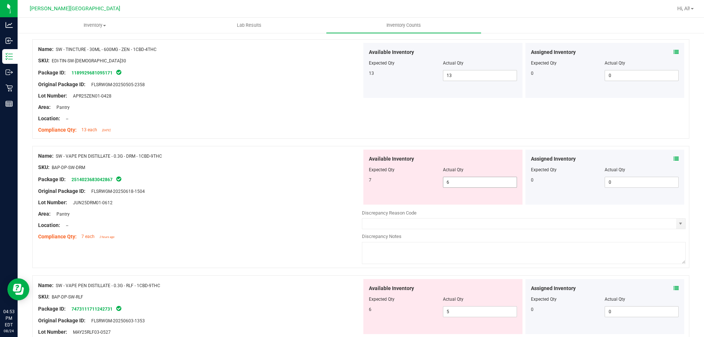
click at [477, 180] on span "6 6" at bounding box center [480, 182] width 74 height 11
click at [477, 180] on input "6" at bounding box center [480, 182] width 73 height 10
click at [484, 159] on div "Available Inventory" at bounding box center [443, 159] width 148 height 8
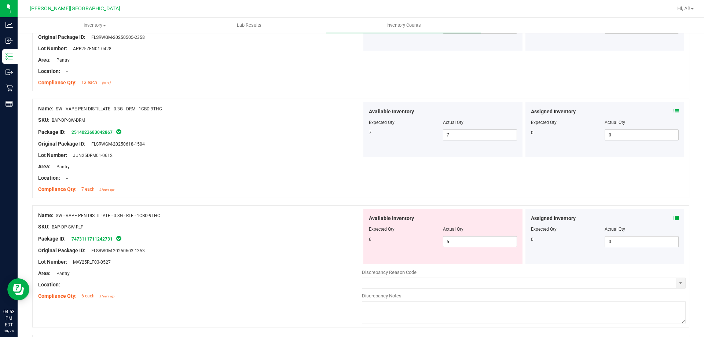
scroll to position [404, 0]
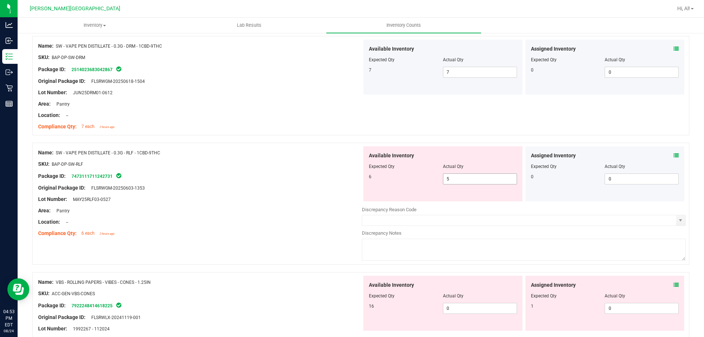
click at [484, 180] on span "5 5" at bounding box center [480, 179] width 74 height 11
click at [484, 180] on input "5" at bounding box center [480, 179] width 73 height 10
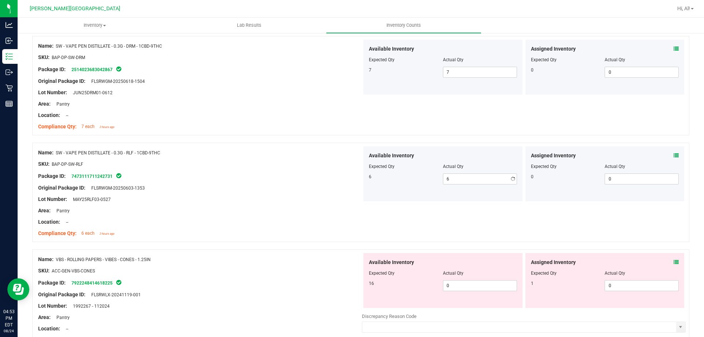
click at [478, 149] on div "Available Inventory Expected Qty Actual Qty 6 6 6" at bounding box center [443, 173] width 159 height 55
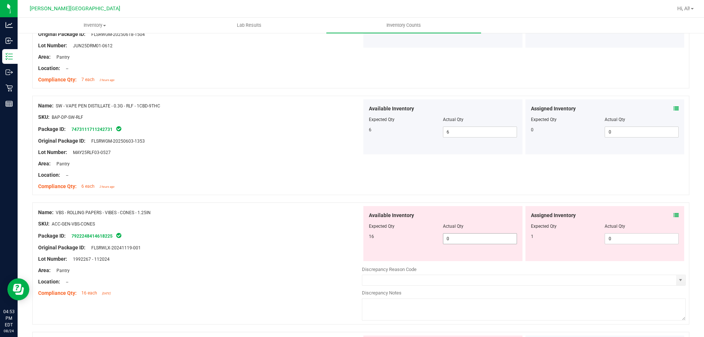
scroll to position [514, 0]
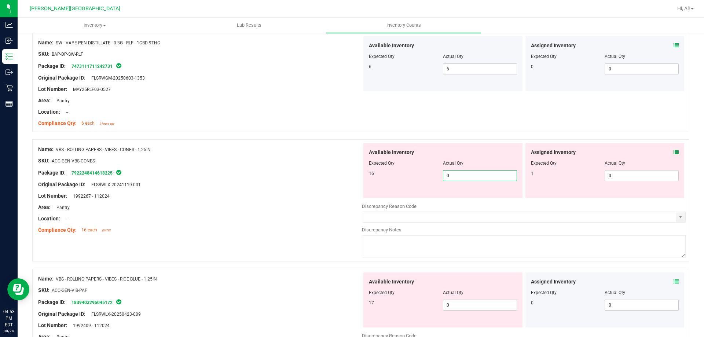
click at [484, 178] on span "0 0" at bounding box center [480, 175] width 74 height 11
click at [484, 178] on input "0" at bounding box center [480, 176] width 73 height 10
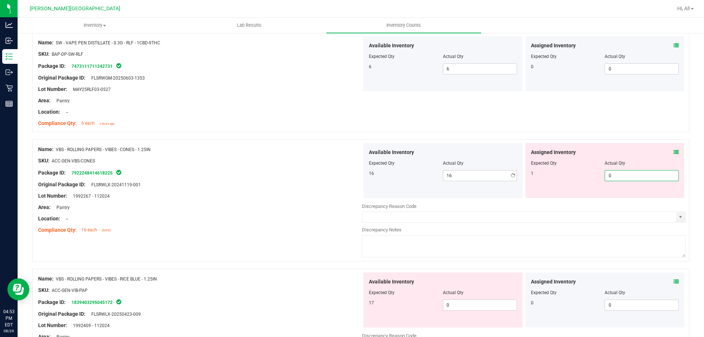
click at [617, 176] on span "0 0" at bounding box center [642, 175] width 74 height 11
click at [617, 176] on input "0" at bounding box center [641, 176] width 73 height 10
click at [559, 172] on div "1" at bounding box center [568, 173] width 74 height 7
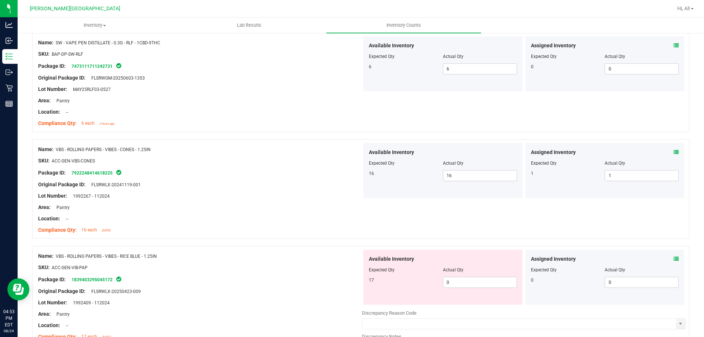
scroll to position [587, 0]
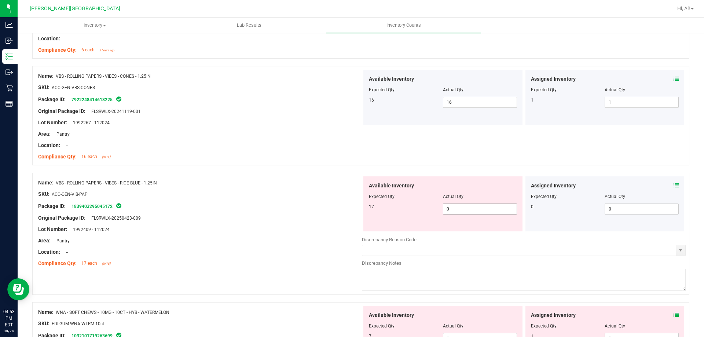
click at [475, 210] on span "0 0" at bounding box center [480, 209] width 74 height 11
click at [475, 210] on input "0" at bounding box center [480, 209] width 73 height 10
click at [466, 190] on div at bounding box center [443, 192] width 148 height 4
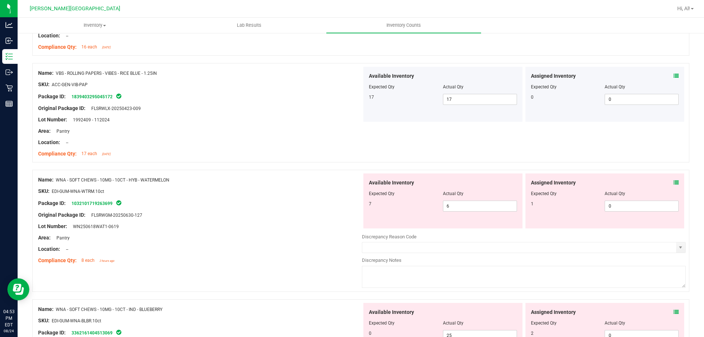
scroll to position [697, 0]
click at [466, 201] on span "6 6" at bounding box center [480, 205] width 74 height 11
click at [466, 201] on input "6" at bounding box center [480, 206] width 73 height 10
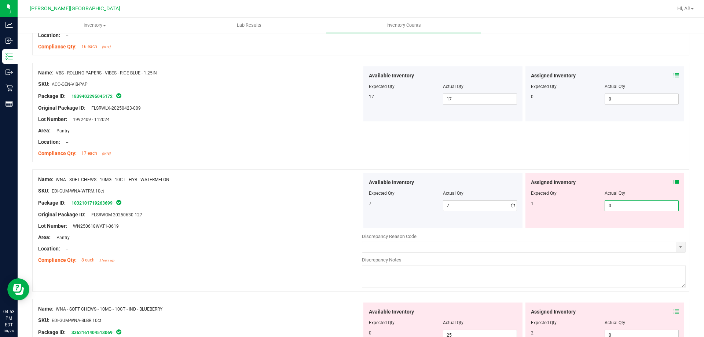
click at [622, 209] on span "0 0" at bounding box center [642, 205] width 74 height 11
click at [622, 209] on input "0" at bounding box center [641, 206] width 73 height 10
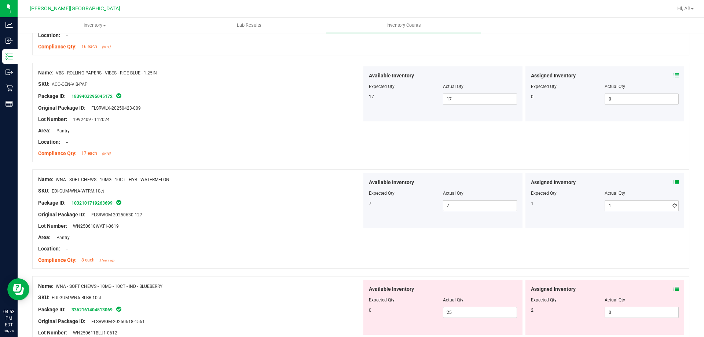
click at [674, 185] on span at bounding box center [676, 183] width 5 height 8
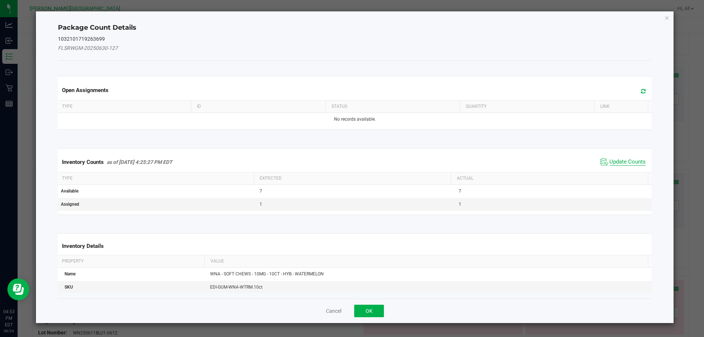
click at [617, 160] on span "Update Counts" at bounding box center [628, 161] width 36 height 7
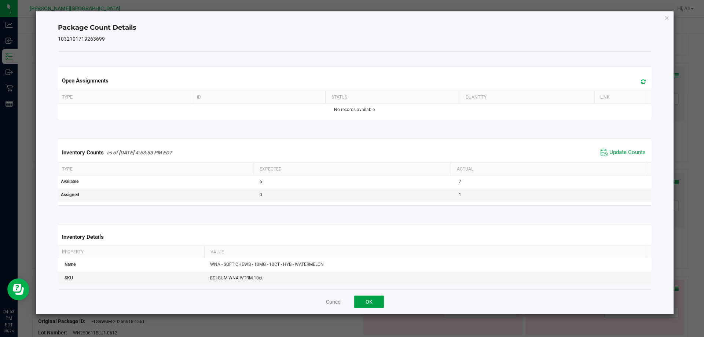
click at [374, 297] on button "OK" at bounding box center [369, 302] width 30 height 12
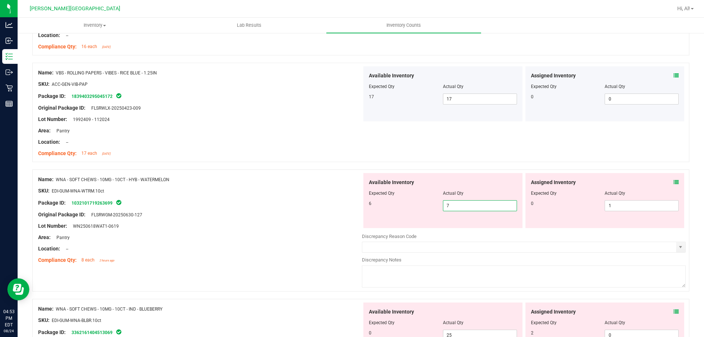
click at [447, 205] on span "7 7" at bounding box center [480, 205] width 74 height 11
click
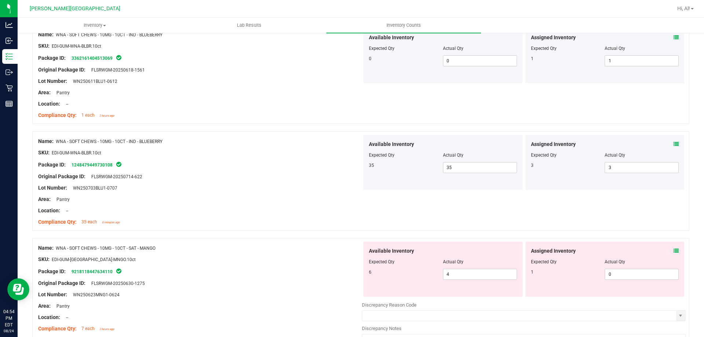
scroll to position [991, 0]
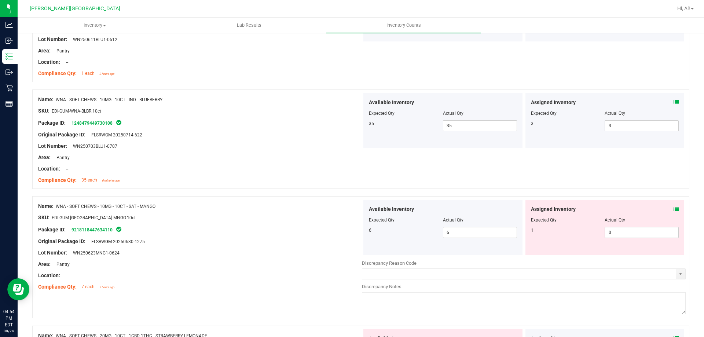
drag, startPoint x: 671, startPoint y: 212, endPoint x: 665, endPoint y: 220, distance: 10.7
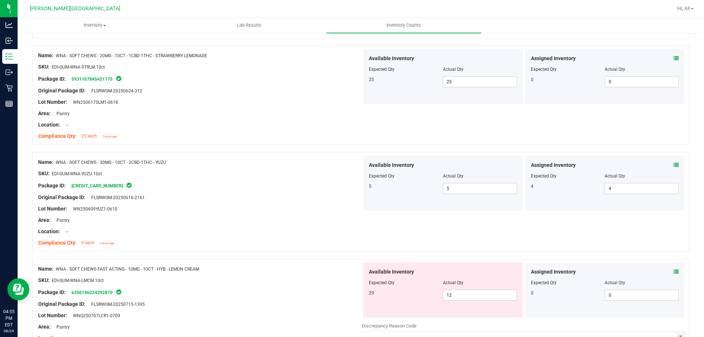
scroll to position [1321, 0]
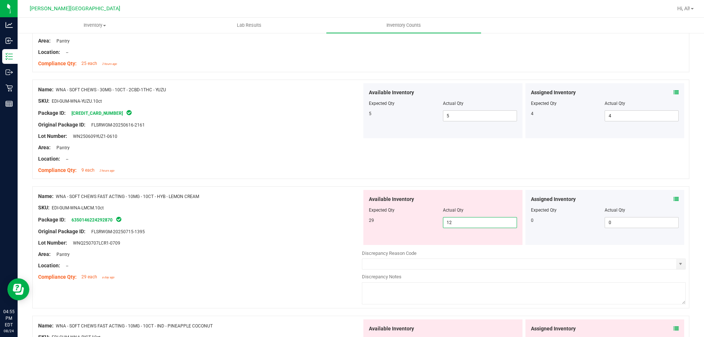
drag, startPoint x: 492, startPoint y: 226, endPoint x: 508, endPoint y: 240, distance: 21.3
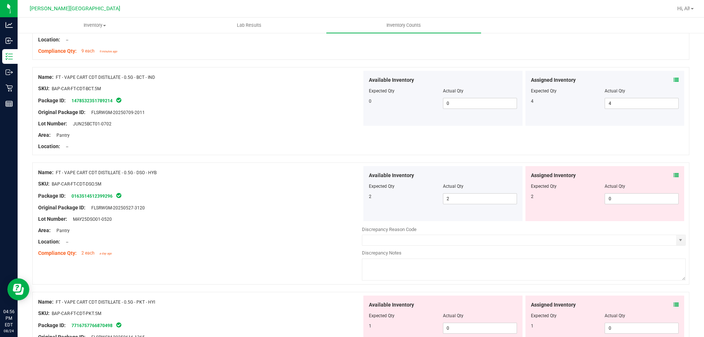
scroll to position [477, 0]
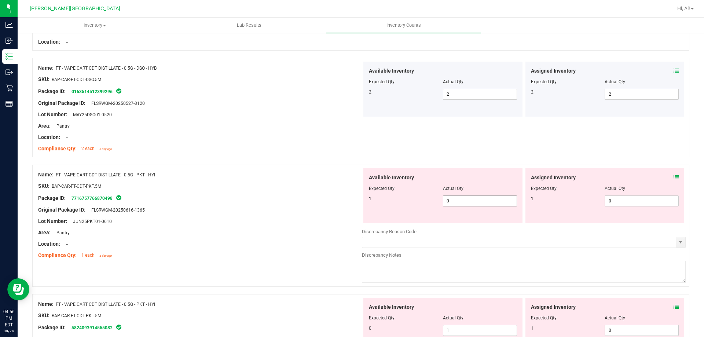
drag, startPoint x: 476, startPoint y: 207, endPoint x: 466, endPoint y: 204, distance: 10.9
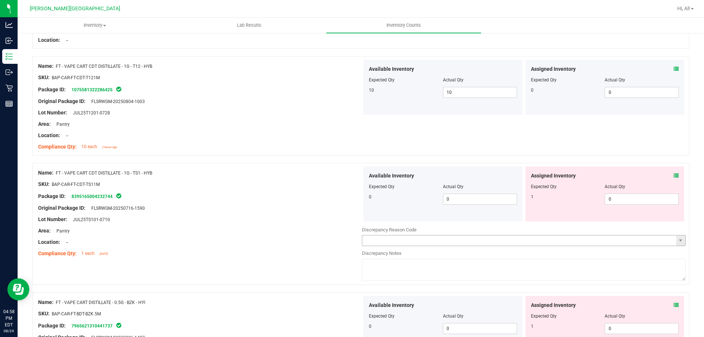
scroll to position [1578, 0]
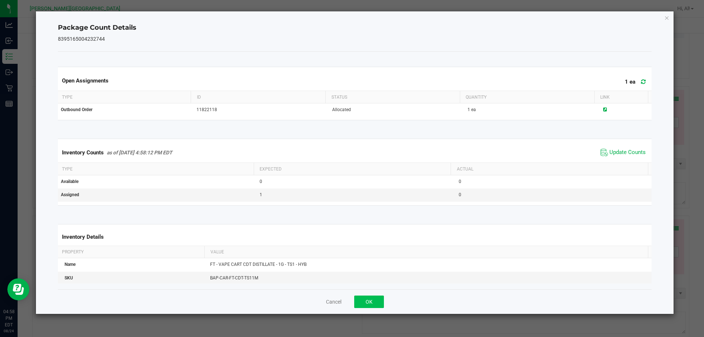
drag, startPoint x: 360, startPoint y: 295, endPoint x: 366, endPoint y: 298, distance: 7.1
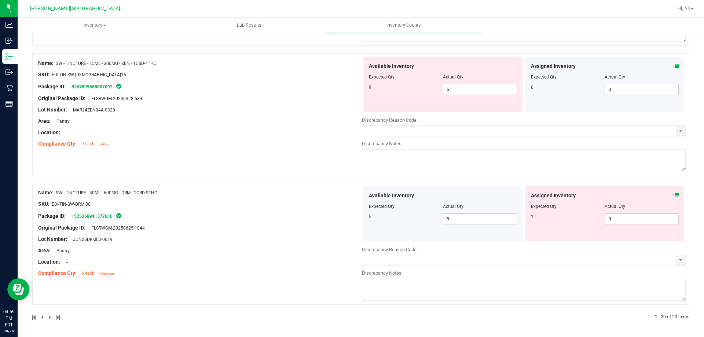
scroll to position [0, 0]
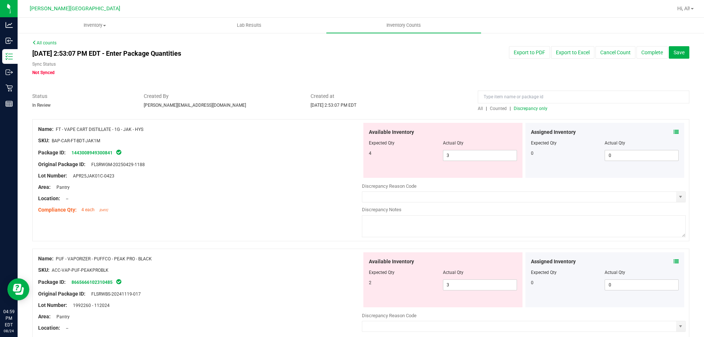
drag, startPoint x: 424, startPoint y: 95, endPoint x: 374, endPoint y: 147, distance: 73.2
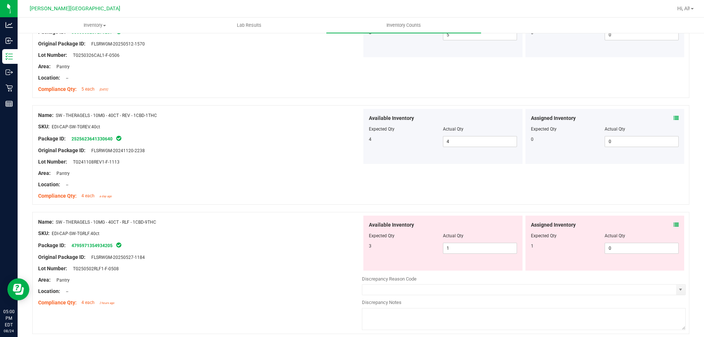
scroll to position [1578, 0]
drag, startPoint x: 476, startPoint y: 222, endPoint x: 527, endPoint y: 221, distance: 50.6
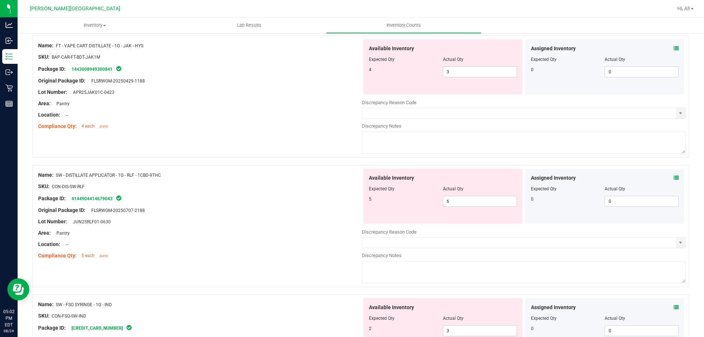
scroll to position [183, 0]
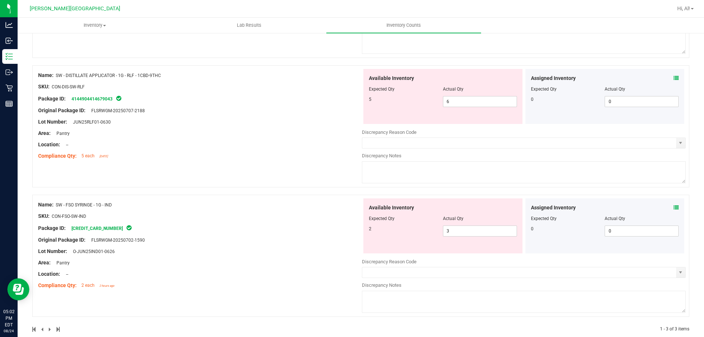
drag, startPoint x: 278, startPoint y: 223, endPoint x: 257, endPoint y: 246, distance: 31.2
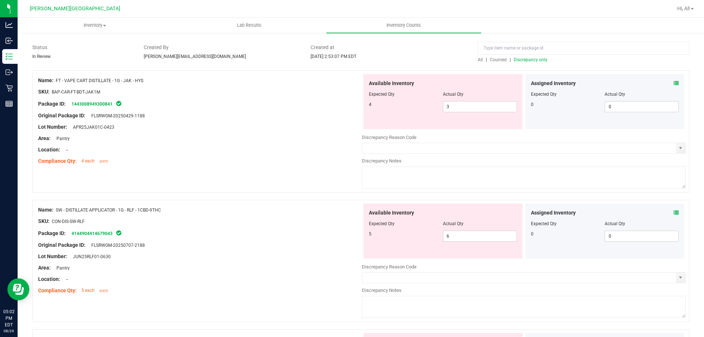
scroll to position [0, 0]
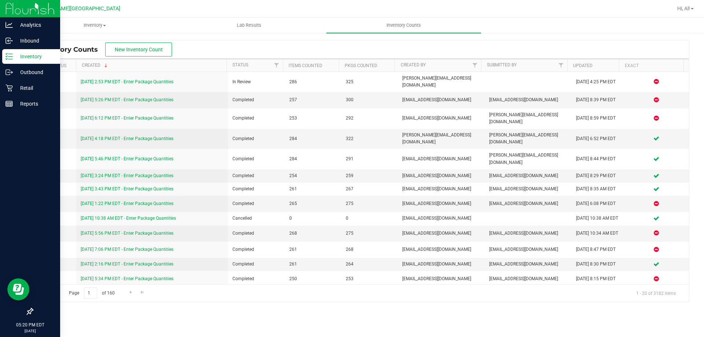
click at [14, 52] on p "Inventory" at bounding box center [35, 56] width 44 height 9
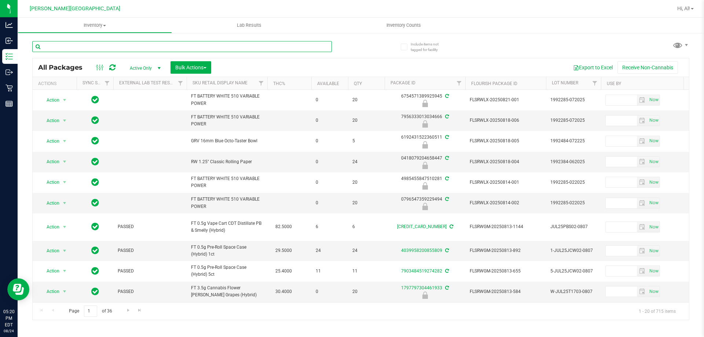
click at [146, 50] on input "text" at bounding box center [182, 46] width 300 height 11
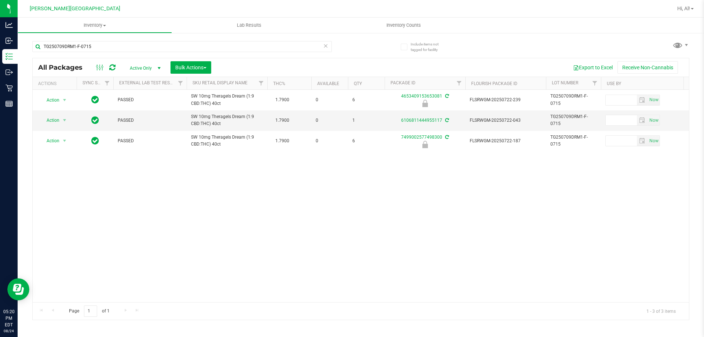
click at [326, 47] on icon at bounding box center [325, 45] width 5 height 9
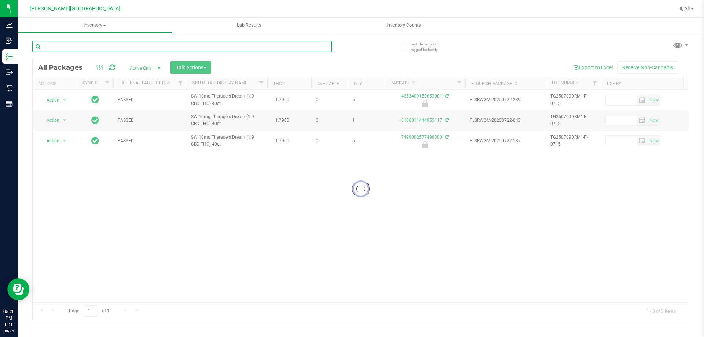
click at [311, 45] on input "text" at bounding box center [182, 46] width 300 height 11
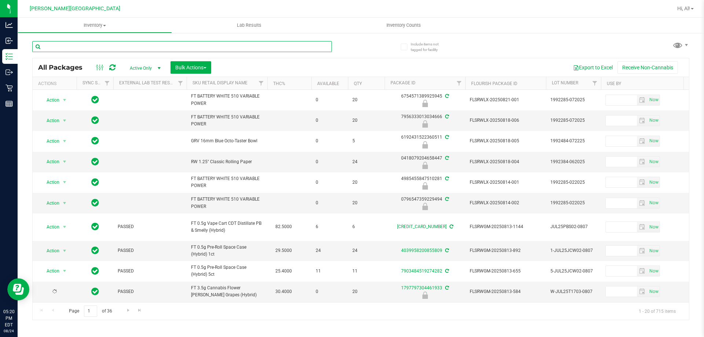
click at [311, 45] on input "text" at bounding box center [182, 46] width 300 height 11
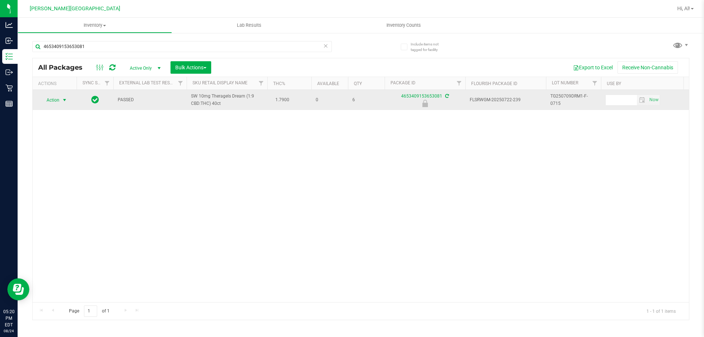
click at [63, 100] on span "select" at bounding box center [65, 100] width 6 height 6
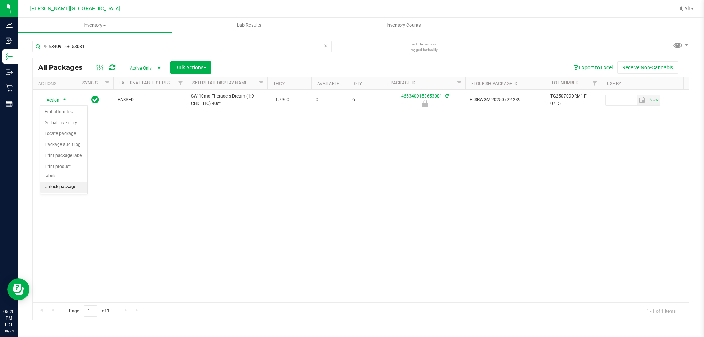
click at [73, 182] on li "Unlock package" at bounding box center [63, 187] width 47 height 11
